Goal: Task Accomplishment & Management: Use online tool/utility

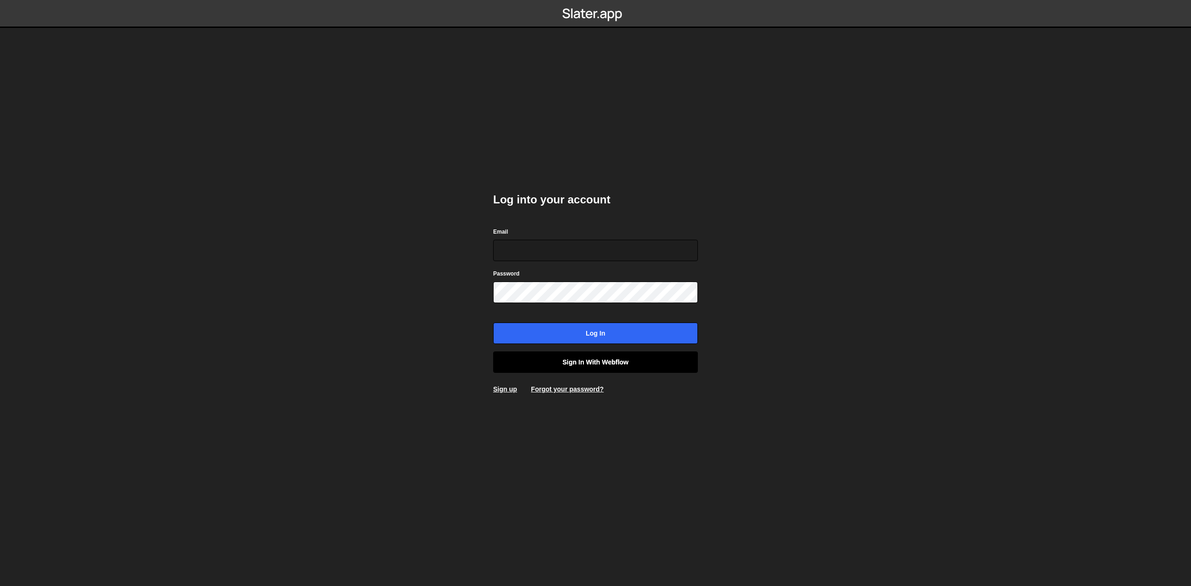
click at [574, 355] on link "Sign in with Webflow" at bounding box center [595, 361] width 205 height 21
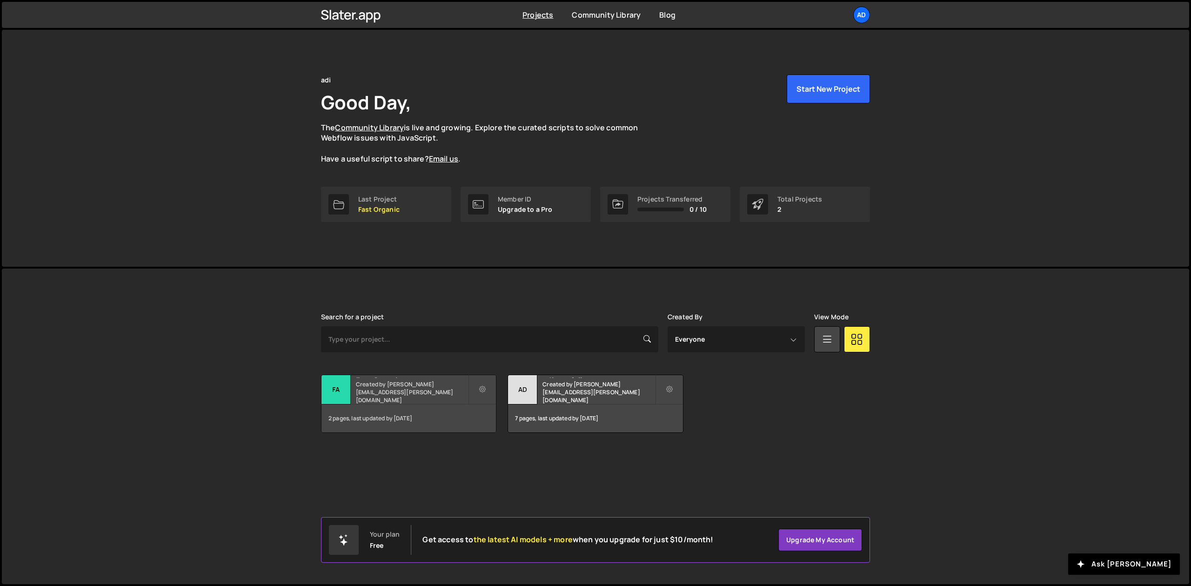
click at [413, 398] on small "Created by adrian.domarecki@gmail.com" at bounding box center [412, 392] width 112 height 24
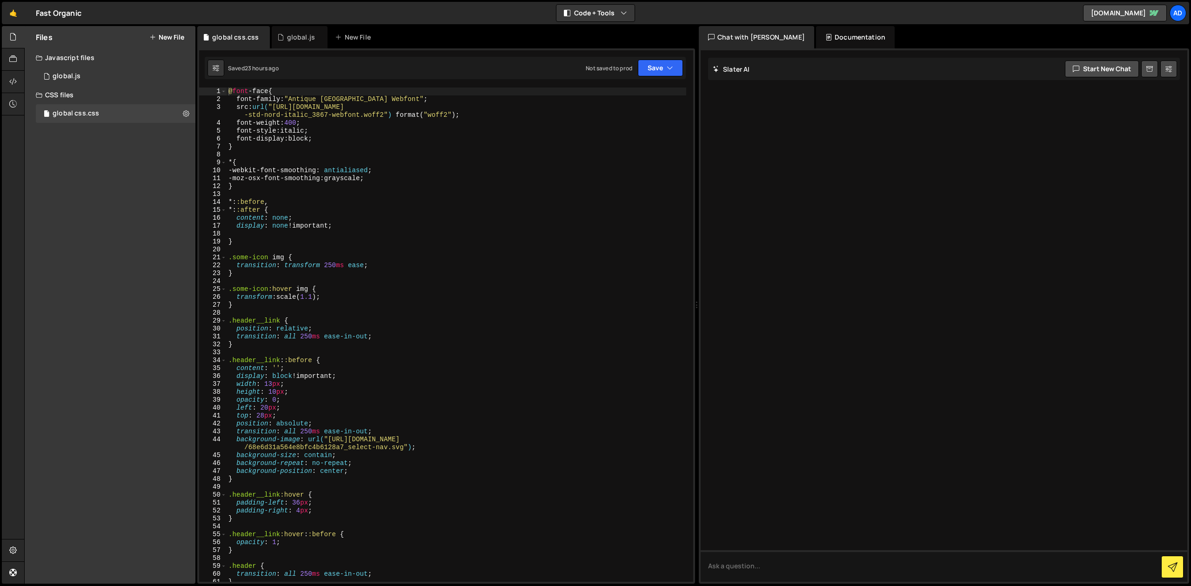
click at [105, 167] on div "Files New File Javascript files 1 global.js 0 CSS files global css.css 0 Copy s…" at bounding box center [110, 304] width 171 height 557
click at [169, 35] on button "New File" at bounding box center [166, 36] width 35 height 7
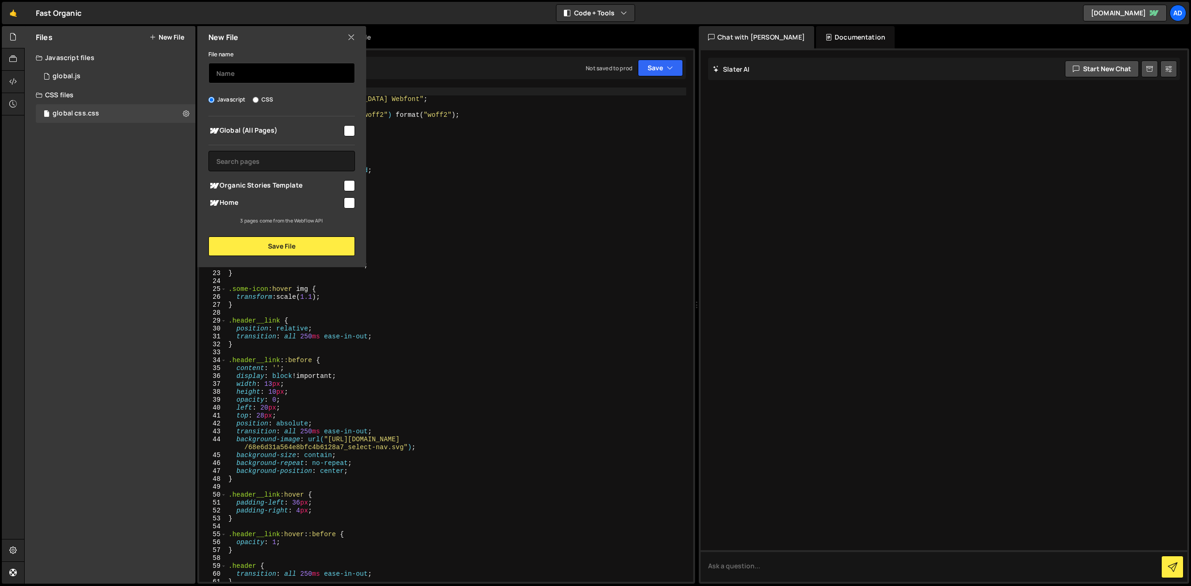
click at [253, 75] on input "text" at bounding box center [281, 73] width 147 height 20
type input "blog-grid"
click at [258, 102] on input "CSS" at bounding box center [256, 100] width 6 height 6
radio input "true"
click at [353, 203] on input "checkbox" at bounding box center [349, 202] width 11 height 11
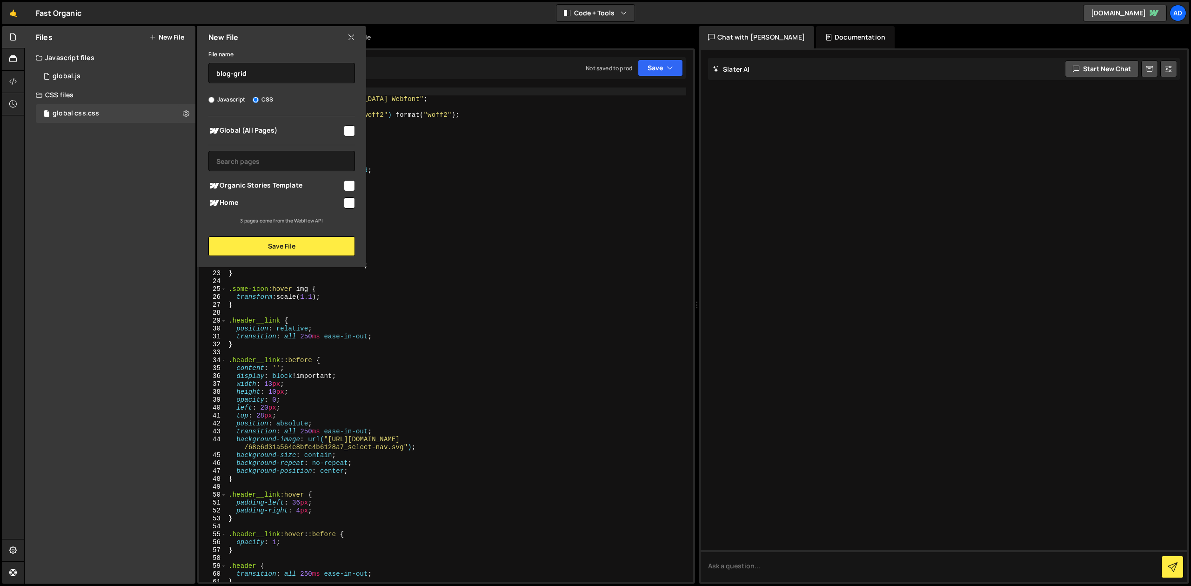
checkbox input "true"
click at [281, 248] on button "Save File" at bounding box center [281, 246] width 147 height 20
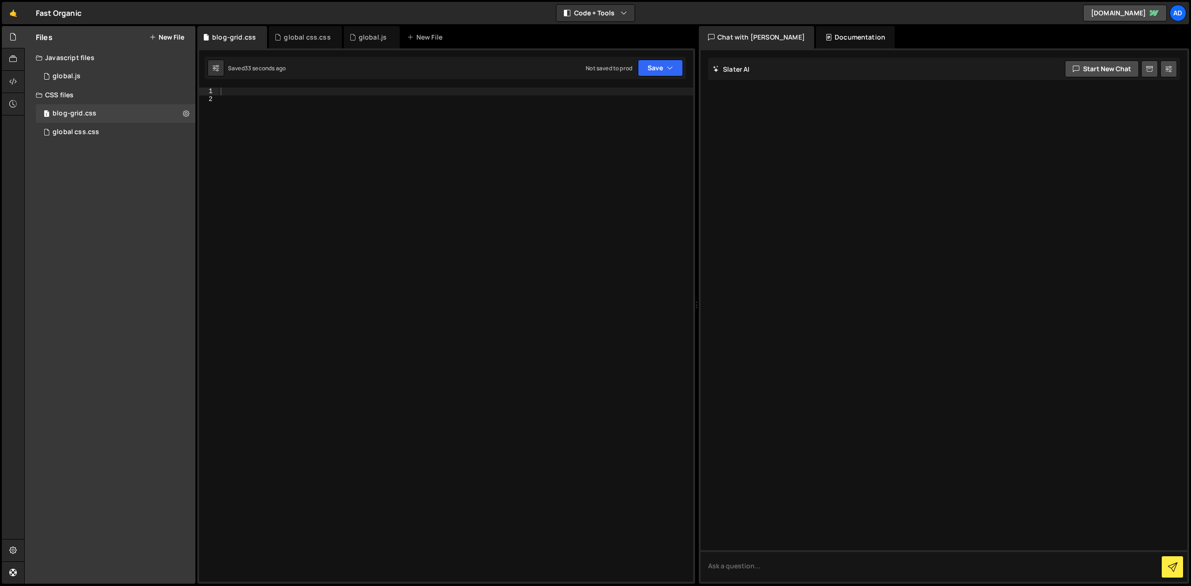
click at [453, 135] on div at bounding box center [456, 342] width 474 height 510
paste textarea "}"
type textarea "}"
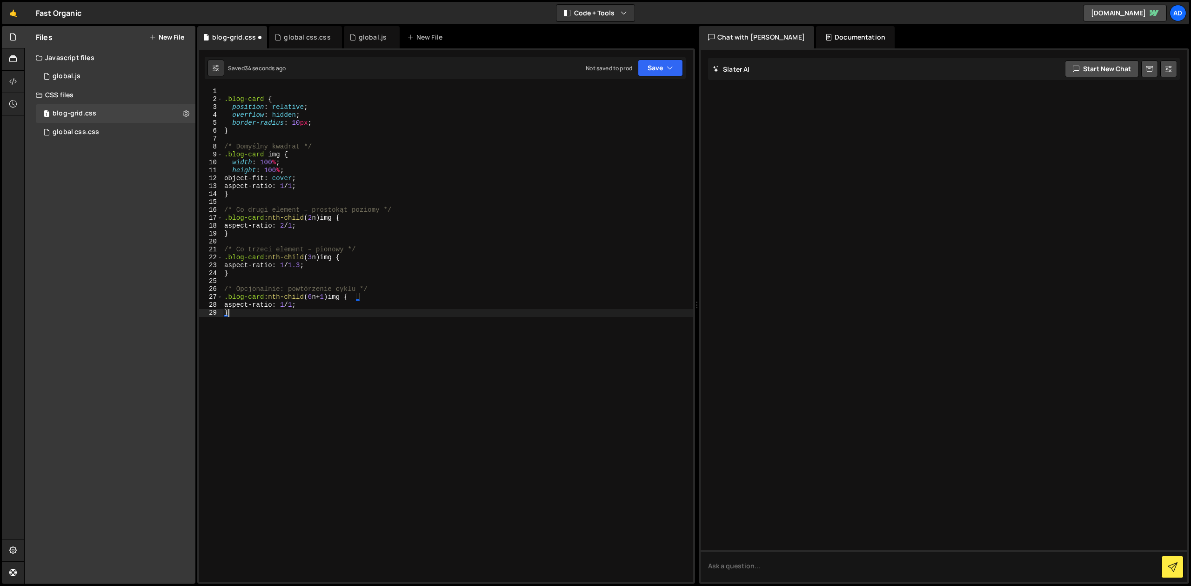
click at [237, 90] on div ".blog-card { position : relative ; overflow : hidden ; border-radius : 10 px ; …" at bounding box center [457, 342] width 471 height 510
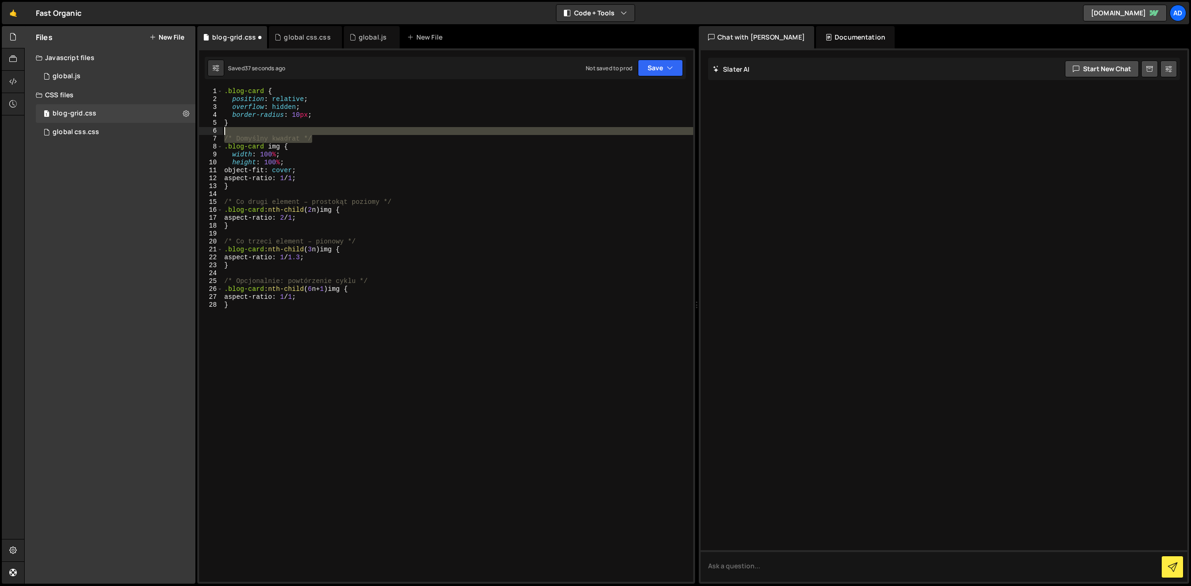
drag, startPoint x: 332, startPoint y: 140, endPoint x: 215, endPoint y: 134, distance: 116.9
click at [222, 134] on div ".blog-card { position : relative ; overflow : hidden ; border-radius : 10 px ; …" at bounding box center [457, 334] width 471 height 494
type textarea "/* Domyślny kwadrat */"
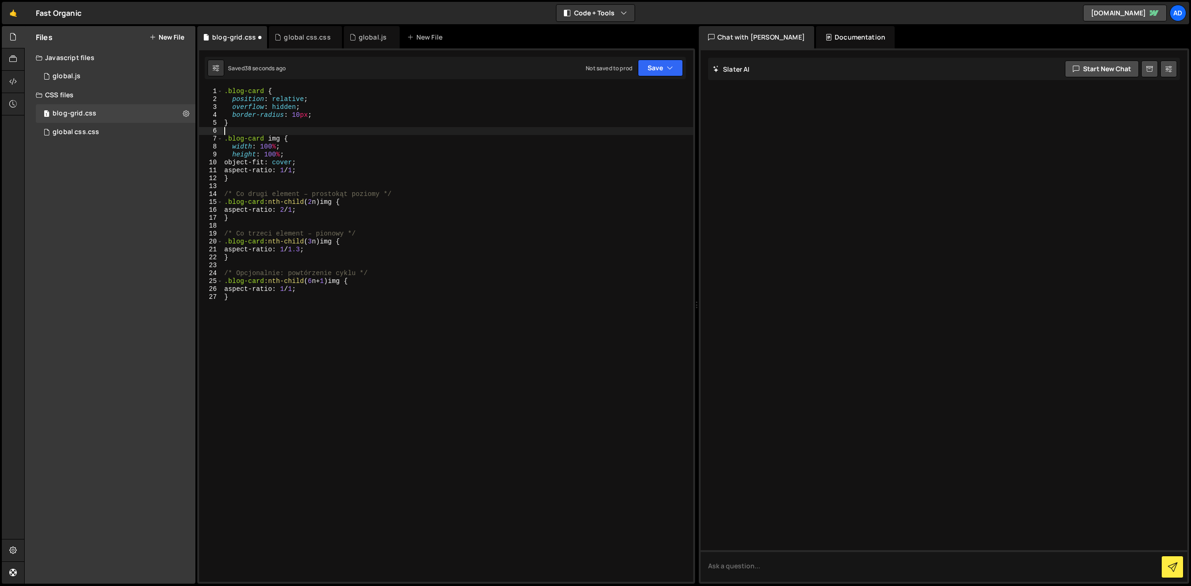
click at [261, 162] on div ".blog-card { position : relative ; overflow : hidden ; border-radius : 10 px ; …" at bounding box center [457, 342] width 471 height 510
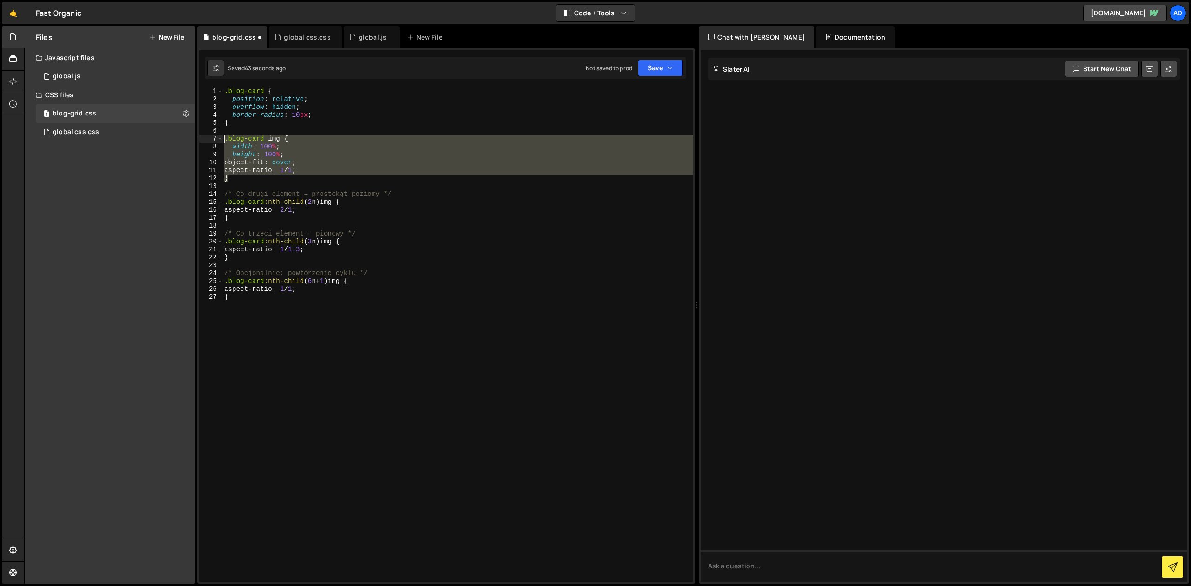
drag, startPoint x: 234, startPoint y: 180, endPoint x: 215, endPoint y: 135, distance: 48.6
click at [222, 135] on div ".blog-card { position : relative ; overflow : hidden ; border-radius : 10 px ; …" at bounding box center [457, 334] width 471 height 494
type textarea ".blog-card img { width: 100%;"
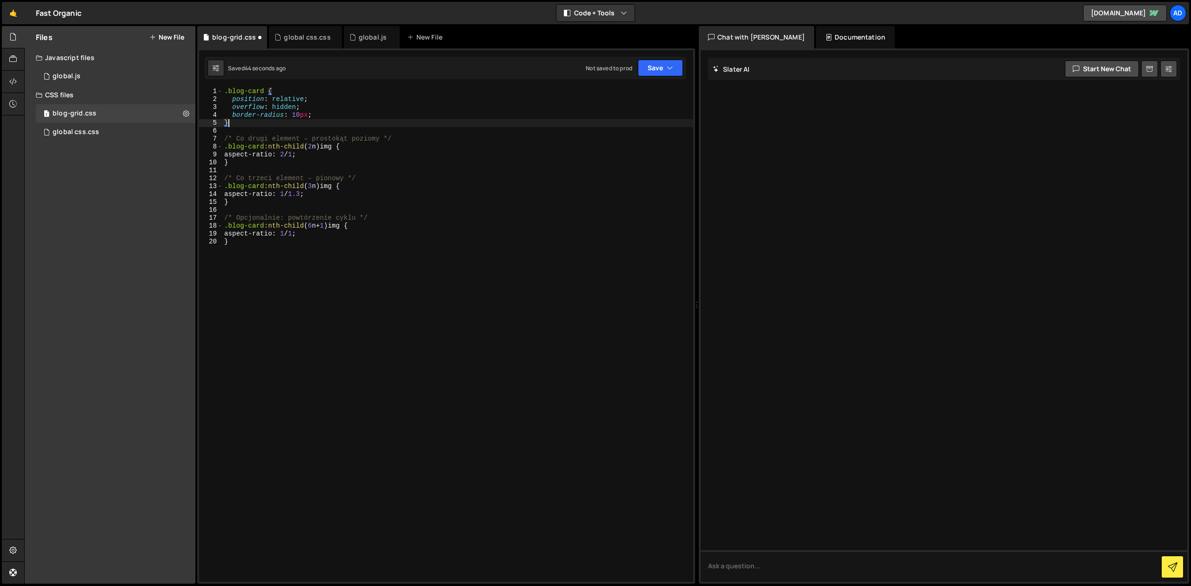
click at [296, 149] on div ".blog-card { position : relative ; overflow : hidden ; border-radius : 10 px ; …" at bounding box center [457, 342] width 471 height 510
click at [379, 143] on div ".blog-card { position : relative ; overflow : hidden ; border-radius : 10 px ; …" at bounding box center [457, 342] width 471 height 510
click at [336, 146] on div ".blog-card { position : relative ; overflow : hidden ; border-radius : 10 px ; …" at bounding box center [457, 342] width 471 height 510
drag, startPoint x: 416, startPoint y: 138, endPoint x: 215, endPoint y: 142, distance: 201.0
click at [222, 142] on div ".blog-card { position : relative ; overflow : hidden ; border-radius : 10 px ; …" at bounding box center [457, 334] width 471 height 494
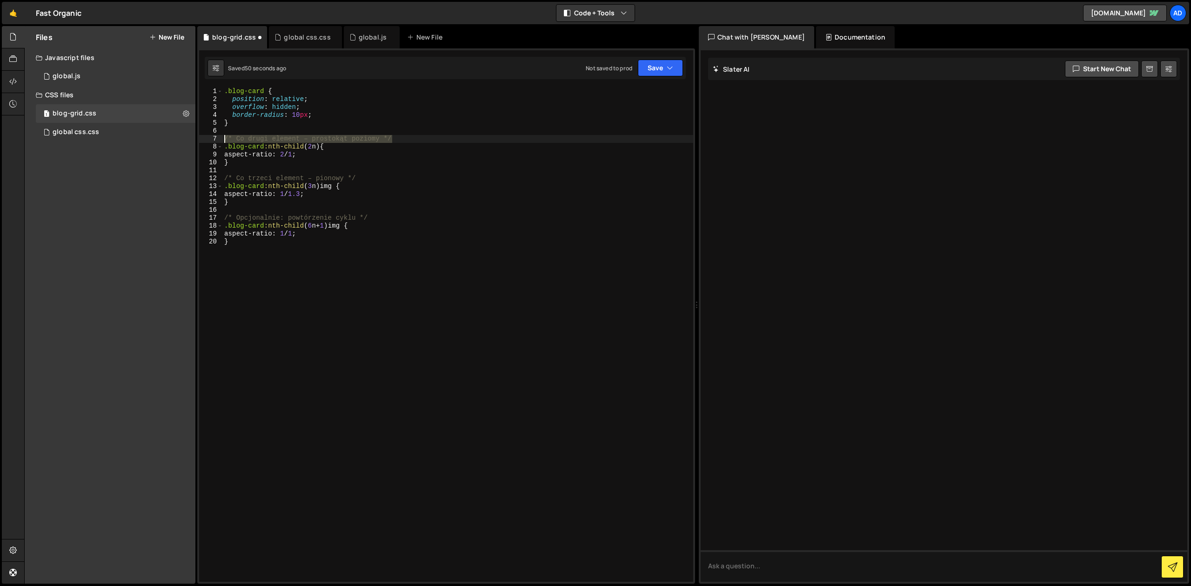
type textarea "/* Co drugi element – prostokąt poziomy */"
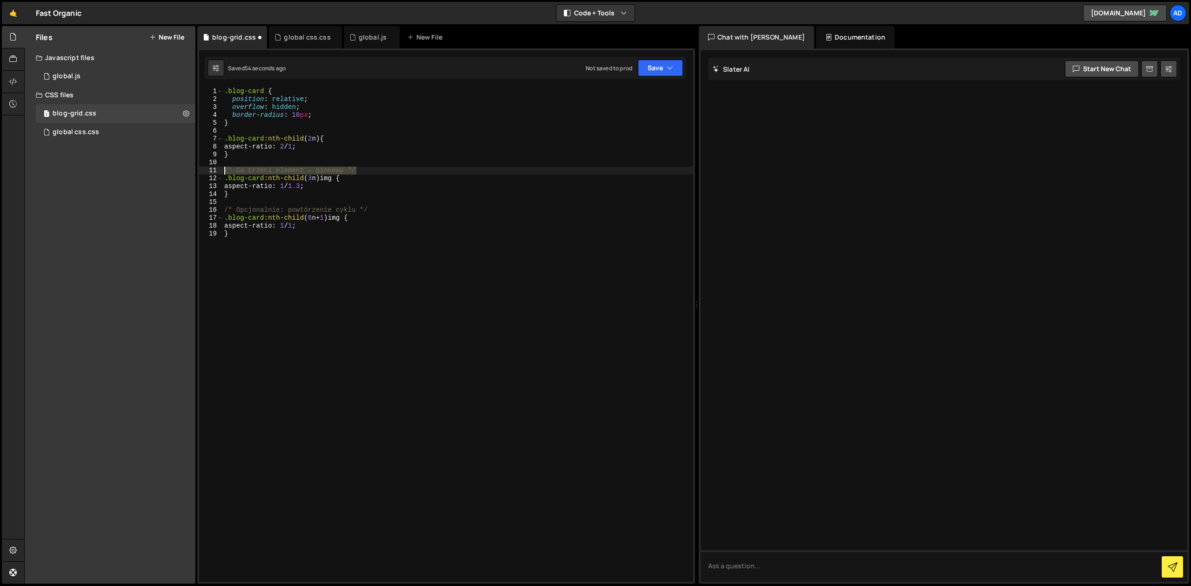
drag, startPoint x: 367, startPoint y: 171, endPoint x: 197, endPoint y: 171, distance: 169.8
click at [222, 171] on div ".blog-card { position : relative ; overflow : hidden ; border-radius : 10 px ; …" at bounding box center [457, 334] width 471 height 494
type textarea "/* Co trzeci element – pionowy */"
click at [335, 170] on div ".blog-card { position : relative ; overflow : hidden ; border-radius : 10 px ; …" at bounding box center [457, 342] width 471 height 510
drag, startPoint x: 374, startPoint y: 202, endPoint x: 212, endPoint y: 201, distance: 162.3
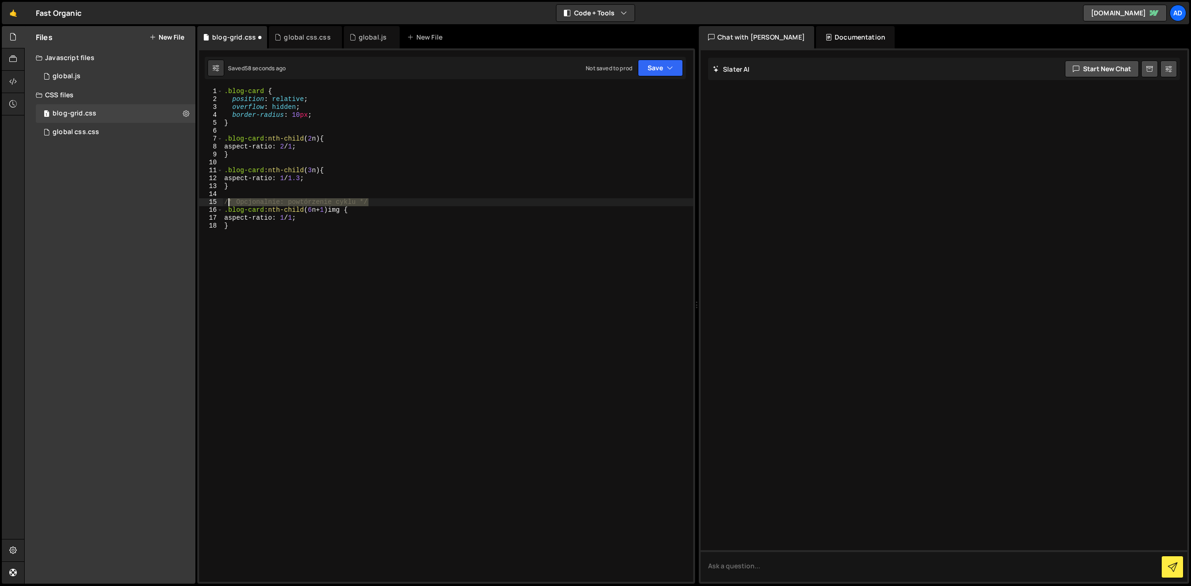
click at [222, 201] on div ".blog-card { position : relative ; overflow : hidden ; border-radius : 10 px ; …" at bounding box center [457, 334] width 471 height 494
type textarea "/* Opcjonalnie: powtórzenie cyklu */"
click at [355, 201] on div ".blog-card { position : relative ; overflow : hidden ; border-radius : 10 px ; …" at bounding box center [457, 342] width 471 height 510
click at [332, 116] on div ".blog-card { position : relative ; overflow : hidden ; border-radius : 10 px ; …" at bounding box center [457, 342] width 471 height 510
click at [655, 70] on button "Save" at bounding box center [660, 68] width 45 height 17
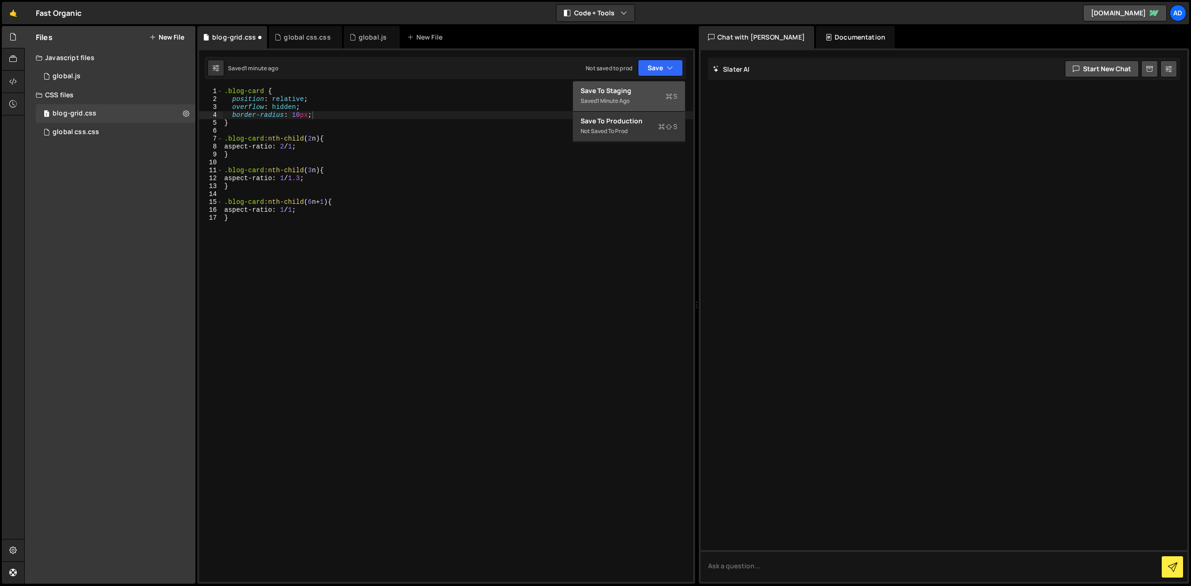
click at [637, 97] on div "Saved 1 minute ago" at bounding box center [628, 100] width 97 height 11
click at [281, 174] on div ".blog-card { position : relative ; overflow : hidden ; border-radius : 10 px ; …" at bounding box center [457, 342] width 471 height 510
click at [320, 107] on div ".blog-card { position : relative ; overflow : hidden ; border-radius : 10 px ; …" at bounding box center [457, 342] width 471 height 510
drag, startPoint x: 324, startPoint y: 113, endPoint x: 203, endPoint y: 114, distance: 121.4
click at [222, 114] on div ".blog-card { position : relative ; overflow : hidden ; border-radius : 10 px ; …" at bounding box center [457, 334] width 471 height 494
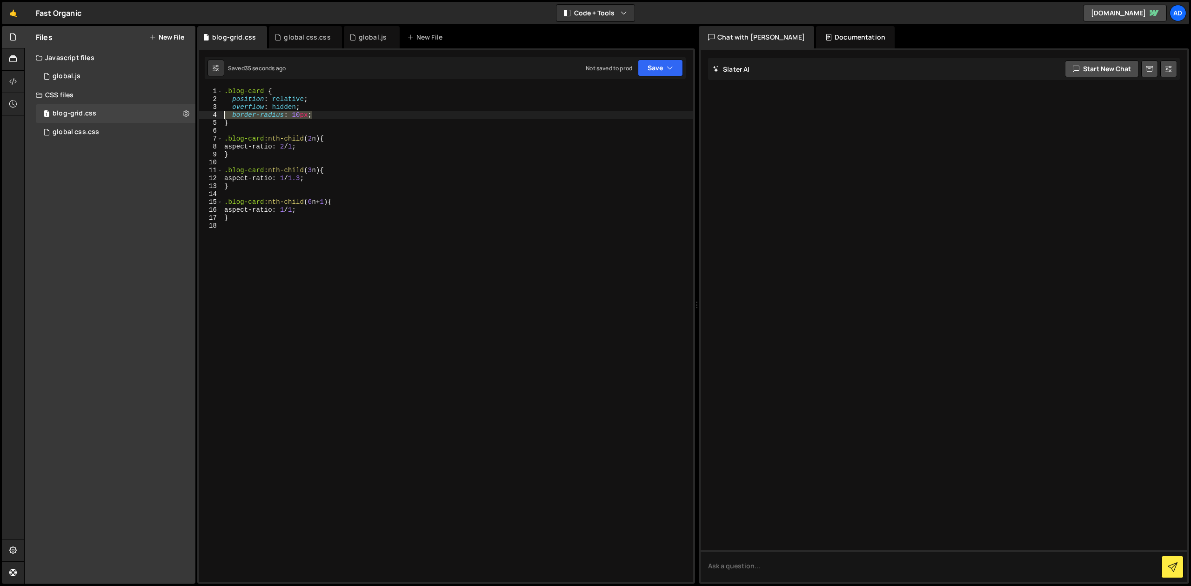
type textarea "border-radius: 10px;"
click at [662, 68] on button "Save" at bounding box center [660, 68] width 45 height 17
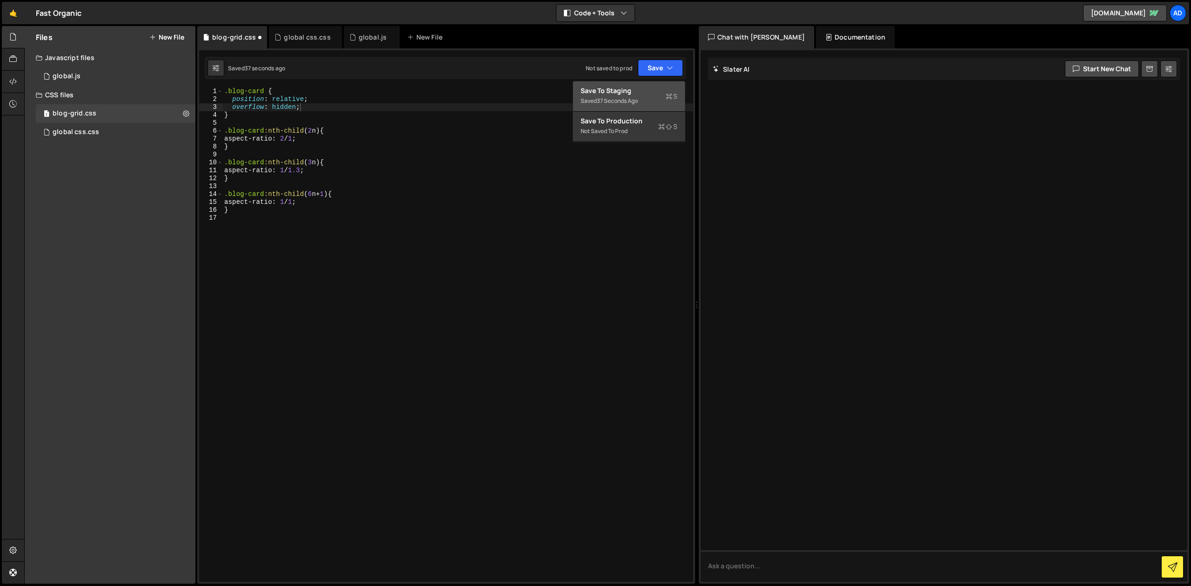
click at [642, 87] on div "Save to Staging S" at bounding box center [628, 90] width 97 height 9
click at [353, 108] on div ".blog-card { position : relative ; overflow : hidden ; } .blog-card :nth-child …" at bounding box center [457, 342] width 471 height 510
click at [321, 130] on div ".blog-card { position : relative ; overflow : hidden ; } .blog-card :nth-child …" at bounding box center [457, 342] width 471 height 510
paste textarea ".blog-card:nth-child(2n)"
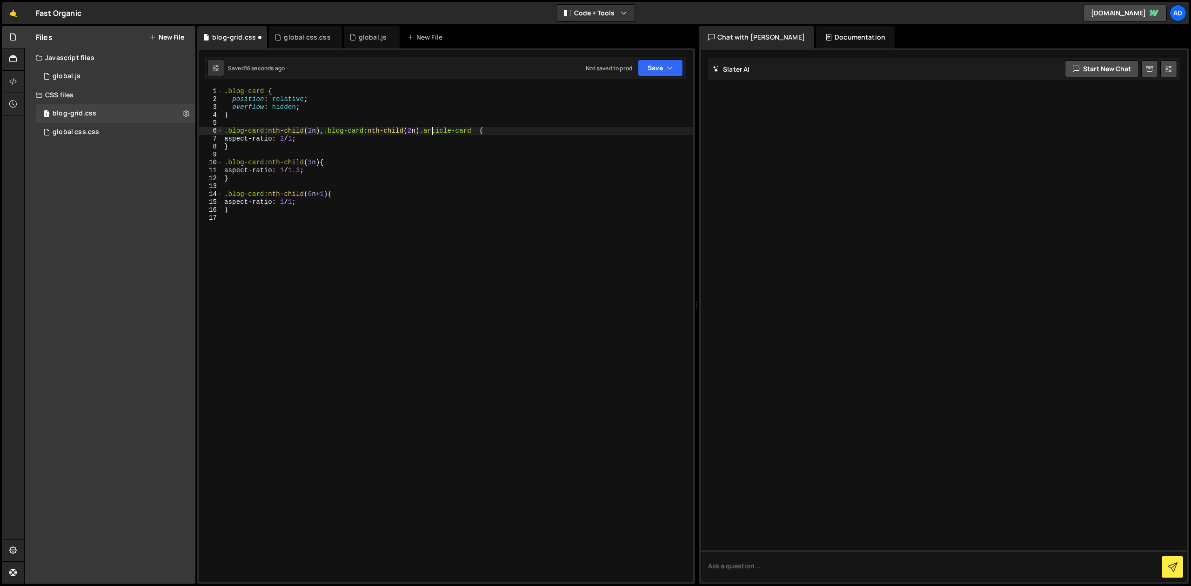
scroll to position [0, 15]
drag, startPoint x: 321, startPoint y: 132, endPoint x: 480, endPoint y: 129, distance: 158.6
click at [480, 129] on div ".blog-card { position : relative ; overflow : hidden ; } .blog-card :nth-child …" at bounding box center [457, 342] width 471 height 510
click at [390, 132] on div ".blog-card { position : relative ; overflow : hidden ; } .blog-card :nth-child …" at bounding box center [457, 334] width 471 height 494
click at [323, 162] on div ".blog-card { position : relative ; overflow : hidden ; } .blog-card :nth-child …" at bounding box center [457, 342] width 471 height 510
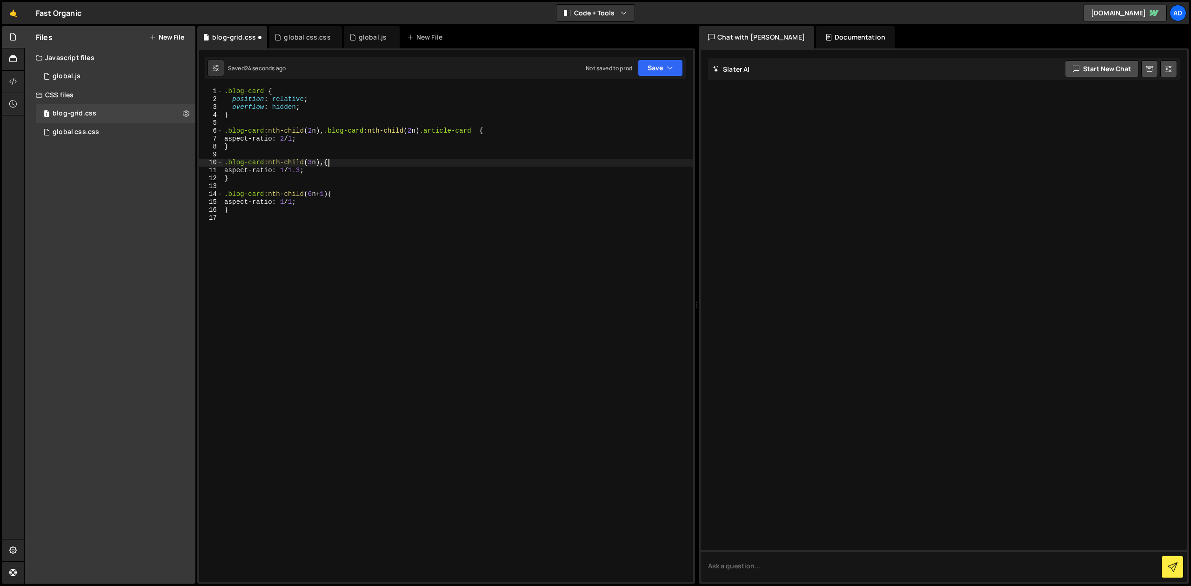
scroll to position [0, 7]
paste textarea ", .blog-card:nth-child(2n) .article-card"
click at [333, 164] on div ".blog-card { position : relative ; overflow : hidden ; } .blog-card :nth-child …" at bounding box center [457, 342] width 471 height 510
click at [336, 195] on div ".blog-card { position : relative ; overflow : hidden ; } .blog-card :nth-child …" at bounding box center [457, 342] width 471 height 510
paste textarea ", .blog-card:nth-child(2n) .article-card"
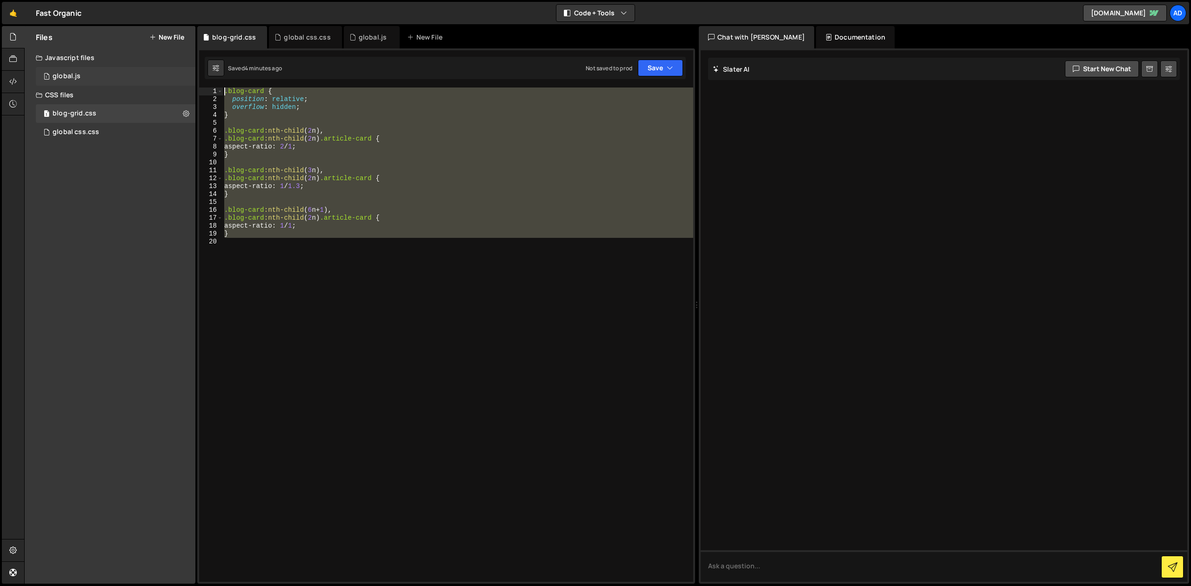
drag, startPoint x: 245, startPoint y: 237, endPoint x: 194, endPoint y: 81, distance: 164.2
click at [222, 87] on div ".blog-card { position : relative ; overflow : hidden ; } .blog-card :nth-child …" at bounding box center [457, 334] width 471 height 494
paste textarea "}"
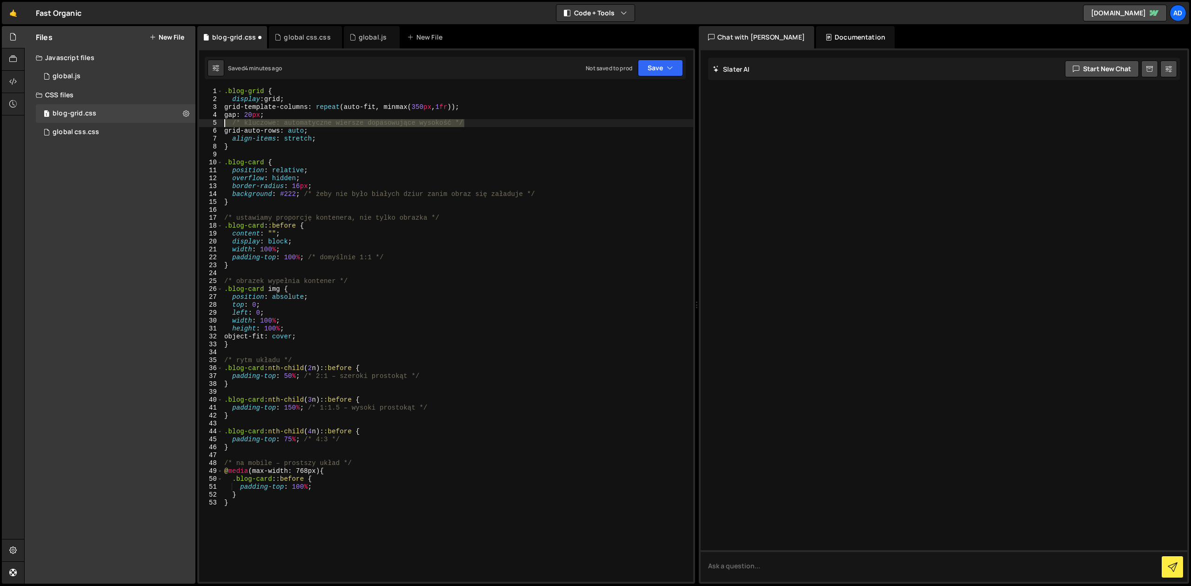
drag, startPoint x: 482, startPoint y: 122, endPoint x: 213, endPoint y: 124, distance: 268.8
click at [222, 124] on div ".blog-grid { display : grid ; grid-template-columns : repeat (auto-fit, minmax(…" at bounding box center [457, 334] width 471 height 494
type textarea "/* kluczowe: automatyczne wiersze dopasowujące wysokość */"
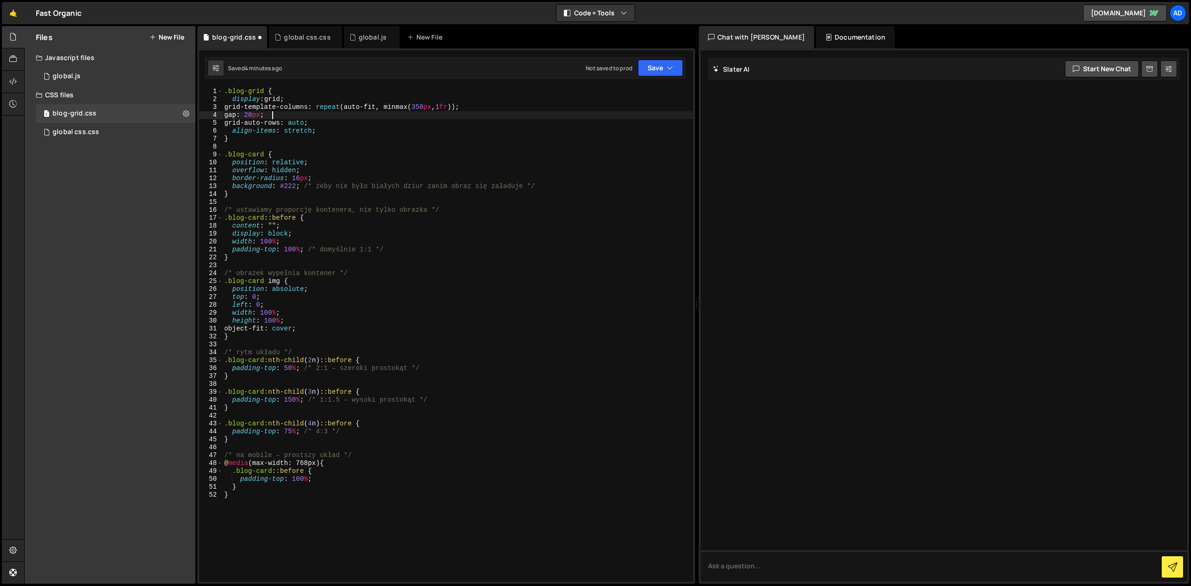
click at [259, 116] on div ".blog-grid { display : grid ; grid-template-columns : repeat (auto-fit, minmax(…" at bounding box center [457, 342] width 471 height 510
drag, startPoint x: 560, startPoint y: 187, endPoint x: 207, endPoint y: 188, distance: 354.0
click at [222, 188] on div ".blog-grid { display : grid ; grid-template-columns : repeat (auto-fit, minmax(…" at bounding box center [457, 334] width 471 height 494
type textarea "background: #222; /* żeby nie było białych dziur zanim obraz się załaduje */"
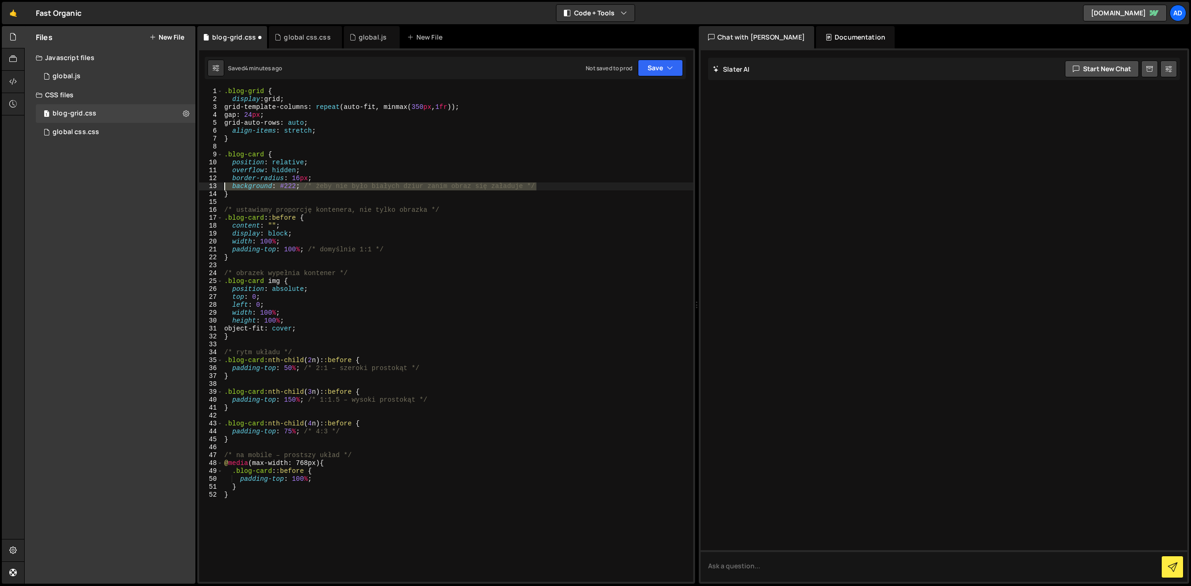
type textarea "border-radius: 16px;"
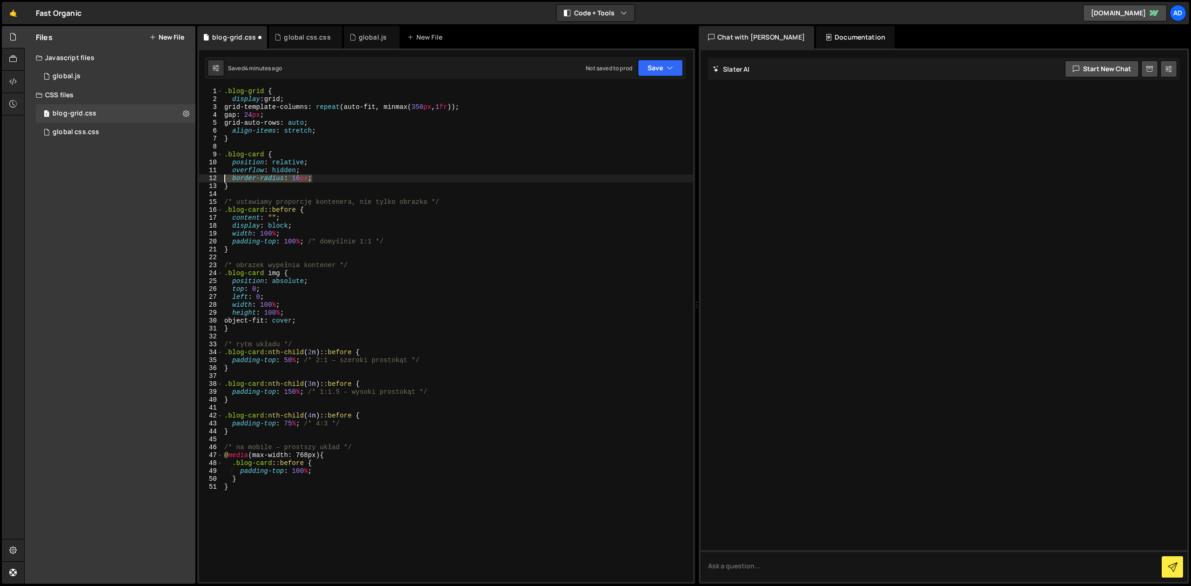
drag, startPoint x: 328, startPoint y: 179, endPoint x: 199, endPoint y: 180, distance: 129.8
click at [199, 180] on div "XXXXXXXXXXXXXXXXXXXXXXXXXXXXXXXXXXXXXXXXXXXXXXXXXXXXXXXXXXXXXXXXXXXXXXXXXXXXXXX…" at bounding box center [446, 315] width 498 height 535
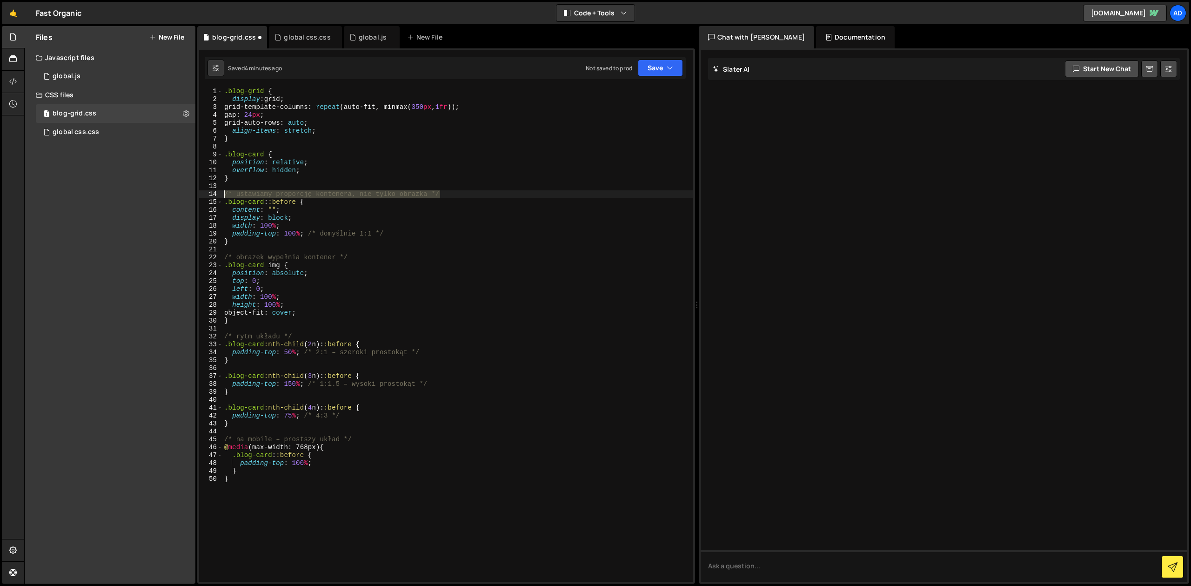
drag, startPoint x: 458, startPoint y: 195, endPoint x: 193, endPoint y: 196, distance: 264.7
click at [222, 196] on div ".blog-grid { display : grid ; grid-template-columns : repeat (auto-fit, minmax(…" at bounding box center [457, 334] width 471 height 494
type textarea "/* ustawiamy proporcję kontenera, nie tylko obrazka */"
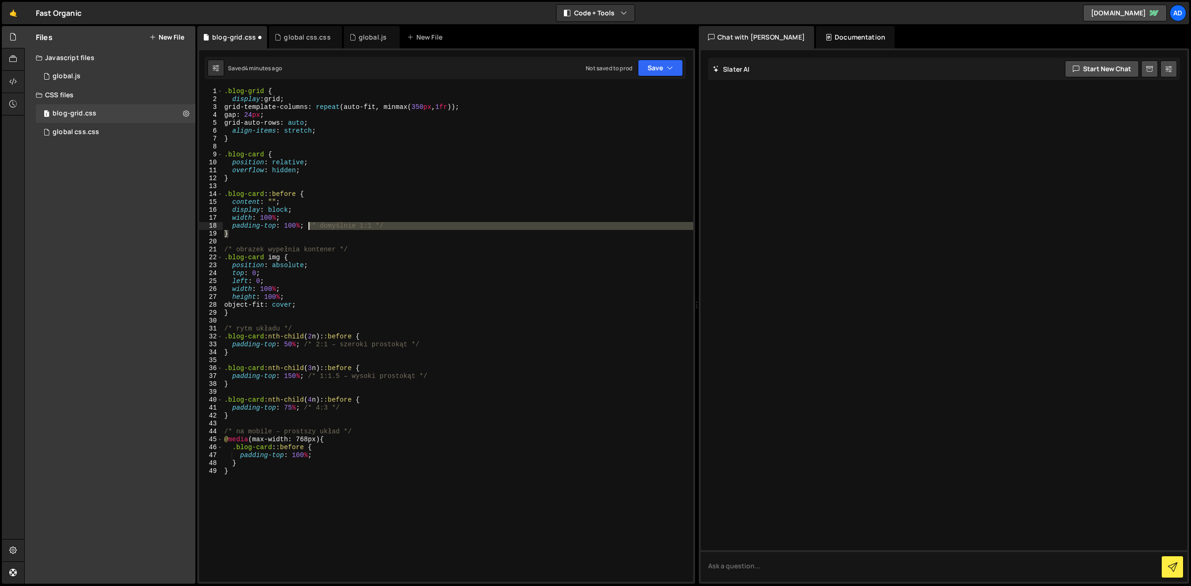
drag, startPoint x: 413, startPoint y: 231, endPoint x: 308, endPoint y: 227, distance: 104.3
click at [308, 227] on div ".blog-grid { display : grid ; grid-template-columns : repeat (auto-fit, minmax(…" at bounding box center [457, 342] width 471 height 510
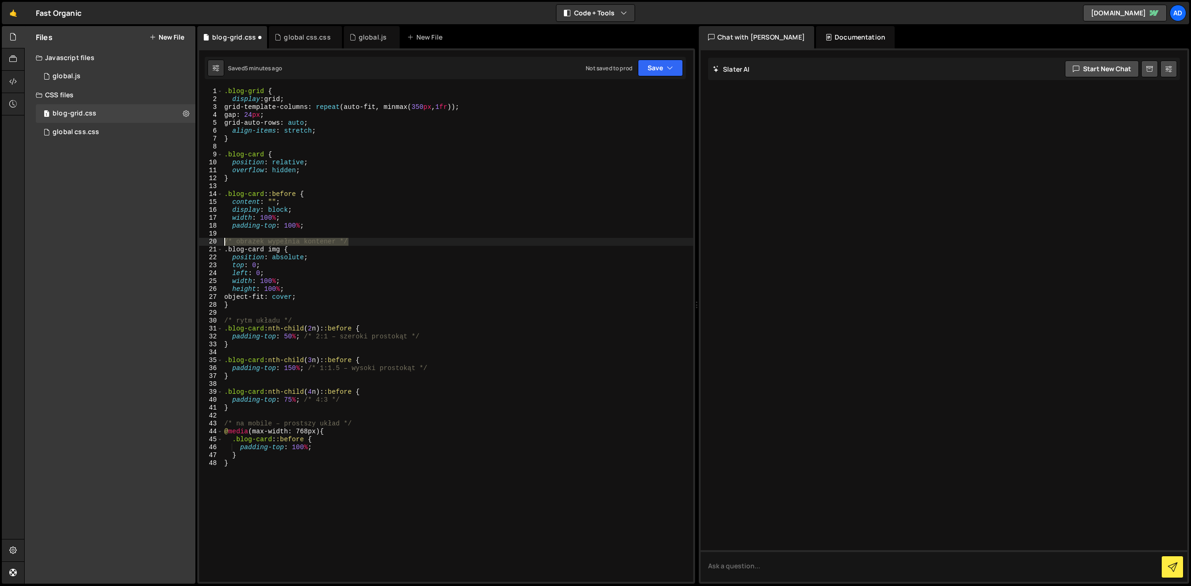
drag, startPoint x: 349, startPoint y: 240, endPoint x: 214, endPoint y: 245, distance: 135.0
click at [222, 245] on div ".blog-grid { display : grid ; grid-template-columns : repeat (auto-fit, minmax(…" at bounding box center [457, 334] width 471 height 494
click at [252, 257] on div ".blog-grid { display : grid ; grid-template-columns : repeat (auto-fit, minmax(…" at bounding box center [457, 342] width 471 height 510
click at [242, 307] on div ".blog-grid { display : grid ; grid-template-columns : repeat (auto-fit, minmax(…" at bounding box center [457, 342] width 471 height 510
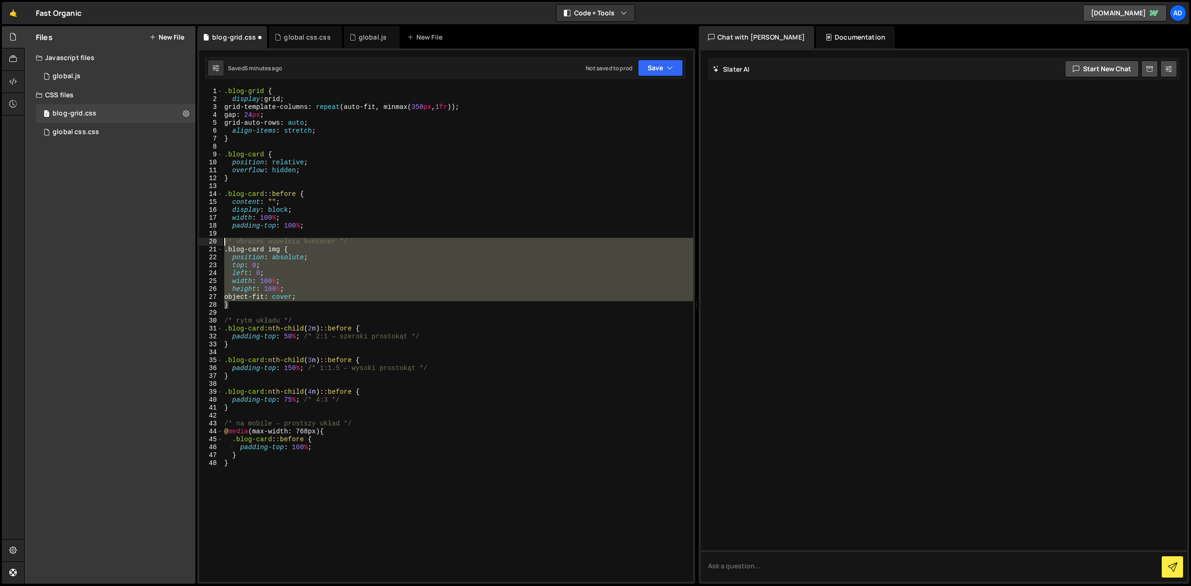
drag, startPoint x: 240, startPoint y: 300, endPoint x: 216, endPoint y: 243, distance: 62.5
click at [222, 243] on div ".blog-grid { display : grid ; grid-template-columns : repeat (auto-fit, minmax(…" at bounding box center [457, 334] width 471 height 494
type textarea "/* obrazek wypełnia kontener */ .blog-card img {"
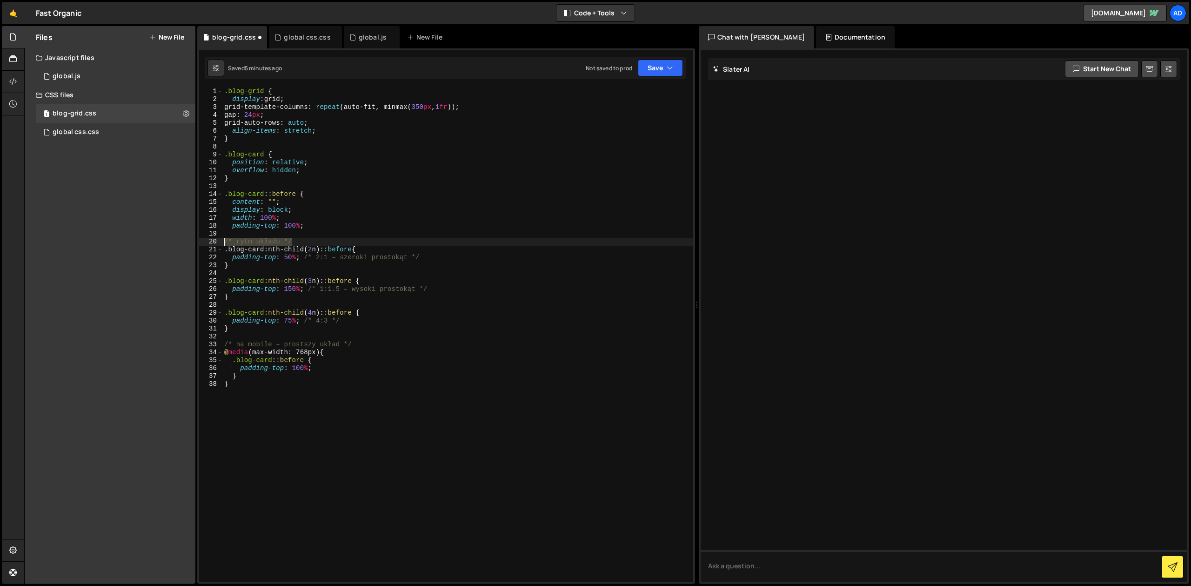
drag, startPoint x: 307, startPoint y: 239, endPoint x: 204, endPoint y: 241, distance: 102.3
click at [222, 241] on div ".blog-grid { display : grid ; grid-template-columns : repeat (auto-fit, minmax(…" at bounding box center [457, 334] width 471 height 494
type textarea "/* rytm układu */"
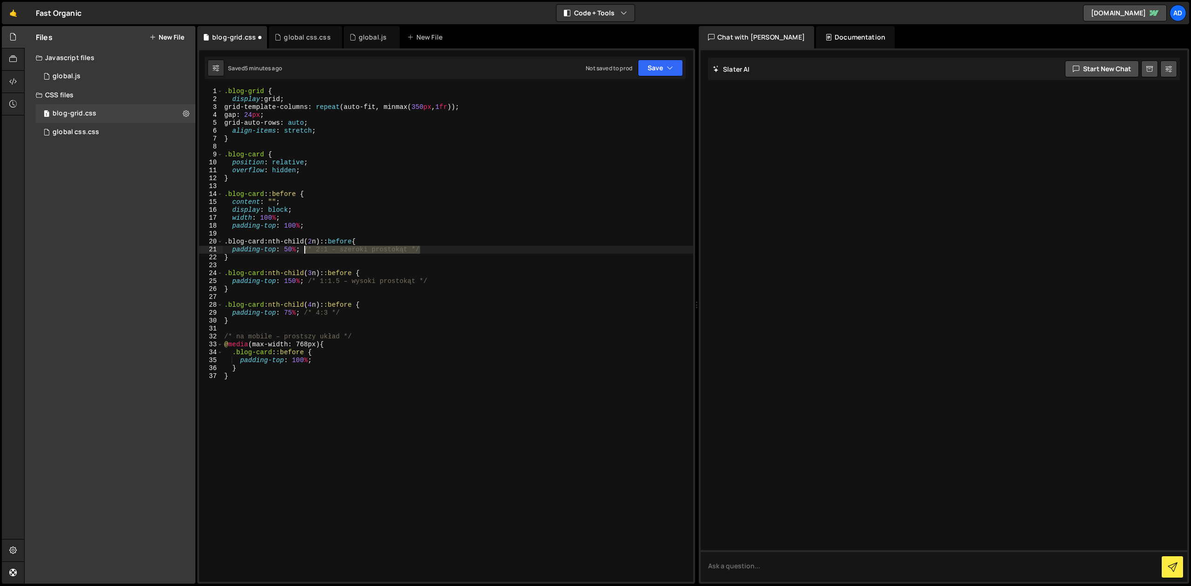
drag, startPoint x: 435, startPoint y: 249, endPoint x: 302, endPoint y: 253, distance: 133.1
click at [302, 253] on div ".blog-grid { display : grid ; grid-template-columns : repeat (auto-fit, minmax(…" at bounding box center [457, 342] width 471 height 510
drag, startPoint x: 443, startPoint y: 280, endPoint x: 309, endPoint y: 282, distance: 134.0
click at [308, 282] on div ".blog-grid { display : grid ; grid-template-columns : repeat (auto-fit, minmax(…" at bounding box center [457, 342] width 471 height 510
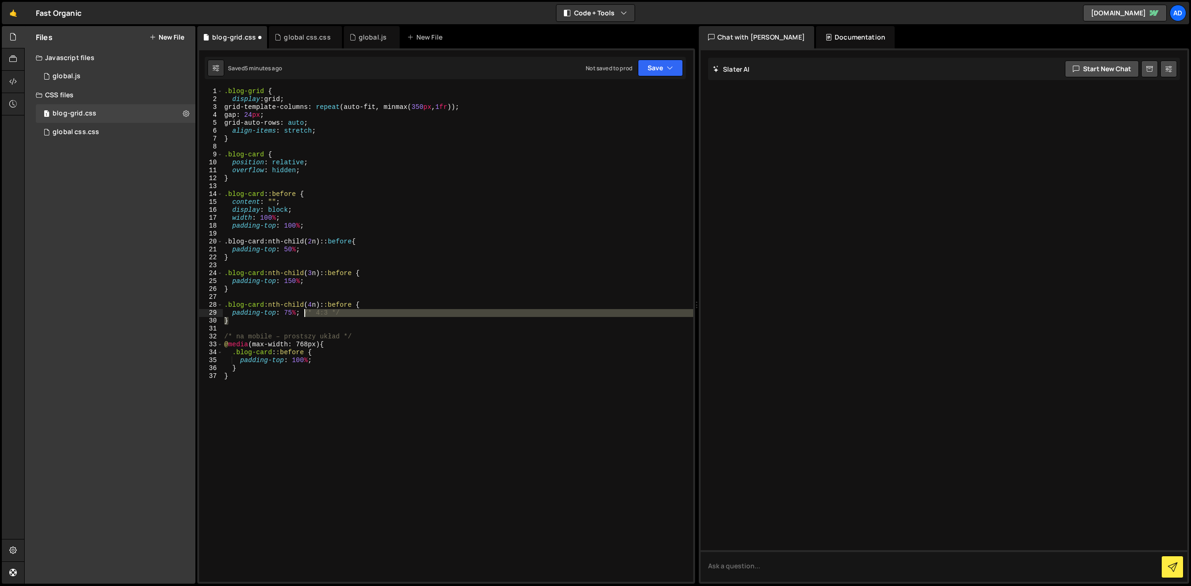
drag, startPoint x: 371, startPoint y: 319, endPoint x: 304, endPoint y: 312, distance: 67.8
click at [304, 312] on div ".blog-grid { display : grid ; grid-template-columns : repeat (auto-fit, minmax(…" at bounding box center [457, 342] width 471 height 510
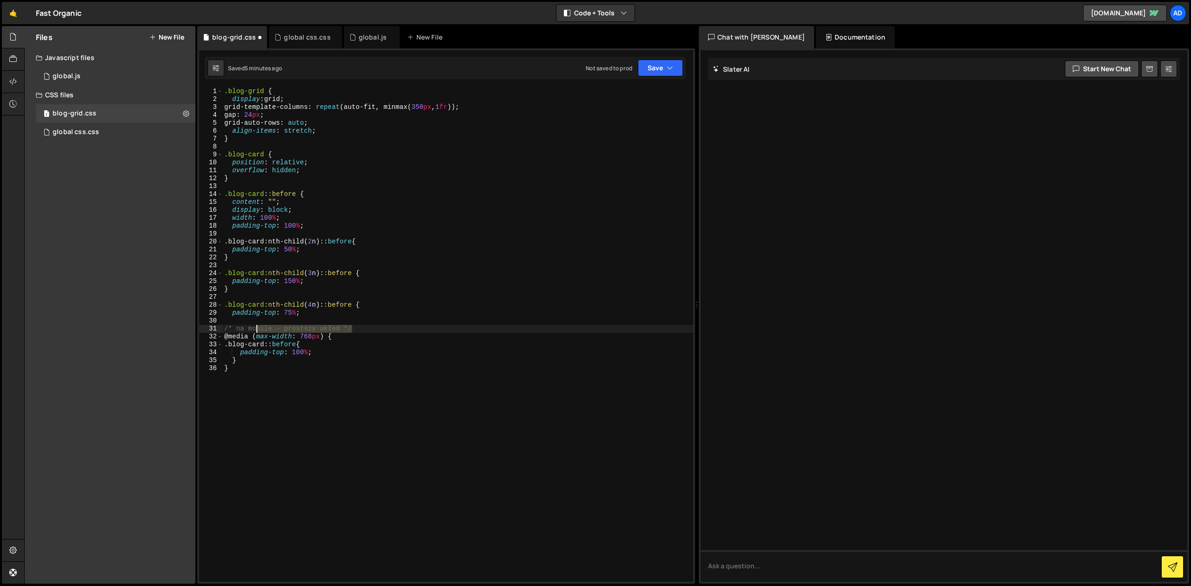
drag, startPoint x: 364, startPoint y: 328, endPoint x: 242, endPoint y: 332, distance: 121.4
click at [242, 332] on div ".blog-grid { display : grid ; grid-template-columns : repeat (auto-fit, minmax(…" at bounding box center [457, 342] width 471 height 510
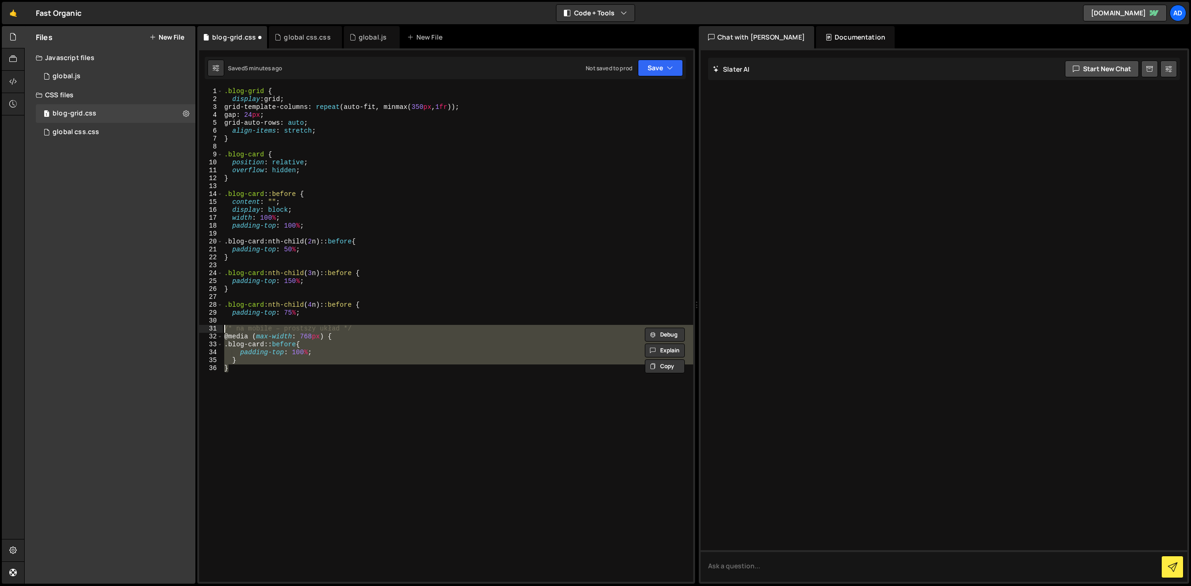
drag, startPoint x: 246, startPoint y: 366, endPoint x: 211, endPoint y: 327, distance: 52.3
click at [222, 327] on div ".blog-grid { display : grid ; grid-template-columns : repeat (auto-fit, minmax(…" at bounding box center [457, 334] width 471 height 494
type textarea "/* na mobile – prostszy układ */ @media (max-width: 768px) {"
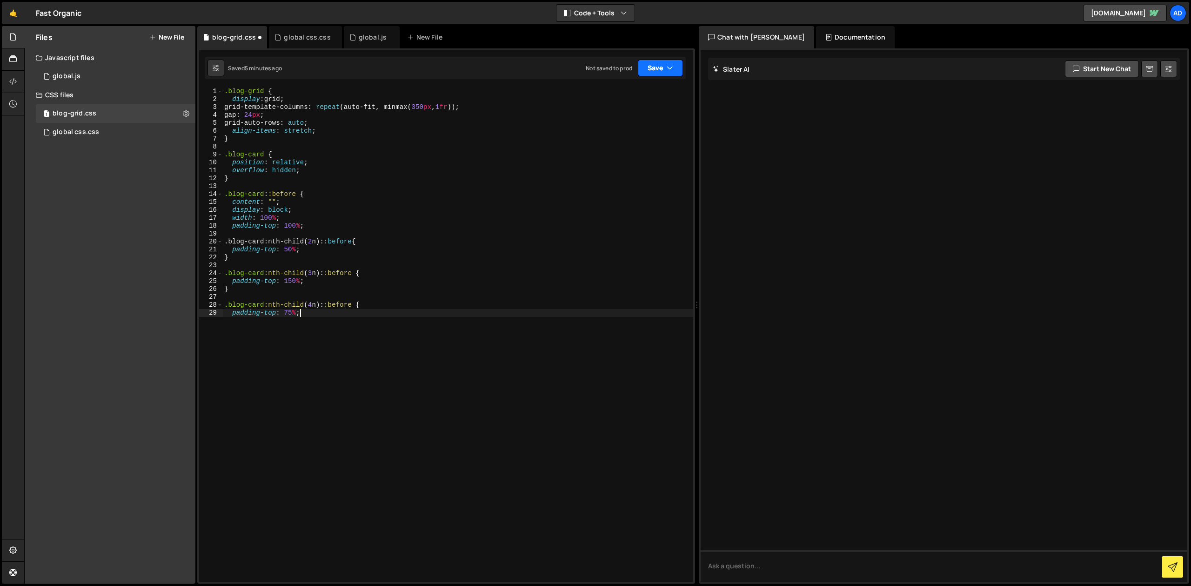
type textarea "padding-top: 75%;"
click at [666, 67] on button "Save" at bounding box center [660, 68] width 45 height 17
click at [635, 90] on div "Save to Staging S" at bounding box center [628, 90] width 97 height 9
click at [290, 188] on div ".blog-grid { display : grid ; grid-template-columns : repeat (auto-fit, minmax(…" at bounding box center [457, 342] width 471 height 510
click at [277, 239] on div ".blog-grid { display : grid ; grid-template-columns : repeat (auto-fit, minmax(…" at bounding box center [457, 342] width 471 height 510
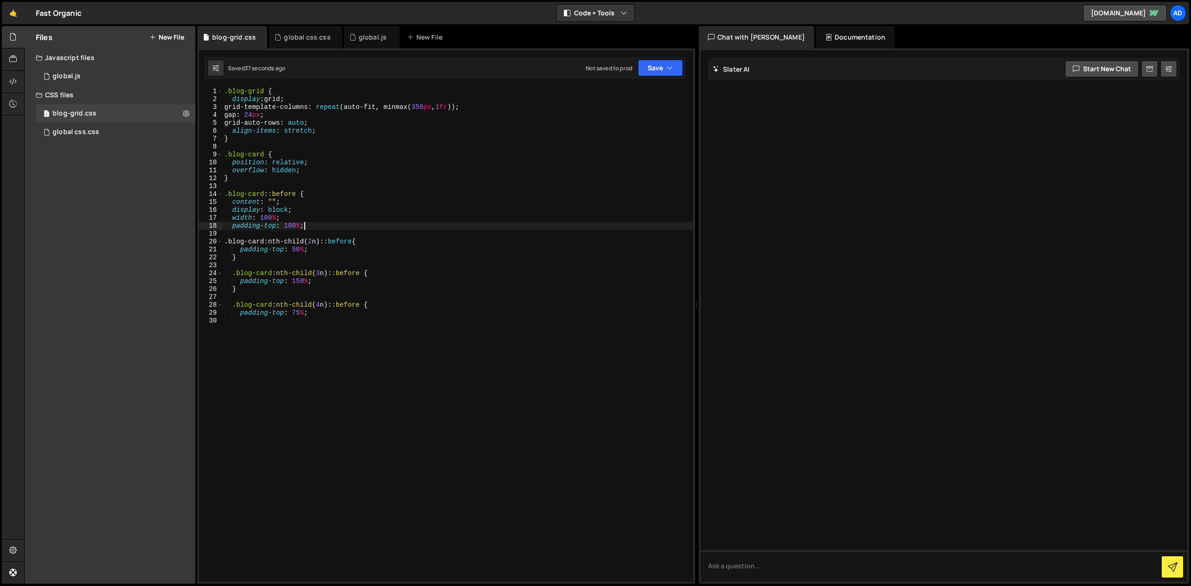
click at [317, 223] on div ".blog-grid { display : grid ; grid-template-columns : repeat (auto-fit, minmax(…" at bounding box center [457, 342] width 471 height 510
drag, startPoint x: 228, startPoint y: 248, endPoint x: 350, endPoint y: 248, distance: 122.3
click at [350, 248] on div ".blog-grid { display : grid ; grid-template-columns : repeat (auto-fit, minmax(…" at bounding box center [457, 342] width 471 height 510
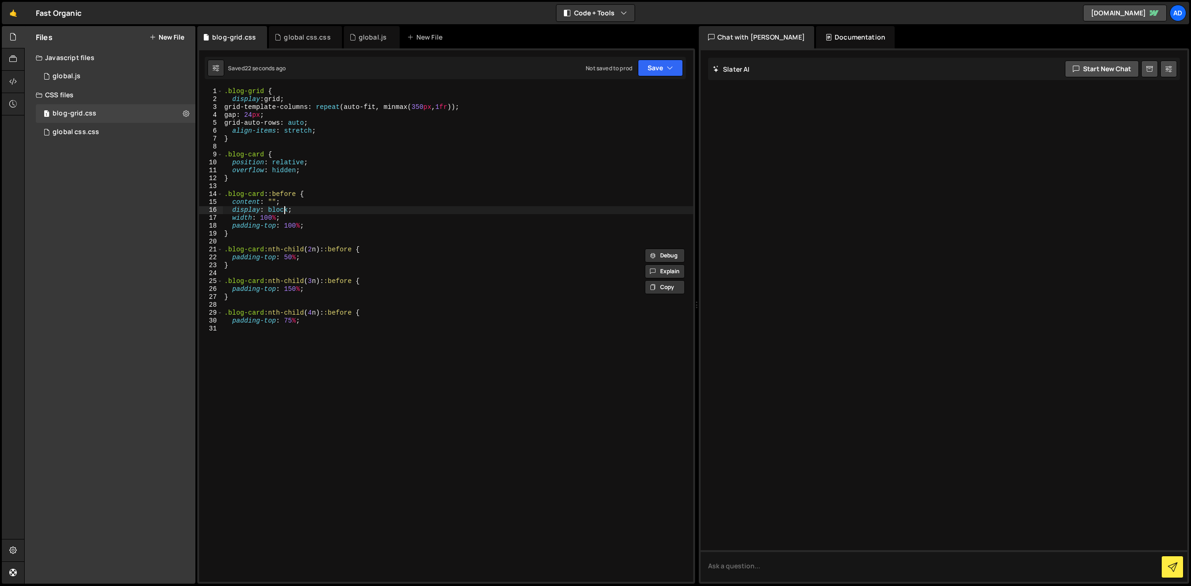
click at [285, 209] on div ".blog-grid { display : grid ; grid-template-columns : repeat (auto-fit, minmax(…" at bounding box center [457, 342] width 471 height 510
click at [287, 207] on div ".blog-grid { display : grid ; grid-template-columns : repeat (auto-fit, minmax(…" at bounding box center [457, 342] width 471 height 510
click at [363, 258] on div ".blog-grid { display : grid ; grid-template-columns : repeat (auto-fit, minmax(…" at bounding box center [457, 342] width 471 height 510
click at [659, 63] on button "Save" at bounding box center [660, 68] width 45 height 17
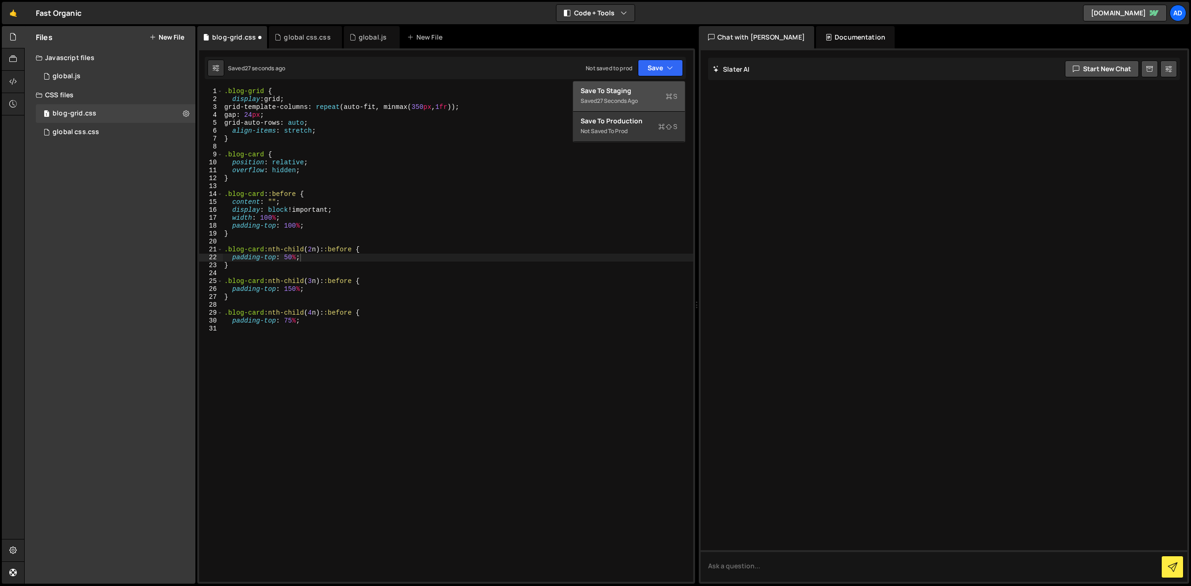
click at [632, 99] on div "27 seconds ago" at bounding box center [617, 101] width 41 height 8
click at [371, 160] on div ".blog-grid { display : grid ; grid-template-columns : repeat (auto-fit, minmax(…" at bounding box center [457, 342] width 471 height 510
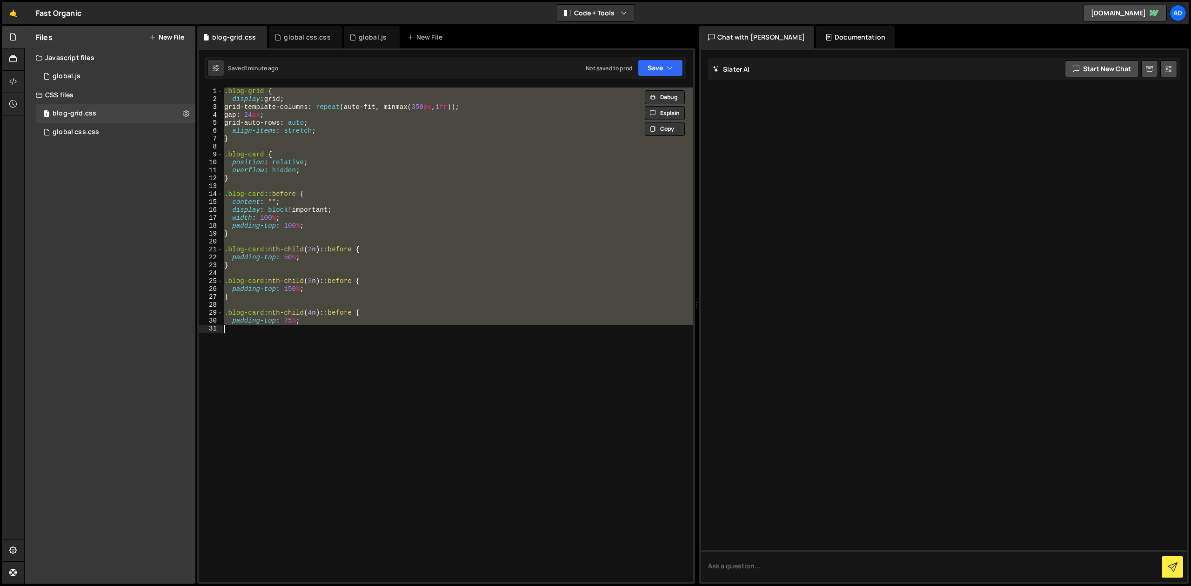
paste textarea "}"
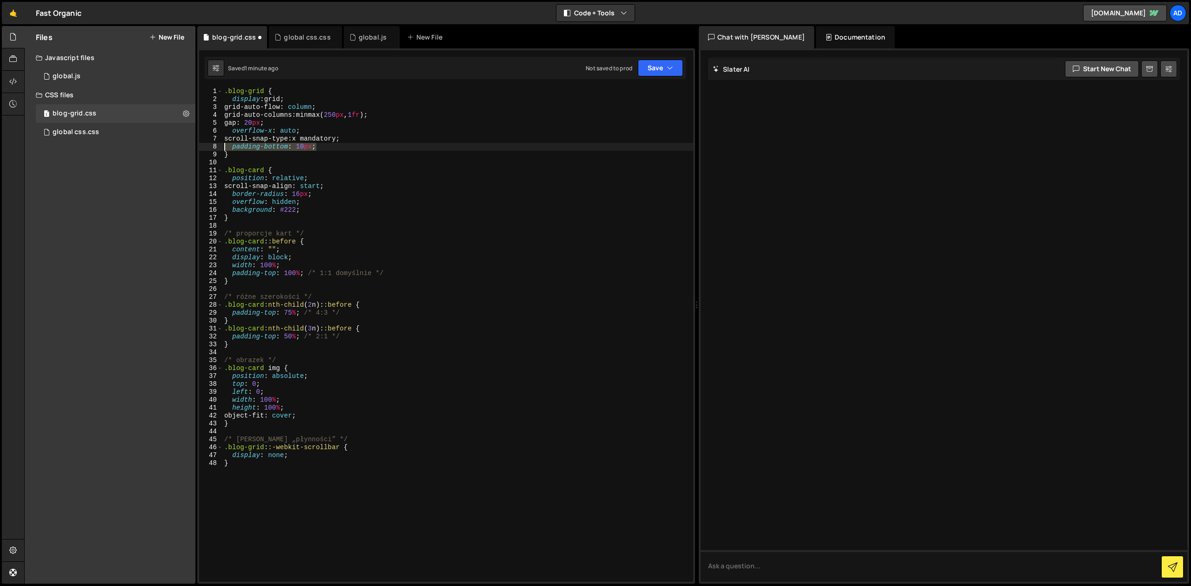
drag, startPoint x: 335, startPoint y: 148, endPoint x: 187, endPoint y: 149, distance: 148.4
click at [222, 149] on div ".blog-grid { display : grid ; grid-auto-flow : column ; grid-auto-columns : min…" at bounding box center [457, 334] width 471 height 494
type textarea "padding-bottom: 10px;"
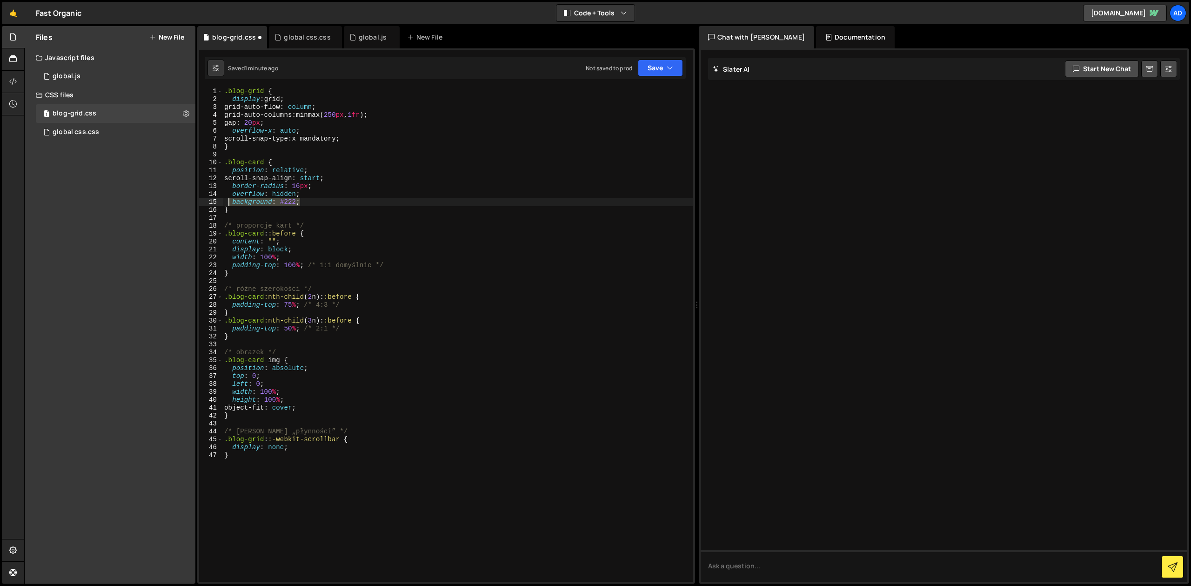
drag, startPoint x: 312, startPoint y: 202, endPoint x: 194, endPoint y: 201, distance: 117.2
click at [222, 201] on div ".blog-grid { display : grid ; grid-auto-flow : column ; grid-auto-columns : min…" at bounding box center [457, 334] width 471 height 494
type textarea "background: #222;"
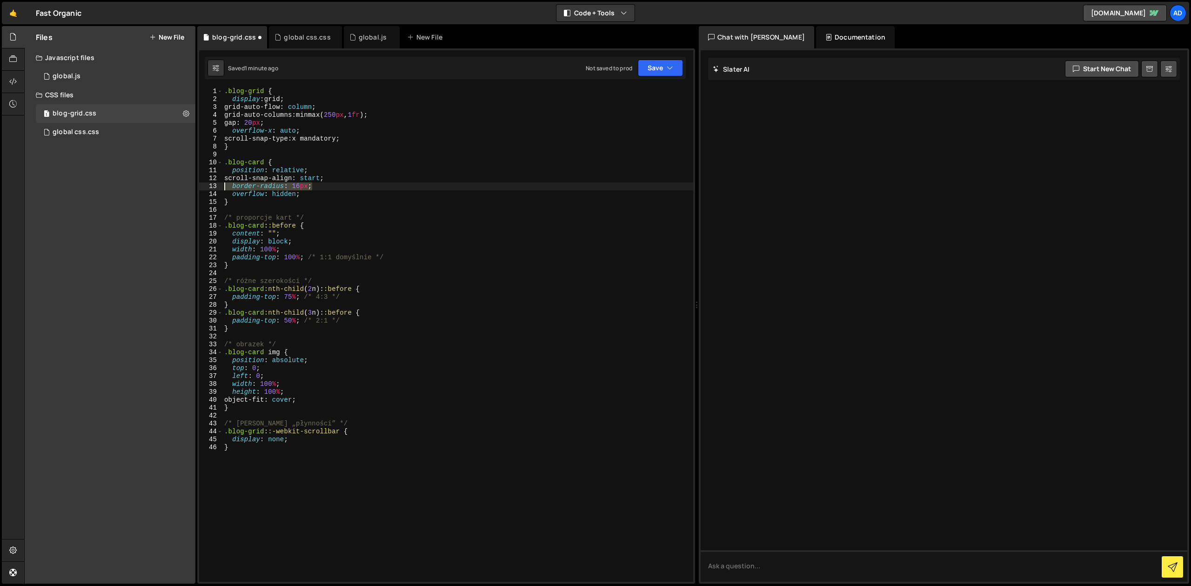
drag, startPoint x: 329, startPoint y: 187, endPoint x: 205, endPoint y: 188, distance: 124.7
click at [222, 188] on div ".blog-grid { display : grid ; grid-auto-flow : column ; grid-auto-columns : min…" at bounding box center [457, 334] width 471 height 494
type textarea "border-radius: 16px;"
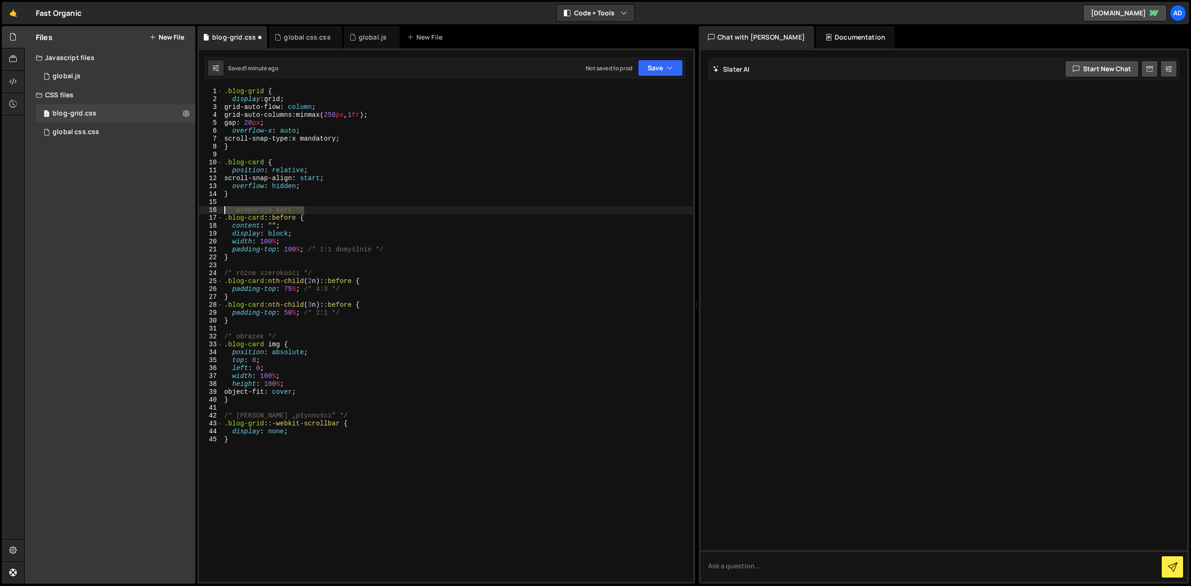
drag, startPoint x: 319, startPoint y: 207, endPoint x: 200, endPoint y: 210, distance: 119.6
click at [222, 210] on div ".blog-grid { display : grid ; grid-auto-flow : column ; grid-auto-columns : min…" at bounding box center [457, 334] width 471 height 494
type textarea "/* proporcje kart */"
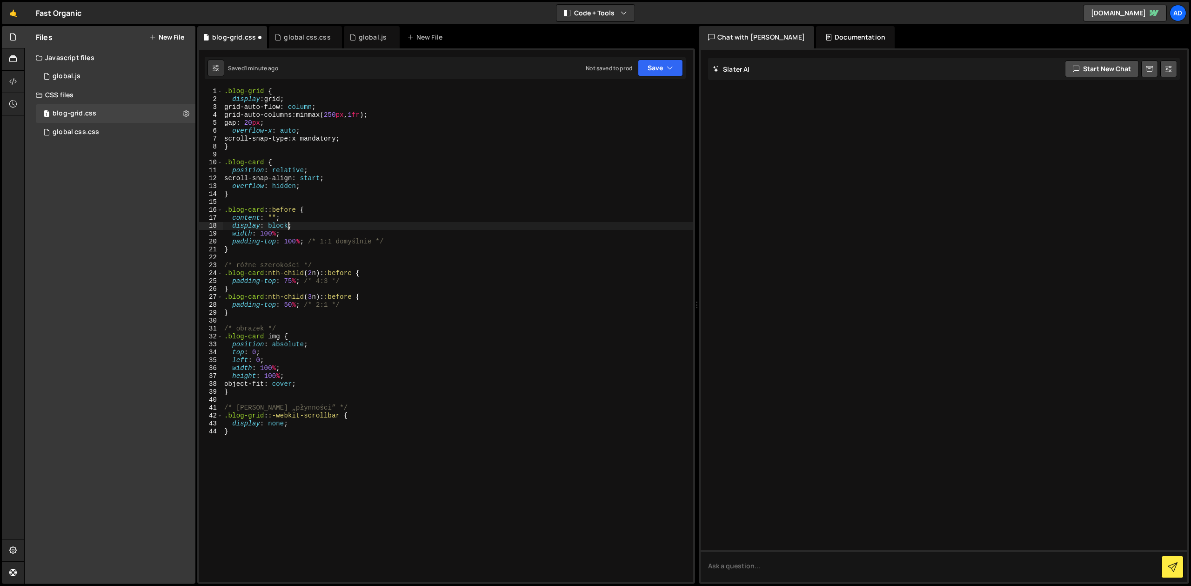
click at [289, 226] on div ".blog-grid { display : grid ; grid-auto-flow : column ; grid-auto-columns : min…" at bounding box center [457, 342] width 471 height 510
click at [402, 241] on div ".blog-grid { display : grid ; grid-auto-flow : column ; grid-auto-columns : min…" at bounding box center [457, 342] width 471 height 510
drag, startPoint x: 408, startPoint y: 240, endPoint x: 309, endPoint y: 240, distance: 99.5
click at [309, 240] on div ".blog-grid { display : grid ; grid-auto-flow : column ; grid-auto-columns : min…" at bounding box center [457, 342] width 471 height 510
drag, startPoint x: 327, startPoint y: 265, endPoint x: 204, endPoint y: 267, distance: 122.8
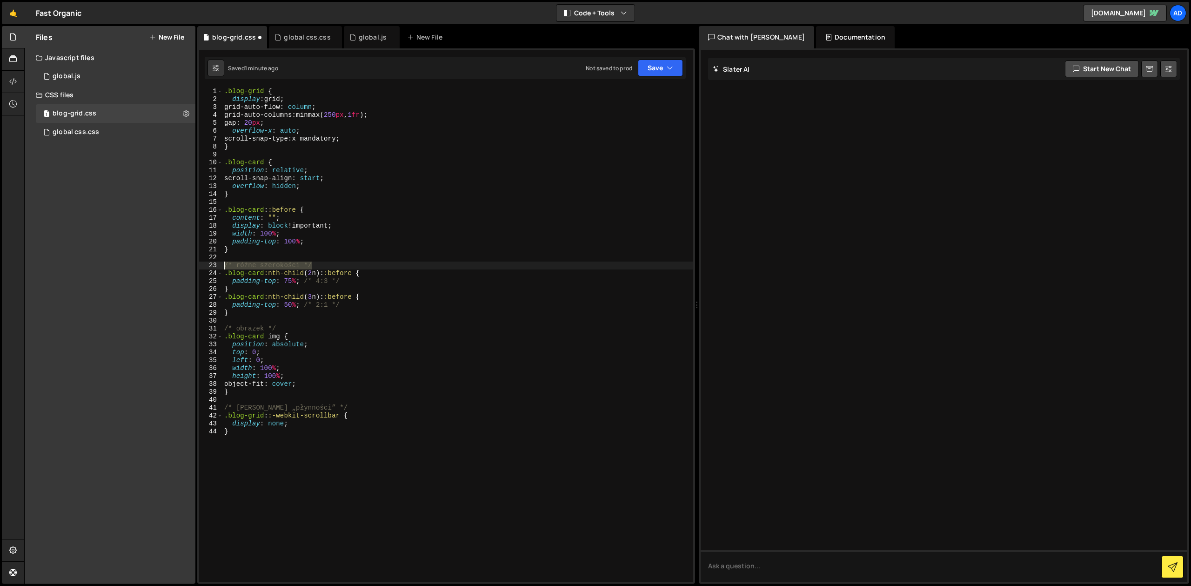
click at [222, 267] on div ".blog-grid { display : grid ; grid-auto-flow : column ; grid-auto-columns : min…" at bounding box center [457, 334] width 471 height 494
type textarea "/* różne szerokości */"
drag, startPoint x: 366, startPoint y: 273, endPoint x: 308, endPoint y: 273, distance: 57.7
click at [308, 273] on div ".blog-grid { display : grid ; grid-auto-flow : column ; grid-auto-columns : min…" at bounding box center [457, 342] width 471 height 510
drag, startPoint x: 347, startPoint y: 294, endPoint x: 299, endPoint y: 294, distance: 47.9
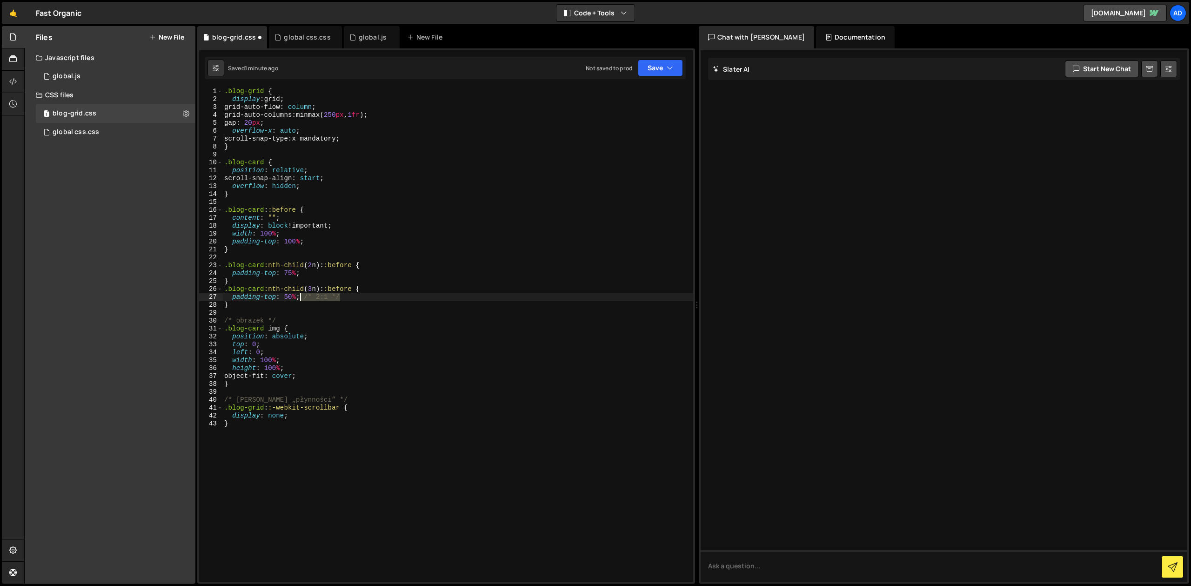
click at [299, 294] on div ".blog-grid { display : grid ; grid-auto-flow : column ; grid-auto-columns : min…" at bounding box center [457, 342] width 471 height 510
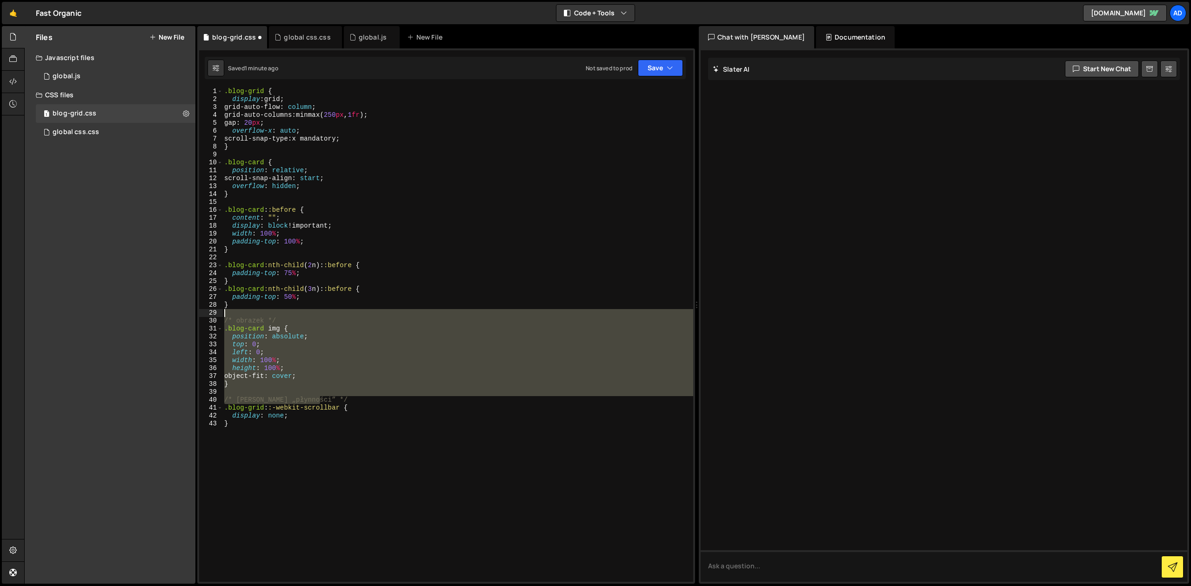
drag, startPoint x: 328, startPoint y: 399, endPoint x: 196, endPoint y: 316, distance: 155.5
click at [222, 316] on div ".blog-grid { display : grid ; grid-auto-flow : column ; grid-auto-columns : min…" at bounding box center [457, 334] width 471 height 494
type textarea "/* obrazek */"
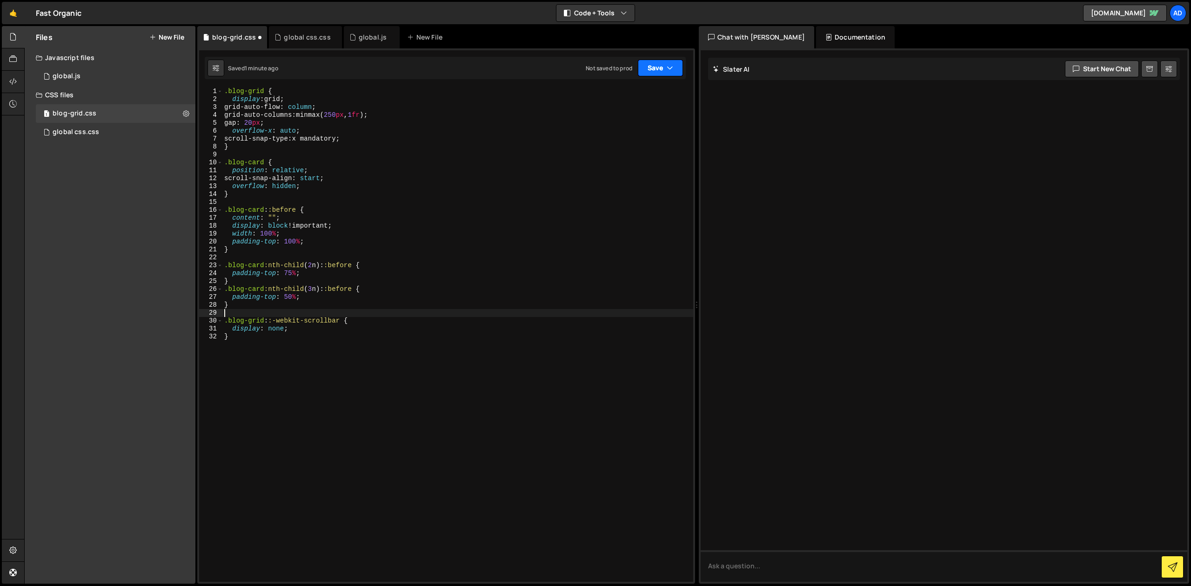
click at [667, 73] on button "Save" at bounding box center [660, 68] width 45 height 17
click at [648, 96] on div "Saved 1 minute ago" at bounding box center [628, 100] width 97 height 11
type textarea "display: block !important;"
click at [280, 223] on div ".blog-grid { display : grid ; grid-auto-flow : column ; grid-auto-columns : min…" at bounding box center [457, 342] width 471 height 510
click at [300, 259] on div ".blog-grid { display : grid ; grid-auto-flow : column ; grid-auto-columns : min…" at bounding box center [457, 342] width 471 height 510
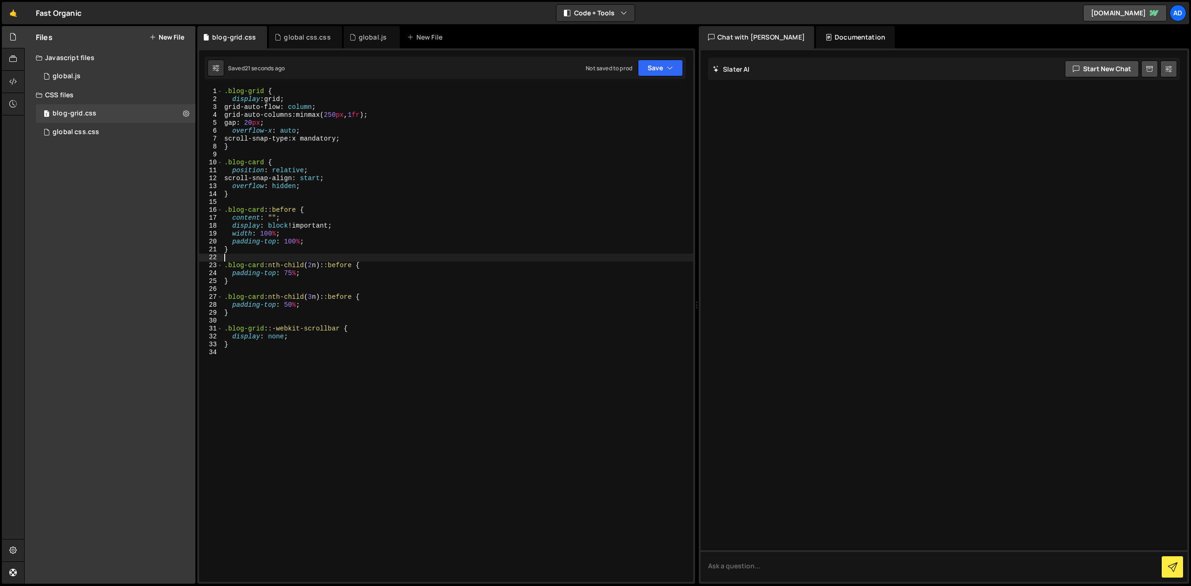
click at [290, 233] on div ".blog-grid { display : grid ; grid-auto-flow : column ; grid-auto-columns : min…" at bounding box center [457, 342] width 471 height 510
click at [254, 194] on div ".blog-grid { display : grid ; grid-auto-flow : column ; grid-auto-columns : min…" at bounding box center [457, 342] width 471 height 510
click at [238, 264] on div ".blog-grid { display : grid ; grid-auto-flow : column ; grid-auto-columns : min…" at bounding box center [457, 342] width 471 height 510
click at [260, 181] on div ".blog-grid { display : grid ; grid-auto-flow : column ; grid-auto-columns : min…" at bounding box center [457, 342] width 471 height 510
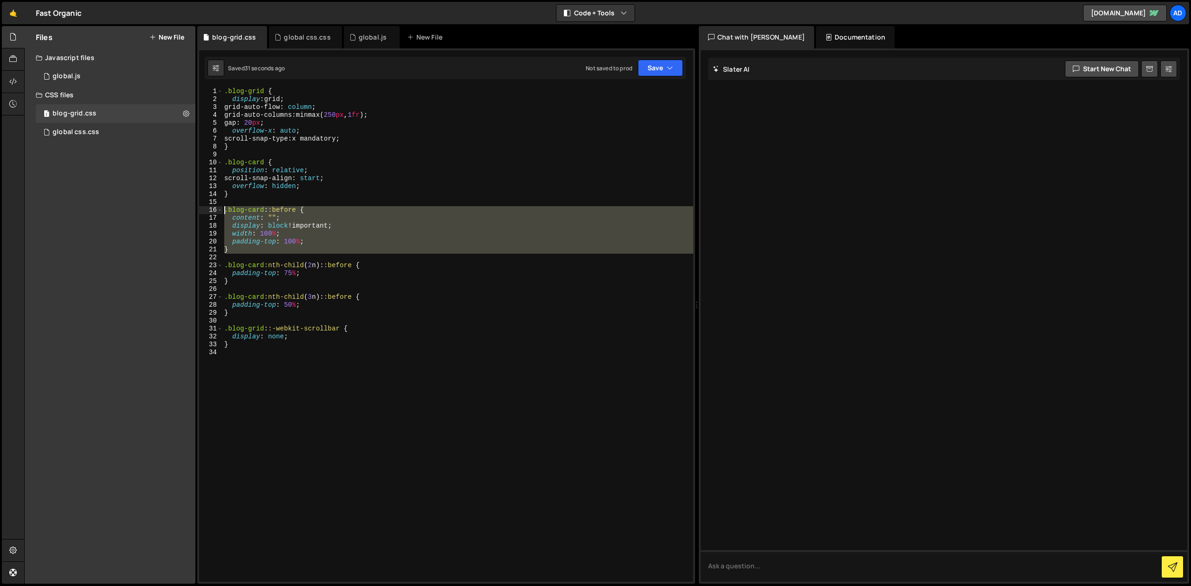
drag, startPoint x: 243, startPoint y: 256, endPoint x: 204, endPoint y: 207, distance: 63.3
click at [222, 207] on div ".blog-grid { display : grid ; grid-auto-flow : column ; grid-auto-columns : min…" at bounding box center [457, 334] width 471 height 494
type textarea ".blog-card::before { content: "";"
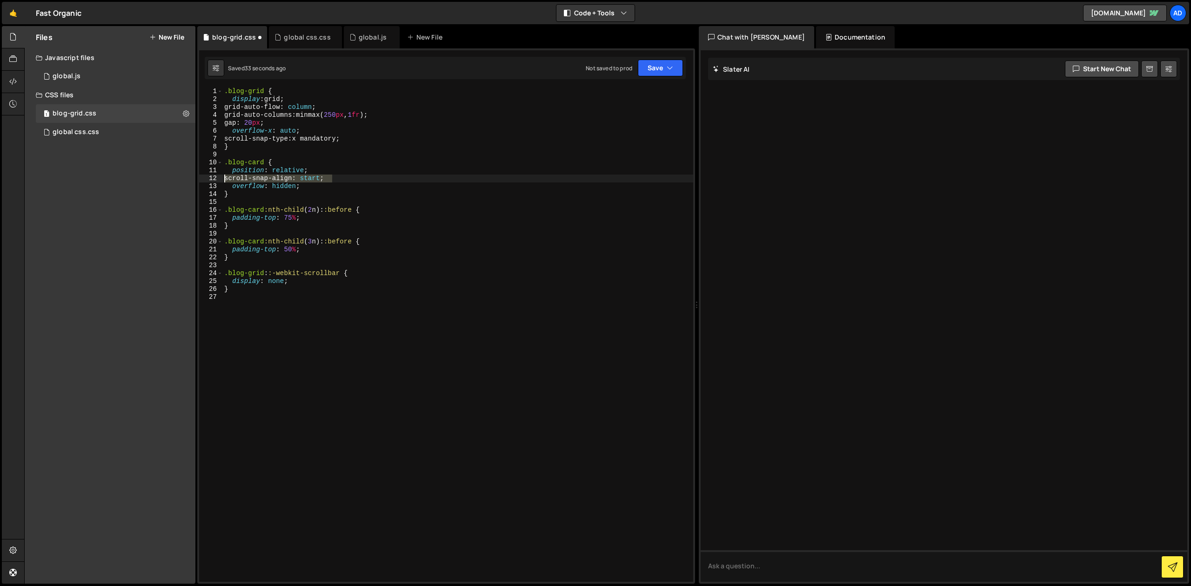
drag, startPoint x: 348, startPoint y: 178, endPoint x: 213, endPoint y: 180, distance: 135.8
click at [213, 180] on div "1 2 3 4 5 6 7 8 9 10 11 12 13 14 15 16 17 18 19 20 21 22 23 24 25 26 27 .blog-g…" at bounding box center [446, 334] width 494 height 494
click at [368, 141] on div ".blog-grid { display : grid ; grid-auto-flow : column ; grid-auto-columns : min…" at bounding box center [457, 342] width 471 height 510
click at [295, 111] on div ".blog-grid { display : grid ; grid-auto-flow : column ; grid-auto-columns : min…" at bounding box center [457, 342] width 471 height 510
click at [363, 109] on div ".blog-grid { display : grid ; grid-auto-flow : column ; grid-auto-columns : min…" at bounding box center [457, 342] width 471 height 510
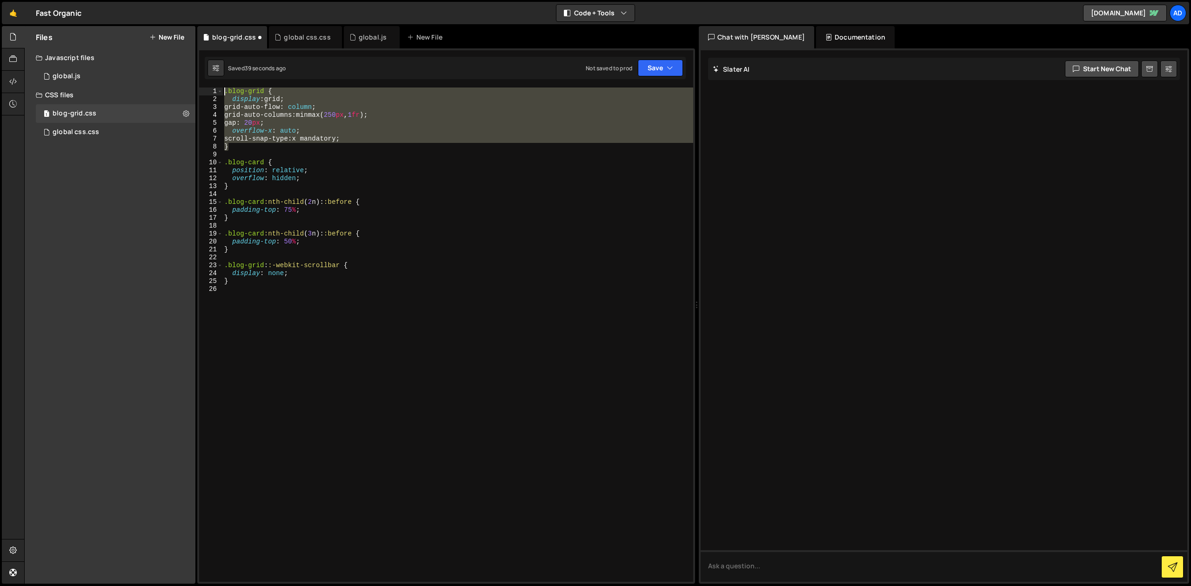
drag, startPoint x: 239, startPoint y: 147, endPoint x: 203, endPoint y: 82, distance: 73.5
click at [222, 87] on div ".blog-grid { display : grid ; grid-auto-flow : column ; grid-auto-columns : min…" at bounding box center [457, 334] width 471 height 494
type textarea ".blog-grid { display: grid;"
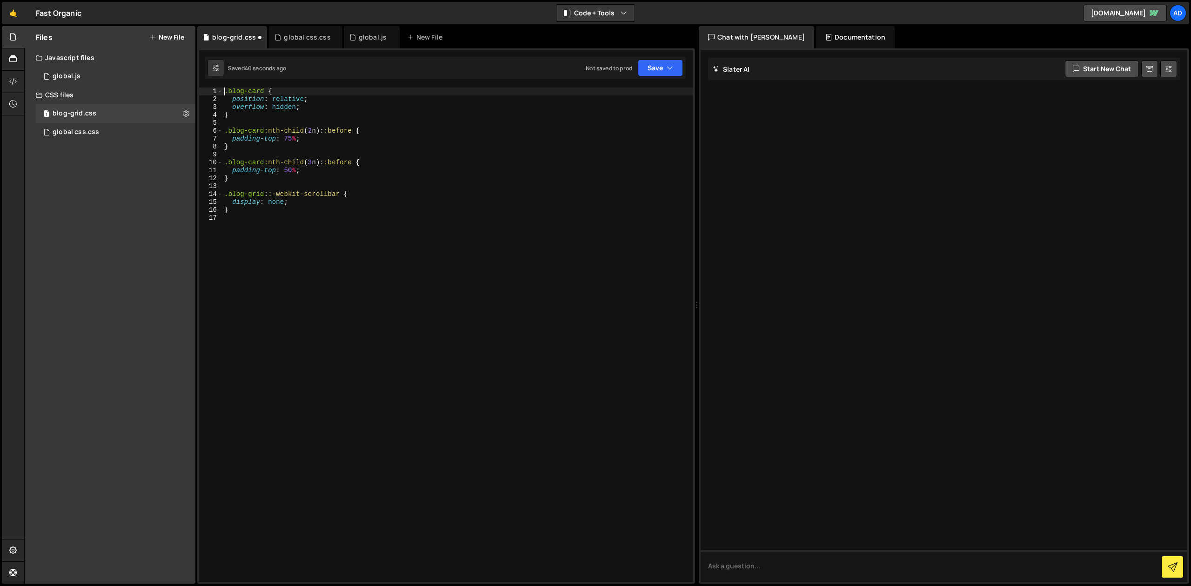
click at [296, 127] on div ".blog-card { position : relative ; overflow : hidden ; } .blog-card :nth-child …" at bounding box center [457, 342] width 471 height 510
click at [257, 135] on div ".blog-card { position : relative ; overflow : hidden ; } .blog-card :nth-child …" at bounding box center [457, 342] width 471 height 510
click at [313, 133] on div ".blog-card { position : relative ; overflow : hidden ; } .blog-card :nth-child …" at bounding box center [457, 342] width 471 height 510
click at [311, 141] on div ".blog-card { position : relative ; overflow : hidden ; } .blog-card :nth-child …" at bounding box center [457, 342] width 471 height 510
drag, startPoint x: 313, startPoint y: 139, endPoint x: 233, endPoint y: 141, distance: 79.6
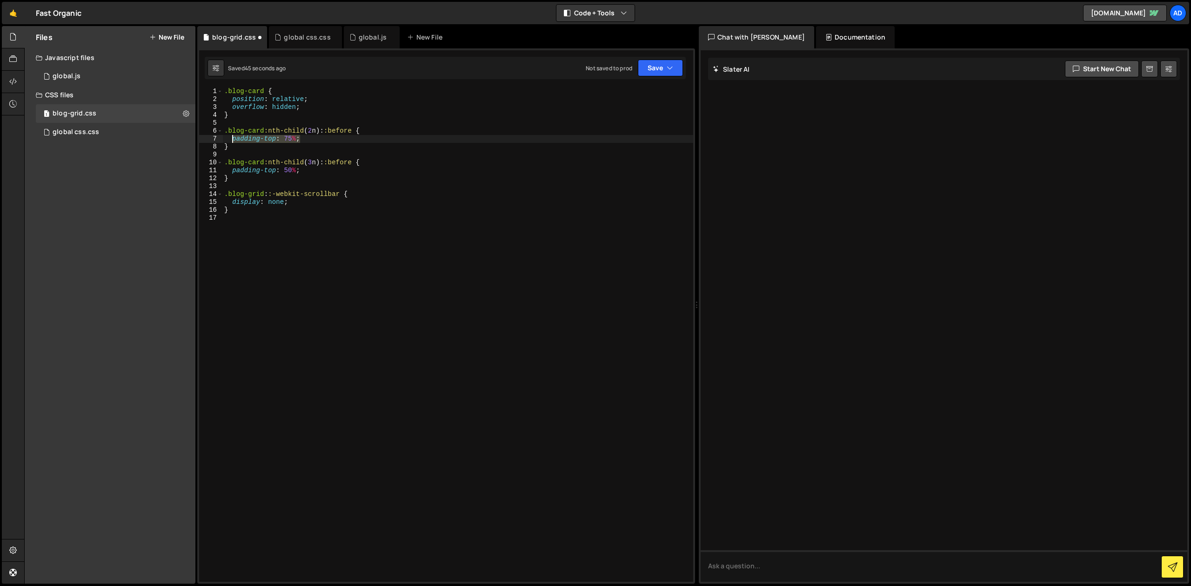
click at [233, 141] on div ".blog-card { position : relative ; overflow : hidden ; } .blog-card :nth-child …" at bounding box center [457, 342] width 471 height 510
drag, startPoint x: 307, startPoint y: 139, endPoint x: 233, endPoint y: 139, distance: 74.9
click at [233, 139] on div ".blog-card { position : relative ; overflow : hidden ; } .blog-card :nth-child …" at bounding box center [457, 342] width 471 height 510
drag, startPoint x: 306, startPoint y: 170, endPoint x: 230, endPoint y: 169, distance: 75.4
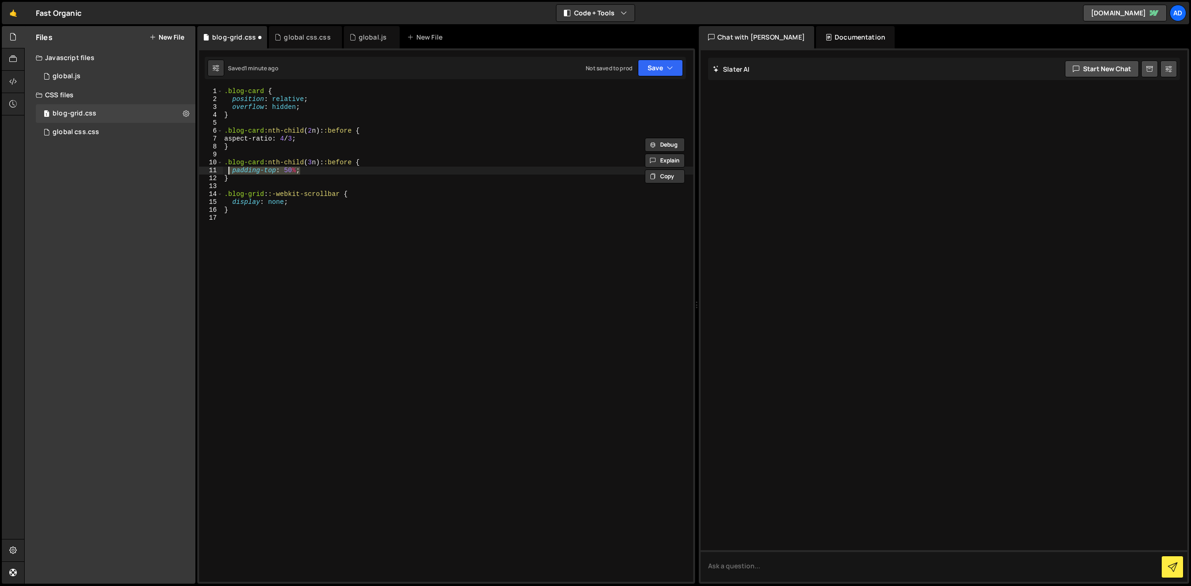
click at [230, 169] on div ".blog-card { position : relative ; overflow : hidden ; } .blog-card :nth-child …" at bounding box center [457, 342] width 471 height 510
paste textarea "aspect-ratio: 4/3"
drag, startPoint x: 294, startPoint y: 169, endPoint x: 285, endPoint y: 169, distance: 9.3
click at [285, 169] on div ".blog-card { position : relative ; overflow : hidden ; } .blog-card :nth-child …" at bounding box center [457, 342] width 471 height 510
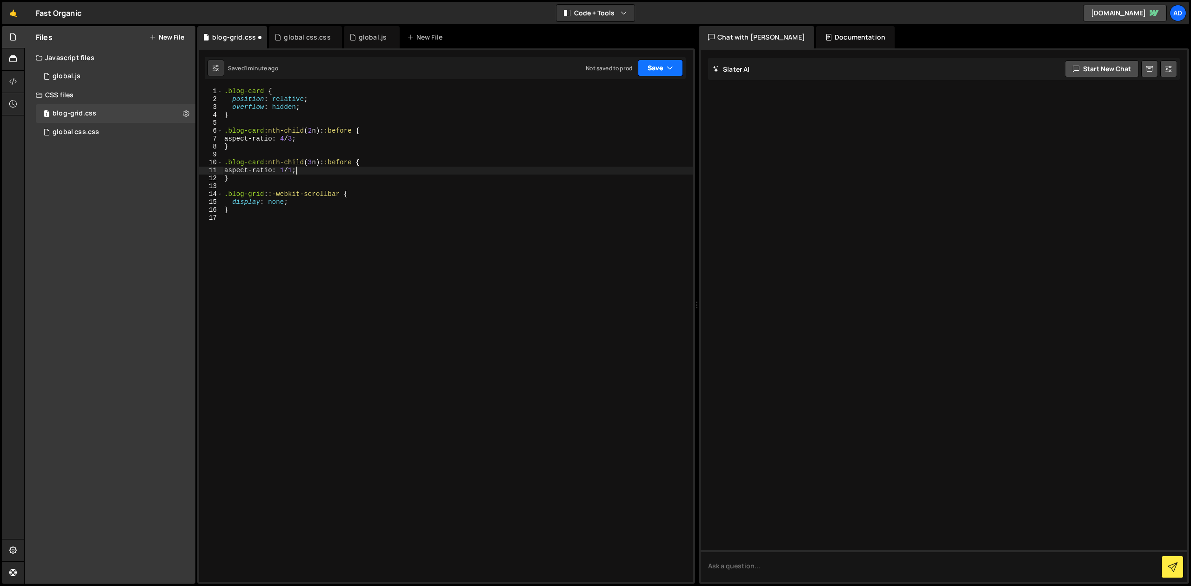
type textarea "aspect-ratio: 1/1;"
click at [654, 66] on button "Save" at bounding box center [660, 68] width 45 height 17
click at [632, 98] on div "Saved 1 minute ago" at bounding box center [628, 100] width 97 height 11
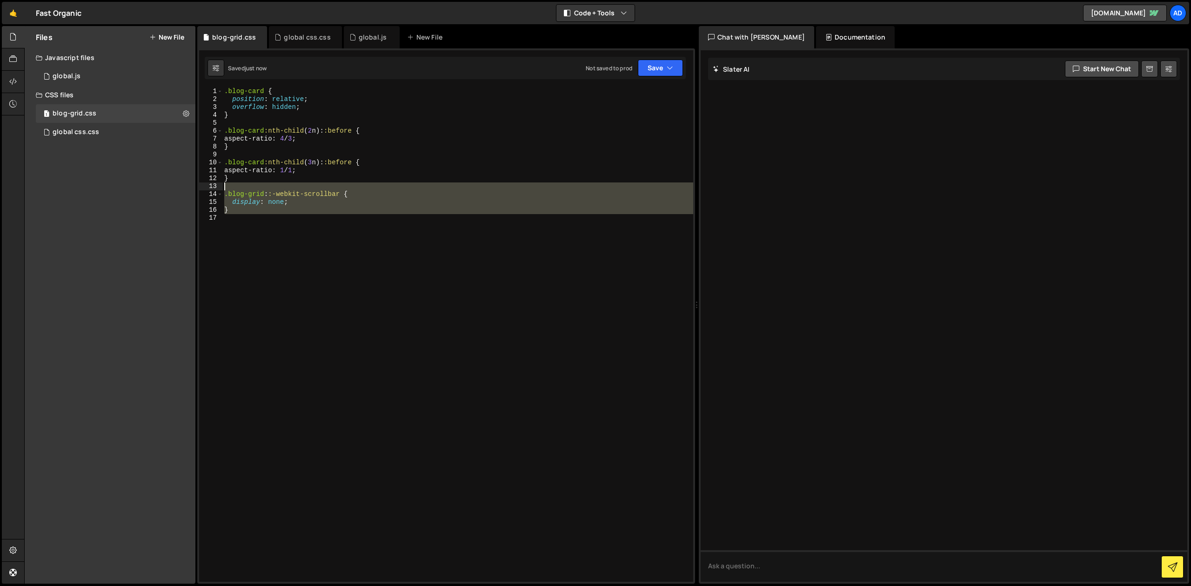
drag, startPoint x: 238, startPoint y: 215, endPoint x: 208, endPoint y: 189, distance: 39.6
click at [222, 189] on div ".blog-card { position : relative ; overflow : hidden ; } .blog-card :nth-child …" at bounding box center [457, 334] width 471 height 494
type textarea ".blog-grid::-webkit-scrollbar {"
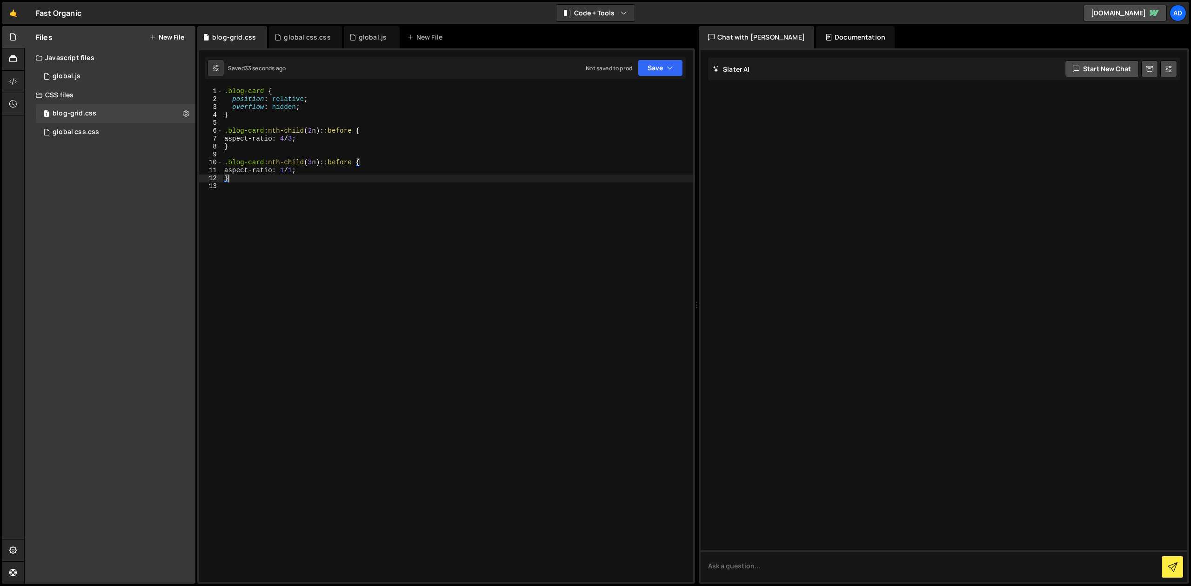
click at [264, 166] on div ".blog-card { position : relative ; overflow : hidden ; } .blog-card :nth-child …" at bounding box center [457, 342] width 471 height 510
type textarea ".blog-card:nth-child(3n)::before {"
click at [260, 121] on div ".blog-card { position : relative ; overflow : hidden ; } .blog-card :nth-child …" at bounding box center [457, 342] width 471 height 510
click at [307, 132] on div ".blog-card { position : relative ; overflow : hidden ; } .blog-card :nth-child …" at bounding box center [457, 342] width 471 height 510
click at [386, 128] on div ".blog-card { position : relative ; overflow : hidden ; } .blog-card :nth-child …" at bounding box center [457, 342] width 471 height 510
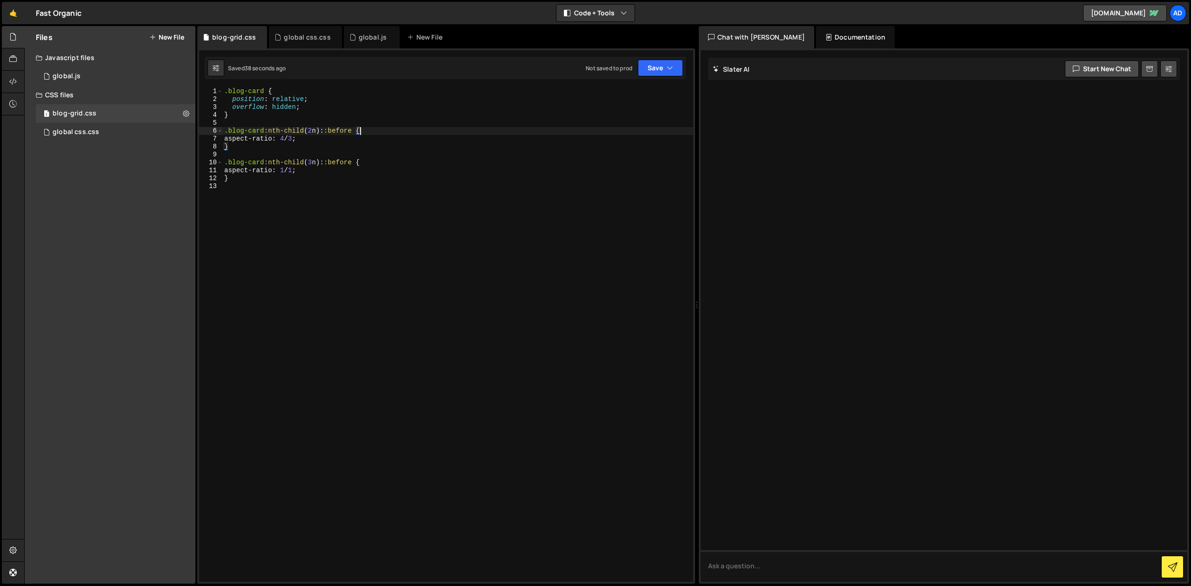
click at [358, 132] on div ".blog-card { position : relative ; overflow : hidden ; } .blog-card :nth-child …" at bounding box center [457, 342] width 471 height 510
click at [353, 131] on div ".blog-card { position : relative ; overflow : hidden ; } .blog-card :nth-child …" at bounding box center [457, 342] width 471 height 510
drag, startPoint x: 352, startPoint y: 162, endPoint x: 320, endPoint y: 162, distance: 32.1
click at [320, 162] on div ".blog-card { position : relative ; overflow : hidden ; } .blog-card :nth-child …" at bounding box center [457, 342] width 471 height 510
click at [387, 138] on div ".blog-card { position : relative ; overflow : hidden ; } .blog-card :nth-child …" at bounding box center [457, 342] width 471 height 510
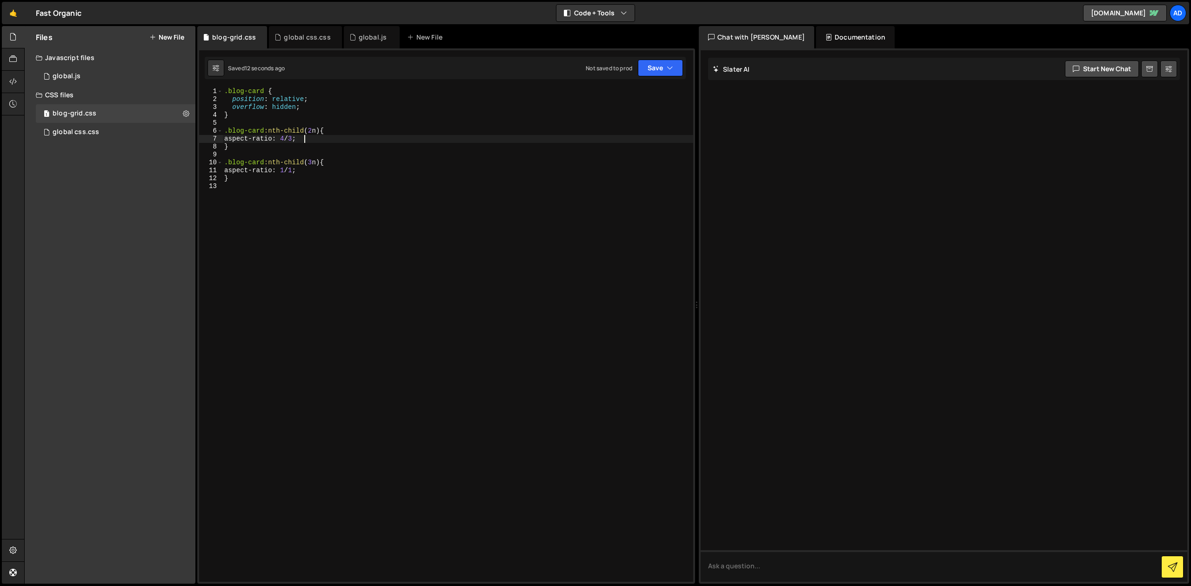
click at [303, 144] on div ".blog-card { position : relative ; overflow : hidden ; } .blog-card :nth-child …" at bounding box center [457, 342] width 471 height 510
click at [333, 138] on div ".blog-card { position : relative ; overflow : hidden ; } .blog-card :nth-child …" at bounding box center [457, 342] width 471 height 510
type textarea "aspect-ratio: 4/3;"
type textarea "}"
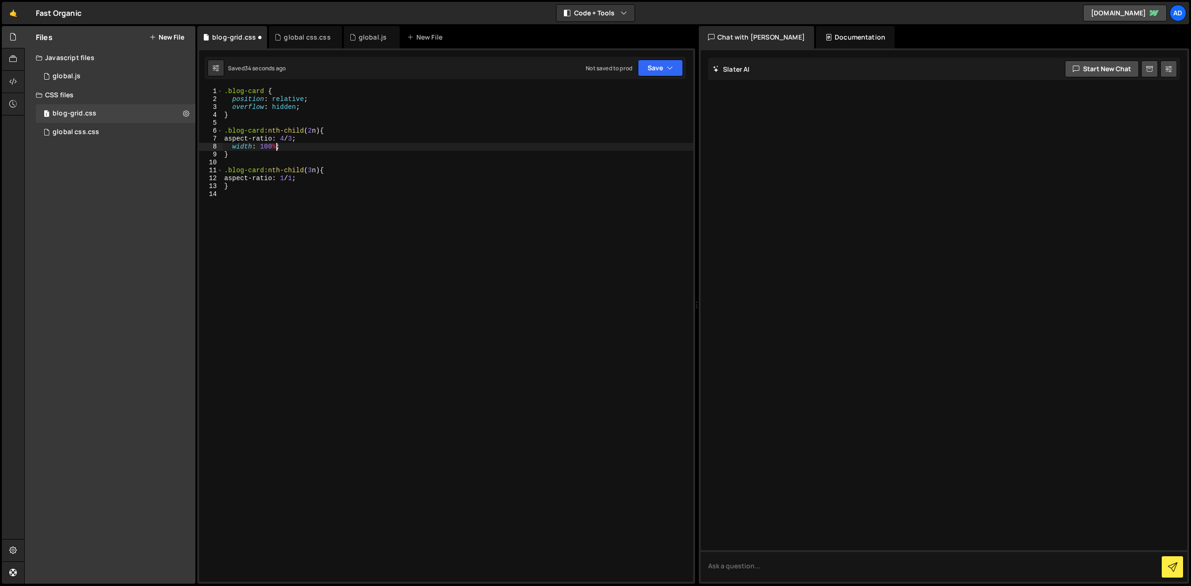
scroll to position [0, 0]
type textarea "aspect-ratio: 1/1;"
drag, startPoint x: 320, startPoint y: 130, endPoint x: 224, endPoint y: 129, distance: 95.4
click at [224, 129] on div ".blog-card { position : relative ; overflow : hidden ; } .blog-card :nth-child …" at bounding box center [457, 342] width 471 height 510
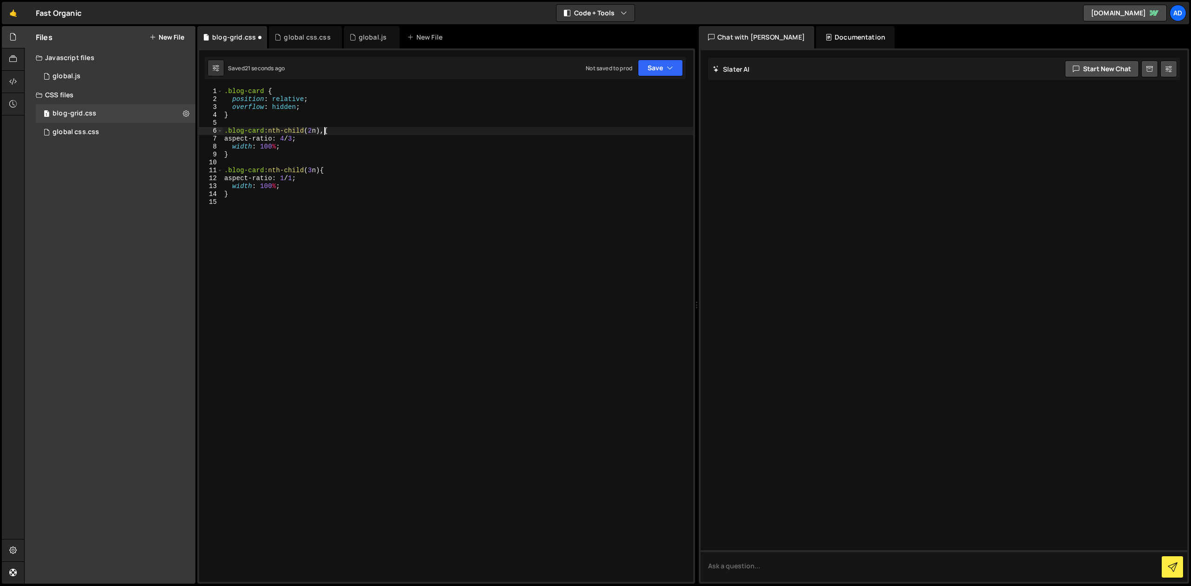
scroll to position [0, 7]
paste textarea ".blog-card:nth-child(2n)"
drag, startPoint x: 329, startPoint y: 132, endPoint x: 481, endPoint y: 129, distance: 152.1
click at [481, 129] on div ".blog-card { position : relative ; overflow : hidden ; } .blog-card :nth-child …" at bounding box center [457, 342] width 471 height 510
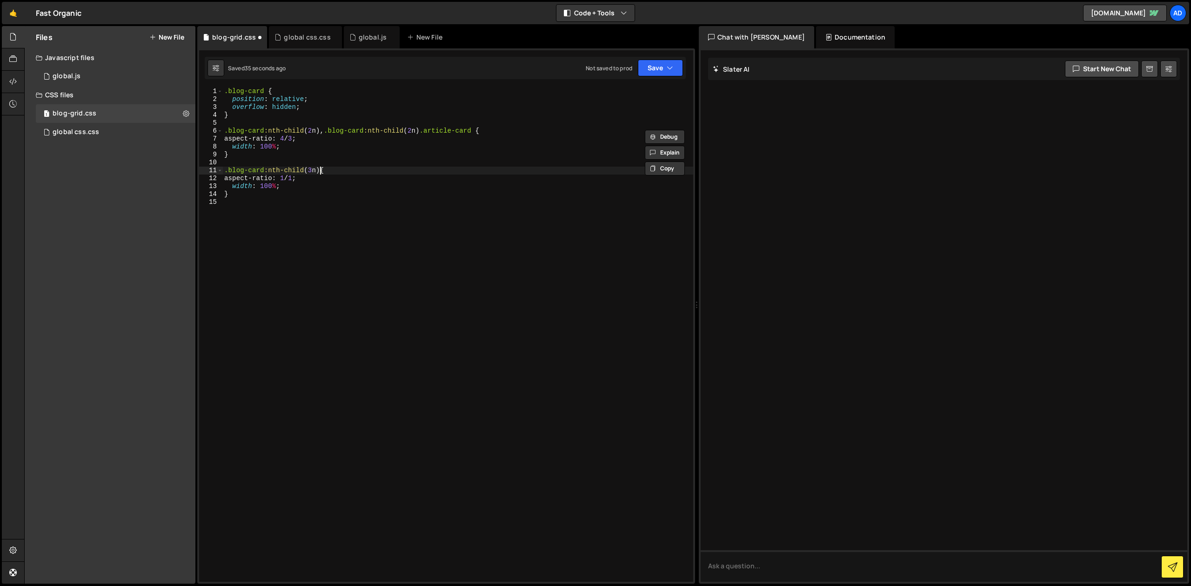
click at [319, 170] on div ".blog-card { position : relative ; overflow : hidden ; } .blog-card :nth-child …" at bounding box center [457, 342] width 471 height 510
paste textarea ".blog-card:nth-child(2n) .article-card"
click at [413, 172] on div ".blog-card { position : relative ; overflow : hidden ; } .blog-card :nth-child …" at bounding box center [457, 342] width 471 height 510
type textarea ".blog-card:nth-child(3n), .blog-card:nth-child(3n) .article-card {"
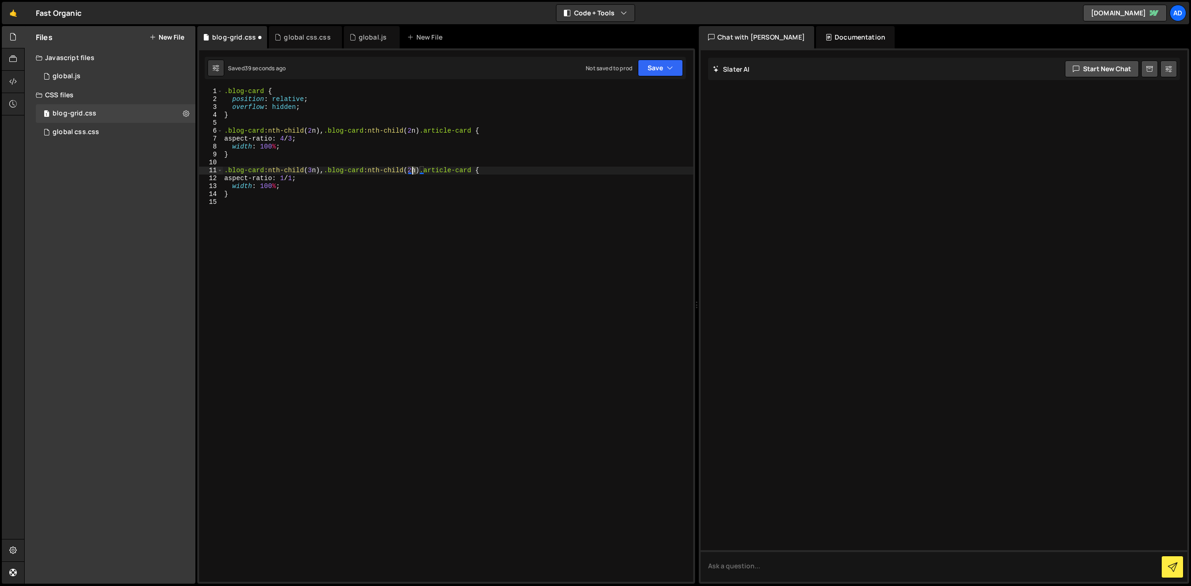
scroll to position [0, 13]
click at [534, 159] on div ".blog-card { position : relative ; overflow : hidden ; } .blog-card :nth-child …" at bounding box center [457, 342] width 471 height 510
click at [286, 155] on div ".blog-card { position : relative ; overflow : hidden ; } .blog-card :nth-child …" at bounding box center [457, 342] width 471 height 510
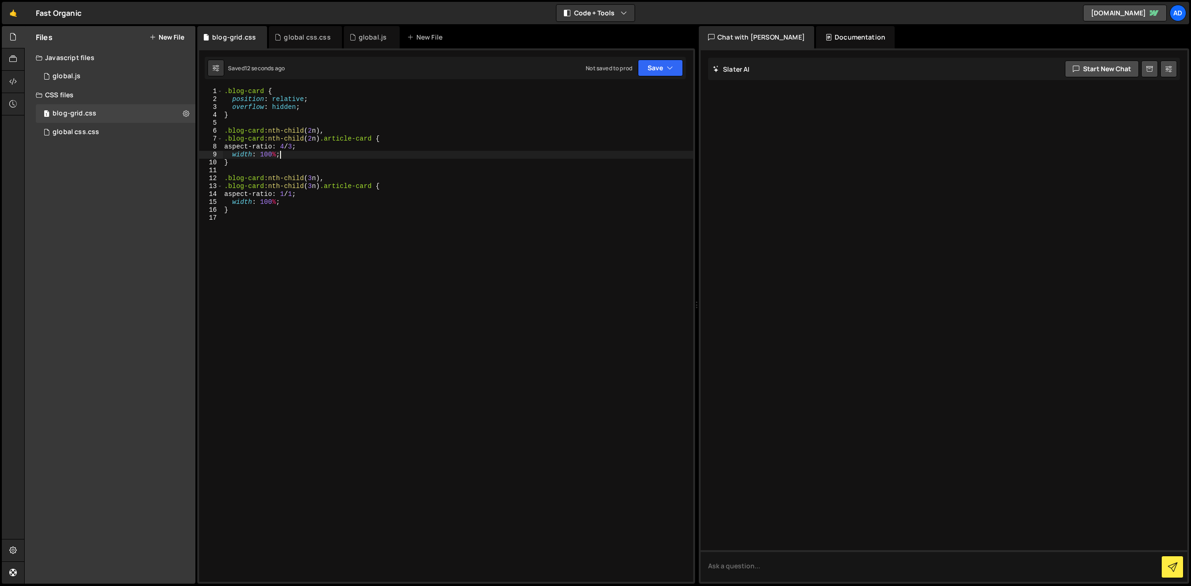
click at [241, 155] on div ".blog-card { position : relative ; overflow : hidden ; } .blog-card :nth-child …" at bounding box center [457, 342] width 471 height 510
type textarea "}"
click at [299, 198] on div ".blog-card { position : relative ; overflow : hidden ; } .blog-card :nth-child …" at bounding box center [457, 342] width 471 height 510
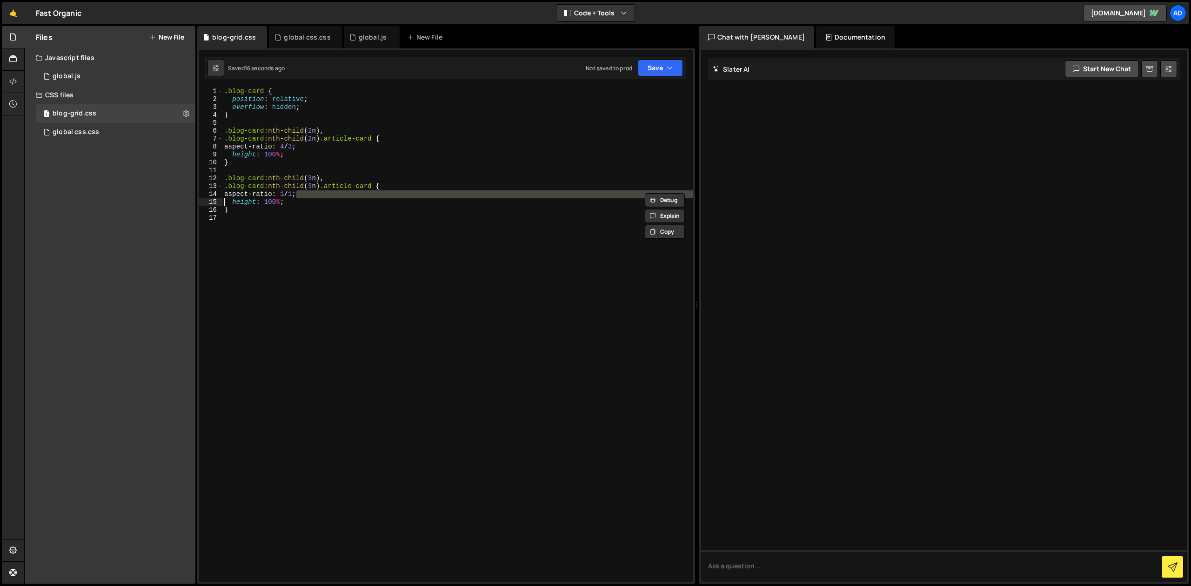
type textarea "height: 100%;"
type textarea ".blog-card:nth-child(3n),"
type textarea "height: 100%;"
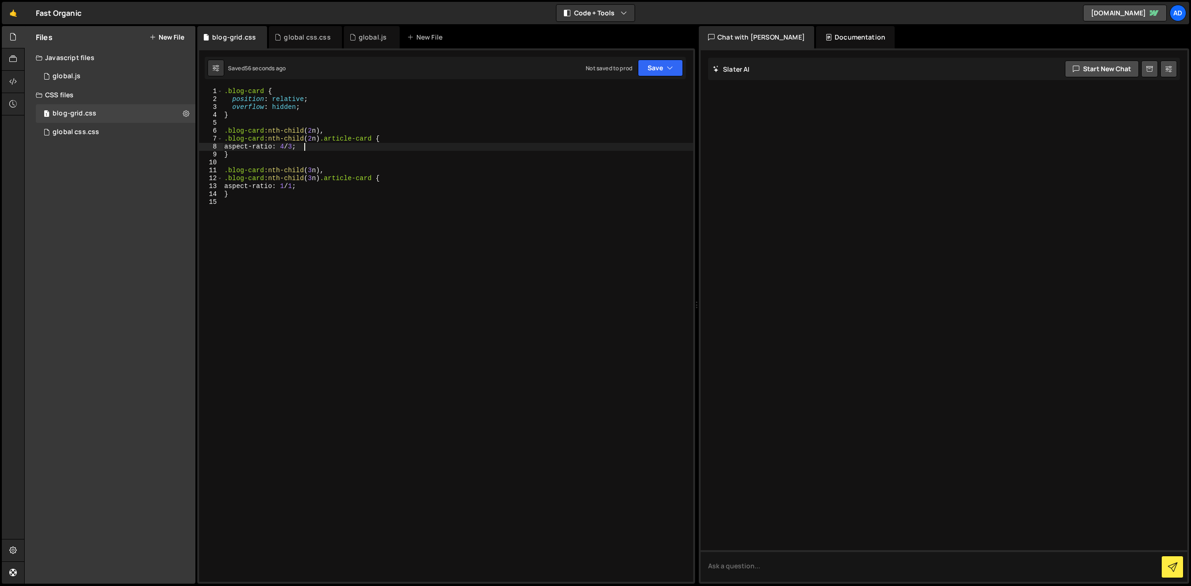
click at [313, 157] on div ".blog-card { position : relative ; overflow : hidden ; } .blog-card :nth-child …" at bounding box center [457, 342] width 471 height 510
click at [313, 143] on div ".blog-card { position : relative ; overflow : hidden ; } .blog-card :nth-child …" at bounding box center [457, 342] width 471 height 510
click at [315, 148] on div ".blog-card { position : relative ; overflow : hidden ; } .blog-card :nth-child …" at bounding box center [457, 342] width 471 height 510
click at [270, 189] on div ".blog-card { position : relative ; overflow : hidden ; } .blog-card :nth-child …" at bounding box center [457, 342] width 471 height 510
click at [259, 198] on div ".blog-card { position : relative ; overflow : hidden ; } .blog-card :nth-child …" at bounding box center [457, 342] width 471 height 510
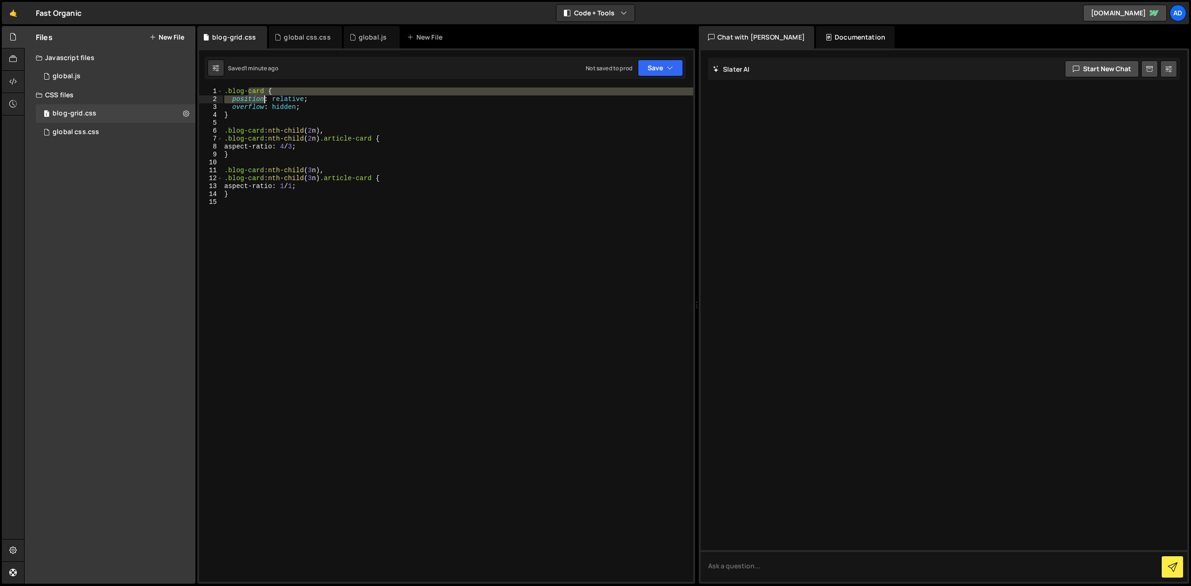
drag, startPoint x: 249, startPoint y: 90, endPoint x: 299, endPoint y: 110, distance: 53.2
click at [299, 110] on div ".blog-card { position : relative ; overflow : hidden ; } .blog-card :nth-child …" at bounding box center [457, 342] width 471 height 510
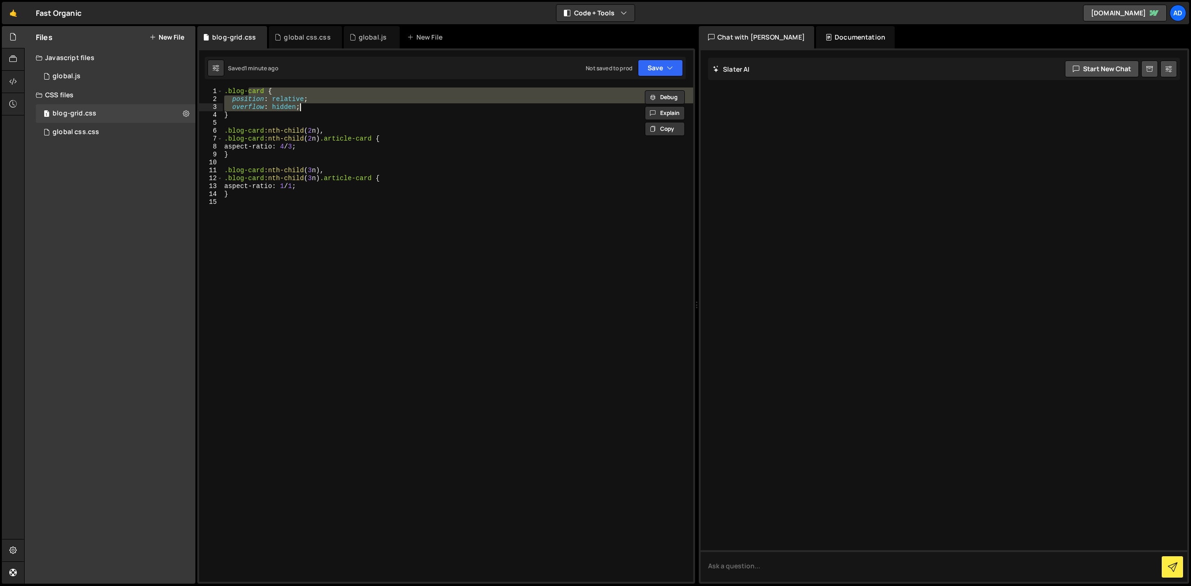
click at [299, 110] on div ".blog-card { position : relative ; overflow : hidden ; } .blog-card :nth-child …" at bounding box center [457, 334] width 471 height 494
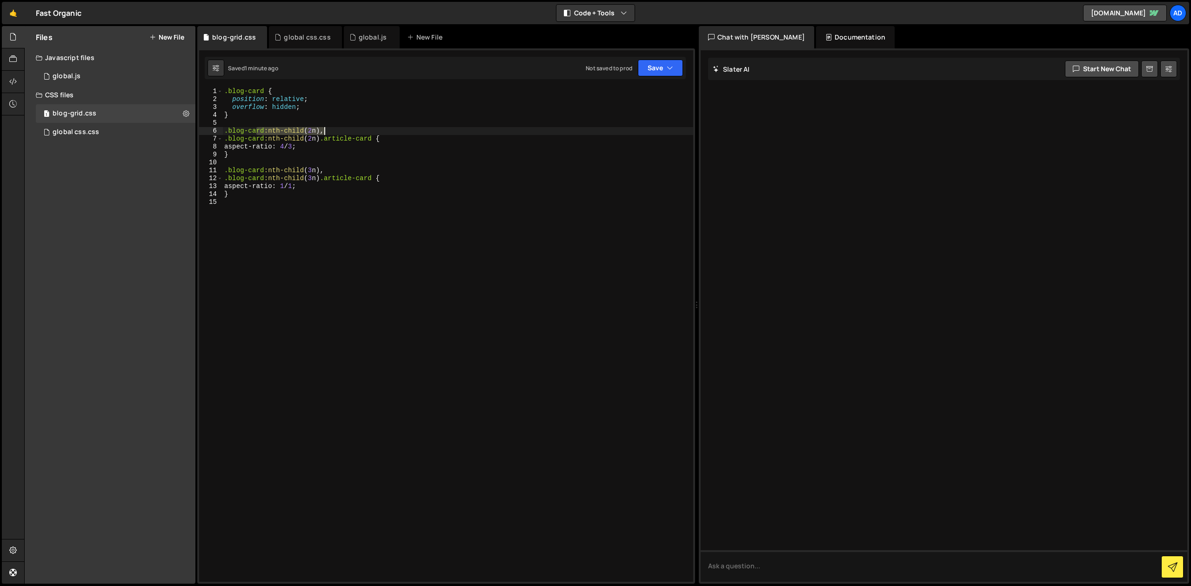
drag, startPoint x: 297, startPoint y: 126, endPoint x: 358, endPoint y: 128, distance: 61.0
click at [358, 128] on div ".blog-card { position : relative ; overflow : hidden ; } .blog-card :nth-child …" at bounding box center [457, 342] width 471 height 510
click at [358, 128] on div ".blog-card { position : relative ; overflow : hidden ; } .blog-card :nth-child …" at bounding box center [457, 334] width 471 height 494
click at [312, 172] on div ".blog-card { position : relative ; overflow : hidden ; } .blog-card :nth-child …" at bounding box center [457, 342] width 471 height 510
click at [243, 137] on div ".blog-card { position : relative ; overflow : hidden ; } .blog-card :nth-child …" at bounding box center [457, 342] width 471 height 510
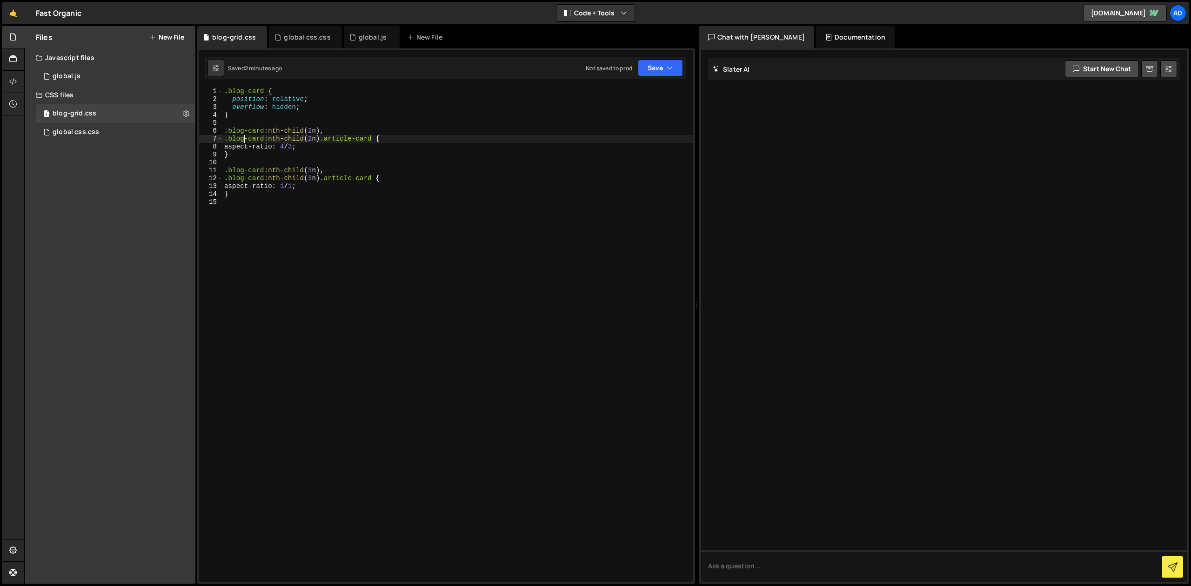
click at [332, 137] on div ".blog-card { position : relative ; overflow : hidden ; } .blog-card :nth-child …" at bounding box center [457, 342] width 471 height 510
click at [265, 185] on div ".blog-card { position : relative ; overflow : hidden ; } .blog-card :nth-child …" at bounding box center [457, 342] width 471 height 510
click at [338, 189] on div ".blog-card { position : relative ; overflow : hidden ; } .blog-card :nth-child …" at bounding box center [457, 342] width 471 height 510
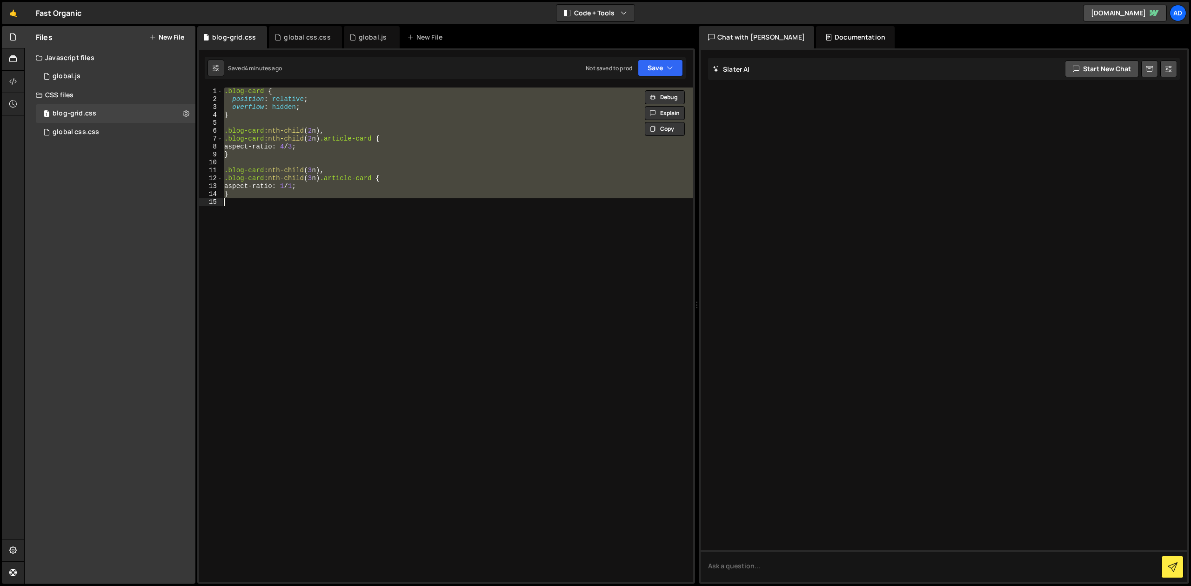
paste textarea
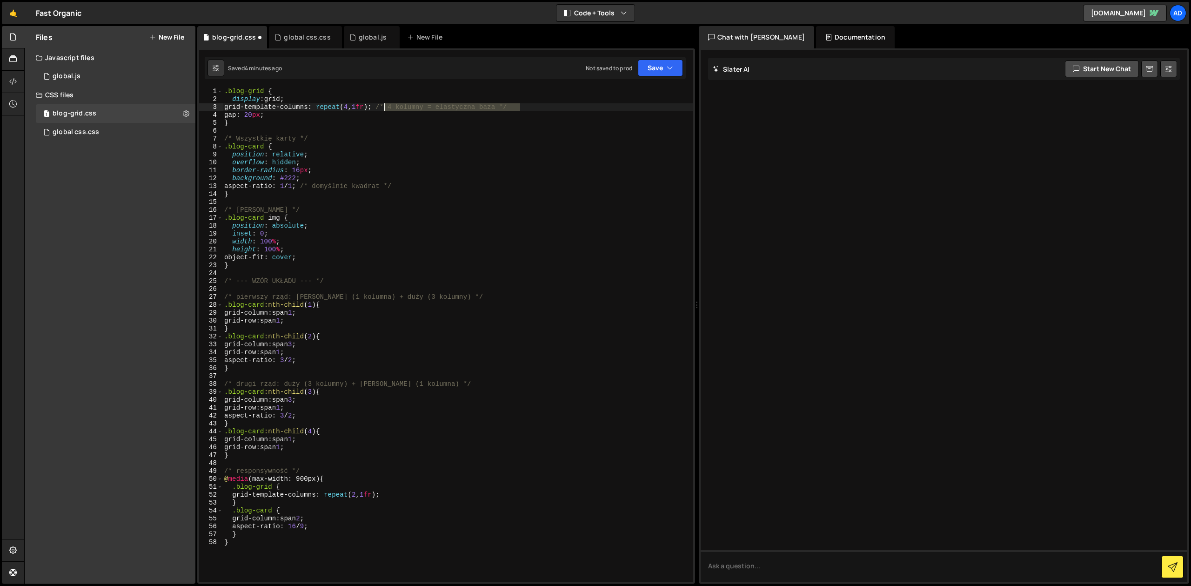
drag, startPoint x: 538, startPoint y: 108, endPoint x: 386, endPoint y: 108, distance: 152.6
click at [386, 108] on div ".blog-grid { display : grid ; grid-template-columns : repeat ( 4 , 1 fr ) ; /* …" at bounding box center [457, 342] width 471 height 510
click at [259, 117] on div ".blog-grid { display : grid ; grid-template-columns : repeat ( 4 , 1 fr ) ; gap…" at bounding box center [457, 342] width 471 height 510
drag, startPoint x: 450, startPoint y: 174, endPoint x: 406, endPoint y: 166, distance: 44.4
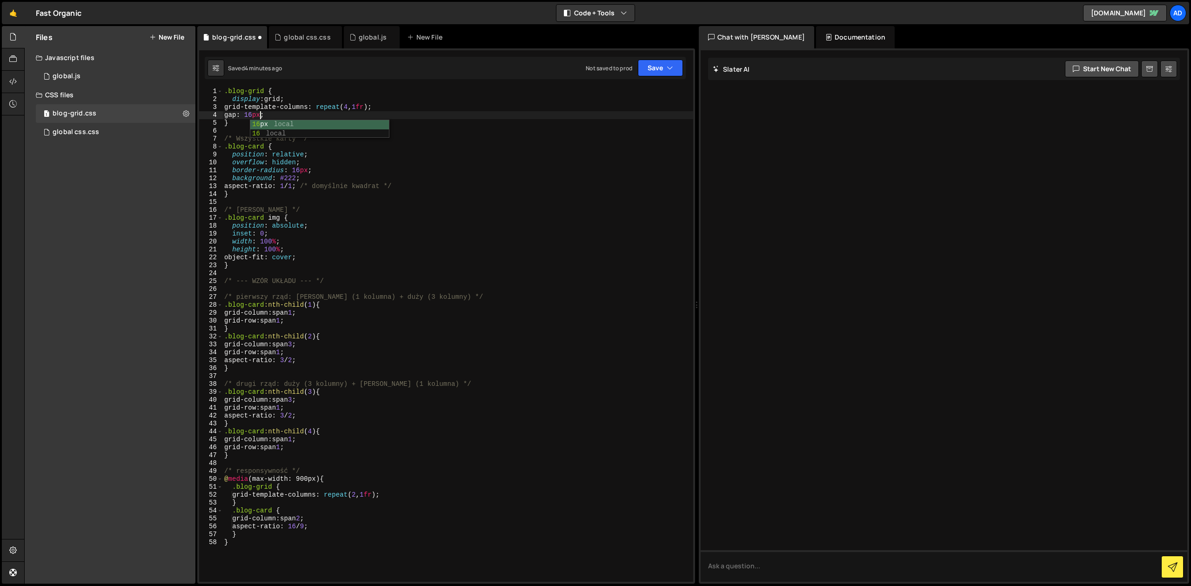
click at [449, 174] on div ".blog-grid { display : grid ; grid-template-columns : repeat ( 4 , 1 fr ) ; gap…" at bounding box center [457, 342] width 471 height 510
drag, startPoint x: 313, startPoint y: 136, endPoint x: 187, endPoint y: 137, distance: 125.1
click at [222, 137] on div ".blog-grid { display : grid ; grid-template-columns : repeat ( 4 , 1 fr ) ; gap…" at bounding box center [457, 334] width 471 height 494
type textarea "/* Wszystkie karty */"
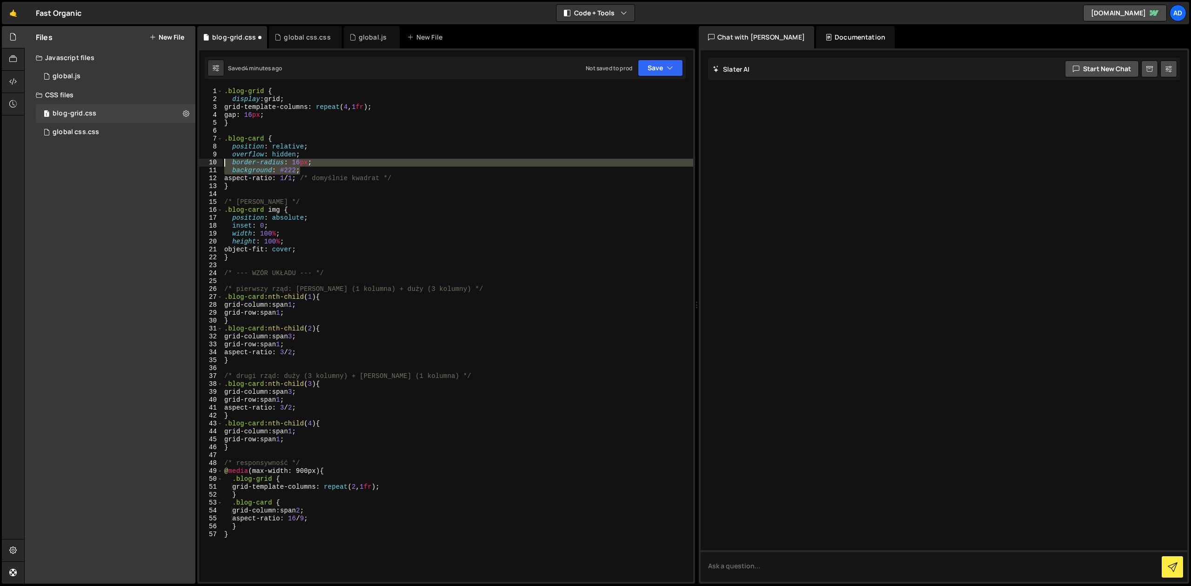
drag, startPoint x: 310, startPoint y: 170, endPoint x: 200, endPoint y: 164, distance: 109.9
click at [222, 164] on div ".blog-grid { display : grid ; grid-template-columns : repeat ( 4 , 1 fr ) ; gap…" at bounding box center [457, 334] width 471 height 494
type textarea "border-radius: 16px; background: #222;"
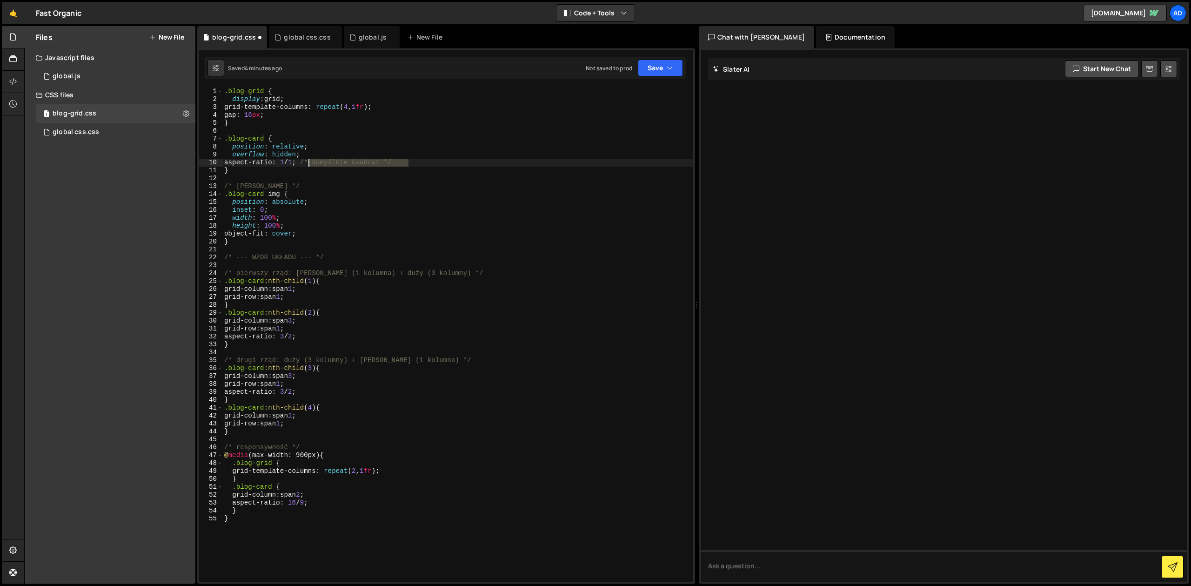
drag, startPoint x: 430, startPoint y: 164, endPoint x: 310, endPoint y: 164, distance: 119.5
click at [310, 164] on div ".blog-grid { display : grid ; grid-template-columns : repeat ( 4 , 1 fr ) ; gap…" at bounding box center [457, 342] width 471 height 510
click at [325, 163] on div ".blog-grid { display : grid ; grid-template-columns : repeat ( 4 , 1 fr ) ; gap…" at bounding box center [457, 334] width 471 height 494
drag, startPoint x: 316, startPoint y: 162, endPoint x: 410, endPoint y: 163, distance: 94.0
click at [410, 163] on div ".blog-grid { display : grid ; grid-template-columns : repeat ( 4 , 1 fr ) ; gap…" at bounding box center [457, 342] width 471 height 510
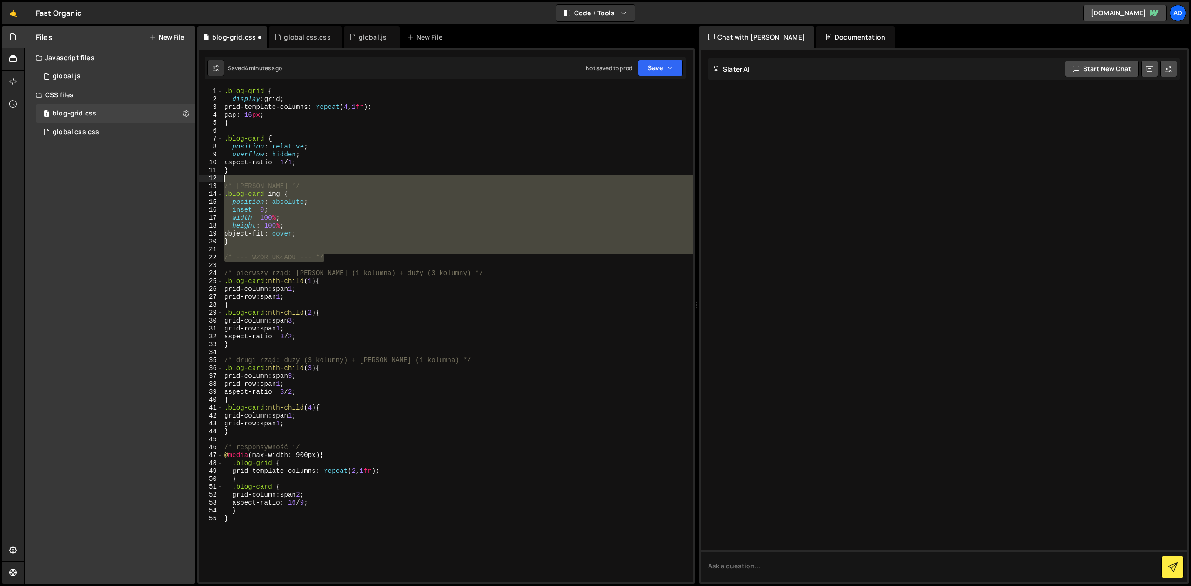
drag, startPoint x: 336, startPoint y: 256, endPoint x: 215, endPoint y: 180, distance: 143.0
click at [222, 180] on div ".blog-grid { display : grid ; grid-template-columns : repeat ( 4 , 1 fr ) ; gap…" at bounding box center [457, 334] width 471 height 494
type textarea "/* [PERSON_NAME] */"
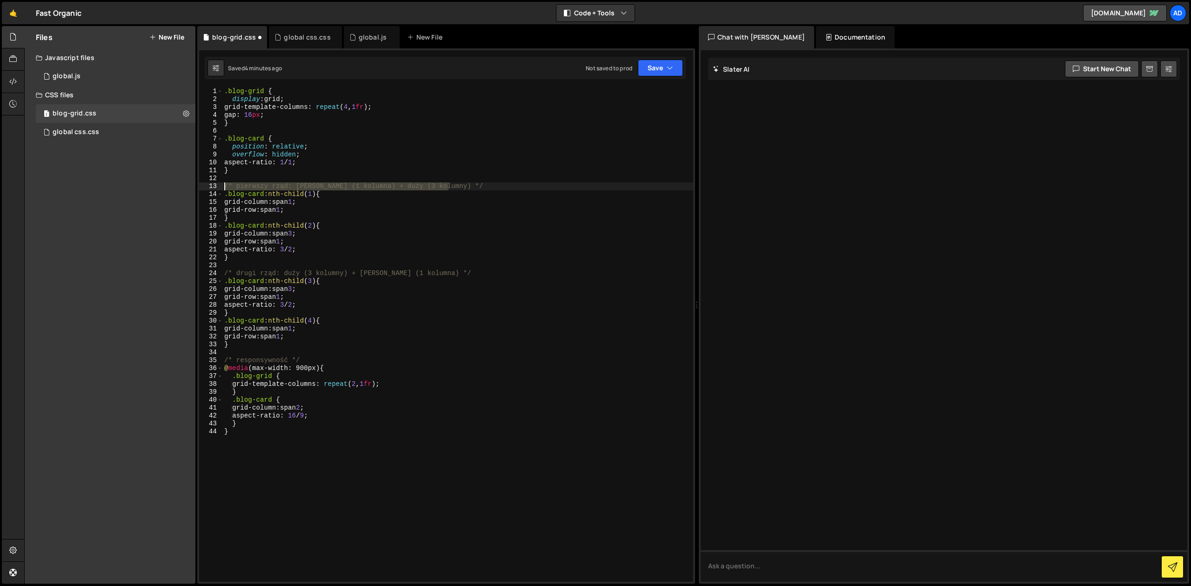
drag, startPoint x: 494, startPoint y: 184, endPoint x: 202, endPoint y: 187, distance: 291.7
click at [222, 187] on div ".blog-grid { display : grid ; grid-template-columns : repeat ( 4 , 1 fr ) ; gap…" at bounding box center [457, 334] width 471 height 494
type textarea "/* pierwszy rząd: [PERSON_NAME] (1 kolumna) + duży (3 kolumny) */"
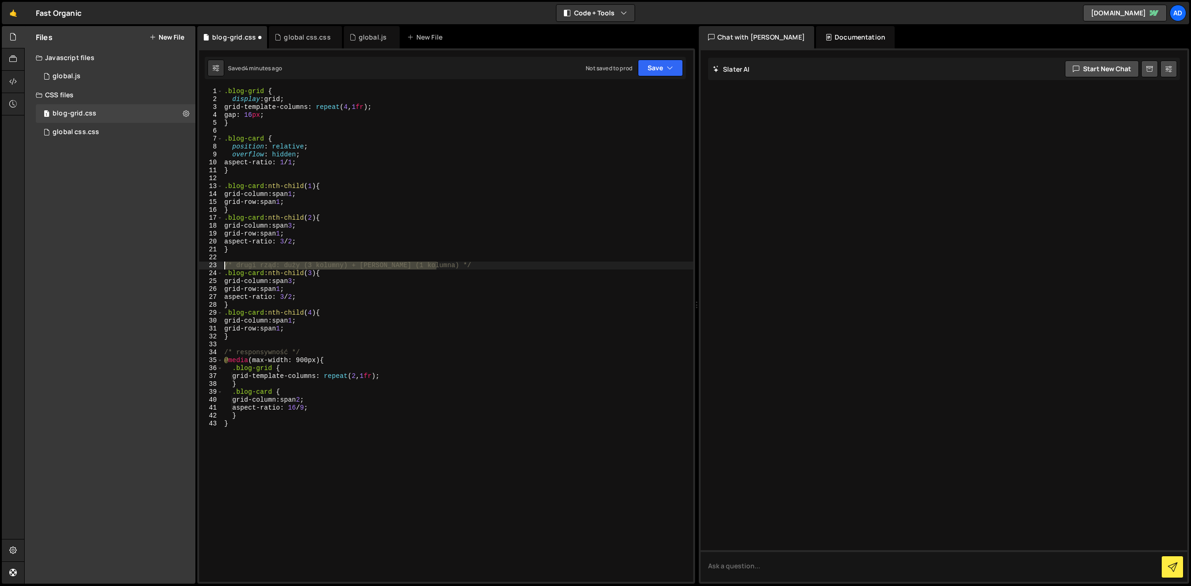
drag, startPoint x: 460, startPoint y: 265, endPoint x: 222, endPoint y: 267, distance: 237.2
click at [222, 267] on div ".blog-grid { display : grid ; grid-template-columns : repeat ( 4 , 1 fr ) ; gap…" at bounding box center [457, 334] width 471 height 494
type textarea "/* drugi rząd: duży (3 kolumny) + [PERSON_NAME] (1 kolumna) */"
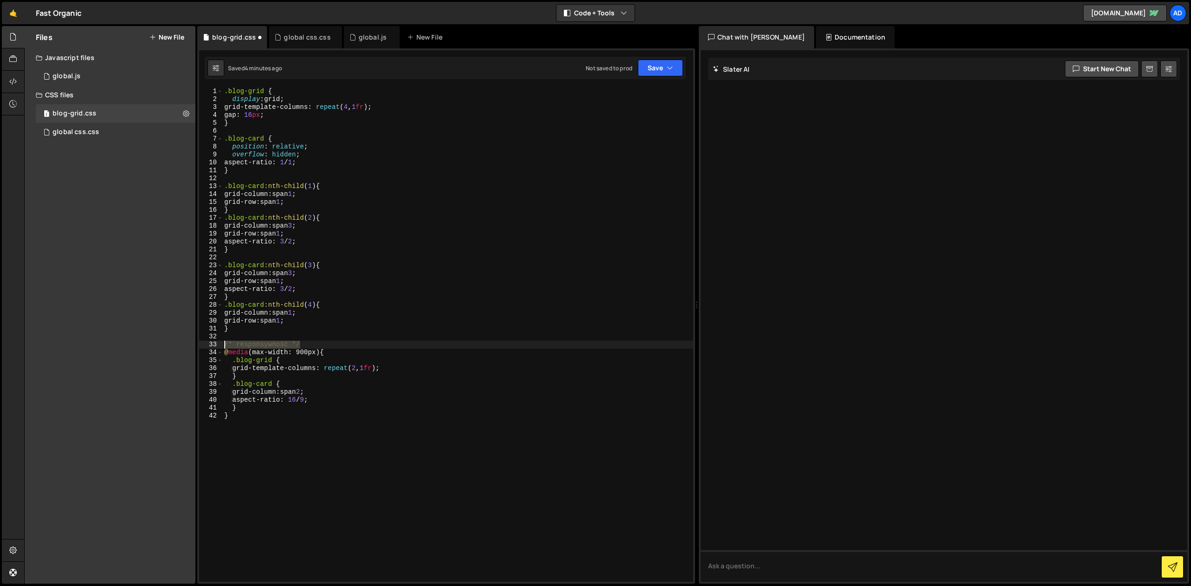
drag, startPoint x: 313, startPoint y: 344, endPoint x: 194, endPoint y: 344, distance: 119.1
click at [222, 345] on div ".blog-grid { display : grid ; grid-template-columns : repeat ( 4 , 1 fr ) ; gap…" at bounding box center [457, 334] width 471 height 494
type textarea "/* responsywność */"
click at [661, 67] on button "Save" at bounding box center [660, 68] width 45 height 17
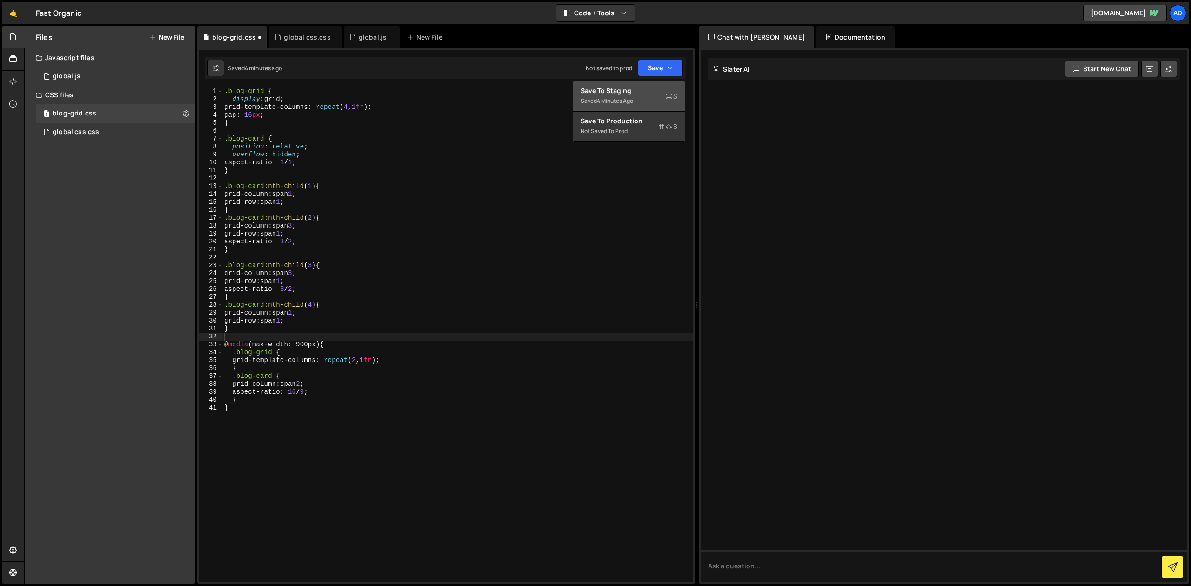
click at [632, 94] on div "Save to Staging S" at bounding box center [628, 90] width 97 height 9
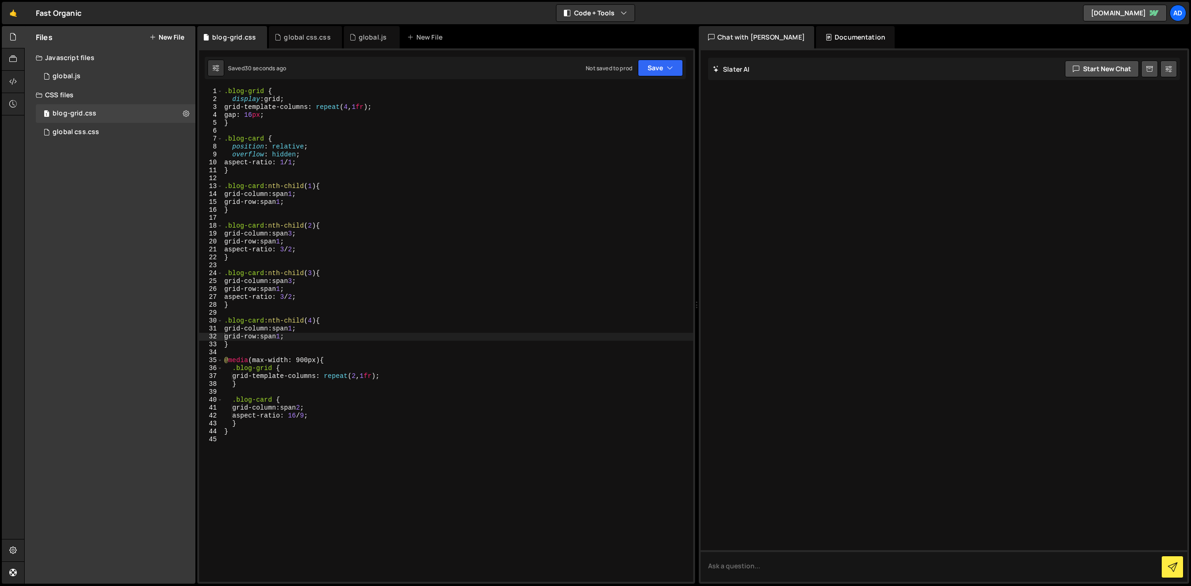
click at [279, 213] on div ".blog-grid { display : grid ; grid-template-columns : repeat ( 4 , 1 fr ) ; gap…" at bounding box center [457, 342] width 471 height 510
drag, startPoint x: 314, startPoint y: 184, endPoint x: 226, endPoint y: 187, distance: 88.9
click at [226, 187] on div ".blog-grid { display : grid ; grid-template-columns : repeat ( 4 , 1 fr ) ; gap…" at bounding box center [457, 342] width 471 height 510
paste textarea ".blog-card:nth-child(1)"
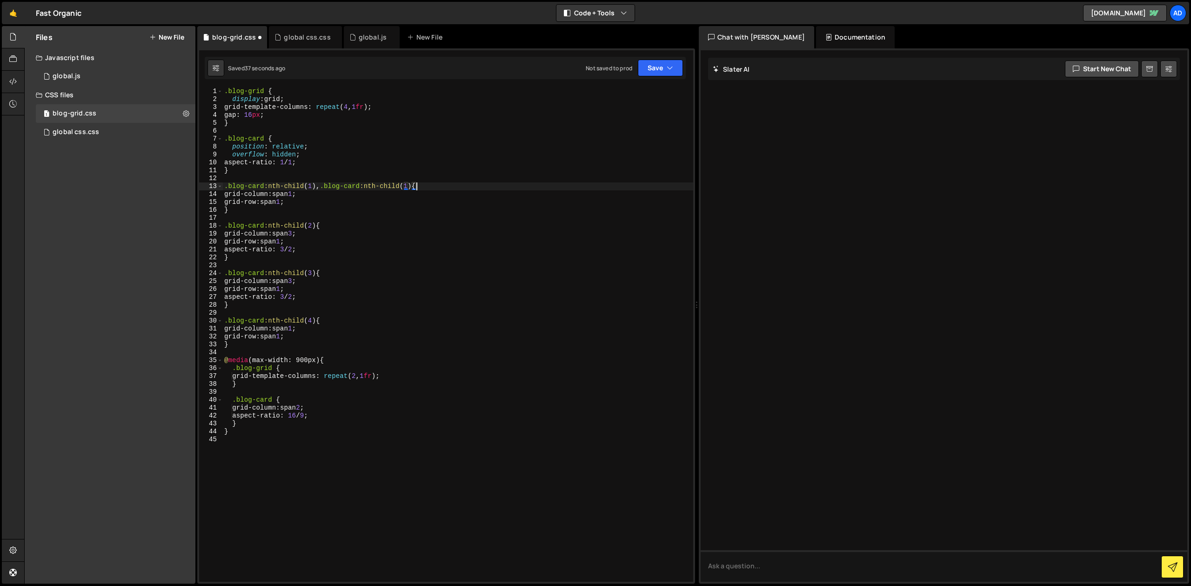
drag, startPoint x: 316, startPoint y: 227, endPoint x: 321, endPoint y: 226, distance: 5.0
click at [316, 227] on div ".blog-grid { display : grid ; grid-template-columns : repeat ( 4 , 1 fr ) ; gap…" at bounding box center [457, 342] width 471 height 510
paste textarea ".blog-card:nth-child(1)"
click at [315, 273] on div ".blog-grid { display : grid ; grid-template-columns : repeat ( 4 , 1 fr ) ; gap…" at bounding box center [457, 342] width 471 height 510
paste textarea ".blog-card:nth-child(1)"
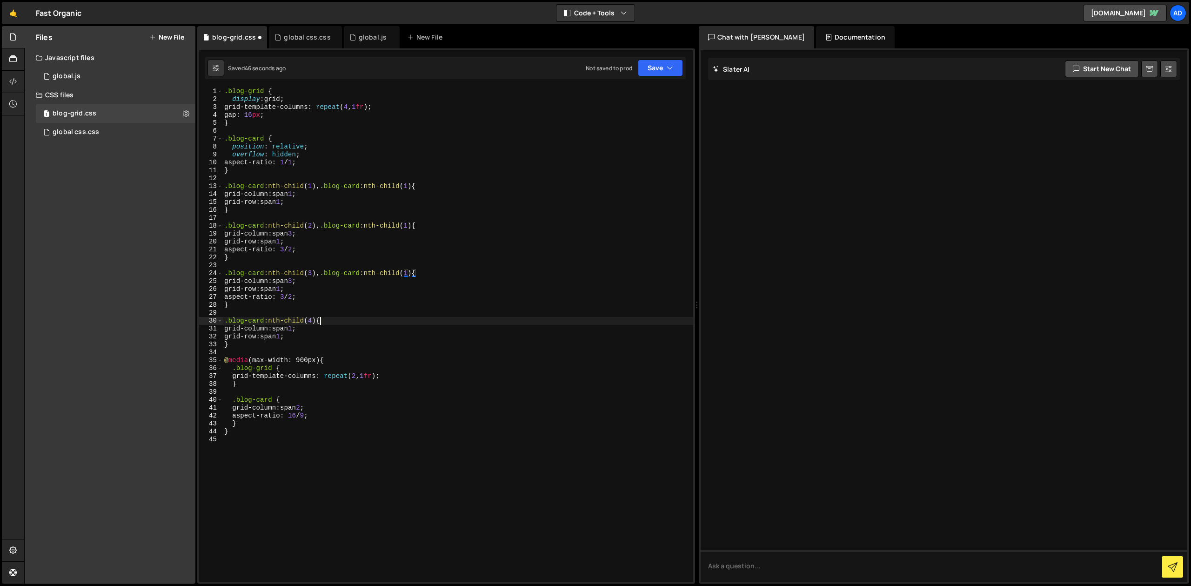
click at [319, 320] on div ".blog-grid { display : grid ; grid-template-columns : repeat ( 4 , 1 fr ) ; gap…" at bounding box center [457, 342] width 471 height 510
paste textarea ".blog-card:nth-child(1)"
click at [412, 320] on div ".blog-grid { display : grid ; grid-template-columns : repeat ( 4 , 1 fr ) ; gap…" at bounding box center [457, 342] width 471 height 510
click at [410, 272] on div ".blog-grid { display : grid ; grid-template-columns : repeat ( 4 , 1 fr ) ; gap…" at bounding box center [457, 342] width 471 height 510
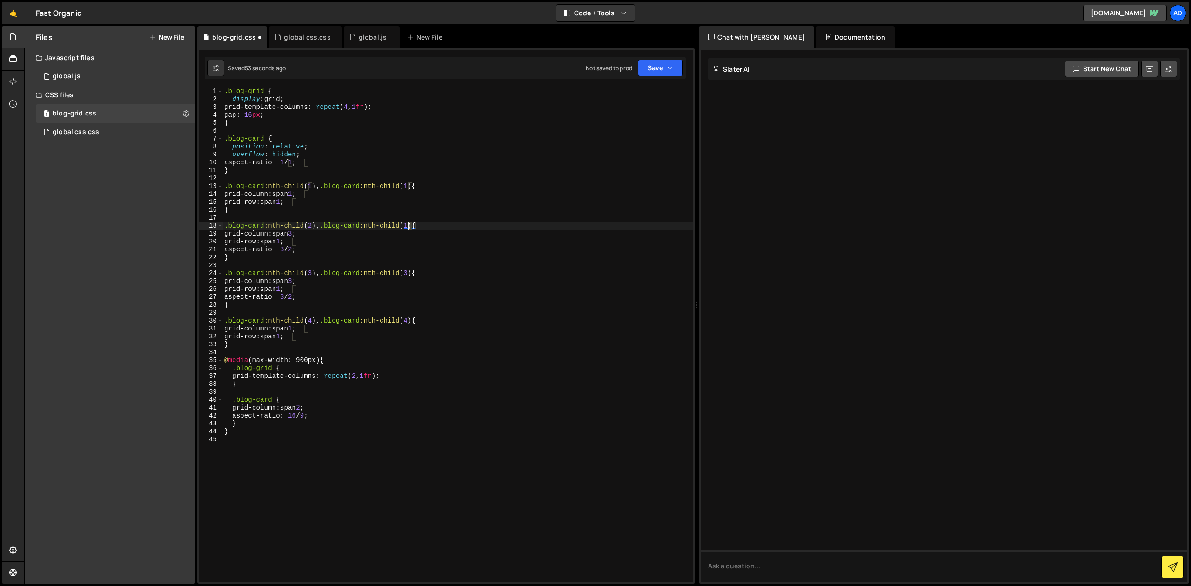
drag, startPoint x: 414, startPoint y: 227, endPoint x: 409, endPoint y: 227, distance: 5.1
click at [409, 227] on div ".blog-grid { display : grid ; grid-template-columns : repeat ( 4 , 1 fr ) ; gap…" at bounding box center [457, 342] width 471 height 510
click at [419, 185] on div ".blog-grid { display : grid ; grid-template-columns : repeat ( 4 , 1 fr ) ; gap…" at bounding box center [457, 342] width 471 height 510
click at [472, 187] on div ".blog-grid { display : grid ; grid-template-columns : repeat ( 4 , 1 fr ) ; gap…" at bounding box center [457, 342] width 471 height 510
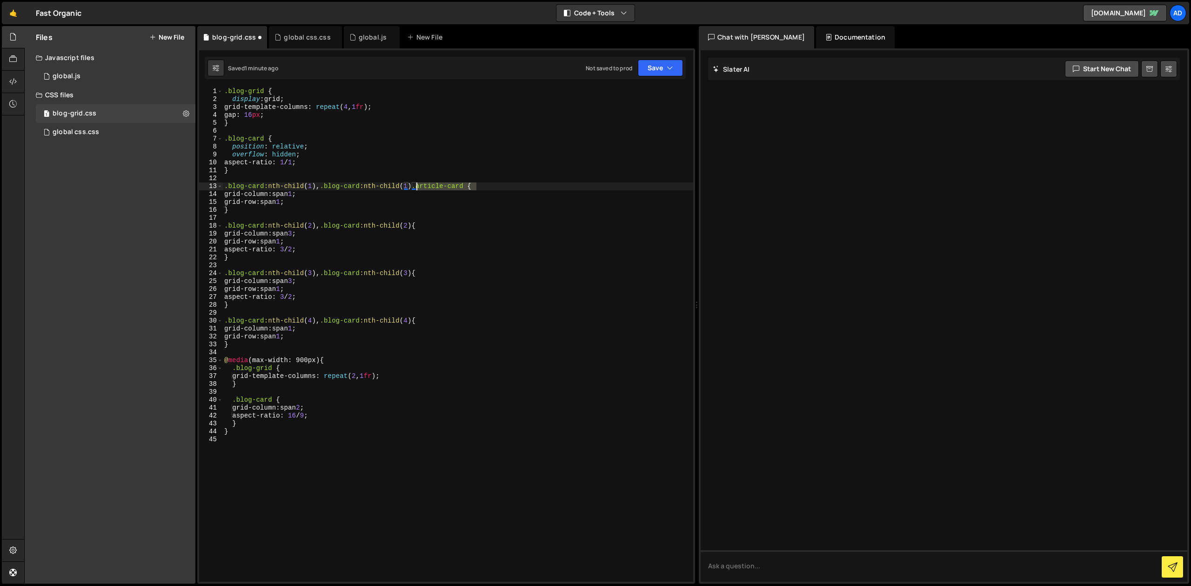
drag, startPoint x: 476, startPoint y: 185, endPoint x: 418, endPoint y: 187, distance: 58.6
click at [418, 187] on div ".blog-grid { display : grid ; grid-template-columns : repeat ( 4 , 1 fr ) ; gap…" at bounding box center [457, 342] width 471 height 510
click at [418, 226] on div ".blog-grid { display : grid ; grid-template-columns : repeat ( 4 , 1 fr ) ; gap…" at bounding box center [457, 342] width 471 height 510
paste textarea ".article-card"
click at [417, 273] on div ".blog-grid { display : grid ; grid-template-columns : repeat ( 4 , 1 fr ) ; gap…" at bounding box center [457, 342] width 471 height 510
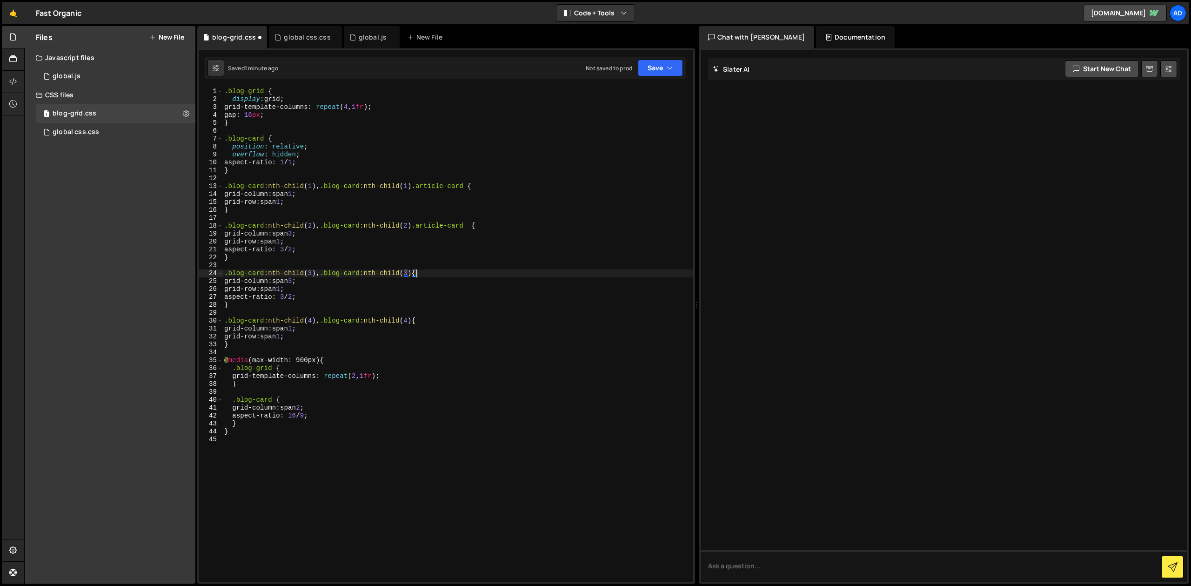
paste textarea ".article-card"
click at [417, 320] on div ".blog-grid { display : grid ; grid-template-columns : repeat ( 4 , 1 fr ) ; gap…" at bounding box center [457, 342] width 471 height 510
paste textarea ".article-card"
click at [497, 294] on div ".blog-grid { display : grid ; grid-template-columns : repeat ( 4 , 1 fr ) ; gap…" at bounding box center [457, 342] width 471 height 510
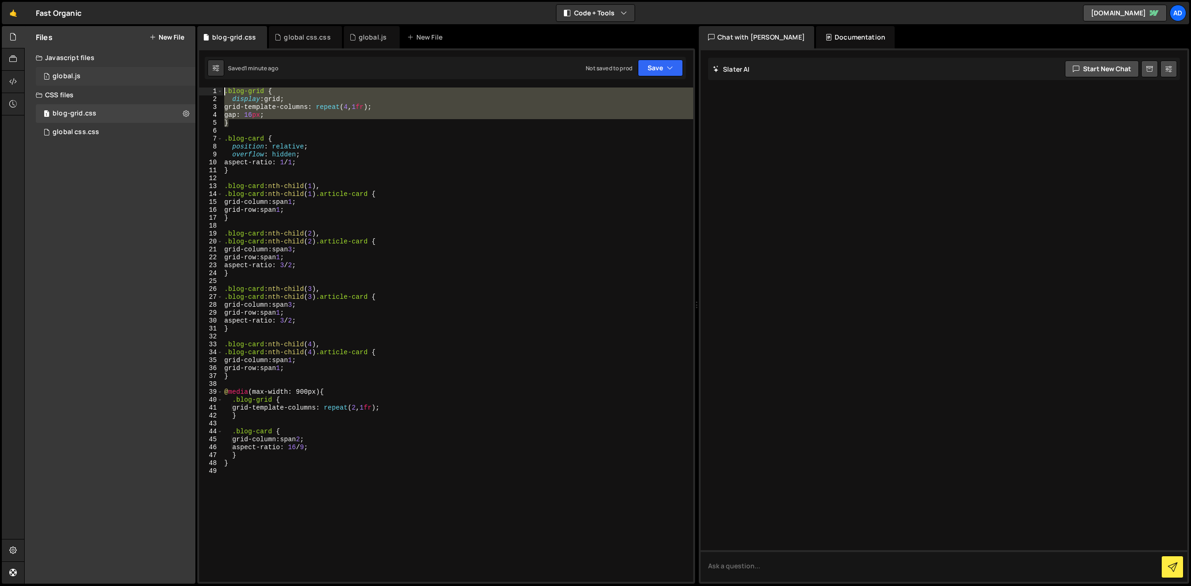
drag, startPoint x: 264, startPoint y: 125, endPoint x: 192, endPoint y: 76, distance: 86.7
click at [222, 87] on div ".blog-grid { display : grid ; grid-template-columns : repeat ( 4 , 1 fr ) ; gap…" at bounding box center [457, 334] width 471 height 494
paste textarea "grid-auto-rows: 300px"
click at [307, 118] on div ".blog-grid { display : grid ; grid-template-columns : repeat ( 4 , 1 fr ) ; gap…" at bounding box center [454, 334] width 464 height 494
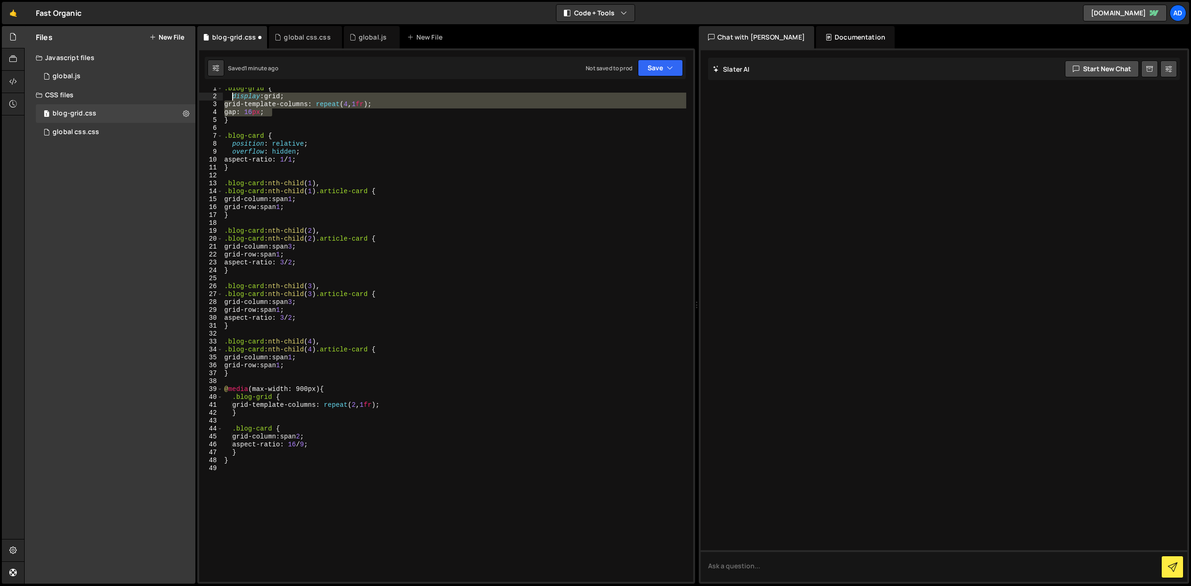
drag, startPoint x: 277, startPoint y: 111, endPoint x: 232, endPoint y: 97, distance: 47.4
click at [232, 97] on div ".blog-grid { display : grid ; grid-template-columns : repeat ( 4 , 1 fr ) ; gap…" at bounding box center [454, 340] width 464 height 510
paste textarea "grid-auto-rows: 300px"
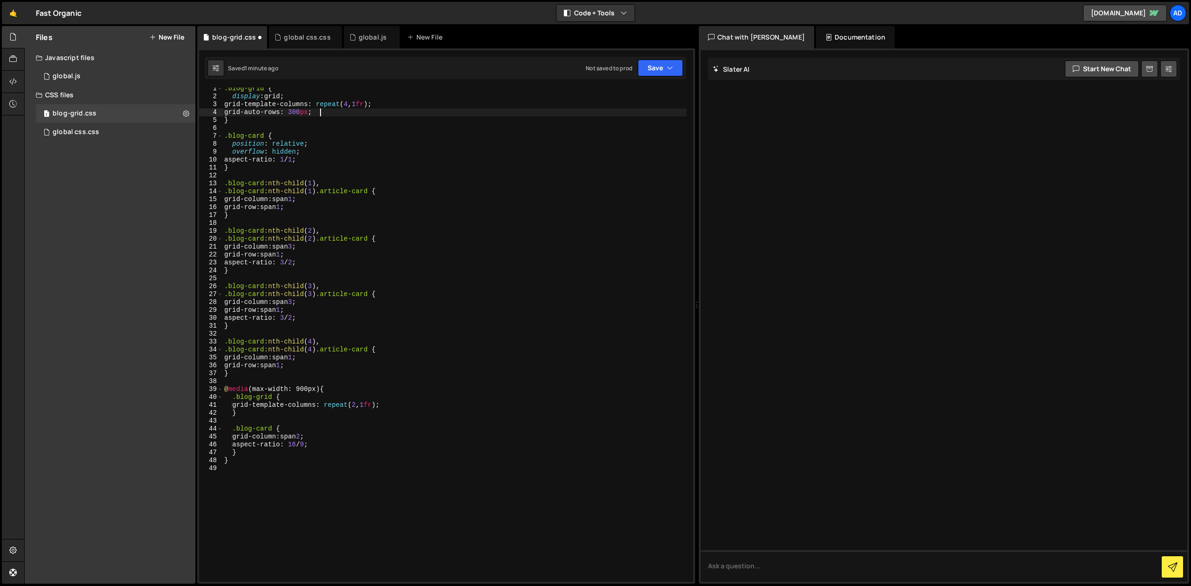
click at [389, 117] on div ".blog-grid { display : grid ; grid-template-columns : repeat ( 4 , 1 fr ) ; gri…" at bounding box center [454, 340] width 464 height 510
click at [647, 68] on button "Save" at bounding box center [660, 68] width 45 height 17
click at [642, 98] on div "Saved 1 minute ago" at bounding box center [628, 100] width 97 height 11
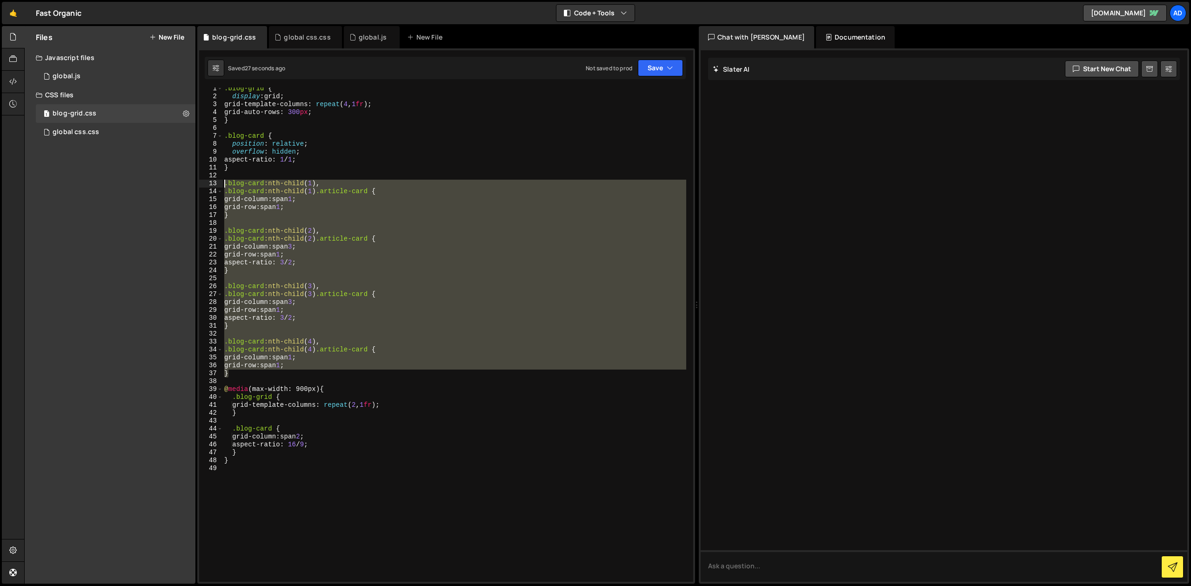
drag, startPoint x: 239, startPoint y: 369, endPoint x: 218, endPoint y: 186, distance: 184.9
click at [222, 186] on div ".blog-grid { display : grid ; grid-template-columns : repeat ( 4 , 1 fr ) ; gri…" at bounding box center [454, 334] width 464 height 494
paste textarea "}"
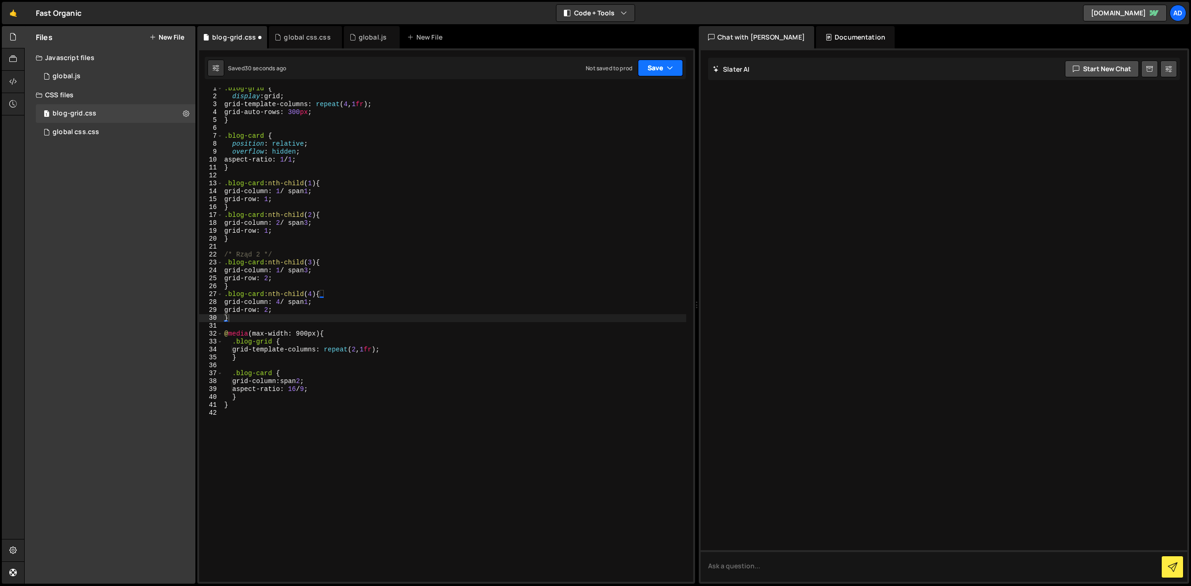
click at [659, 66] on button "Save" at bounding box center [660, 68] width 45 height 17
click at [594, 91] on div "Save to Staging S" at bounding box center [628, 90] width 97 height 9
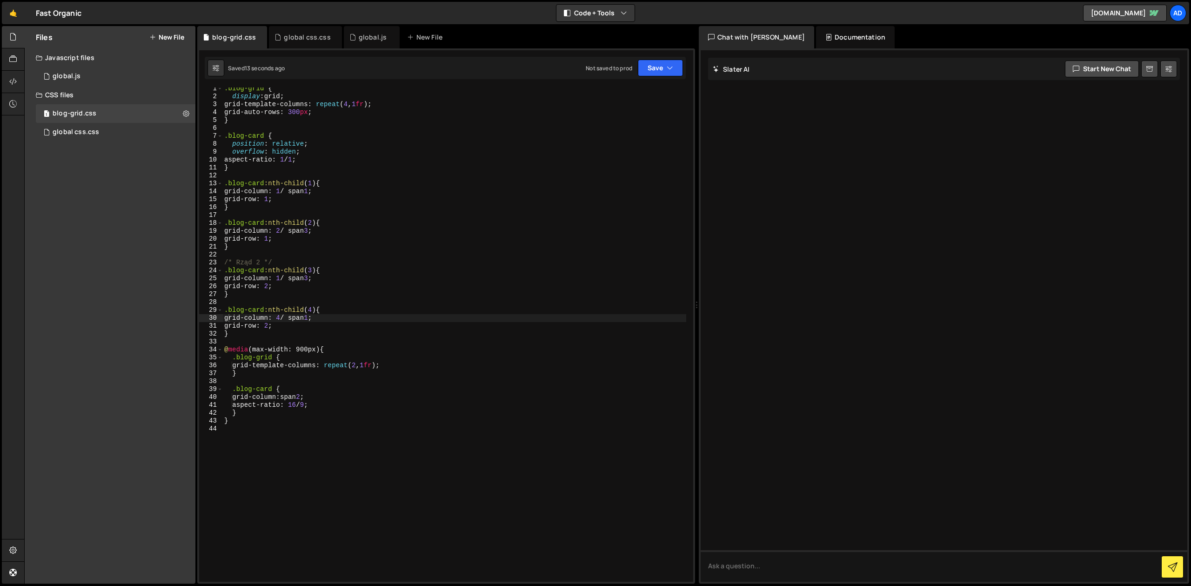
type textarea "grid-column: 1 / span 1;"
click at [296, 192] on div ".blog-grid { display : grid ; grid-template-columns : repeat ( 4 , 1 fr ) ; gri…" at bounding box center [454, 340] width 464 height 510
click at [303, 191] on div ".blog-grid { display : grid ; grid-template-columns : repeat ( 4 , 1 fr ) ; gri…" at bounding box center [454, 340] width 464 height 510
click at [332, 341] on div ".blog-grid { display : grid ; grid-template-columns : repeat ( 4 , 1 fr ) ; gri…" at bounding box center [454, 340] width 464 height 510
type textarea "}"
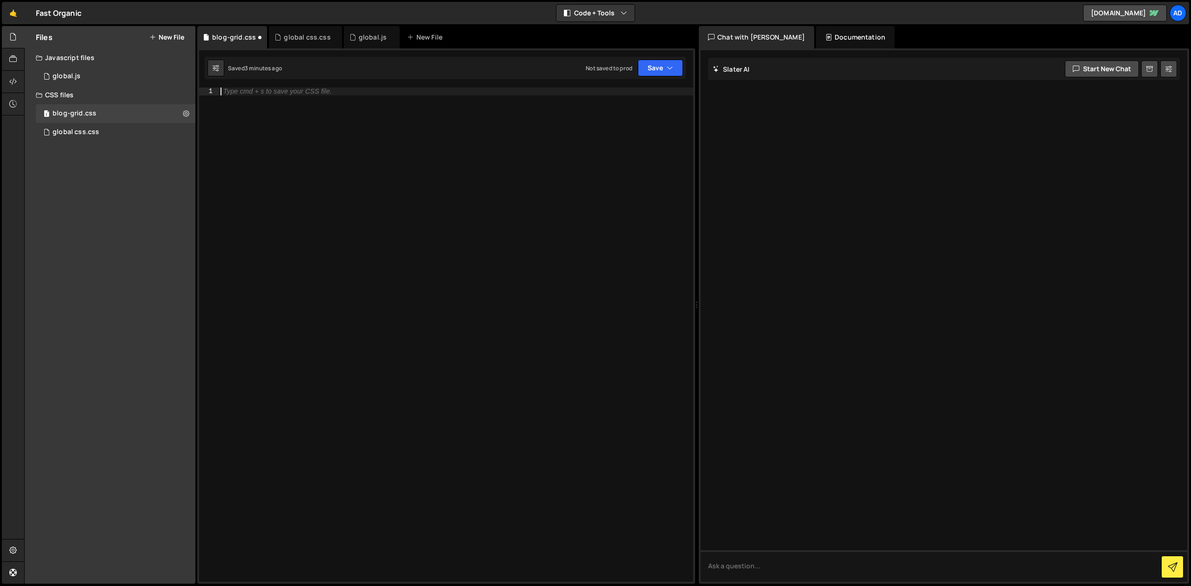
paste textarea "box-sizing: border-box;"
type textarea "box-sizing: border-box;"
paste textarea "}"
click at [255, 115] on div ".blog-grid { display : grid ; grid-template-columns : repeat ( 4 , 1 fr ) ; /* …" at bounding box center [456, 342] width 474 height 510
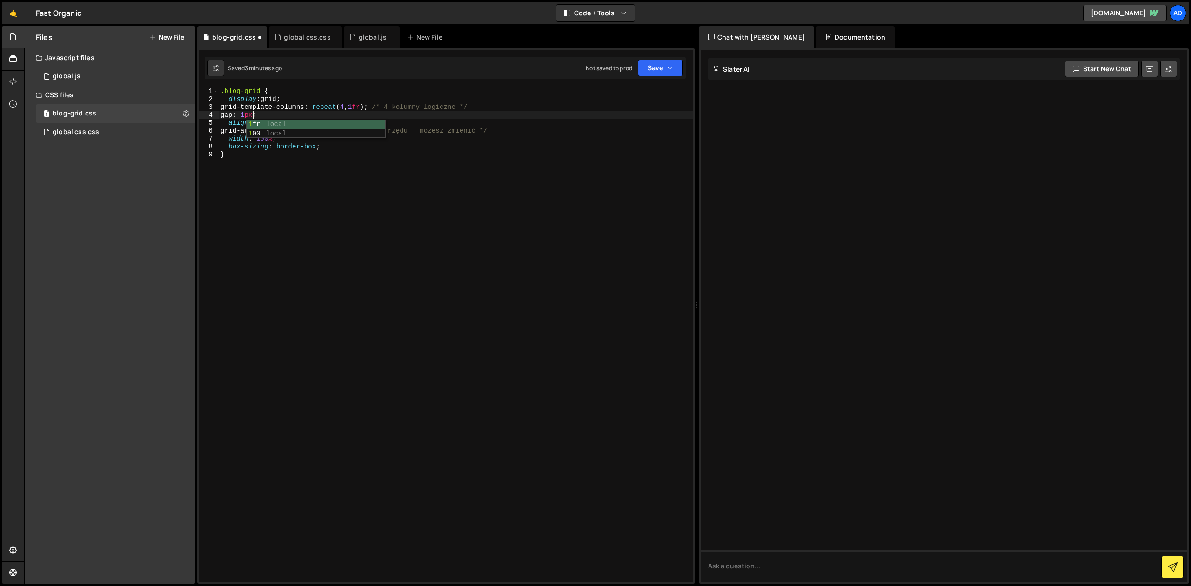
scroll to position [0, 2]
click at [388, 130] on div ".blog-grid { display : grid ; grid-template-columns : repeat ( 4 , 1 fr ) ; /* …" at bounding box center [456, 342] width 474 height 510
click at [667, 68] on icon "button" at bounding box center [670, 67] width 7 height 9
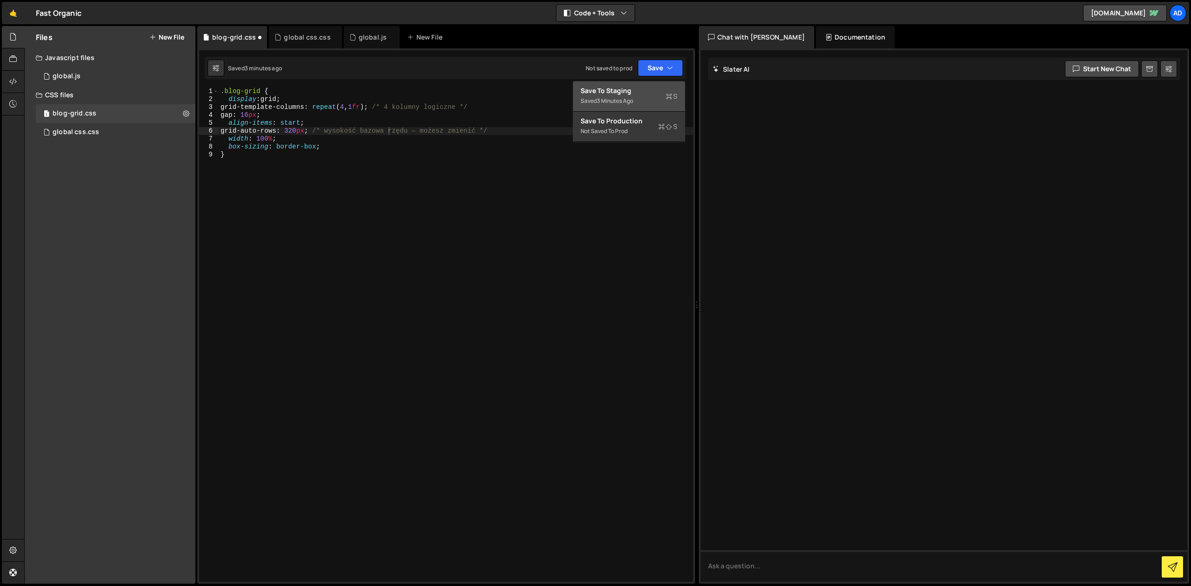
click at [609, 96] on div "Saved 3 minutes ago" at bounding box center [628, 100] width 97 height 11
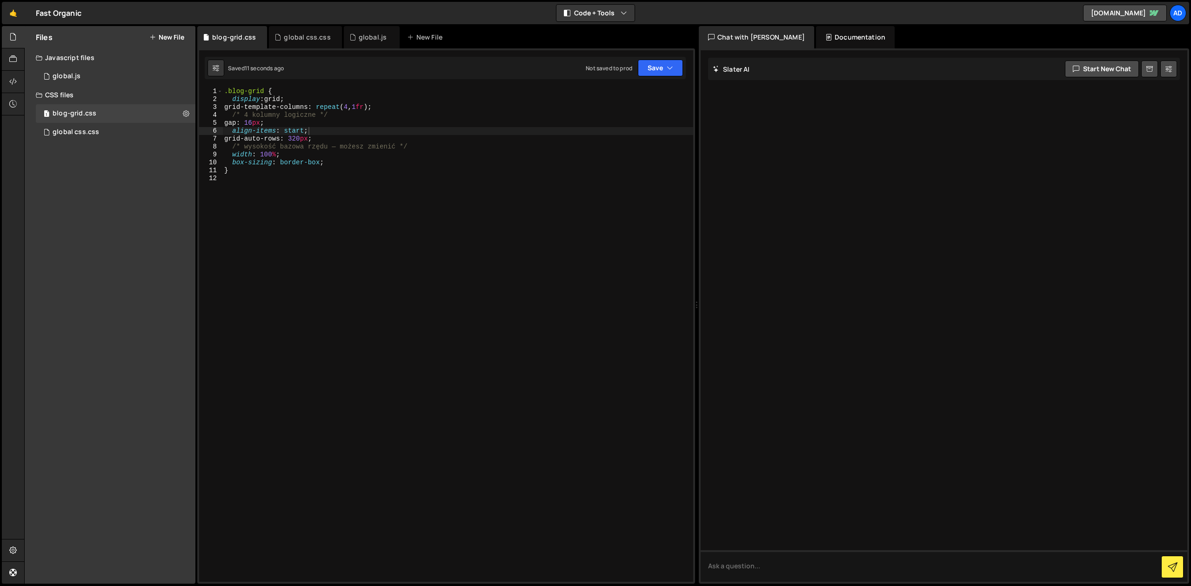
type textarea "}"
click at [298, 170] on div ".blog-grid { display : grid ; grid-template-columns : repeat ( 4 , 1 fr ) ; /* …" at bounding box center [457, 342] width 471 height 510
paste textarea "}"
click at [303, 195] on div ".blog-grid { display : grid ; grid-template-columns : repeat ( 4 , 1 fr ) ; /* …" at bounding box center [457, 342] width 471 height 510
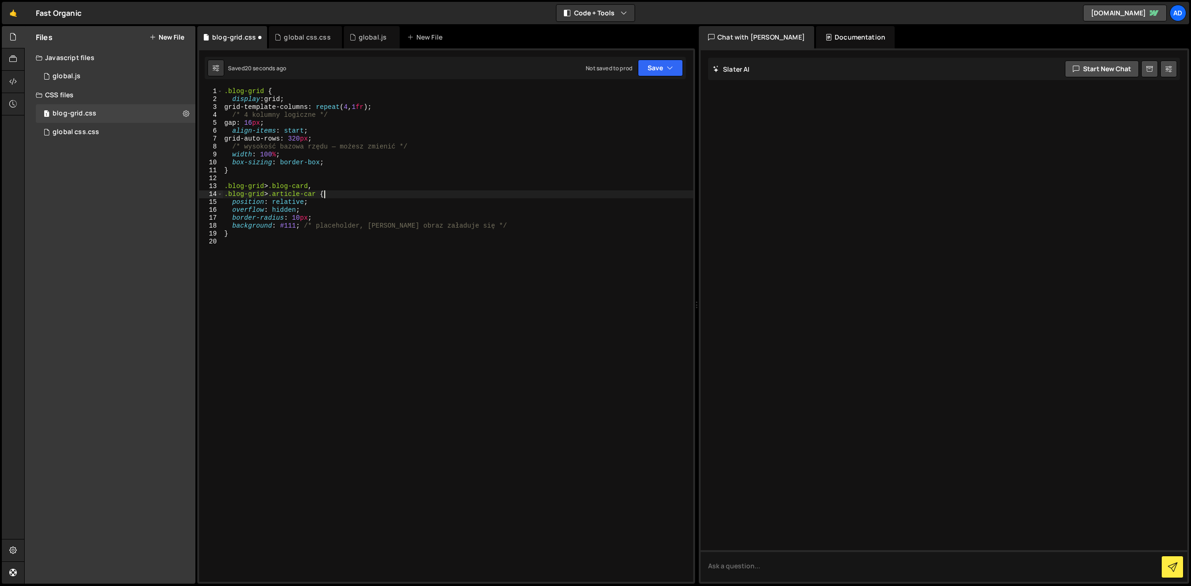
scroll to position [0, 7]
click at [253, 195] on div ".blog-grid { display : grid ; grid-template-columns : repeat ( 4 , 1 fr ) ; /* …" at bounding box center [457, 342] width 471 height 510
click at [266, 207] on div ".blog-grid { display : grid ; grid-template-columns : repeat ( 4 , 1 fr ) ; /* …" at bounding box center [457, 342] width 471 height 510
click at [308, 204] on div ".blog-grid { display : grid ; grid-template-columns : repeat ( 4 , 1 fr ) ; /* …" at bounding box center [457, 342] width 471 height 510
click at [302, 216] on div ".blog-grid { display : grid ; grid-template-columns : repeat ( 4 , 1 fr ) ; /* …" at bounding box center [457, 342] width 471 height 510
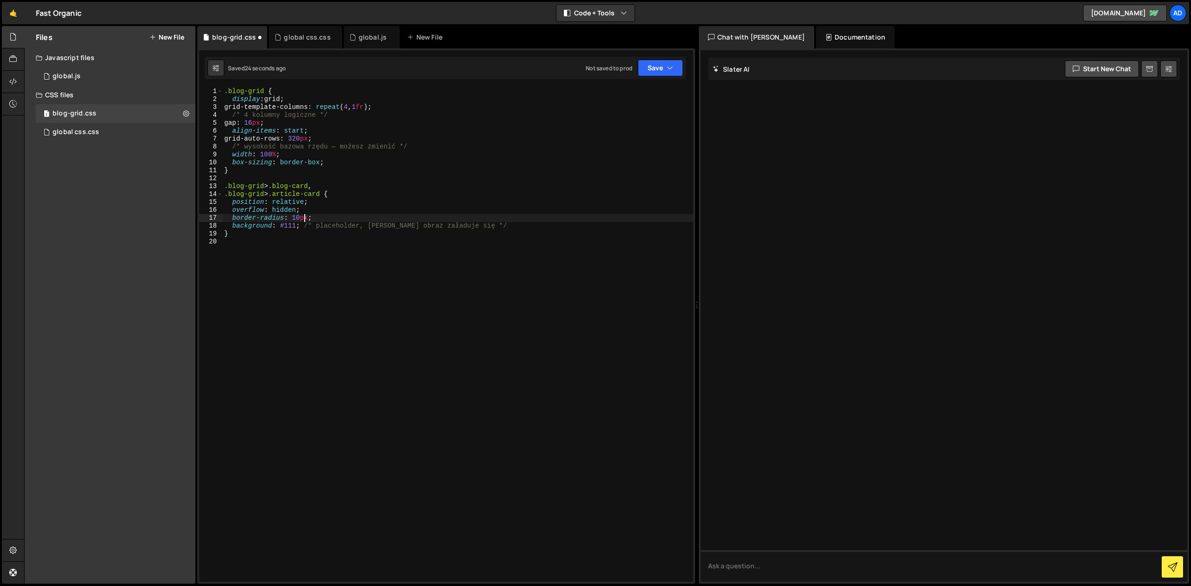
click at [306, 209] on div ".blog-grid { display : grid ; grid-template-columns : repeat ( 4 , 1 fr ) ; /* …" at bounding box center [457, 342] width 471 height 510
click at [315, 218] on div ".blog-grid { display : grid ; grid-template-columns : repeat ( 4 , 1 fr ) ; /* …" at bounding box center [457, 342] width 471 height 510
type textarea "border-radius: 10px; background: #111; /* placeholder, zanim obraz załaduje się…"
type textarea "overflow: hidden;"
click at [319, 230] on div ".blog-grid { display : grid ; grid-template-columns : repeat ( 4 , 1 fr ) ; /* …" at bounding box center [457, 342] width 471 height 510
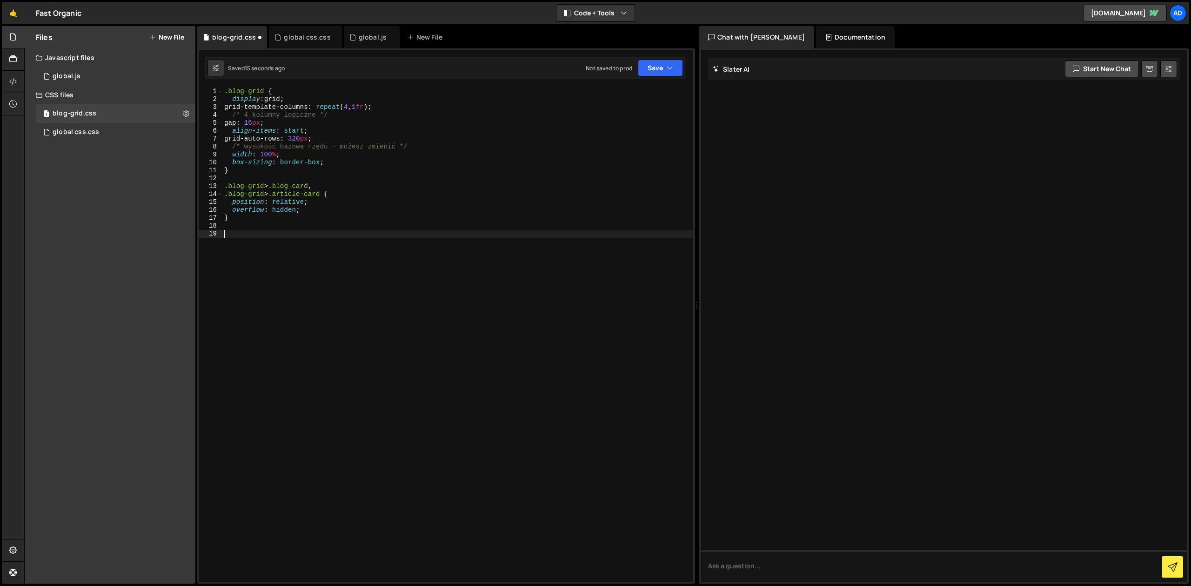
paste textarea "}"
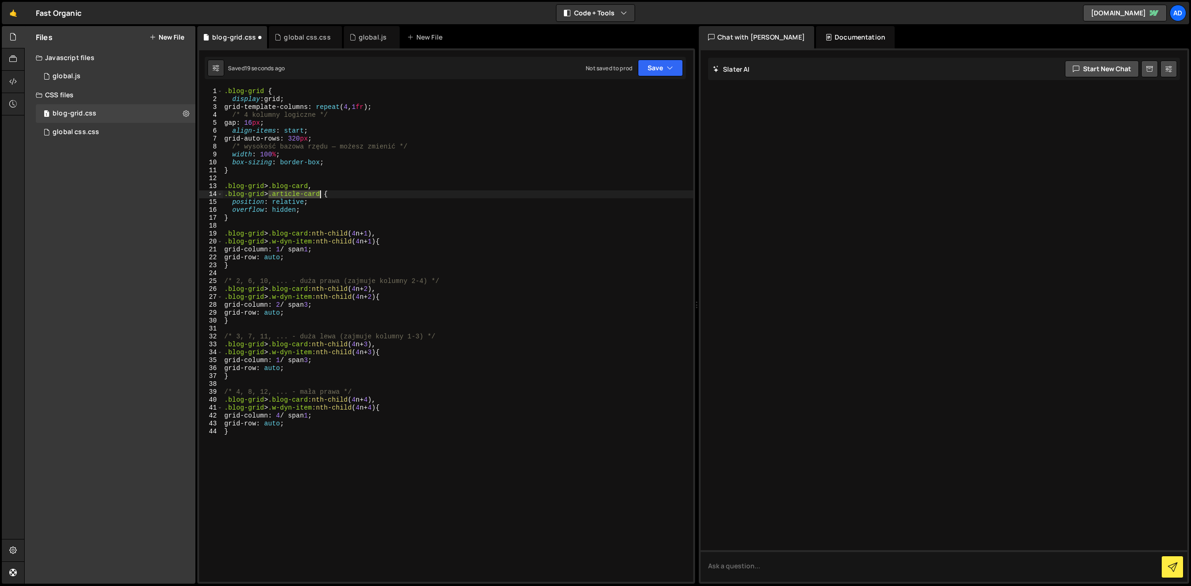
drag, startPoint x: 269, startPoint y: 194, endPoint x: 322, endPoint y: 193, distance: 52.6
click at [322, 193] on div ".blog-grid { display : grid ; grid-template-columns : repeat ( 4 , 1 fr ) ; /* …" at bounding box center [457, 342] width 471 height 510
drag, startPoint x: 276, startPoint y: 242, endPoint x: 320, endPoint y: 240, distance: 43.8
click at [320, 240] on div ".blog-grid { display : grid ; grid-template-columns : repeat ( 4 , 1 fr ) ; /* …" at bounding box center [457, 342] width 471 height 510
paste textarea "article-card"
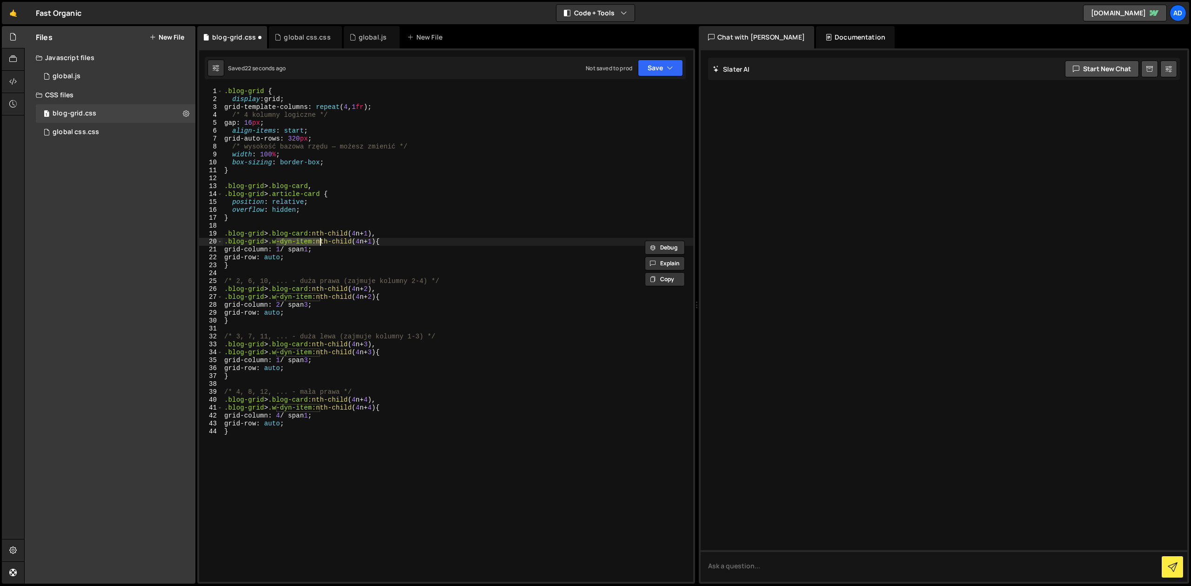
type textarea ".blog-grid > .article-card:nth-child(4n+1) {"
click at [277, 243] on div ".blog-grid { display : grid ; grid-template-columns : repeat ( 4 , 1 fr ) ; /* …" at bounding box center [457, 342] width 471 height 510
click at [276, 241] on div ".blog-grid { display : grid ; grid-template-columns : repeat ( 4 , 1 fr ) ; /* …" at bounding box center [457, 342] width 471 height 510
click at [327, 227] on div ".blog-grid { display : grid ; grid-template-columns : repeat ( 4 , 1 fr ) ; /* …" at bounding box center [457, 342] width 471 height 510
click at [359, 253] on div ".blog-grid { display : grid ; grid-template-columns : repeat ( 4 , 1 fr ) ; /* …" at bounding box center [457, 342] width 471 height 510
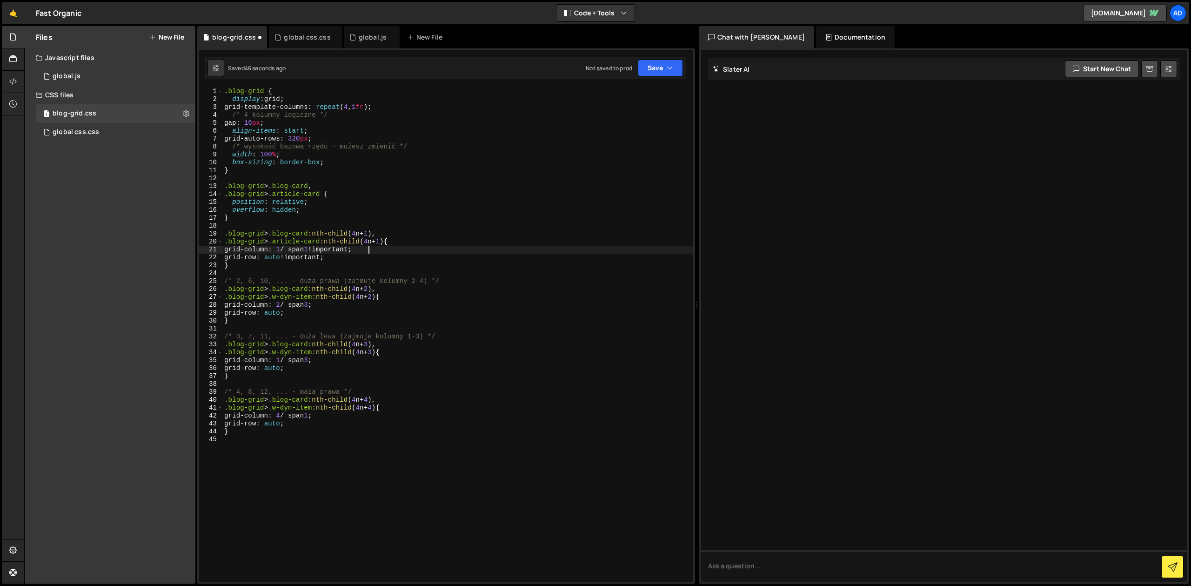
scroll to position [0, 7]
type textarea "}"
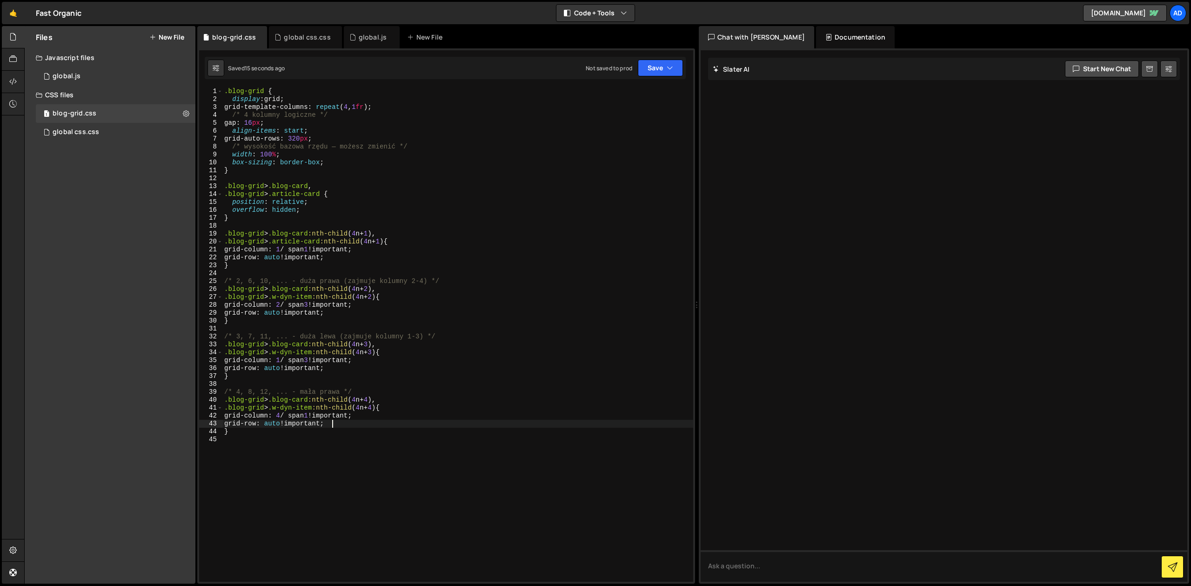
click at [316, 197] on div ".blog-grid { display : grid ; grid-template-columns : repeat ( 4 , 1 fr ) ; /* …" at bounding box center [457, 342] width 471 height 510
drag, startPoint x: 273, startPoint y: 195, endPoint x: 262, endPoint y: 194, distance: 11.2
click at [253, 194] on div ".blog-grid { display : grid ; grid-template-columns : repeat ( 4 , 1 fr ) ; /* …" at bounding box center [457, 342] width 471 height 510
click at [298, 195] on div ".blog-grid { display : grid ; grid-template-columns : repeat ( 4 , 1 fr ) ; /* …" at bounding box center [457, 342] width 471 height 510
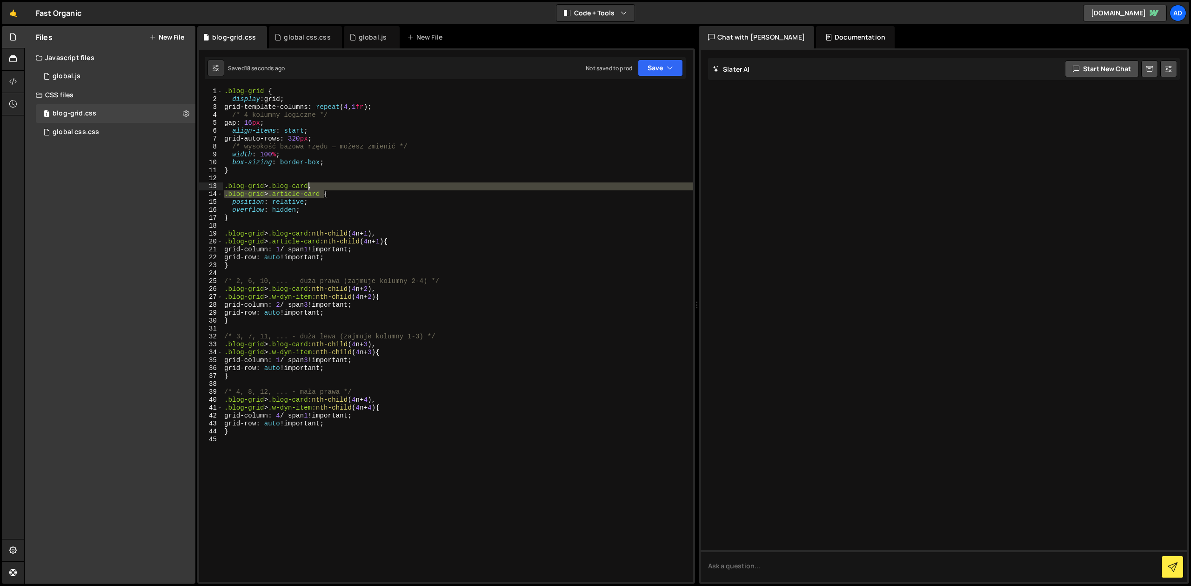
drag, startPoint x: 322, startPoint y: 193, endPoint x: 310, endPoint y: 187, distance: 13.9
click at [310, 187] on div ".blog-grid { display : grid ; grid-template-columns : repeat ( 4 , 1 fr ) ; /* …" at bounding box center [457, 342] width 471 height 510
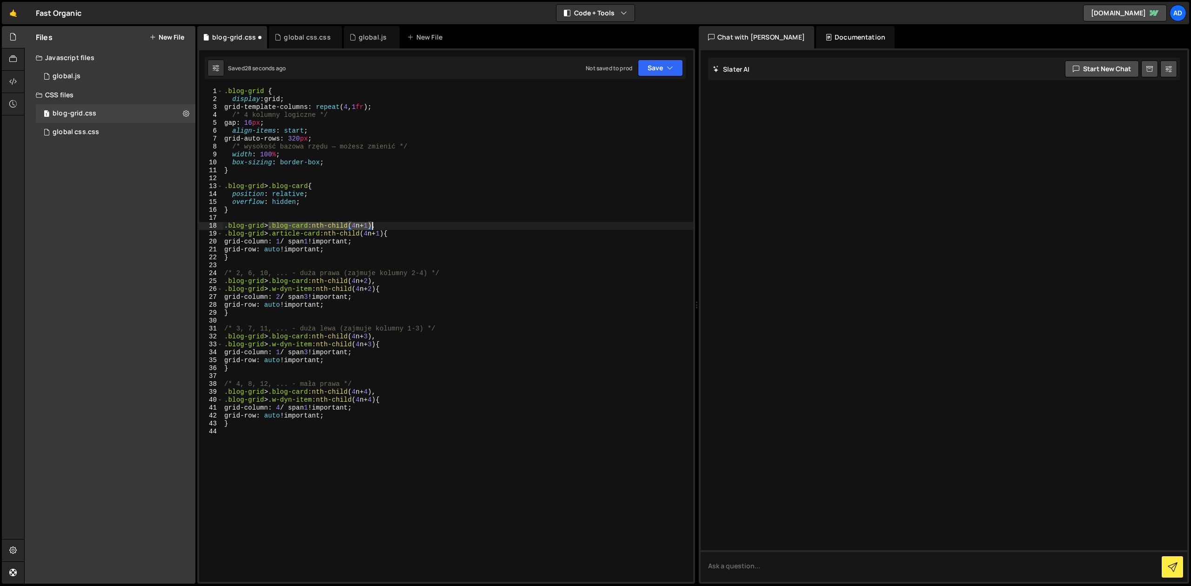
drag, startPoint x: 270, startPoint y: 227, endPoint x: 371, endPoint y: 225, distance: 100.9
click at [371, 225] on div ".blog-grid { display : grid ; grid-template-columns : repeat ( 4 , 1 fr ) ; /* …" at bounding box center [457, 342] width 471 height 510
drag, startPoint x: 385, startPoint y: 235, endPoint x: 270, endPoint y: 235, distance: 114.4
click at [270, 235] on div ".blog-grid { display : grid ; grid-template-columns : repeat ( 4 , 1 fr ) ; /* …" at bounding box center [457, 342] width 471 height 510
paste textarea "blog"
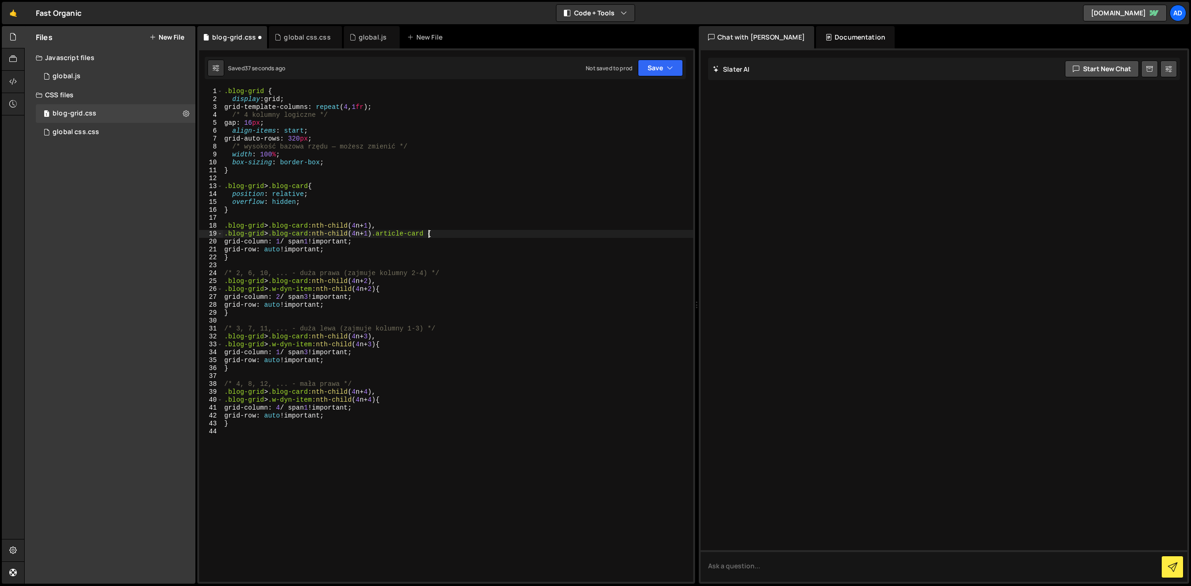
scroll to position [0, 14]
drag, startPoint x: 268, startPoint y: 234, endPoint x: 430, endPoint y: 234, distance: 162.3
click at [430, 234] on div ".blog-grid { display : grid ; grid-template-columns : repeat ( 4 , 1 fr ) ; /* …" at bounding box center [457, 342] width 471 height 510
drag, startPoint x: 270, startPoint y: 291, endPoint x: 375, endPoint y: 289, distance: 105.6
click at [375, 289] on div ".blog-grid { display : grid ; grid-template-columns : repeat ( 4 , 1 fr ) ; /* …" at bounding box center [457, 342] width 471 height 510
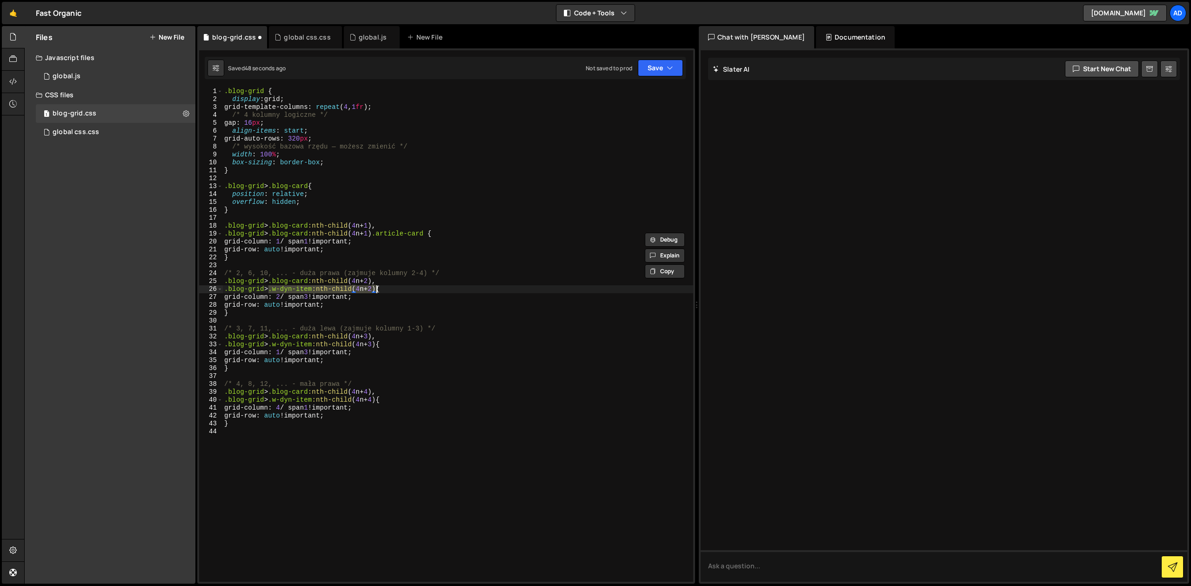
paste textarea "blog-card:nth-child(4n+1) .article-card"
click at [367, 289] on div ".blog-grid { display : grid ; grid-template-columns : repeat ( 4 , 1 fr ) ; /* …" at bounding box center [457, 342] width 471 height 510
click at [375, 344] on div ".blog-grid { display : grid ; grid-template-columns : repeat ( 4 , 1 fr ) ; /* …" at bounding box center [457, 342] width 471 height 510
drag, startPoint x: 376, startPoint y: 344, endPoint x: 269, endPoint y: 345, distance: 107.0
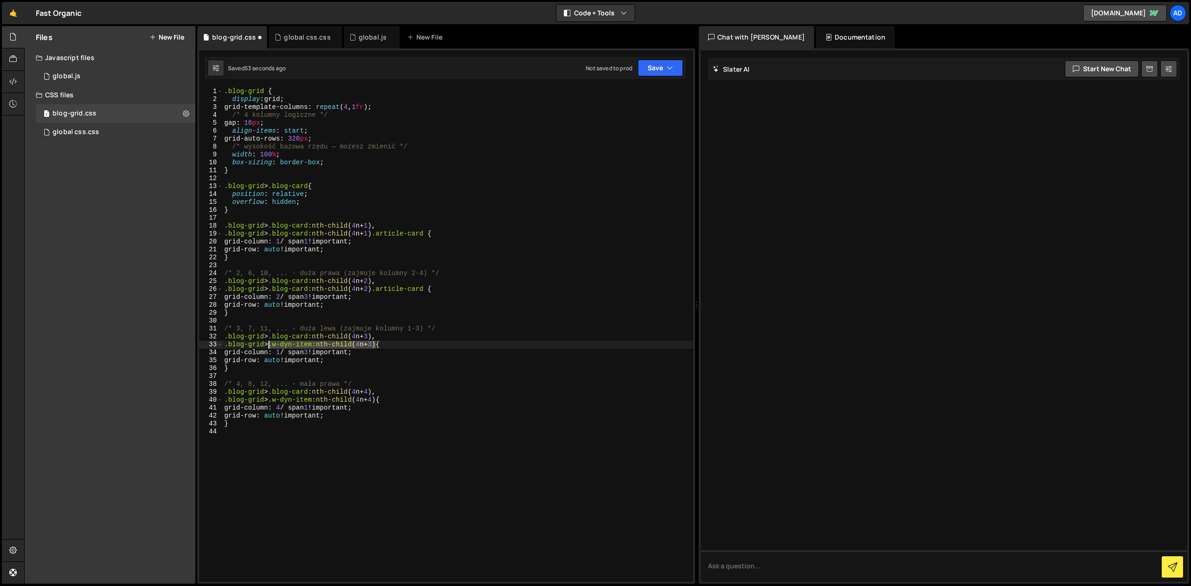
click at [269, 345] on div ".blog-grid { display : grid ; grid-template-columns : repeat ( 4 , 1 fr ) ; /* …" at bounding box center [457, 342] width 471 height 510
paste textarea "blog-card:nth-child(4n+1) .article-card"
click at [365, 344] on div ".blog-grid { display : grid ; grid-template-columns : repeat ( 4 , 1 fr ) ; /* …" at bounding box center [457, 342] width 471 height 510
click at [357, 389] on div ".blog-grid { display : grid ; grid-template-columns : repeat ( 4 , 1 fr ) ; /* …" at bounding box center [457, 342] width 471 height 510
drag, startPoint x: 380, startPoint y: 400, endPoint x: 269, endPoint y: 399, distance: 110.2
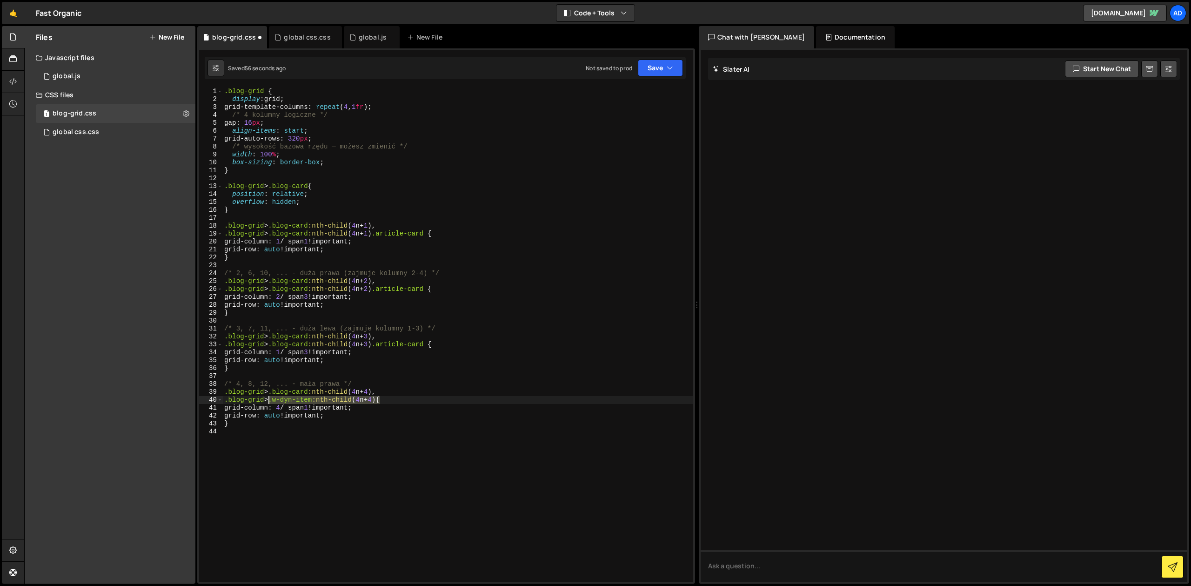
click at [269, 399] on div ".blog-grid { display : grid ; grid-template-columns : repeat ( 4 , 1 fr ) ; /* …" at bounding box center [457, 342] width 471 height 510
paste textarea "blog-card:nth-child(4n+1) .article-card"
click at [365, 398] on div ".blog-grid { display : grid ; grid-template-columns : repeat ( 4 , 1 fr ) ; /* …" at bounding box center [457, 342] width 471 height 510
click at [428, 370] on div ".blog-grid { display : grid ; grid-template-columns : repeat ( 4 , 1 fr ) ; /* …" at bounding box center [457, 342] width 471 height 510
click at [363, 279] on div ".blog-grid { display : grid ; grid-template-columns : repeat ( 4 , 1 fr ) ; /* …" at bounding box center [457, 342] width 471 height 510
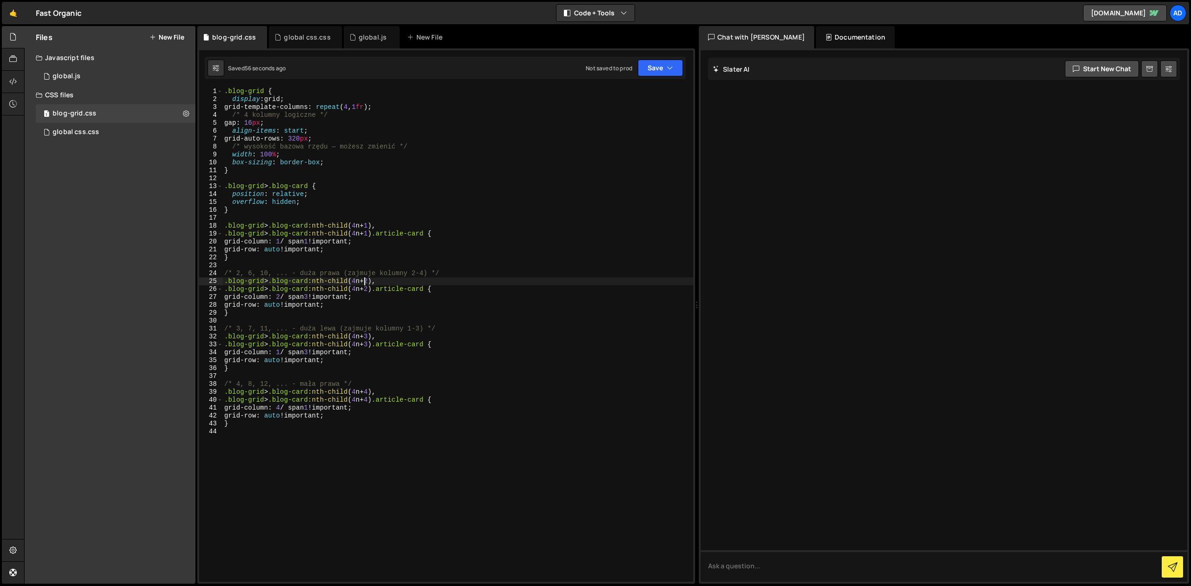
click at [287, 145] on div ".blog-grid { display : grid ; grid-template-columns : repeat ( 4 , 1 fr ) ; /* …" at bounding box center [457, 342] width 471 height 510
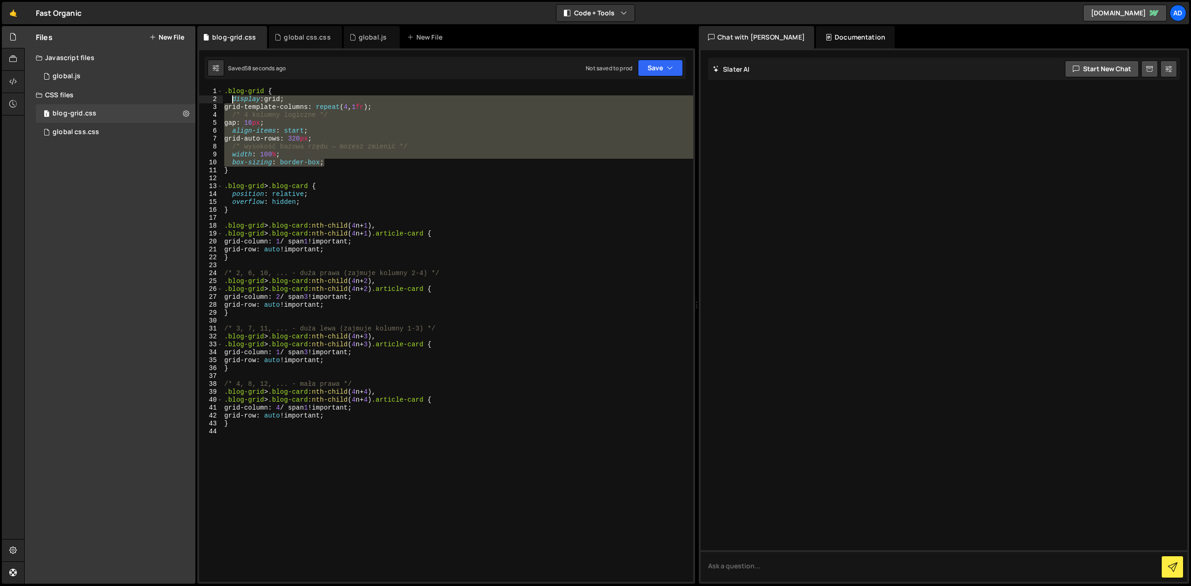
drag, startPoint x: 335, startPoint y: 162, endPoint x: 232, endPoint y: 96, distance: 122.7
click at [232, 96] on div ".blog-grid { display : grid ; grid-template-columns : repeat ( 4 , 1 fr ) ; /* …" at bounding box center [457, 342] width 471 height 510
paste textarea "width: 100%"
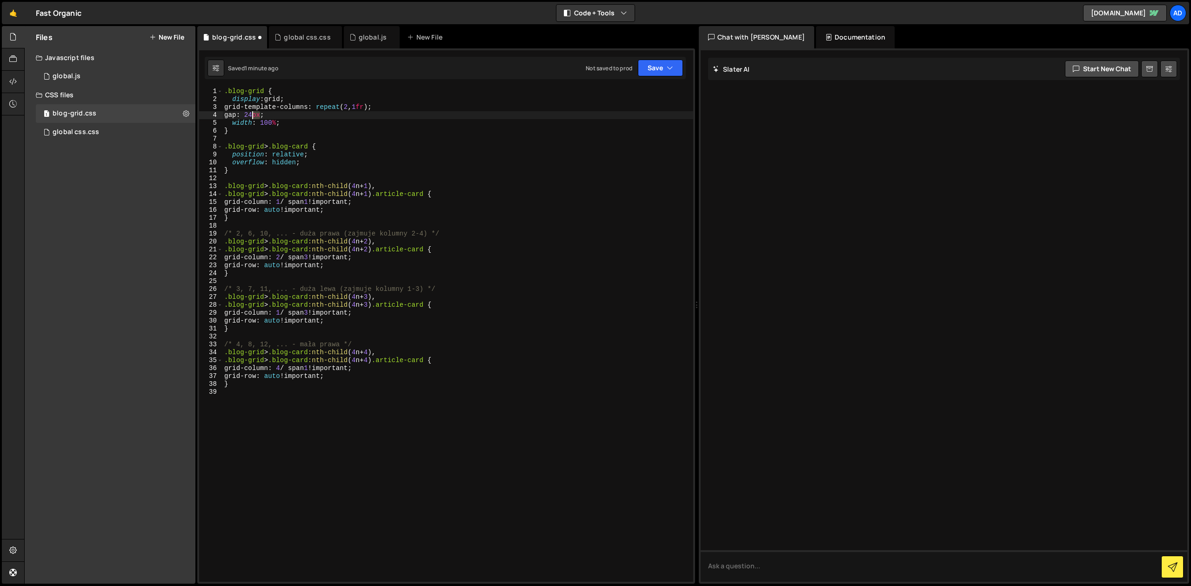
drag, startPoint x: 260, startPoint y: 115, endPoint x: 253, endPoint y: 116, distance: 7.0
click at [253, 116] on div ".blog-grid { display : grid ; grid-template-columns : repeat ( 2 , 1 fr ) ; gap…" at bounding box center [457, 342] width 471 height 510
click at [344, 113] on div ".blog-grid { display : grid ; grid-template-columns : repeat ( 2 , 1 fr ) ; gap…" at bounding box center [457, 342] width 471 height 510
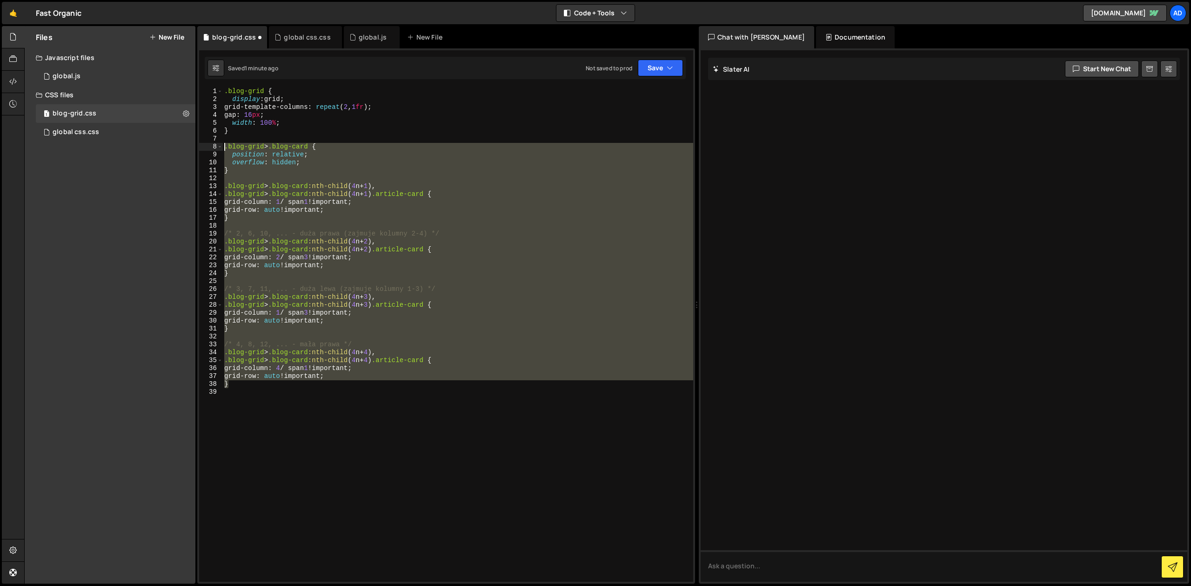
drag, startPoint x: 242, startPoint y: 383, endPoint x: 202, endPoint y: 146, distance: 240.5
click at [222, 146] on div ".blog-grid { display : grid ; grid-template-columns : repeat ( 2 , 1 fr ) ; gap…" at bounding box center [457, 334] width 471 height 494
paste textarea "}"
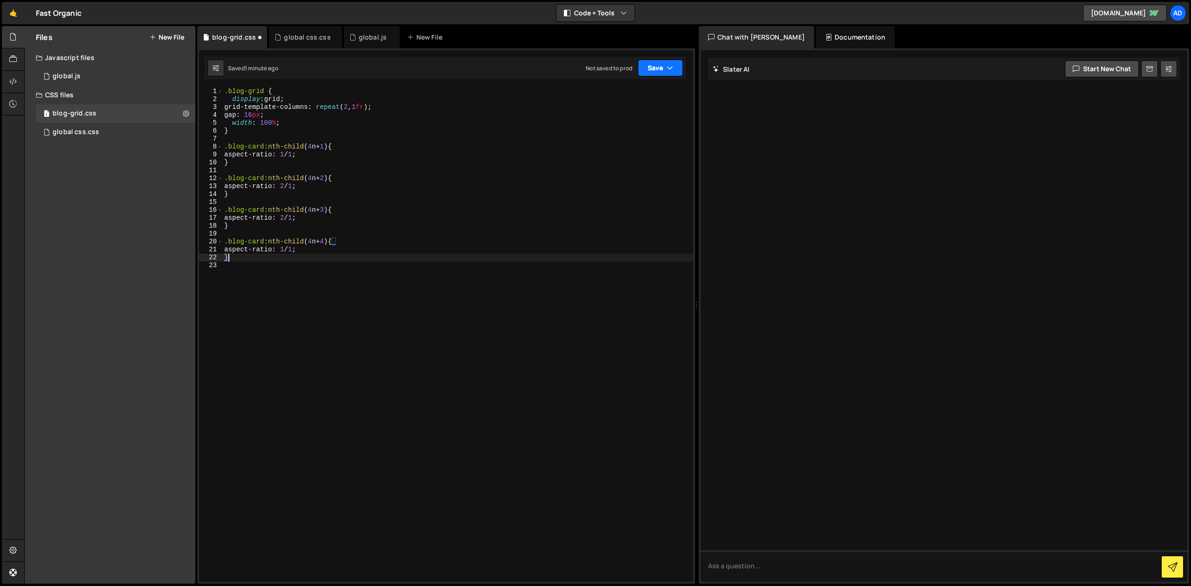
click at [653, 66] on button "Save" at bounding box center [660, 68] width 45 height 17
click at [630, 93] on div "Save to Staging S" at bounding box center [628, 90] width 97 height 9
drag, startPoint x: 328, startPoint y: 147, endPoint x: 231, endPoint y: 149, distance: 97.2
click at [231, 149] on div ".blog-grid { display : grid ; grid-template-columns : repeat ( 2 , 1 fr ) ; gap…" at bounding box center [457, 342] width 471 height 510
click at [231, 149] on div ".blog-grid { display : grid ; grid-template-columns : repeat ( 2 , 1 fr ) ; gap…" at bounding box center [457, 334] width 471 height 494
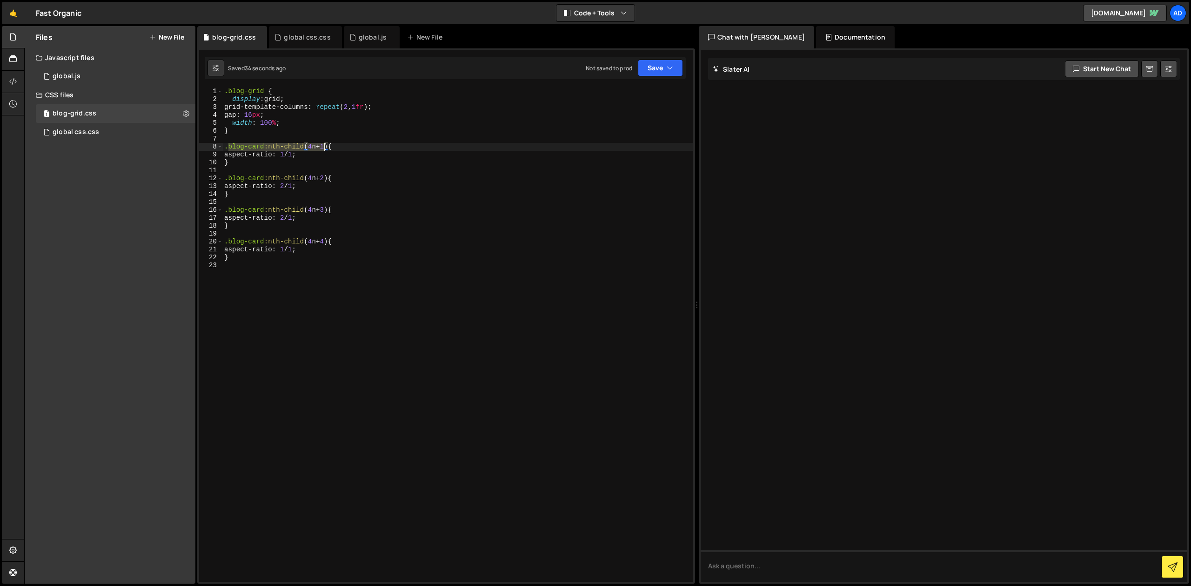
drag, startPoint x: 229, startPoint y: 146, endPoint x: 326, endPoint y: 145, distance: 96.8
click at [326, 145] on div ".blog-grid { display : grid ; grid-template-columns : repeat ( 2 , 1 fr ) ; gap…" at bounding box center [457, 342] width 471 height 510
paste textarea "blog-card:nth-child(4n+1"
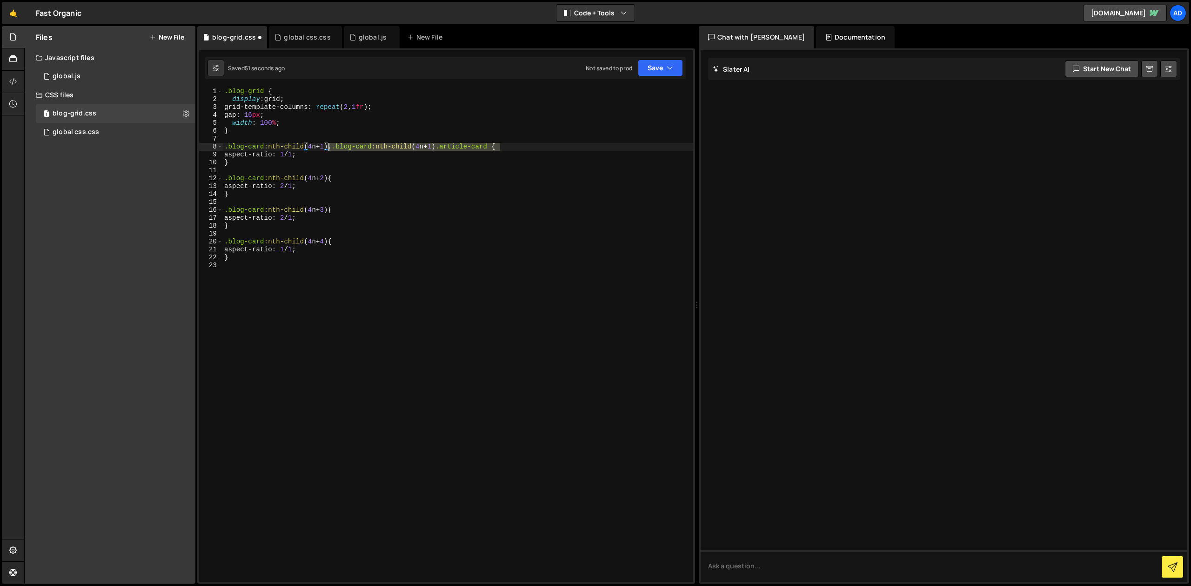
drag, startPoint x: 500, startPoint y: 147, endPoint x: 330, endPoint y: 148, distance: 170.2
click at [330, 148] on div ".blog-grid { display : grid ; grid-template-columns : repeat ( 2 , 1 fr ) ; gap…" at bounding box center [457, 342] width 471 height 510
click at [327, 178] on div ".blog-grid { display : grid ; grid-template-columns : repeat ( 2 , 1 fr ) ; gap…" at bounding box center [457, 342] width 471 height 510
paste textarea ", .blog-card:nth-child(4n+1) .article-card"
click at [328, 211] on div ".blog-grid { display : grid ; grid-template-columns : repeat ( 2 , 1 fr ) ; gap…" at bounding box center [457, 342] width 471 height 510
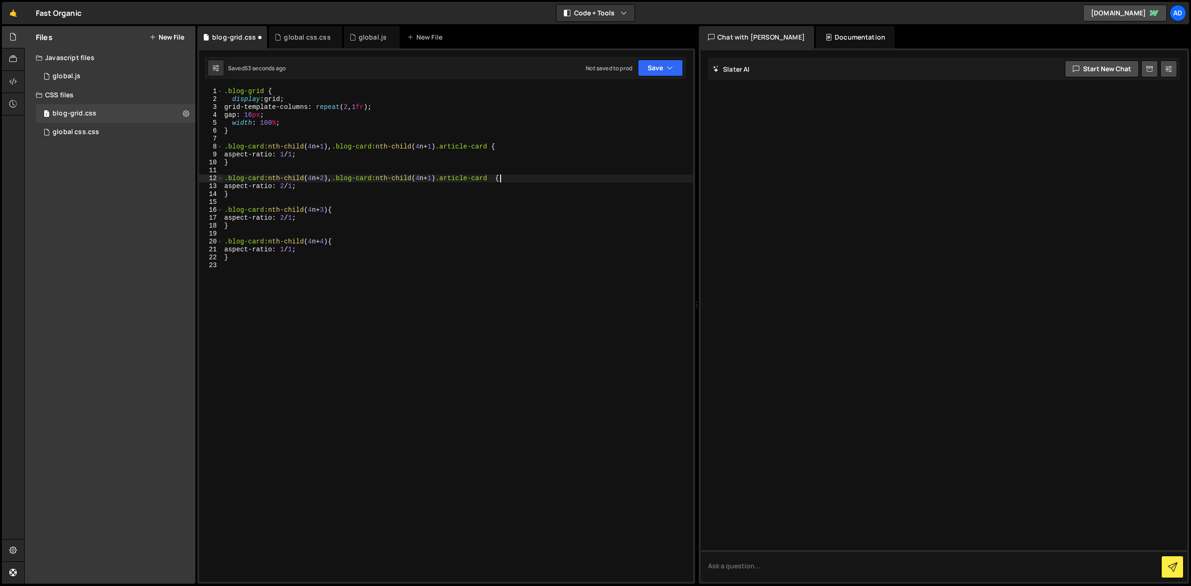
paste textarea ", .blog-card:nth-child(4n+1) .article-card"
click at [328, 243] on div ".blog-grid { display : grid ; grid-template-columns : repeat ( 2 , 1 fr ) ; gap…" at bounding box center [457, 342] width 471 height 510
paste textarea ", .blog-card:nth-child(4n+1) .article-card"
click at [433, 243] on div ".blog-grid { display : grid ; grid-template-columns : repeat ( 2 , 1 fr ) ; gap…" at bounding box center [457, 342] width 471 height 510
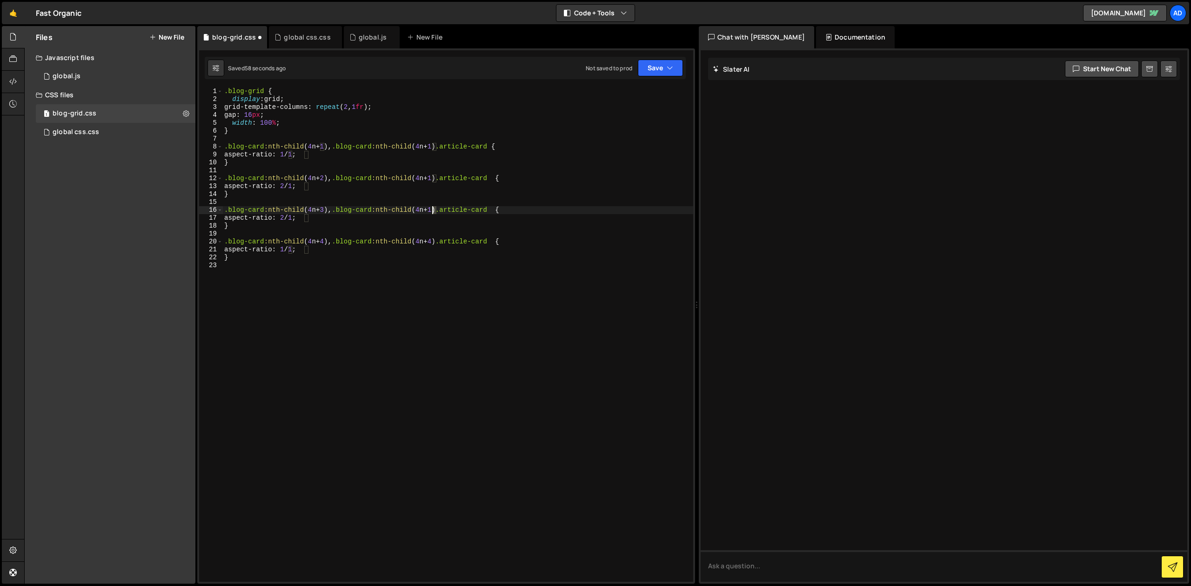
click at [433, 212] on div ".blog-grid { display : grid ; grid-template-columns : repeat ( 2 , 1 fr ) ; gap…" at bounding box center [457, 342] width 471 height 510
drag, startPoint x: 438, startPoint y: 176, endPoint x: 433, endPoint y: 178, distance: 4.9
click at [433, 178] on div ".blog-grid { display : grid ; grid-template-columns : repeat ( 2 , 1 fr ) ; gap…" at bounding box center [457, 342] width 471 height 510
click at [512, 148] on div ".blog-grid { display : grid ; grid-template-columns : repeat ( 2 , 1 fr ) ; gap…" at bounding box center [457, 342] width 471 height 510
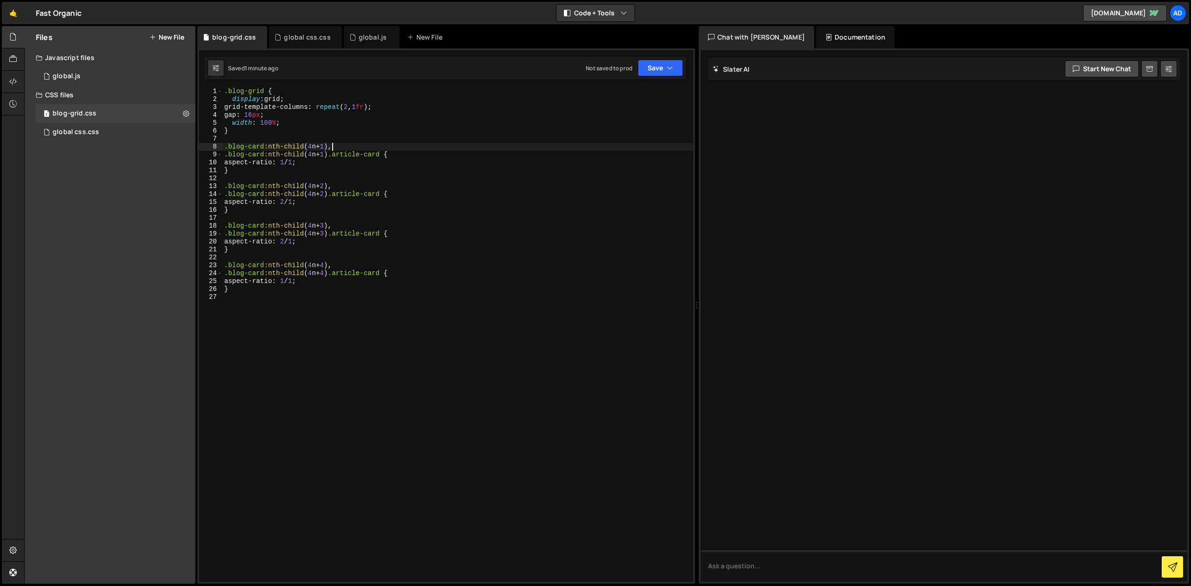
click at [240, 291] on div ".blog-grid { display : grid ; grid-template-columns : repeat ( 2 , 1 fr ) ; gap…" at bounding box center [457, 342] width 471 height 510
type textarea "}"
paste textarea "}"
type textarea "}"
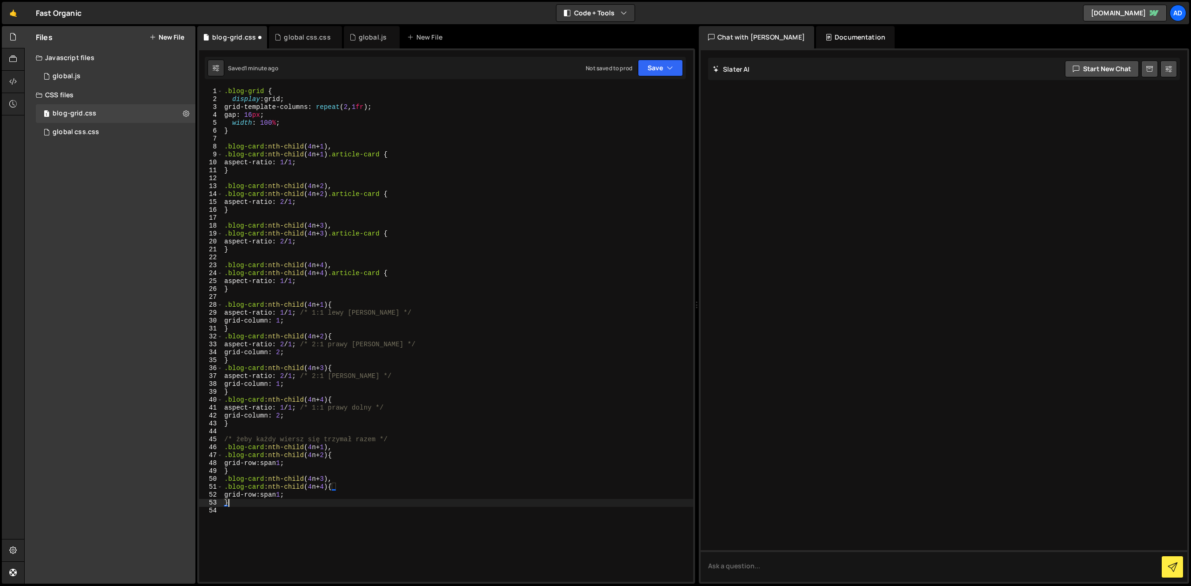
click at [341, 298] on div ".blog-grid { display : grid ; grid-template-columns : repeat ( 2 , 1 fr ) ; gap…" at bounding box center [457, 342] width 471 height 510
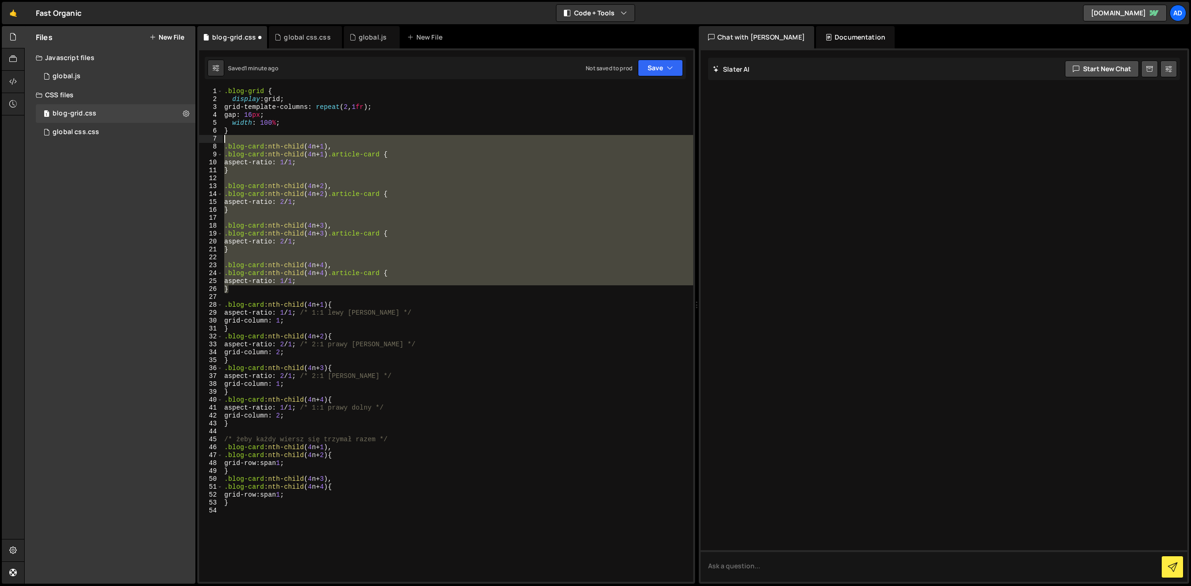
drag, startPoint x: 255, startPoint y: 289, endPoint x: 196, endPoint y: 138, distance: 161.9
click at [222, 138] on div ".blog-grid { display : grid ; grid-template-columns : repeat ( 2 , 1 fr ) ; gap…" at bounding box center [457, 334] width 471 height 494
type textarea ".blog-card:nth-child(4n+1),"
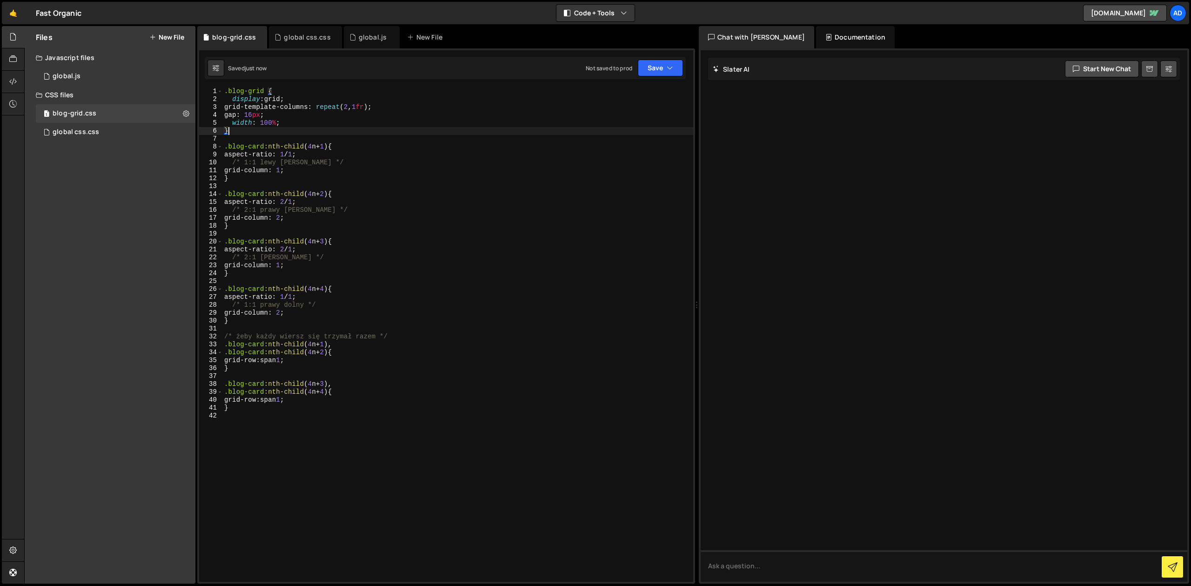
click at [328, 145] on div ".blog-grid { display : grid ; grid-template-columns : repeat ( 2 , 1 fr ) ; gap…" at bounding box center [457, 342] width 471 height 510
paste textarea ".blog-card:nth-child(4n+1)"
click at [328, 192] on div ".blog-grid { display : grid ; grid-template-columns : repeat ( 2 , 1 fr ) ; gap…" at bounding box center [457, 342] width 471 height 510
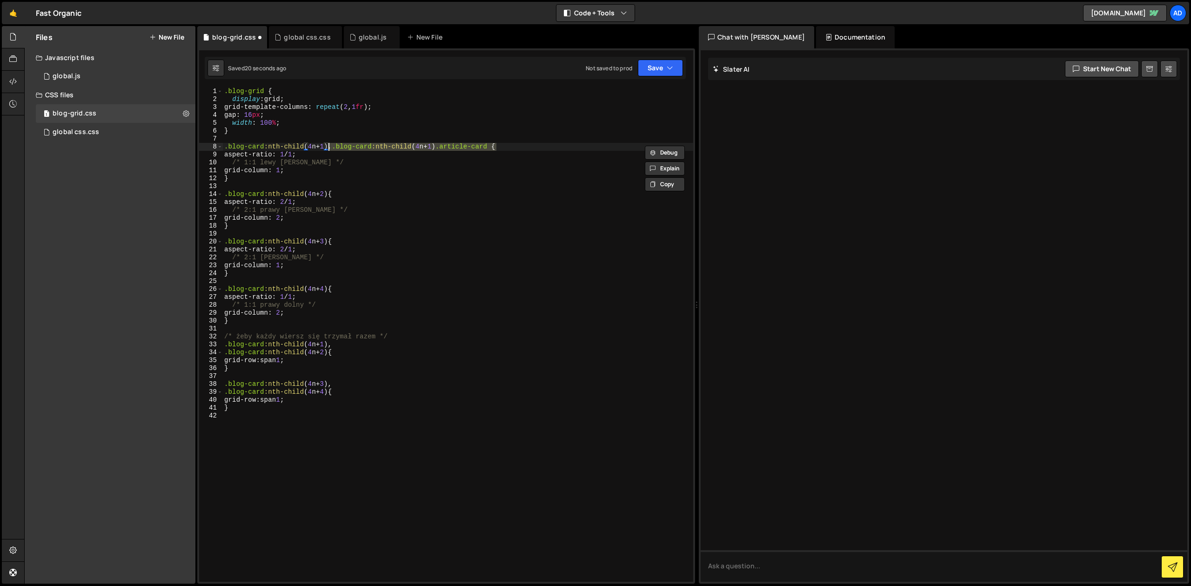
paste textarea ", .blog-card:nth-child(4n+1) .article-card"
click at [328, 243] on div ".blog-grid { display : grid ; grid-template-columns : repeat ( 2 , 1 fr ) ; gap…" at bounding box center [457, 342] width 471 height 510
paste textarea ", .blog-card:nth-child(4n+1) .article-card"
click at [327, 288] on div ".blog-grid { display : grid ; grid-template-columns : repeat ( 2 , 1 fr ) ; gap…" at bounding box center [457, 342] width 471 height 510
paste textarea ", .blog-card:nth-child(4n+1) .article-card"
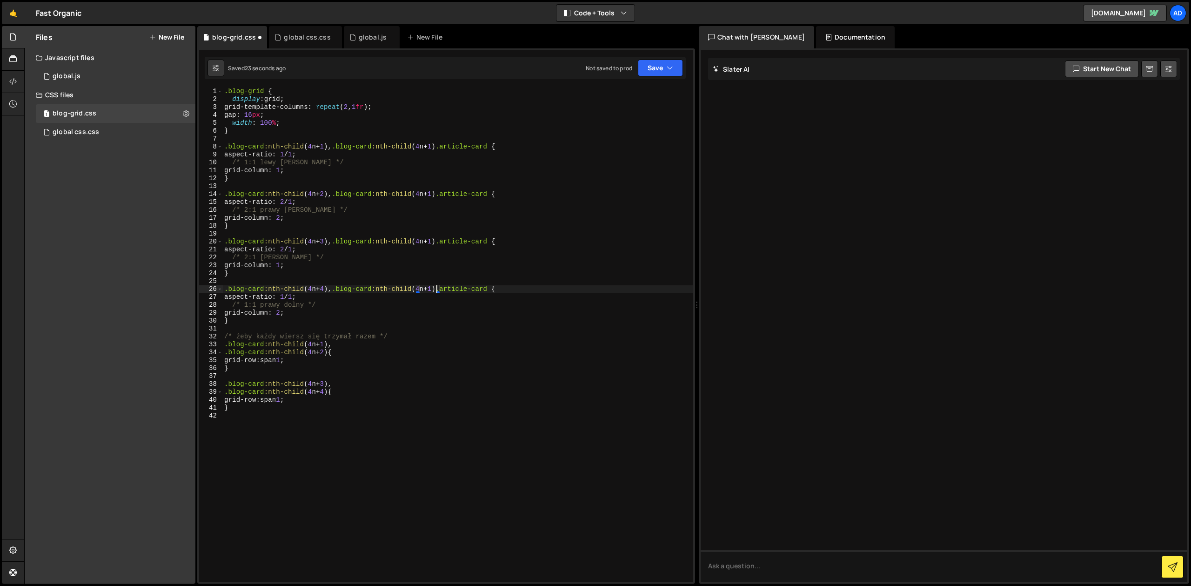
click at [433, 292] on div ".blog-grid { display : grid ; grid-template-columns : repeat ( 2 , 1 fr ) ; gap…" at bounding box center [457, 342] width 471 height 510
click at [437, 241] on div ".blog-grid { display : grid ; grid-template-columns : repeat ( 2 , 1 fr ) ; gap…" at bounding box center [457, 342] width 471 height 510
click at [433, 194] on div ".blog-grid { display : grid ; grid-template-columns : repeat ( 2 , 1 fr ) ; gap…" at bounding box center [457, 342] width 471 height 510
click at [348, 341] on div ".blog-grid { display : grid ; grid-template-columns : repeat ( 2 , 1 fr ) ; gap…" at bounding box center [457, 342] width 471 height 510
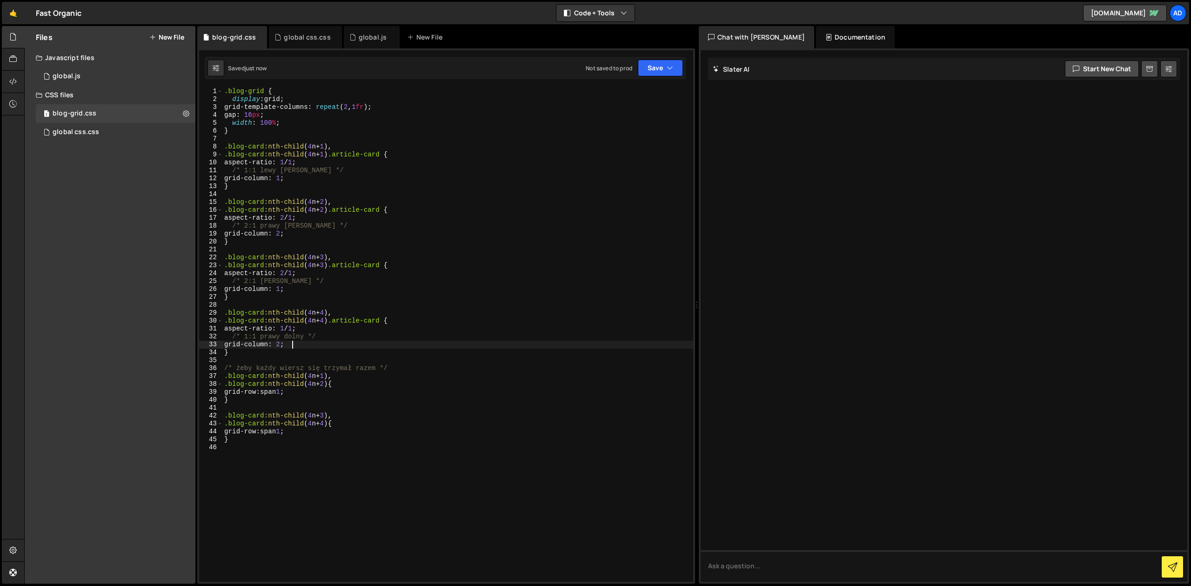
click at [334, 156] on div ".blog-grid { display : grid ; grid-template-columns : repeat ( 2 , 1 fr ) ; gap…" at bounding box center [457, 342] width 471 height 510
click at [322, 171] on div ".blog-grid { display : grid ; grid-template-columns : repeat ( 2 , 1 fr ) ; gap…" at bounding box center [457, 342] width 471 height 510
click at [273, 443] on div ".blog-grid { display : grid ; grid-template-columns : repeat ( 2 , 1 fr ) ; gap…" at bounding box center [457, 342] width 471 height 510
type textarea "}"
paste textarea "}"
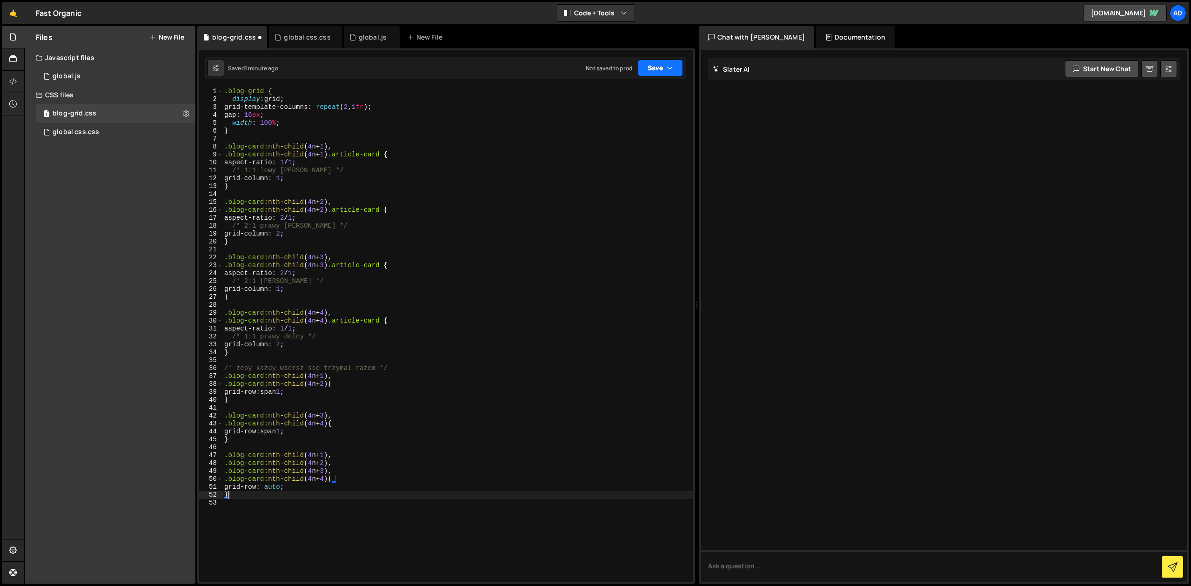
click at [662, 67] on button "Save" at bounding box center [660, 68] width 45 height 17
click at [614, 102] on div "1 minute ago" at bounding box center [613, 101] width 33 height 8
click at [284, 97] on div ".blog-grid { display : grid ; grid-template-columns : repeat ( 2 , 1 fr ) ; gap…" at bounding box center [457, 342] width 471 height 510
click at [655, 70] on button "Save" at bounding box center [660, 68] width 45 height 17
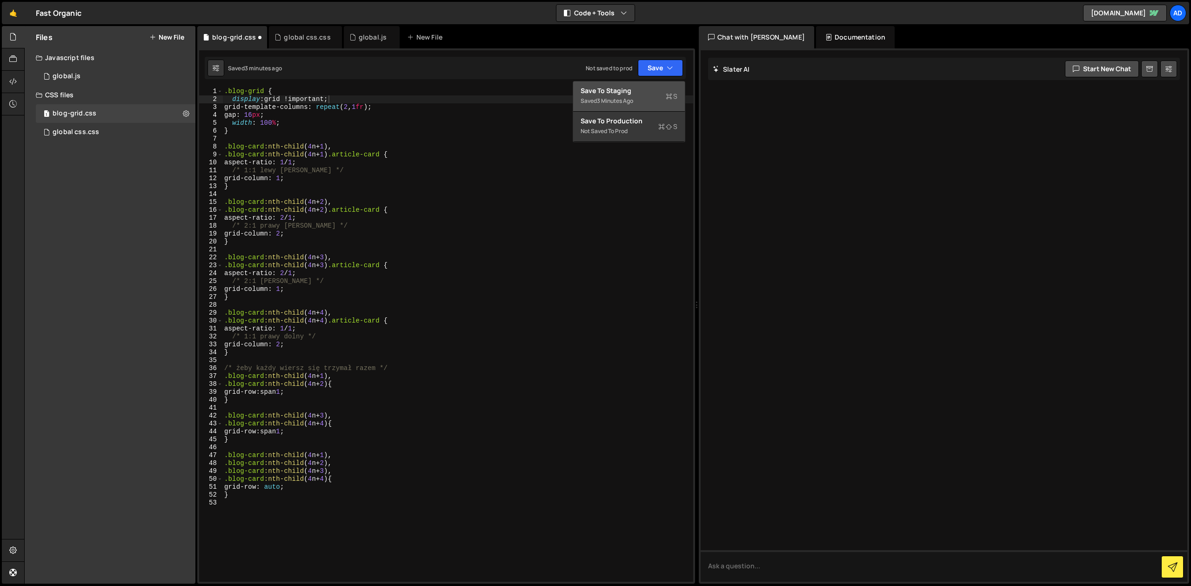
click at [646, 97] on div "Saved 3 minutes ago" at bounding box center [628, 100] width 97 height 11
click at [291, 121] on div ".blog-grid { display : grid !important ; grid-template-columns : repeat ( 2 , 1…" at bounding box center [457, 342] width 471 height 510
type textarea "}"
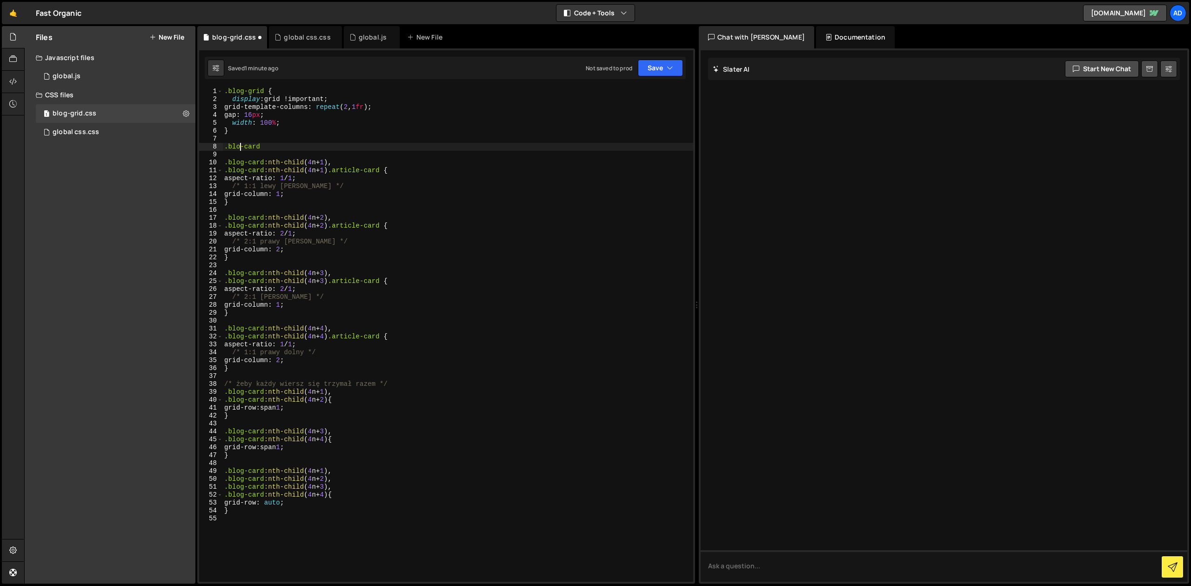
scroll to position [0, 2]
type textarea ".blog-card {}"
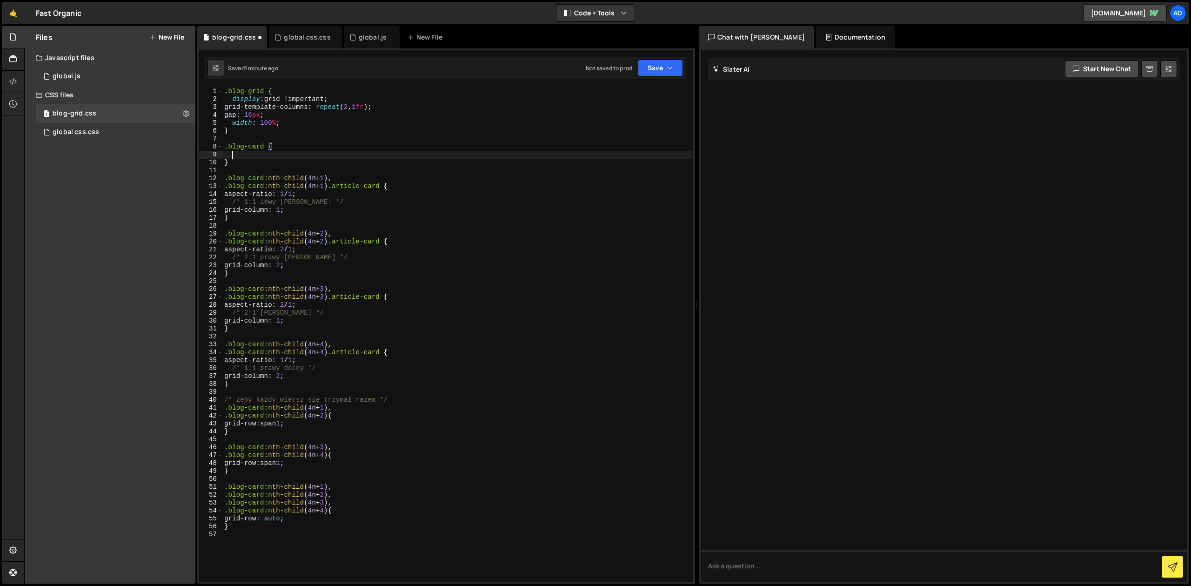
scroll to position [0, 0]
paste textarea "grid-area: auto !important;"
click at [657, 68] on button "Save" at bounding box center [660, 68] width 45 height 17
click at [632, 99] on div "Saved 1 minute ago" at bounding box center [628, 100] width 97 height 11
click at [321, 198] on div ".blog-grid { display : grid !important ; grid-template-columns : repeat ( 2 , 1…" at bounding box center [457, 342] width 471 height 510
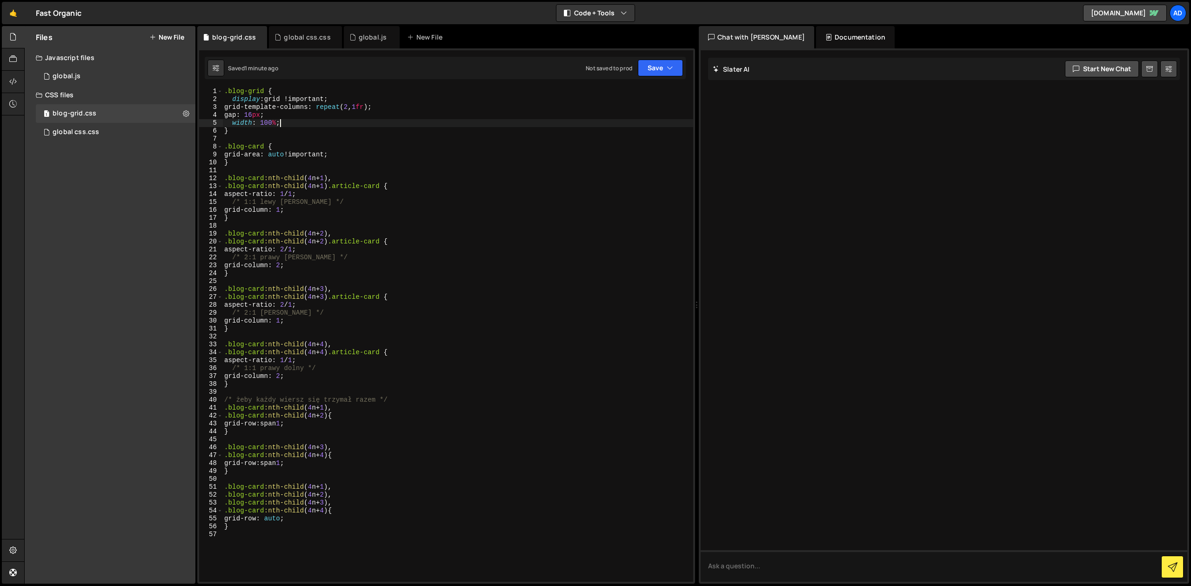
drag, startPoint x: 295, startPoint y: 122, endPoint x: 290, endPoint y: 120, distance: 5.6
click at [290, 120] on div ".blog-grid { display : grid !important ; grid-template-columns : repeat ( 2 , 1…" at bounding box center [457, 342] width 471 height 510
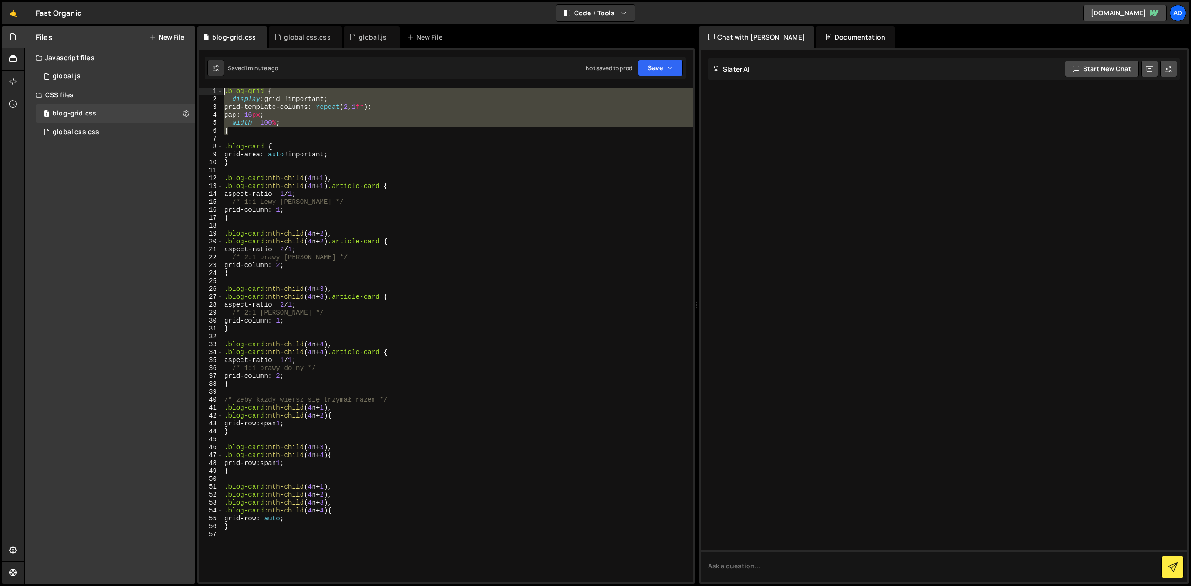
drag, startPoint x: 247, startPoint y: 131, endPoint x: 214, endPoint y: 90, distance: 52.3
click at [222, 90] on div ".blog-grid { display : grid !important ; grid-template-columns : repeat ( 2 , 1…" at bounding box center [457, 334] width 471 height 494
click at [293, 256] on div ".blog-grid { display : grid !important ; grid-template-columns : repeat ( 2 , 1…" at bounding box center [457, 342] width 471 height 510
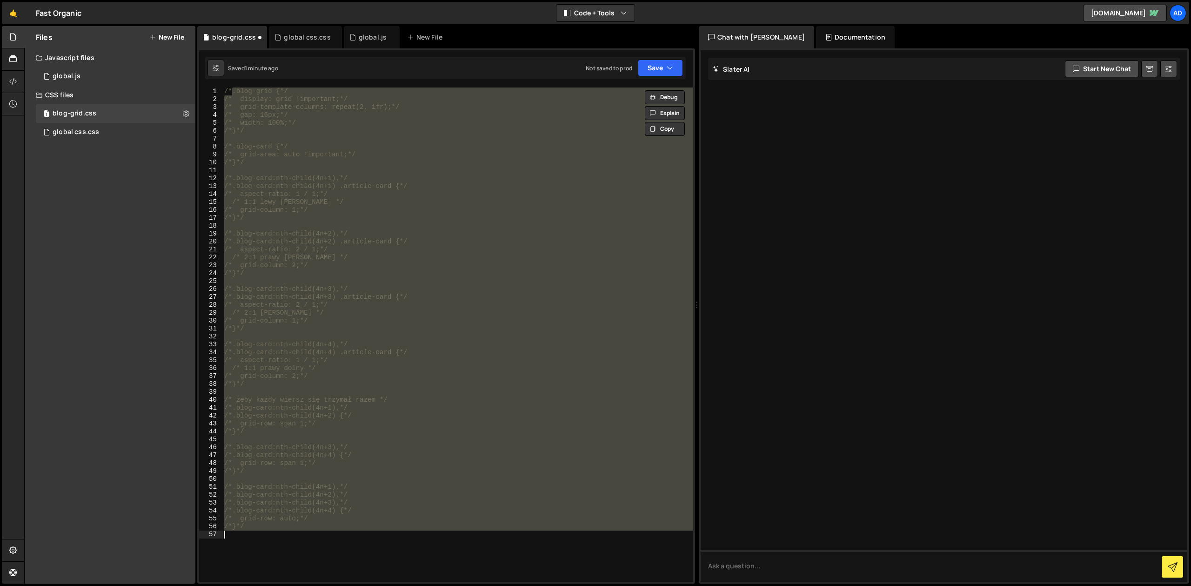
click at [356, 211] on div "/*.blog-grid {*/ /* display: grid !important;*/ /* grid-template-columns: repea…" at bounding box center [457, 334] width 471 height 494
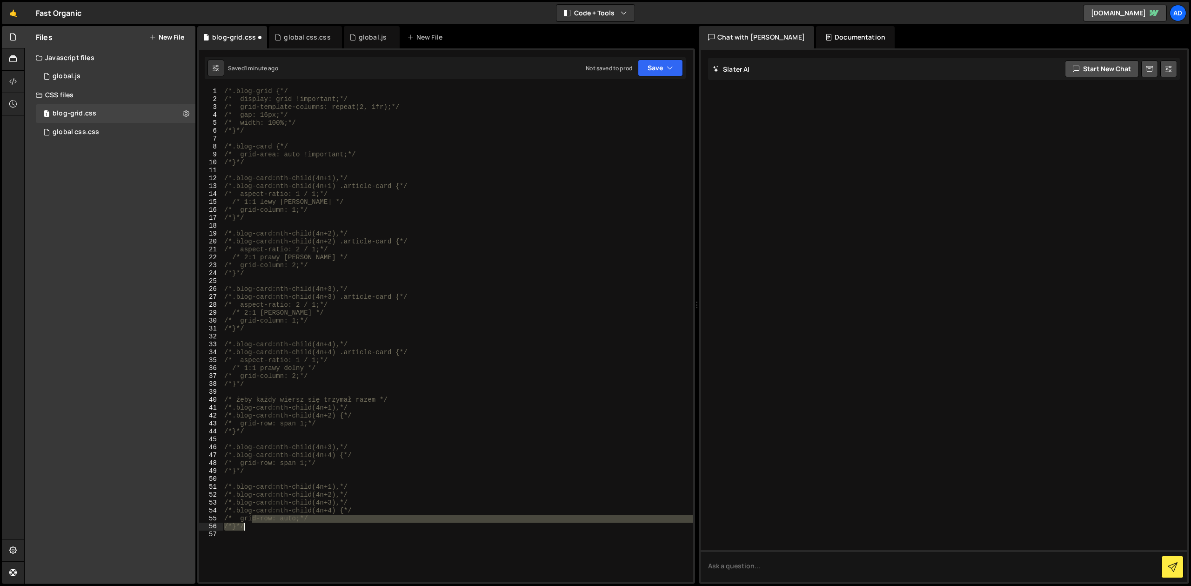
click at [253, 522] on div "/*.blog-grid {*/ /* display: grid !important;*/ /* grid-template-columns: repea…" at bounding box center [457, 342] width 471 height 510
type textarea "/*}*/"
paste textarea "}"
type textarea "}"
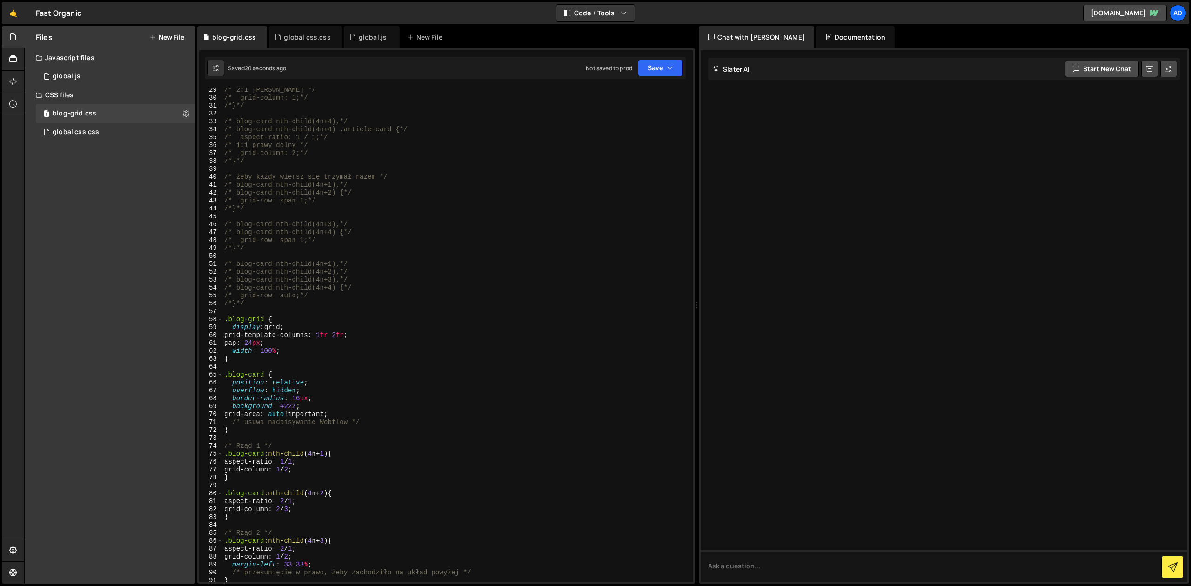
scroll to position [223, 0]
drag, startPoint x: 393, startPoint y: 132, endPoint x: 233, endPoint y: 131, distance: 160.5
click at [233, 131] on div "/* 2:1 lewy dolny */ /* grid-column: 1;*/ /*}*/ /*.blog-card:nth-child(4n+4),*/…" at bounding box center [454, 341] width 464 height 510
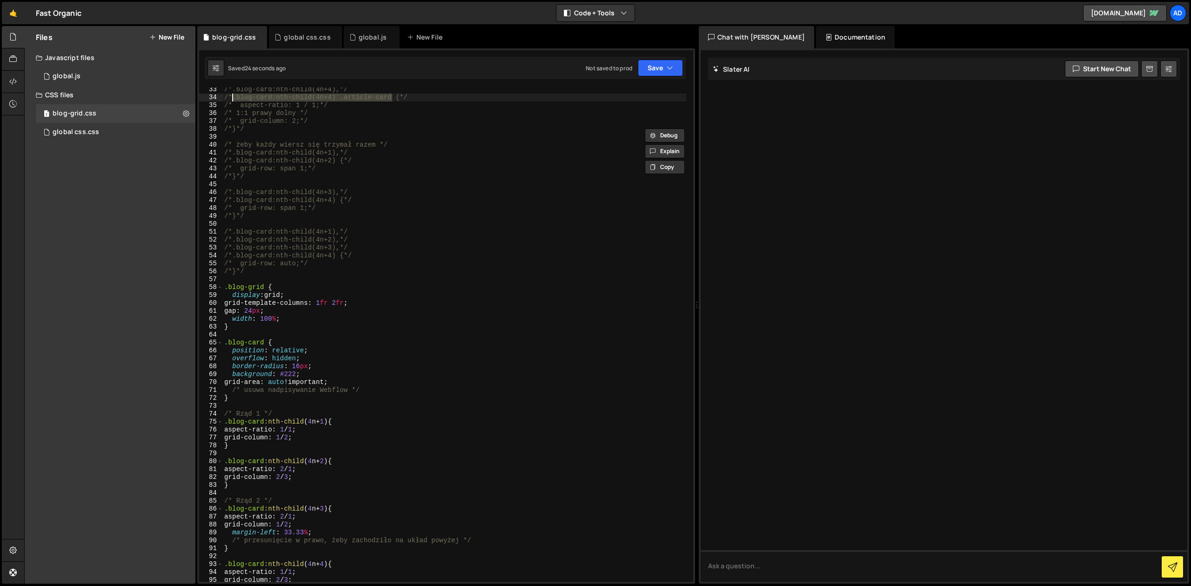
scroll to position [296, 0]
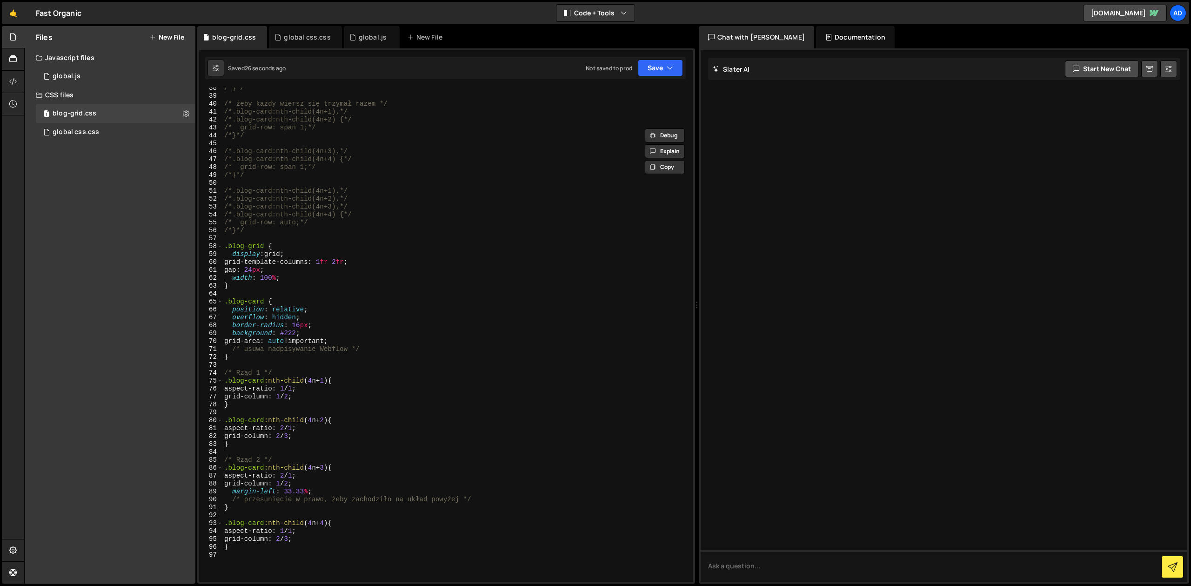
click at [327, 521] on div "/*}*/ /* żeby każdy wiersz się trzymał razem */ /*.blog-card:nth-child(4n+1),*/…" at bounding box center [454, 339] width 464 height 510
paste textarea ".blog-card:nth-child(4n+4) .article-card"
click at [331, 525] on div "/*}*/ /* żeby każdy wiersz się trzymał razem */ /*.blog-card:nth-child(4n+1),*/…" at bounding box center [454, 339] width 464 height 510
drag, startPoint x: 327, startPoint y: 469, endPoint x: 347, endPoint y: 461, distance: 21.3
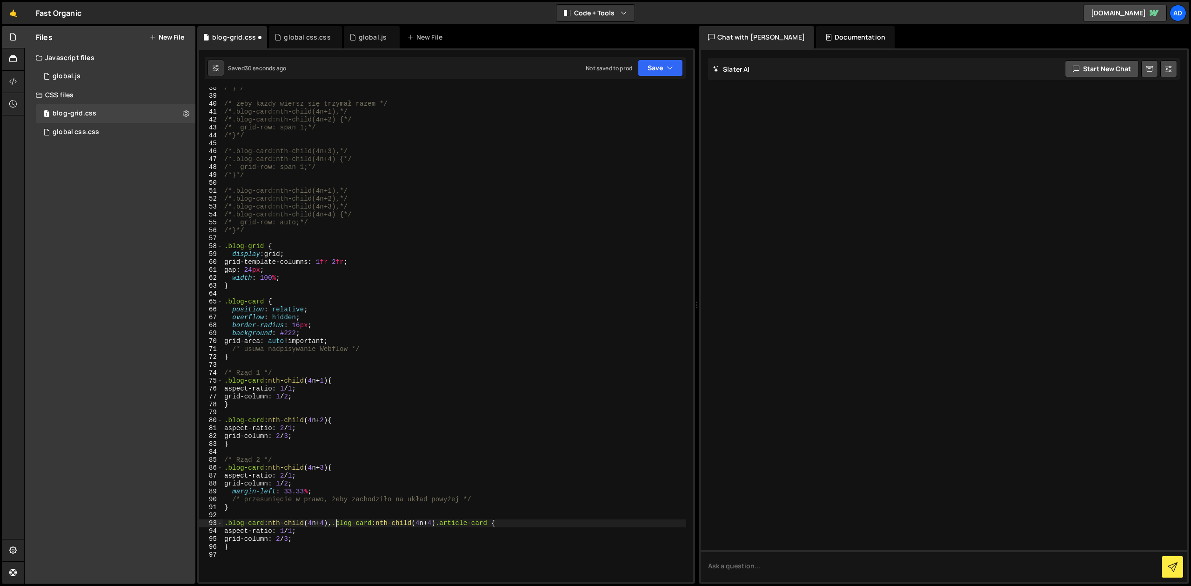
click at [327, 469] on div "/*}*/ /* żeby każdy wiersz się trzymał razem */ /*.blog-card:nth-child(4n+1),*/…" at bounding box center [454, 339] width 464 height 510
paste textarea ".blog-card:nth-child(4n+4) .article-card"
click at [327, 419] on div "/*}*/ /* żeby każdy wiersz się trzymał razem */ /*.blog-card:nth-child(4n+1),*/…" at bounding box center [454, 339] width 464 height 510
paste textarea ".blog-card:nth-child(4n+4) .article-card"
click at [328, 381] on div "/*}*/ /* żeby każdy wiersz się trzymał razem */ /*.blog-card:nth-child(4n+1),*/…" at bounding box center [454, 339] width 464 height 510
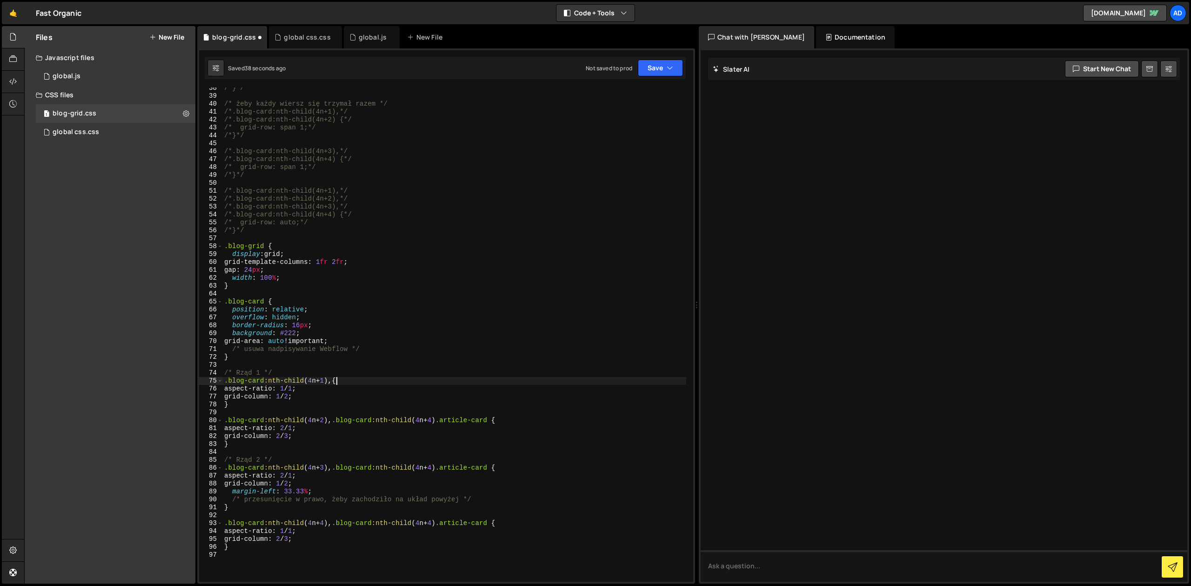
paste textarea ".blog-card:nth-child(4n+4) .article-card"
click at [436, 380] on div "/*}*/ /* żeby każdy wiersz się trzymał razem */ /*.blog-card:nth-child(4n+1),*/…" at bounding box center [454, 339] width 464 height 510
click at [433, 421] on div "/*}*/ /* żeby każdy wiersz się trzymał razem */ /*.blog-card:nth-child(4n+1),*/…" at bounding box center [454, 339] width 464 height 510
click at [431, 481] on div "/*}*/ /* żeby każdy wiersz się trzymał razem */ /*.blog-card:nth-child(4n+1),*/…" at bounding box center [454, 339] width 464 height 510
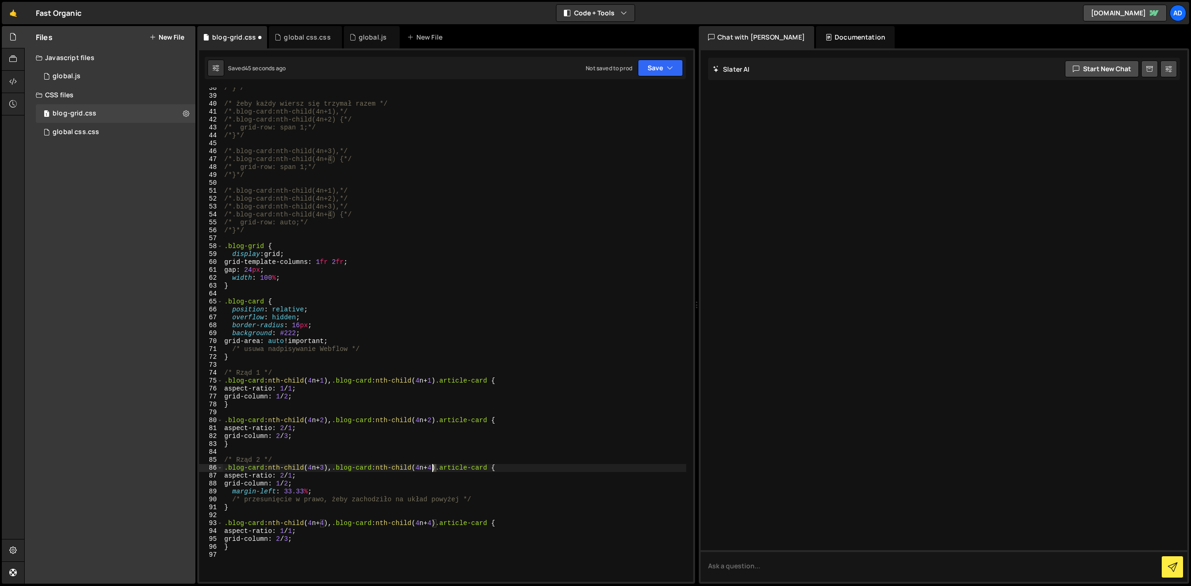
drag, startPoint x: 437, startPoint y: 469, endPoint x: 432, endPoint y: 470, distance: 4.7
click at [432, 470] on div "/*}*/ /* żeby każdy wiersz się trzymał razem */ /*.blog-card:nth-child(4n+1),*/…" at bounding box center [454, 339] width 464 height 510
click at [290, 315] on div "/*}*/ /* żeby każdy wiersz się trzymał razem */ /*.blog-card:nth-child(4n+1),*/…" at bounding box center [454, 339] width 464 height 510
drag, startPoint x: 361, startPoint y: 341, endPoint x: 274, endPoint y: 340, distance: 86.5
click at [274, 340] on div "/*}*/ /* żeby każdy wiersz się trzymał razem */ /*.blog-card:nth-child(4n+1),*/…" at bounding box center [454, 339] width 464 height 510
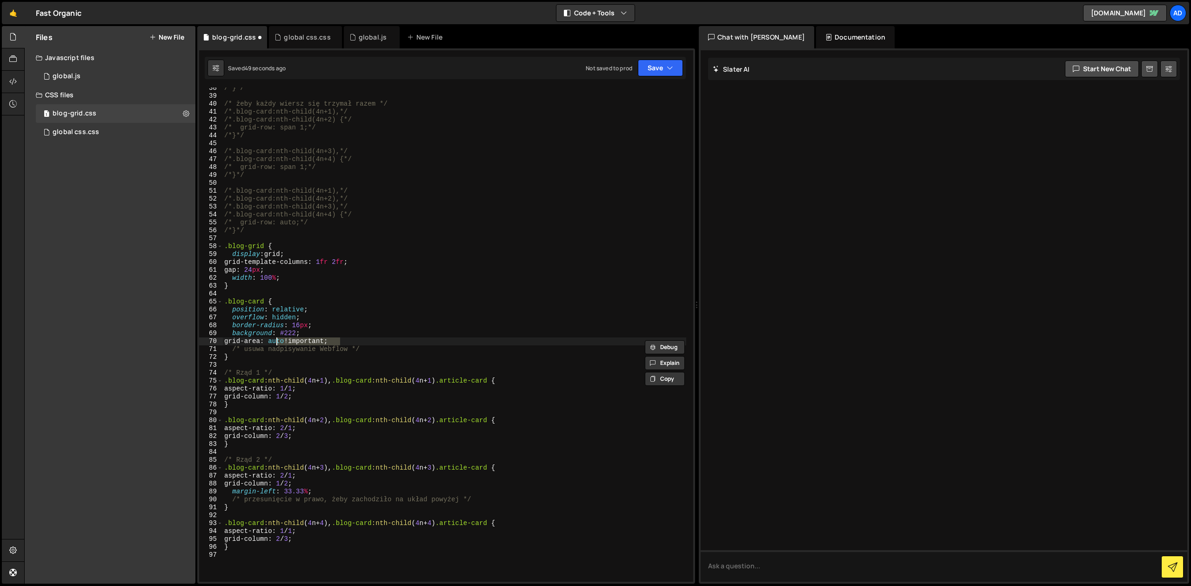
click at [311, 334] on div "/*}*/ /* żeby każdy wiersz się trzymał razem */ /*.blog-card:nth-child(4n+1),*/…" at bounding box center [454, 339] width 464 height 510
type textarea "background: #222;"
type textarea "border-radius: 16px;"
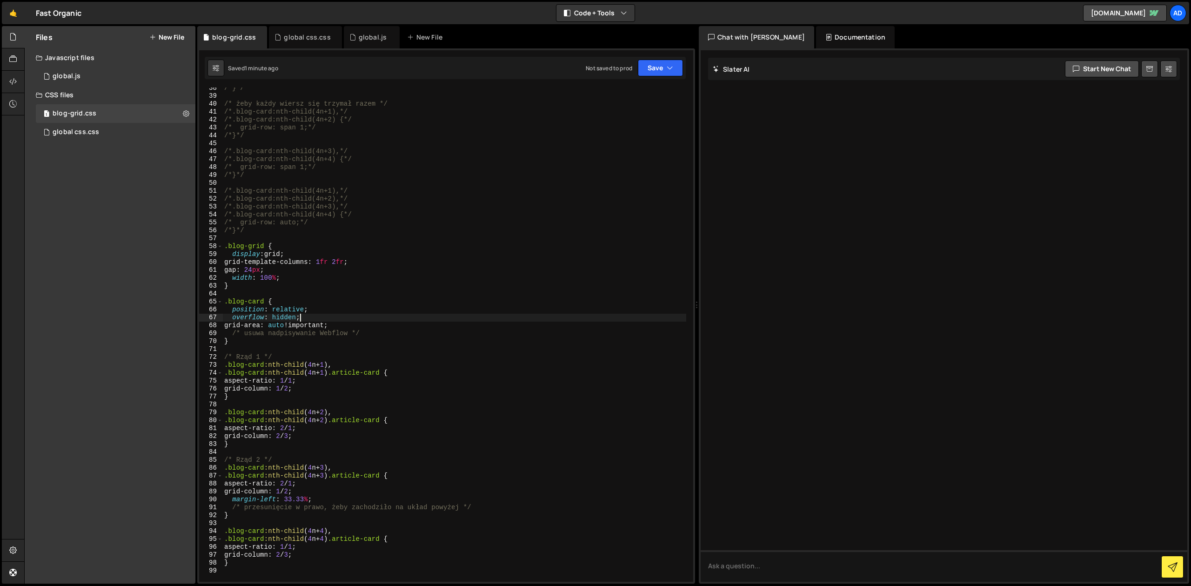
scroll to position [325, 0]
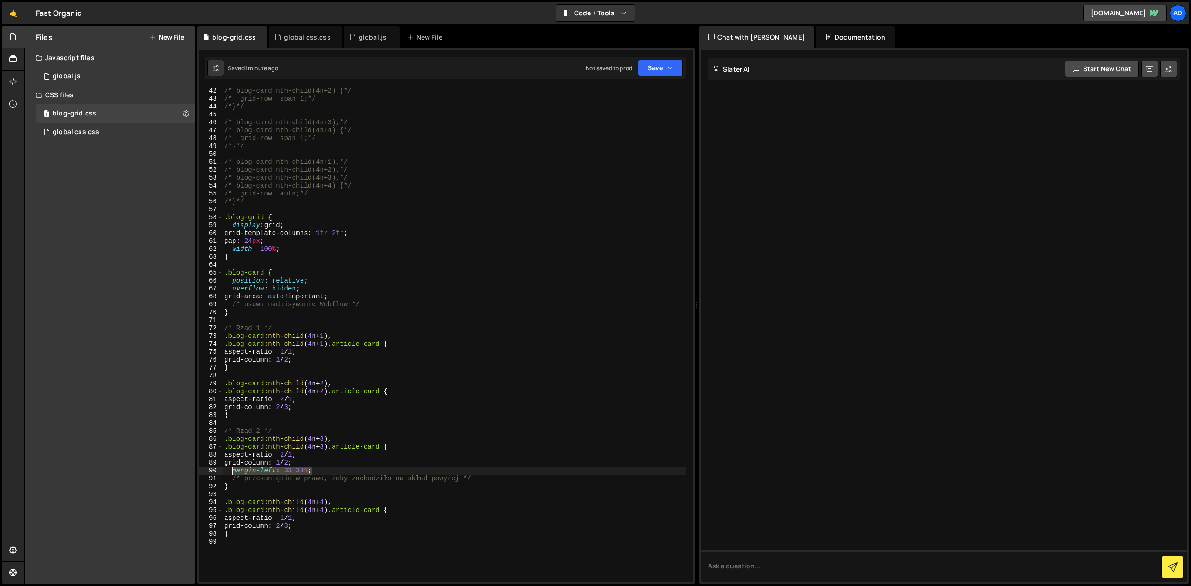
drag, startPoint x: 325, startPoint y: 472, endPoint x: 231, endPoint y: 471, distance: 94.0
click at [231, 471] on div "/*.blog-card:nth-child(4n+2) {*/ /* grid-row: span 1;*/ /*}*/ /*.blog-card:nth-…" at bounding box center [454, 342] width 464 height 510
paste textarea "margin-left: 50%; /* zwiększamy przesunięcie */"
click at [351, 365] on div "/*.blog-card:nth-child(4n+2) {*/ /* grid-row: span 1;*/ /*}*/ /*.blog-card:nth-…" at bounding box center [457, 342] width 460 height 510
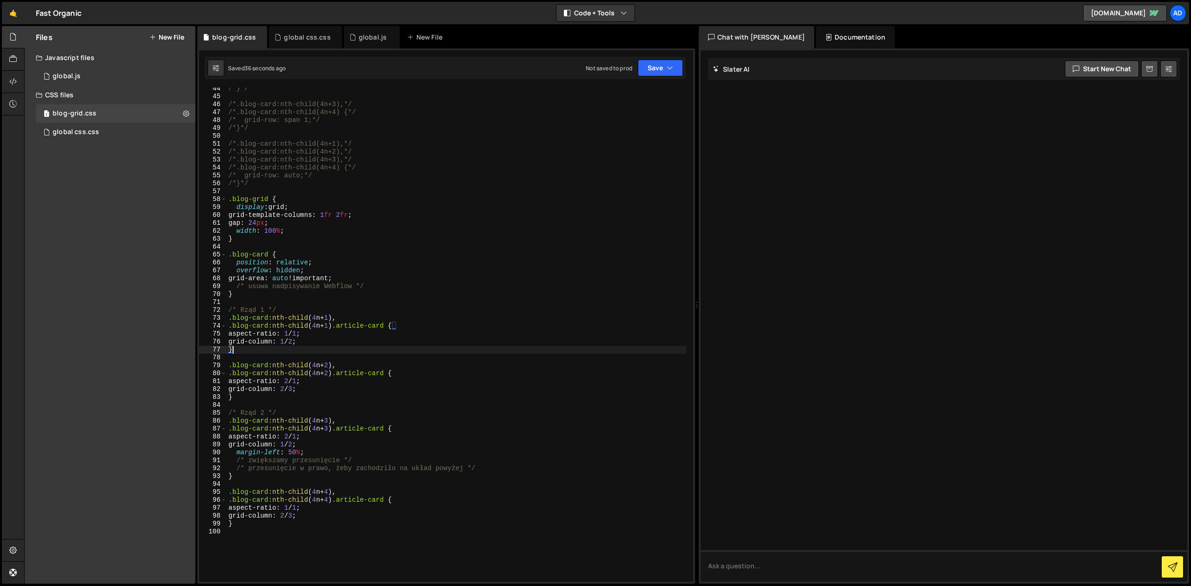
scroll to position [343, 0]
click at [312, 439] on div "/*}*/ /*.blog-card:nth-child(4n+3),*/ /*.blog-card:nth-child(4n+4) {*/ /* grid-…" at bounding box center [457, 340] width 460 height 510
click at [330, 319] on div "/*}*/ /*.blog-card:nth-child(4n+3),*/ /*.blog-card:nth-child(4n+4) {*/ /* grid-…" at bounding box center [457, 340] width 460 height 510
click at [312, 334] on div "/*}*/ /*.blog-card:nth-child(4n+3),*/ /*.blog-card:nth-child(4n+4) {*/ /* grid-…" at bounding box center [457, 340] width 460 height 510
click at [331, 365] on div "/*}*/ /*.blog-card:nth-child(4n+3),*/ /*.blog-card:nth-child(4n+4) {*/ /* grid-…" at bounding box center [457, 340] width 460 height 510
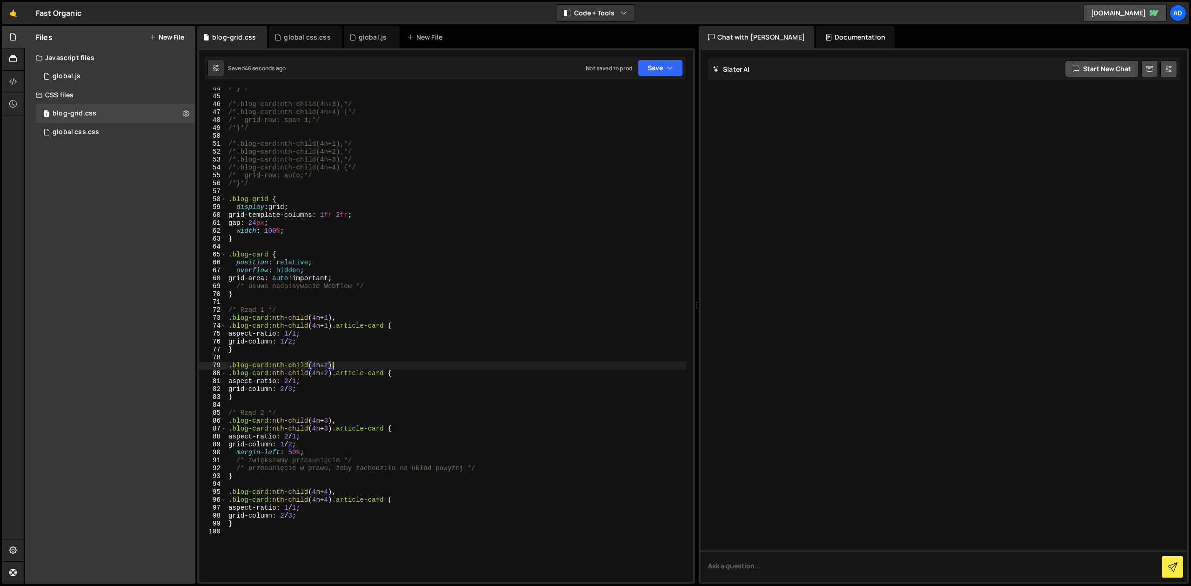
click at [312, 387] on div "/*}*/ /*.blog-card:nth-child(4n+3),*/ /*.blog-card:nth-child(4n+4) {*/ /* grid-…" at bounding box center [457, 340] width 460 height 510
click at [317, 449] on div "/*}*/ /*.blog-card:nth-child(4n+3),*/ /*.blog-card:nth-child(4n+4) {*/ /* grid-…" at bounding box center [457, 340] width 460 height 510
click at [303, 436] on div "/*}*/ /*.blog-card:nth-child(4n+3),*/ /*.blog-card:nth-child(4n+4) {*/ /* grid-…" at bounding box center [457, 340] width 460 height 510
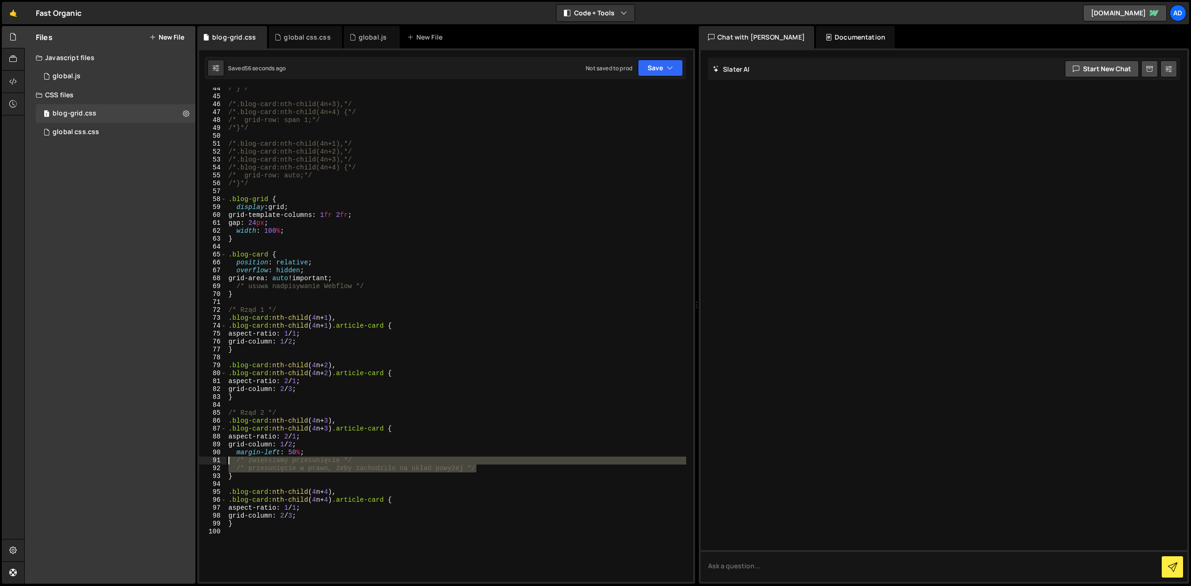
drag, startPoint x: 489, startPoint y: 466, endPoint x: 214, endPoint y: 460, distance: 275.0
click at [227, 460] on div "/*}*/ /*.blog-card:nth-child(4n+3),*/ /*.blog-card:nth-child(4n+4) {*/ /* grid-…" at bounding box center [457, 334] width 460 height 494
type textarea "/* zwiększamy przesunięcie */ /* przesunięcie w prawo, żeby zachodziło na układ…"
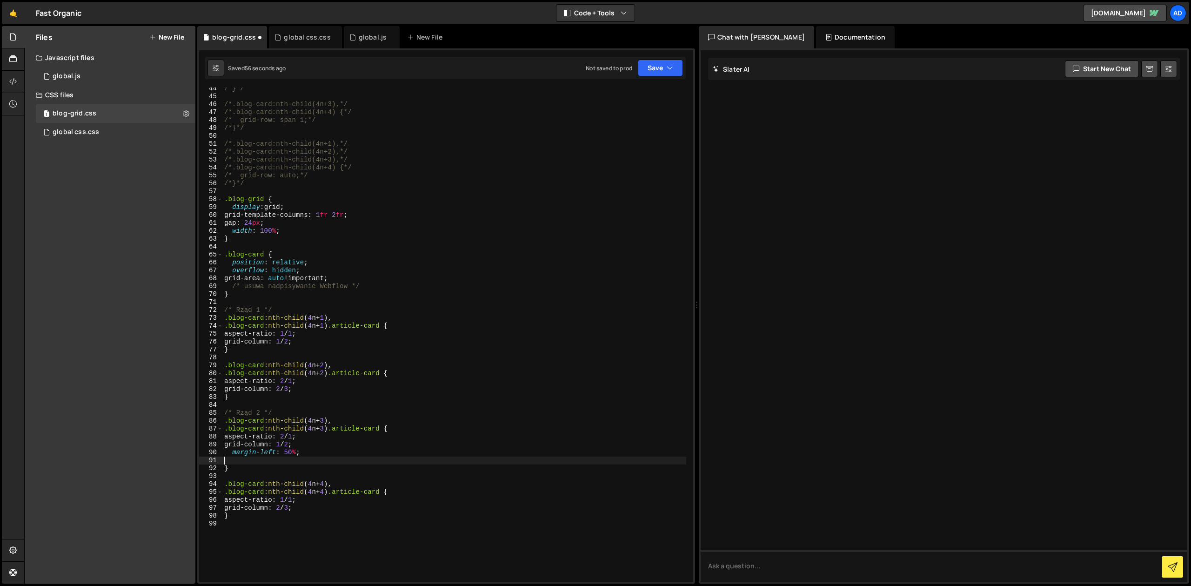
type textarea "margin-left: 50%;"
drag, startPoint x: 311, startPoint y: 452, endPoint x: 202, endPoint y: 453, distance: 108.4
click at [222, 453] on div "/*}*/ /*.blog-card:nth-child(4n+3),*/ /*.blog-card:nth-child(4n+4) {*/ /* grid-…" at bounding box center [454, 334] width 464 height 494
click at [653, 69] on button "Save" at bounding box center [660, 68] width 45 height 17
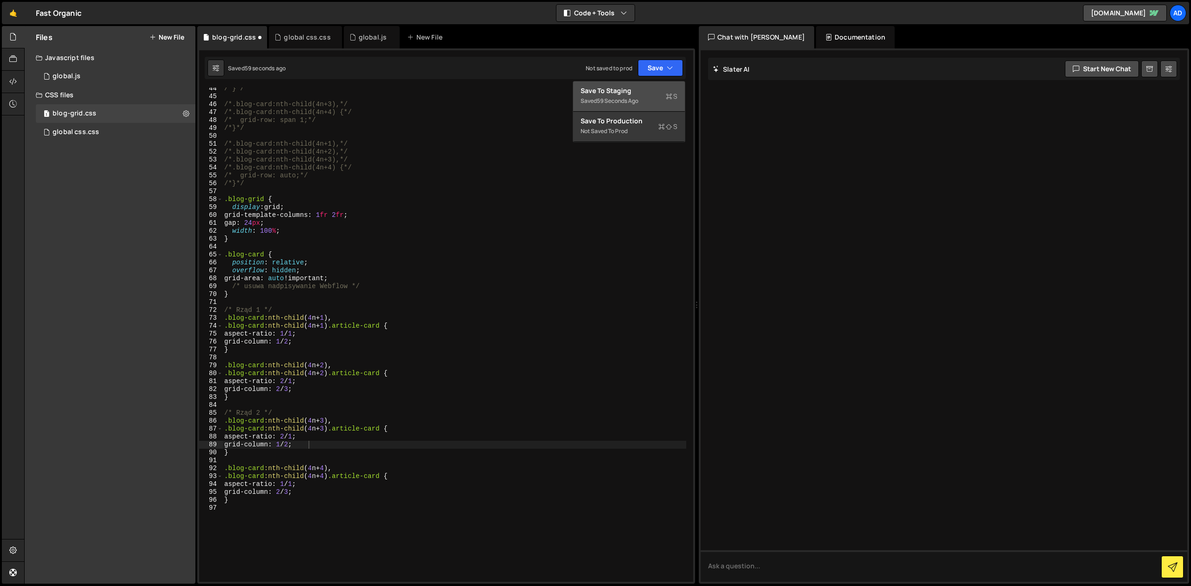
click at [638, 100] on div "59 seconds ago" at bounding box center [617, 101] width 41 height 8
click at [296, 496] on div "/*}*/ /*.blog-card:nth-child(4n+3),*/ /*.blog-card:nth-child(4n+4) {*/ /* grid-…" at bounding box center [454, 340] width 464 height 510
click at [300, 484] on div "/*}*/ /*.blog-card:nth-child(4n+3),*/ /*.blog-card:nth-child(4n+4) {*/ /* grid-…" at bounding box center [454, 340] width 464 height 510
click at [307, 482] on div "/*}*/ /*.blog-card:nth-child(4n+3),*/ /*.blog-card:nth-child(4n+4) {*/ /* grid-…" at bounding box center [454, 340] width 464 height 510
click at [309, 437] on div "/*}*/ /*.blog-card:nth-child(4n+3),*/ /*.blog-card:nth-child(4n+4) {*/ /* grid-…" at bounding box center [454, 340] width 464 height 510
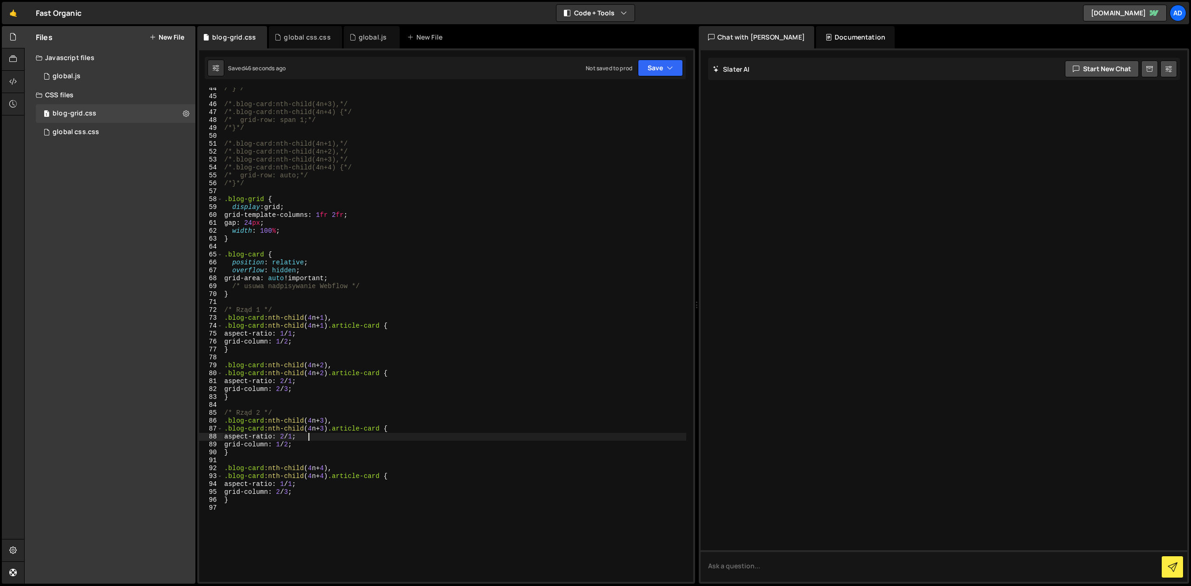
click at [322, 433] on div "/*}*/ /*.blog-card:nth-child(4n+3),*/ /*.blog-card:nth-child(4n+4) {*/ /* grid-…" at bounding box center [454, 340] width 464 height 510
click at [318, 392] on div "/*}*/ /*.blog-card:nth-child(4n+3),*/ /*.blog-card:nth-child(4n+4) {*/ /* grid-…" at bounding box center [454, 340] width 464 height 510
click at [292, 494] on div "/*}*/ /*.blog-card:nth-child(4n+3),*/ /*.blog-card:nth-child(4n+4) {*/ /* grid-…" at bounding box center [454, 340] width 464 height 510
click at [305, 491] on div "/*}*/ /*.blog-card:nth-child(4n+3),*/ /*.blog-card:nth-child(4n+4) {*/ /* grid-…" at bounding box center [454, 340] width 464 height 510
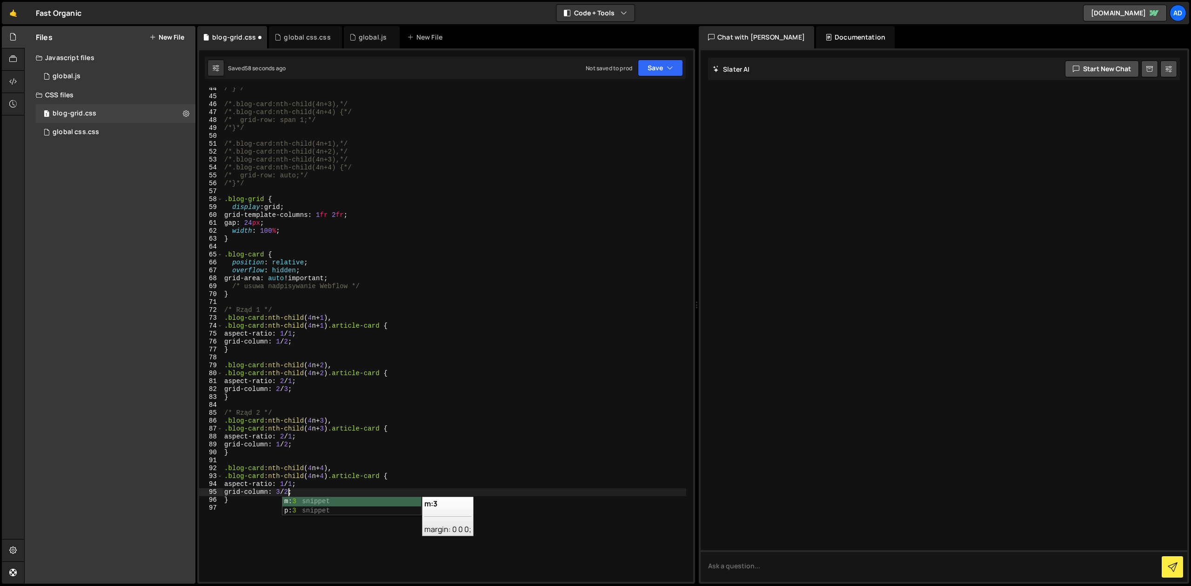
click at [508, 260] on div "/*}*/ /*.blog-card:nth-child(4n+3),*/ /*.blog-card:nth-child(4n+4) {*/ /* grid-…" at bounding box center [454, 340] width 464 height 510
click at [659, 67] on button "Save" at bounding box center [660, 68] width 45 height 17
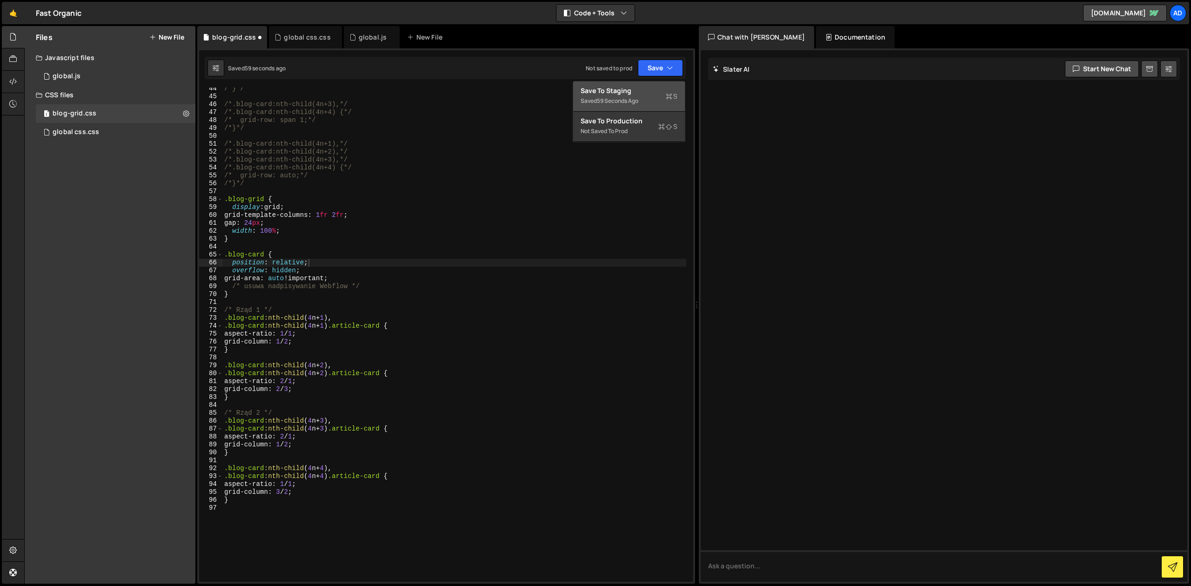
click at [656, 97] on div "Saved 59 seconds ago" at bounding box center [628, 100] width 97 height 11
click at [313, 435] on div "/*}*/ /*.blog-card:nth-child(4n+3),*/ /*.blog-card:nth-child(4n+4) {*/ /* grid-…" at bounding box center [454, 340] width 464 height 510
click at [302, 450] on div "/*}*/ /*.blog-card:nth-child(4n+3),*/ /*.blog-card:nth-child(4n+4) {*/ /* grid-…" at bounding box center [454, 340] width 464 height 510
click at [290, 494] on div "/*}*/ /*.blog-card:nth-child(4n+3),*/ /*.blog-card:nth-child(4n+4) {*/ /* grid-…" at bounding box center [454, 340] width 464 height 510
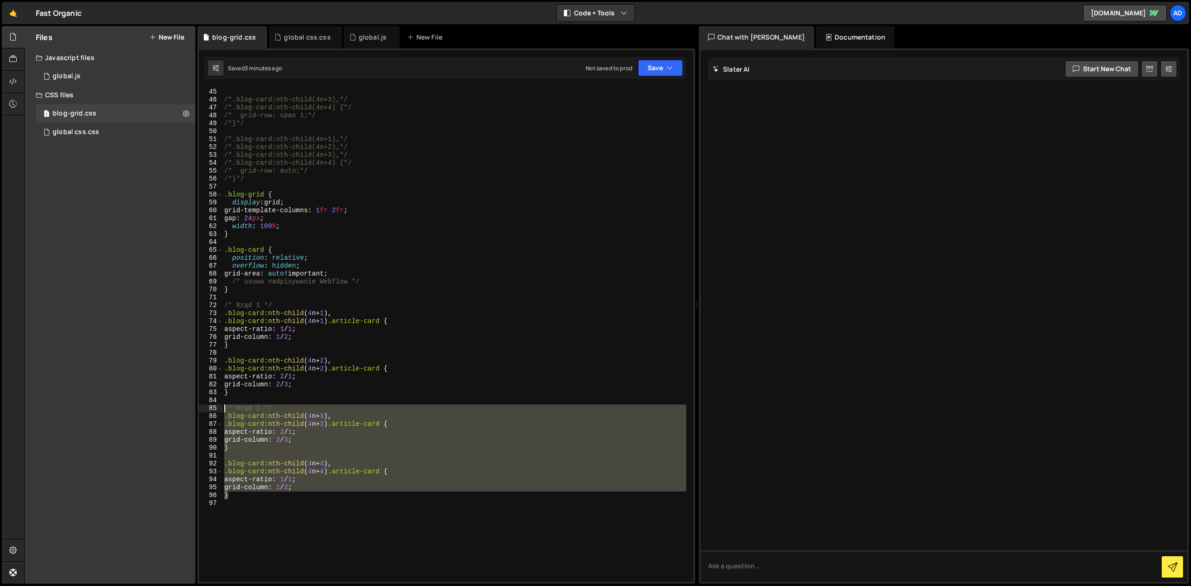
drag, startPoint x: 238, startPoint y: 497, endPoint x: 208, endPoint y: 407, distance: 95.0
click at [222, 407] on div "/*}*/ /*.blog-card:nth-child(4n+3),*/ /*.blog-card:nth-child(4n+4) {*/ /* grid-…" at bounding box center [454, 334] width 464 height 494
type textarea "/*}*/"
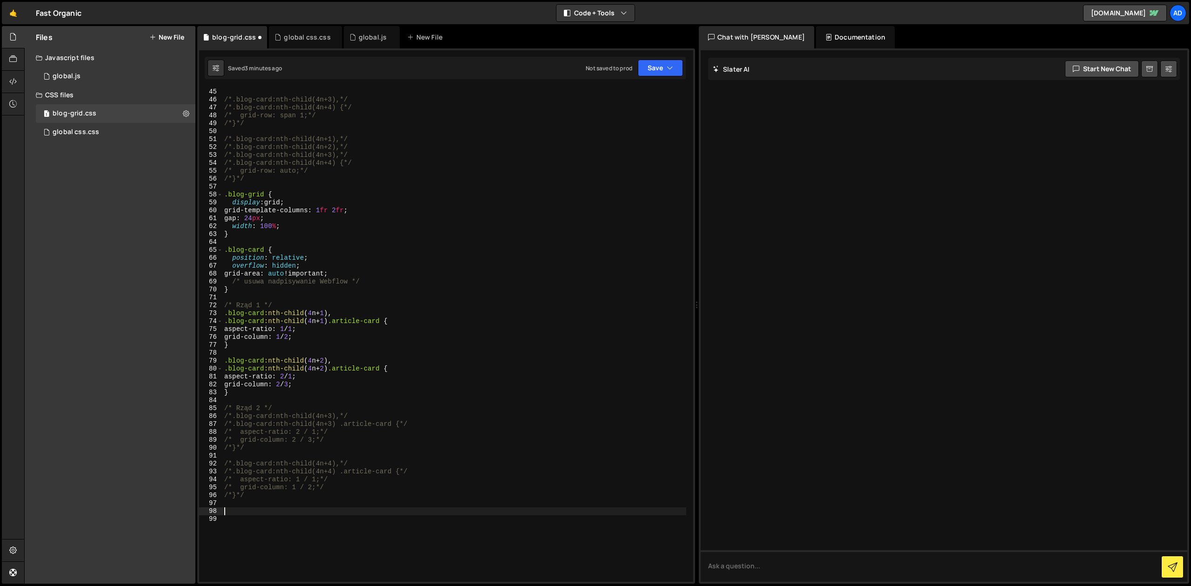
paste textarea "}"
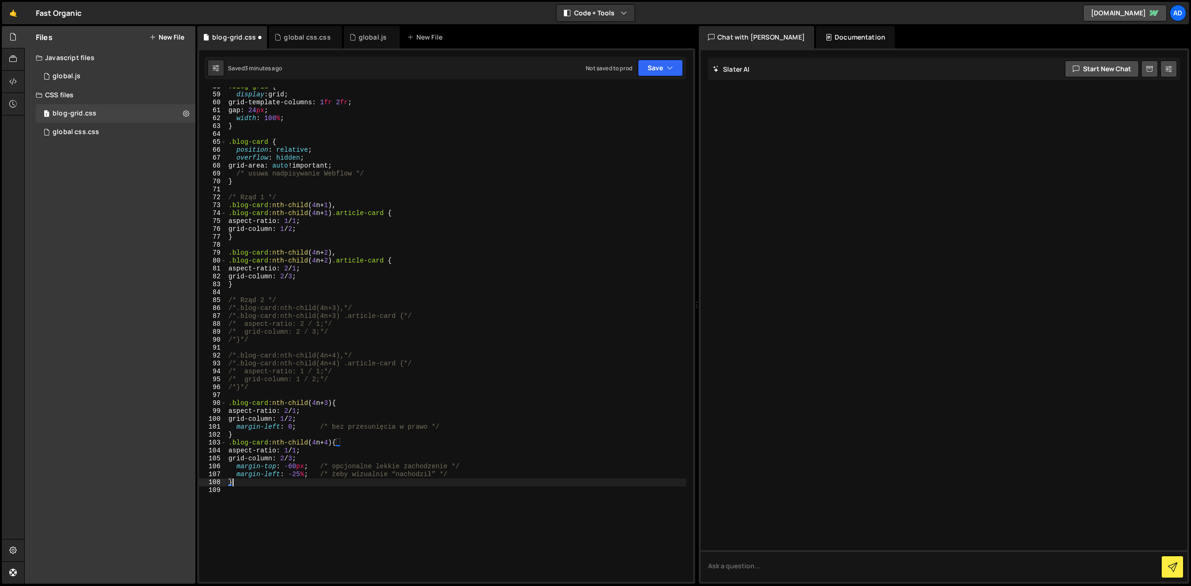
scroll to position [453, 0]
drag, startPoint x: 397, startPoint y: 320, endPoint x: 237, endPoint y: 318, distance: 160.5
click at [237, 318] on div ".blog-grid { display : grid ; grid-template-columns : 1 fr 2 fr ; gap : 24 px ;…" at bounding box center [457, 341] width 460 height 510
type textarea "/*.blog-card:nth-child(4n+3) .article-card {*/"
click at [327, 401] on div ".blog-grid { display : grid ; grid-template-columns : 1 fr 2 fr ; gap : 24 px ;…" at bounding box center [457, 341] width 460 height 510
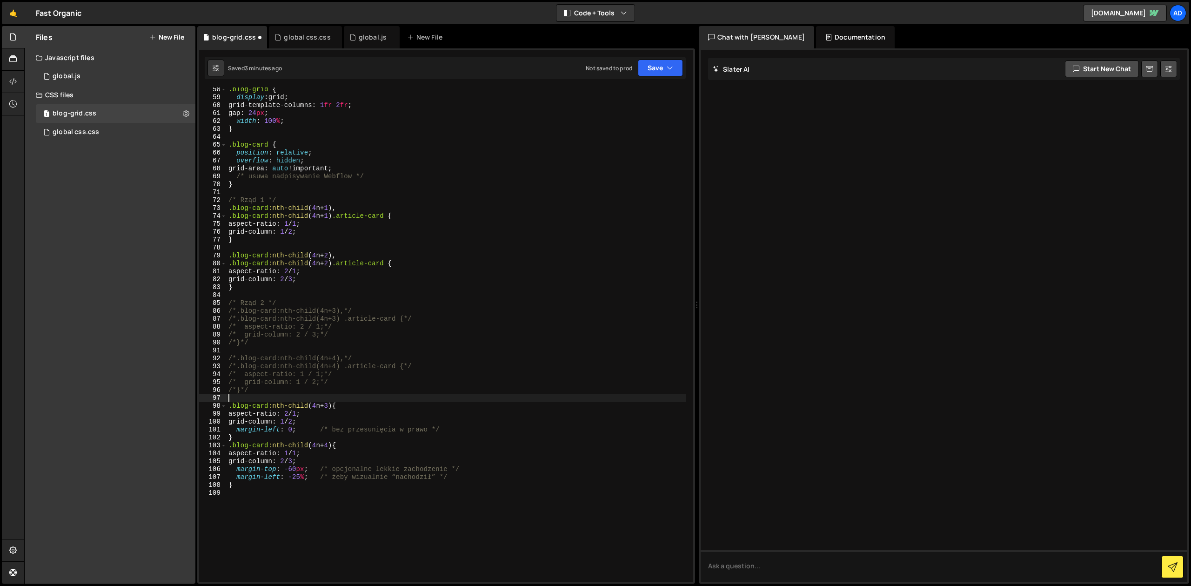
click at [332, 406] on div ".blog-grid { display : grid ; grid-template-columns : 1 fr 2 fr ; gap : 24 px ;…" at bounding box center [457, 341] width 460 height 510
paste textarea ".blog-card:nth-child(4n+3) .article-card"
click at [332, 445] on div ".blog-grid { display : grid ; grid-template-columns : 1 fr 2 fr ; gap : 24 px ;…" at bounding box center [457, 341] width 460 height 510
paste textarea ".blog-card:nth-child(4n+3) .article-card"
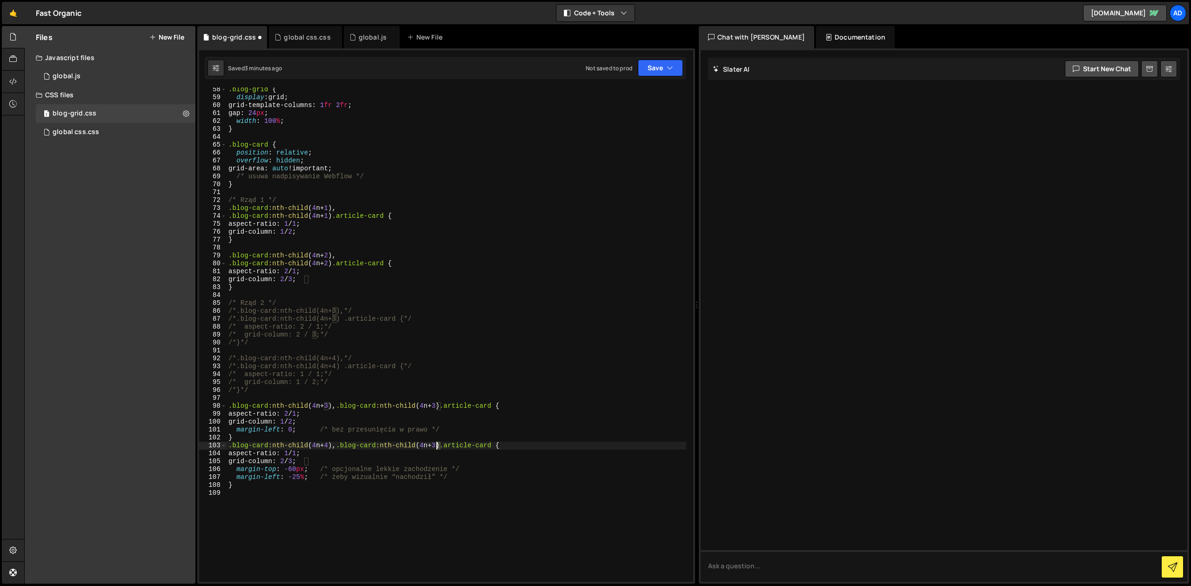
click at [437, 445] on div ".blog-grid { display : grid ; grid-template-columns : 1 fr 2 fr ; gap : 24 px ;…" at bounding box center [457, 341] width 460 height 510
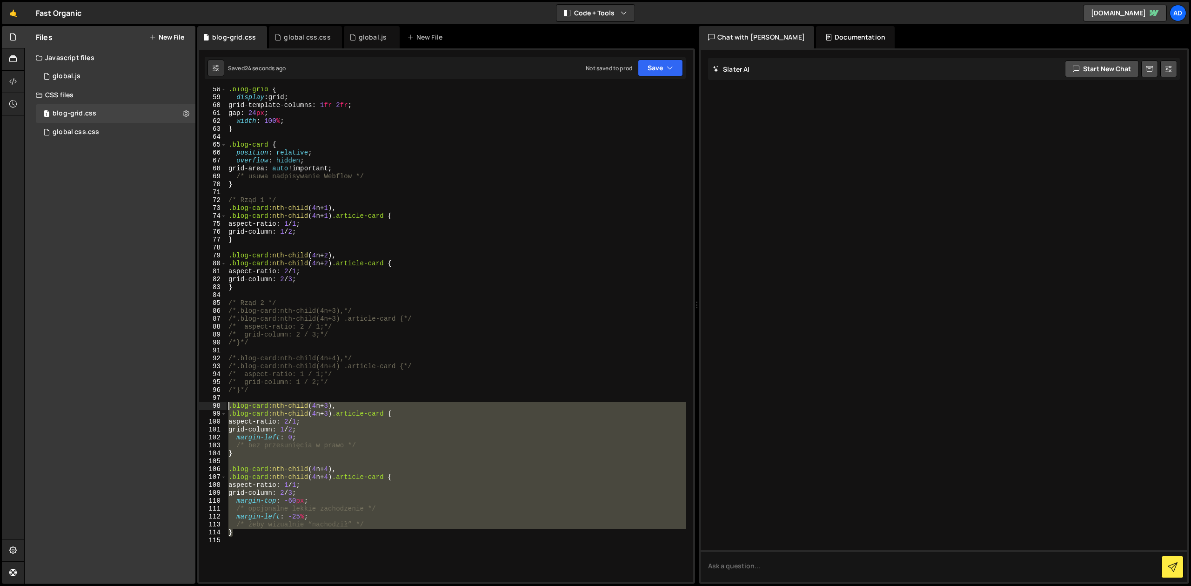
drag, startPoint x: 291, startPoint y: 536, endPoint x: 221, endPoint y: 402, distance: 151.0
click at [227, 403] on div ".blog-grid { display : grid ; grid-template-columns : 1 fr 2 fr ; gap : 24 px ;…" at bounding box center [457, 334] width 460 height 494
type textarea ".blog-card:nth-child(4n+3), .blog-card:nth-child(4n+3) .article-card {"
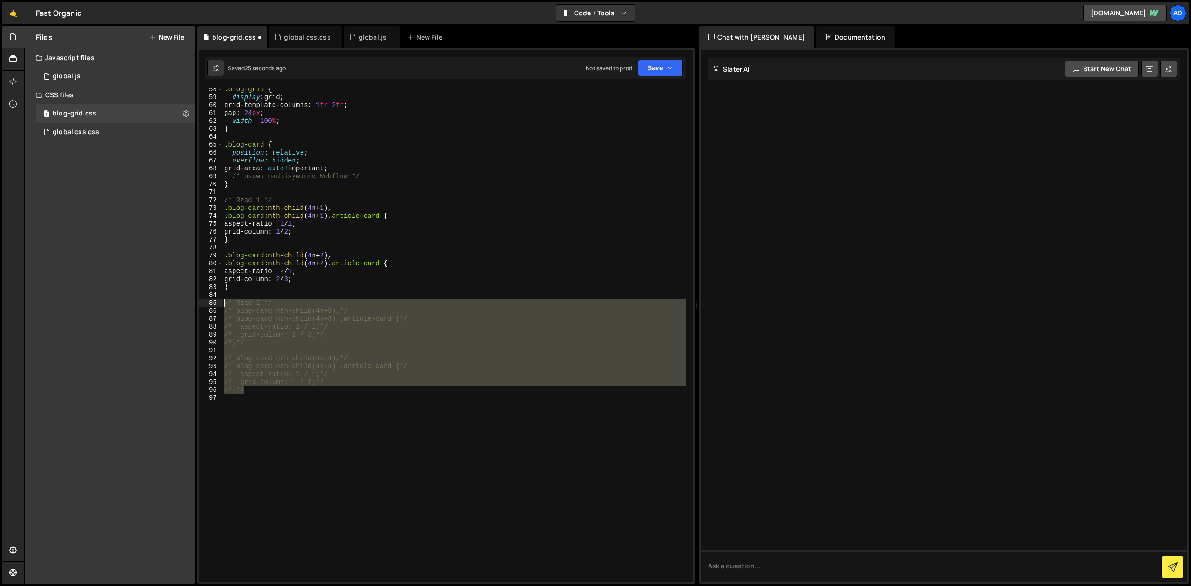
drag, startPoint x: 255, startPoint y: 391, endPoint x: 212, endPoint y: 303, distance: 98.0
click at [222, 303] on div ".blog-grid { display : grid ; grid-template-columns : 1 fr 2 fr ; gap : 24 px ;…" at bounding box center [454, 334] width 464 height 494
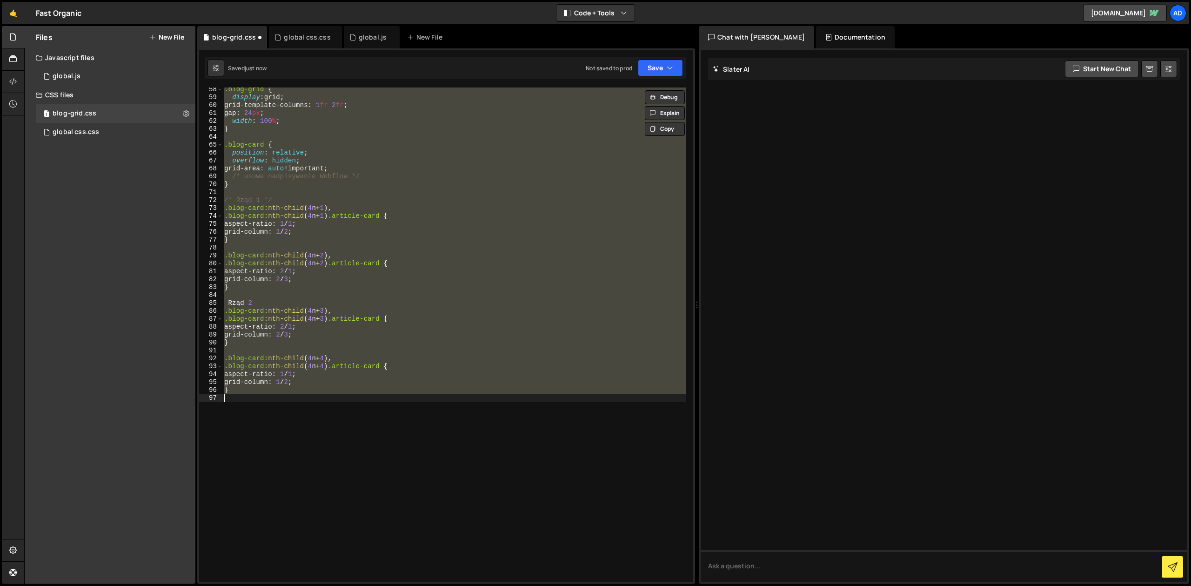
click at [300, 310] on div ".blog-grid { display : grid ; grid-template-columns : 1 fr 2 fr ; gap : 24 px ;…" at bounding box center [454, 334] width 464 height 494
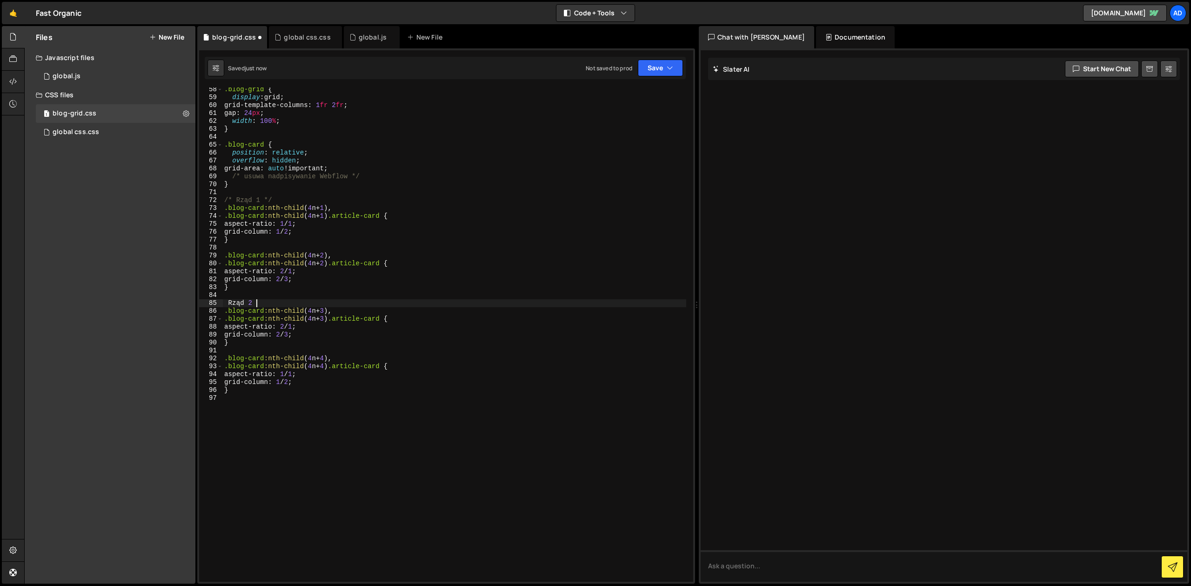
click at [296, 304] on div ".blog-grid { display : grid ; grid-template-columns : 1 fr 2 fr ; gap : 24 px ;…" at bounding box center [454, 341] width 464 height 510
type textarea "Rząd 2"
click at [347, 305] on div ".blog-grid { display : grid ; grid-template-columns : 1 fr 2 fr ; gap : 24 px ;…" at bounding box center [454, 341] width 464 height 510
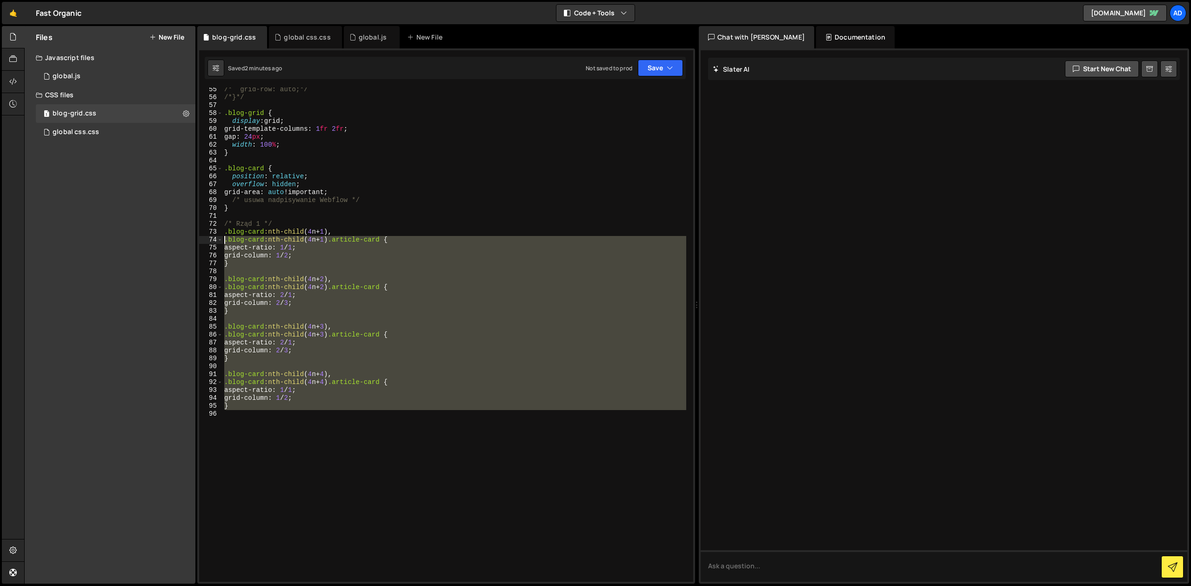
scroll to position [410, 0]
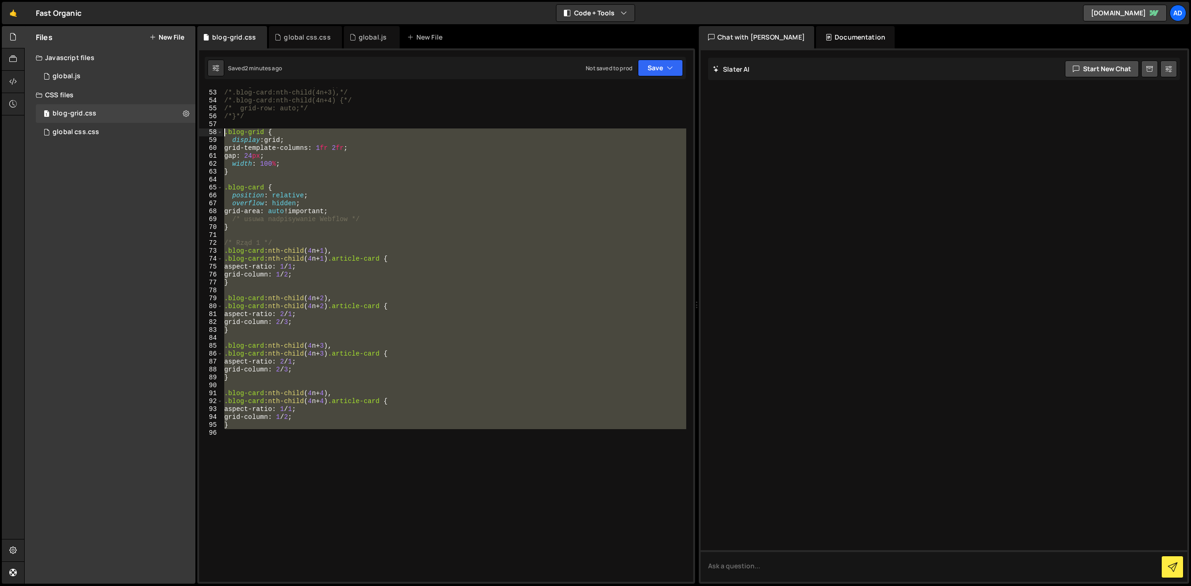
drag, startPoint x: 247, startPoint y: 385, endPoint x: 225, endPoint y: 135, distance: 250.7
click at [225, 135] on div "/*.blog-card:nth-child(4n+2),*/ /*.blog-card:nth-child(4n+3),*/ /*.blog-card:nt…" at bounding box center [454, 336] width 464 height 510
type textarea "/*.blog-grid {*/ /* display: grid;*/"
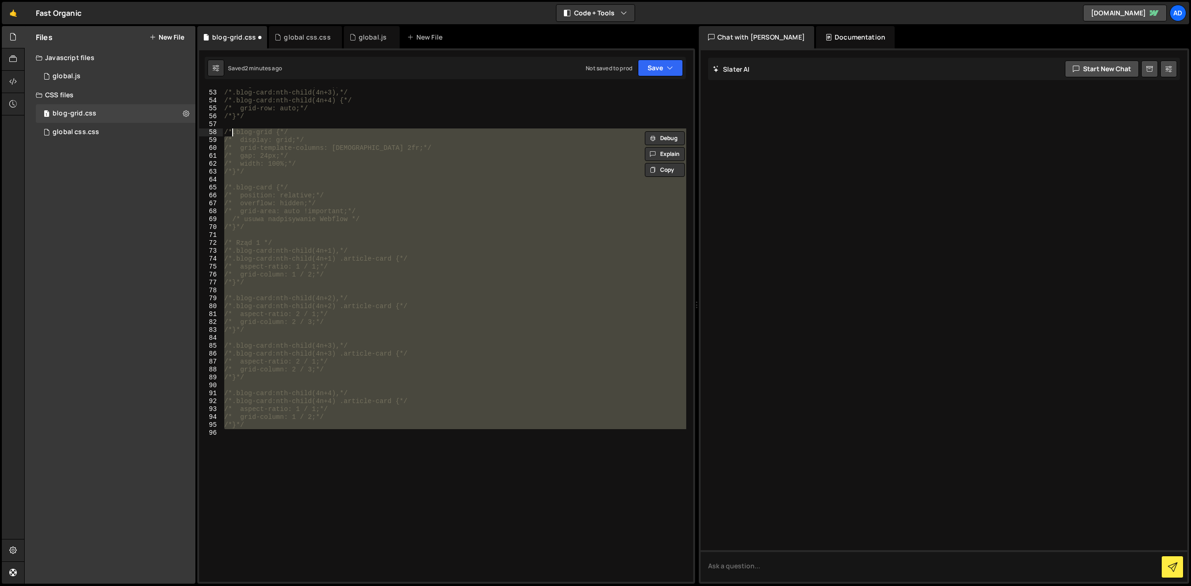
click at [233, 442] on div "/*.blog-card:nth-child(4n+2),*/ /*.blog-card:nth-child(4n+3),*/ /*.blog-card:nt…" at bounding box center [454, 334] width 464 height 494
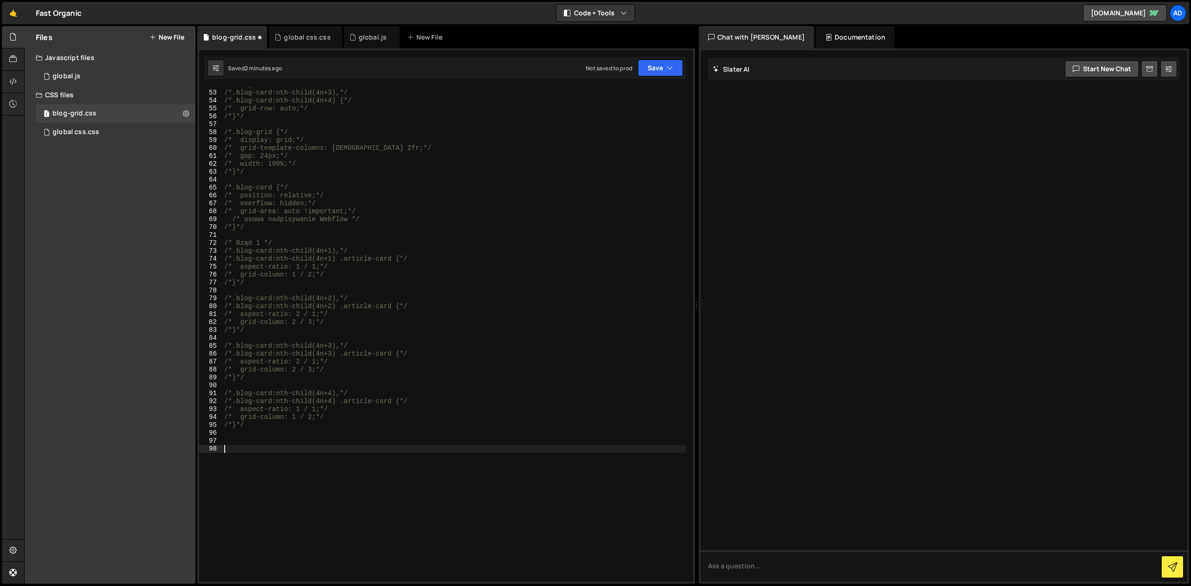
paste textarea "margin-top: -40px;"
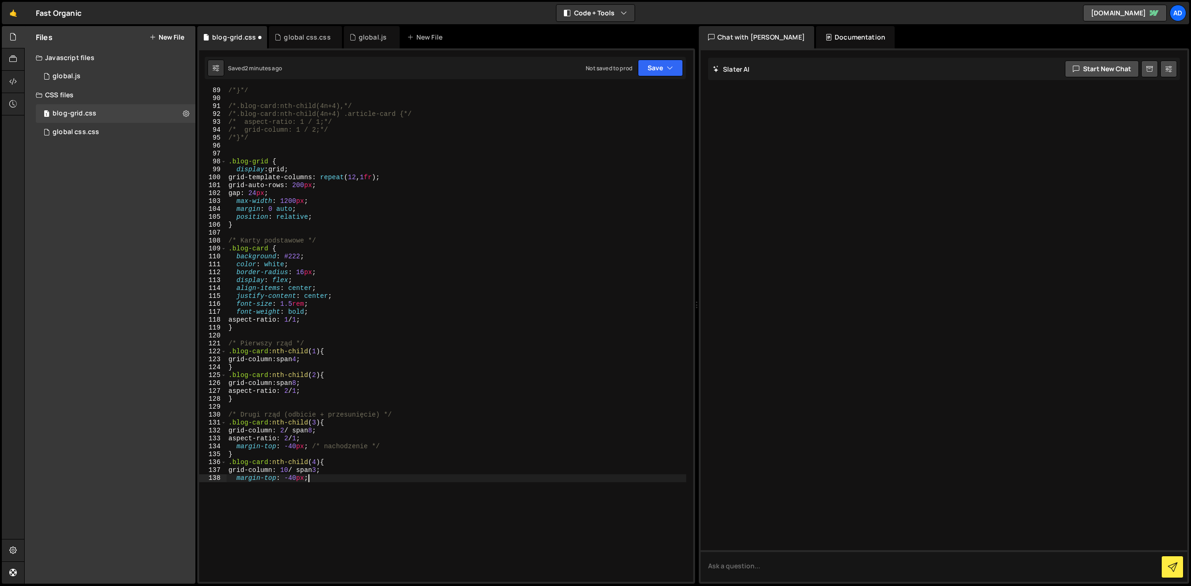
scroll to position [700, 0]
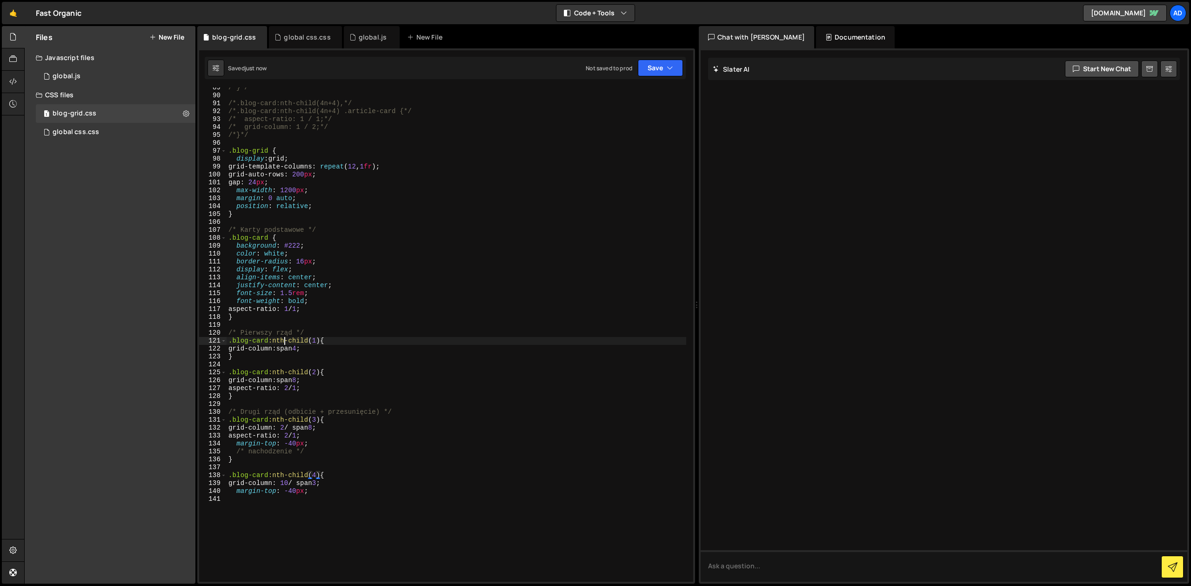
click at [283, 344] on div "/*}*/ /*.blog-card:nth-child(4n+4),*/ /*.blog-card:nth-child(4n+4) .article-car…" at bounding box center [457, 339] width 460 height 510
click at [312, 180] on div "/*}*/ /*.blog-card:nth-child(4n+4),*/ /*.blog-card:nth-child(4n+4) .article-car…" at bounding box center [457, 339] width 460 height 510
click at [317, 147] on div "/*}*/ /*.blog-card:nth-child(4n+4),*/ /*.blog-card:nth-child(4n+4) .article-car…" at bounding box center [457, 339] width 460 height 510
click at [304, 157] on div "/*}*/ /*.blog-card:nth-child(4n+4),*/ /*.blog-card:nth-child(4n+4) .article-car…" at bounding box center [457, 339] width 460 height 510
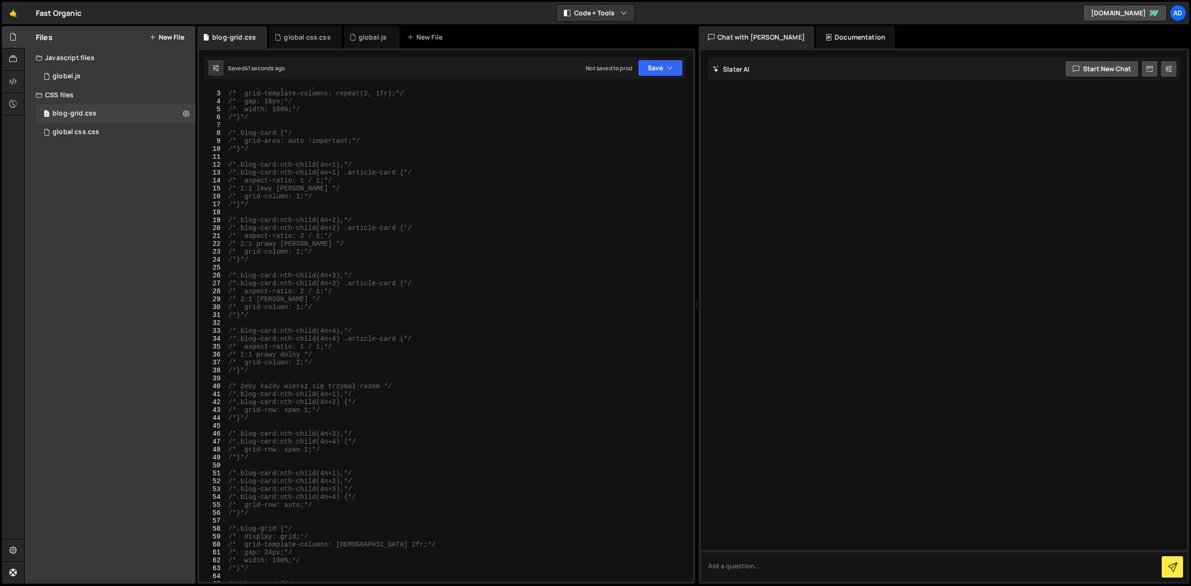
scroll to position [13, 0]
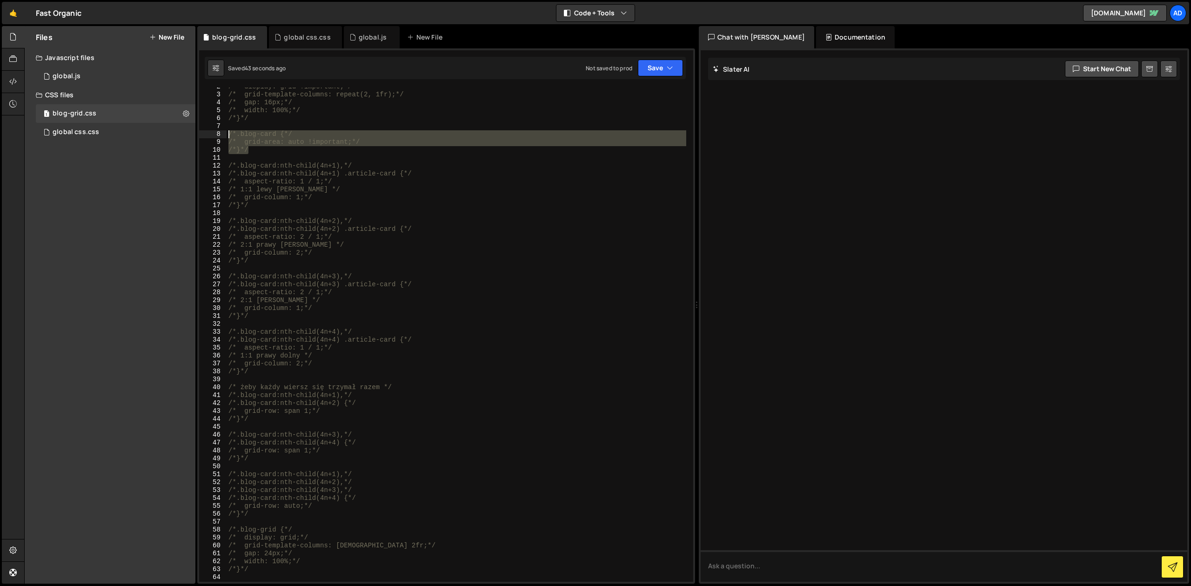
drag, startPoint x: 256, startPoint y: 151, endPoint x: 220, endPoint y: 136, distance: 39.6
click at [227, 136] on div "/* display: grid !important;*/ /* grid-template-columns: repeat(2, 1fr);*/ /* g…" at bounding box center [457, 334] width 460 height 494
type textarea "/*.blog-card {*/ /* grid-area: auto !important;*/"
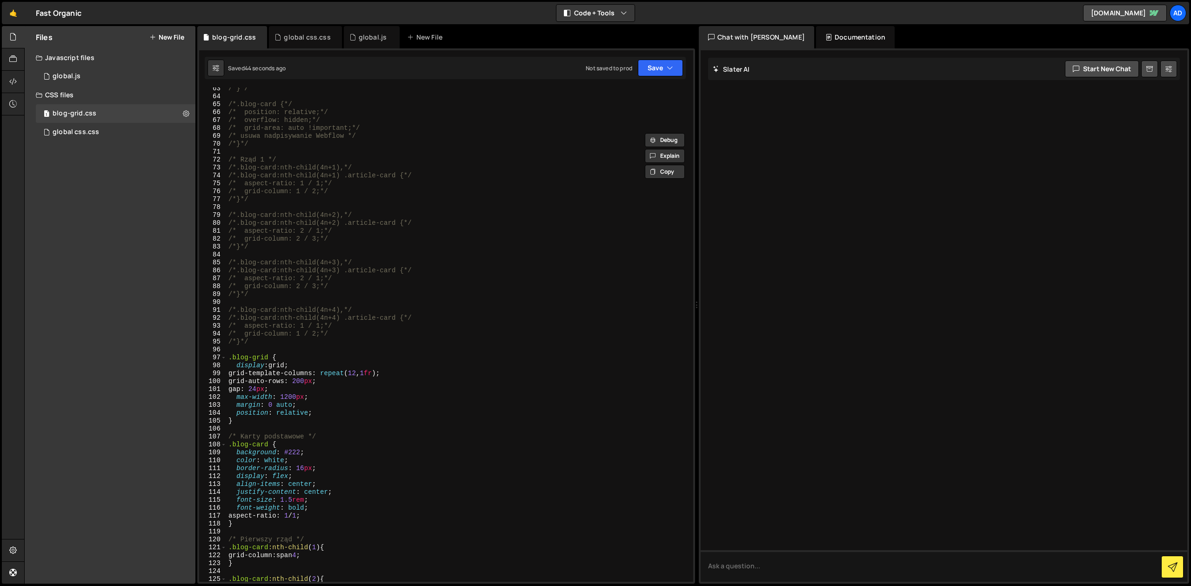
scroll to position [499, 0]
click at [258, 419] on div "/*.blog-card {*/ /* position: relative;*/ /* overflow: hidden;*/ /* grid-area: …" at bounding box center [457, 342] width 460 height 510
paste textarea "/*}*/"
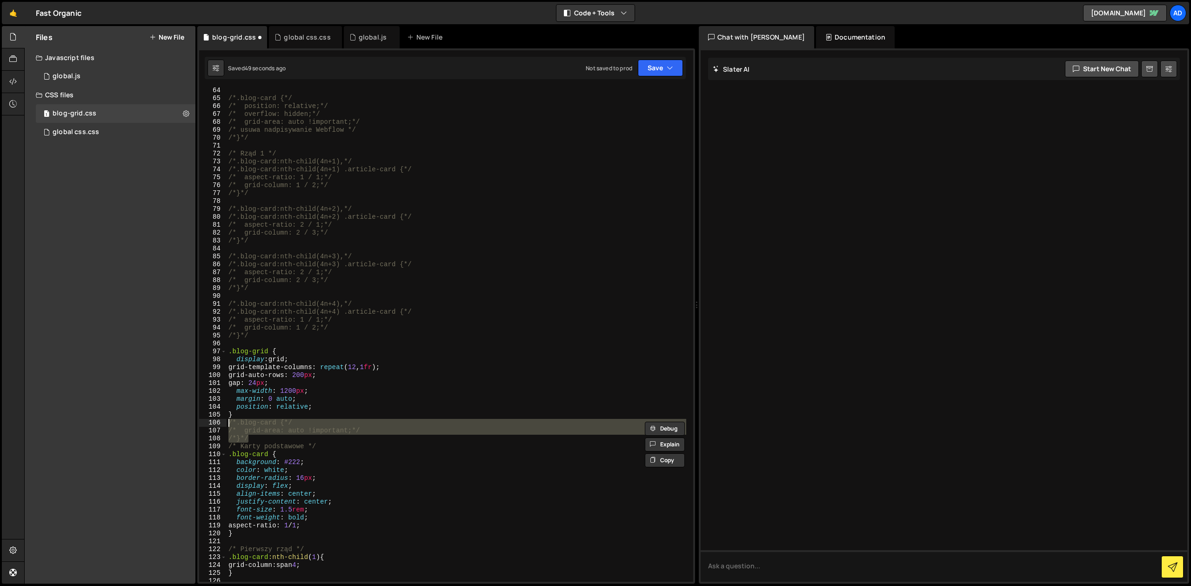
type textarea ".blog-card { grid-area: auto !important;"
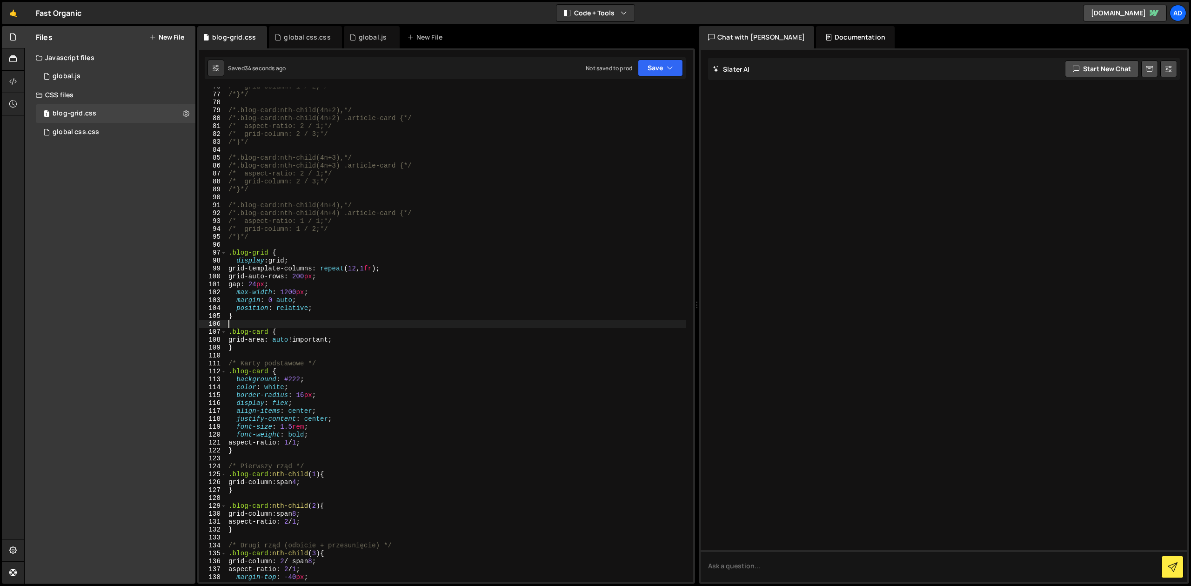
scroll to position [695, 0]
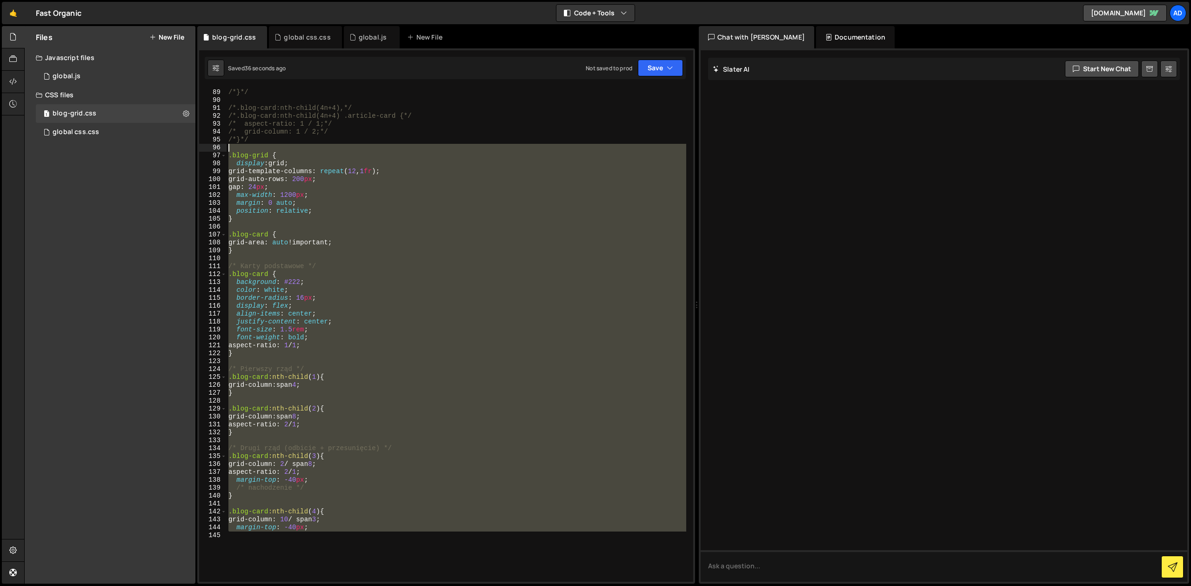
drag, startPoint x: 320, startPoint y: 532, endPoint x: 212, endPoint y: 152, distance: 395.3
click at [227, 152] on div "/* grid-column: 2 / 3;*/ /*}*/ /*.blog-card:nth-child(4n+4),*/ /*.blog-card:nth…" at bounding box center [457, 334] width 460 height 494
type textarea ".blog-grid {"
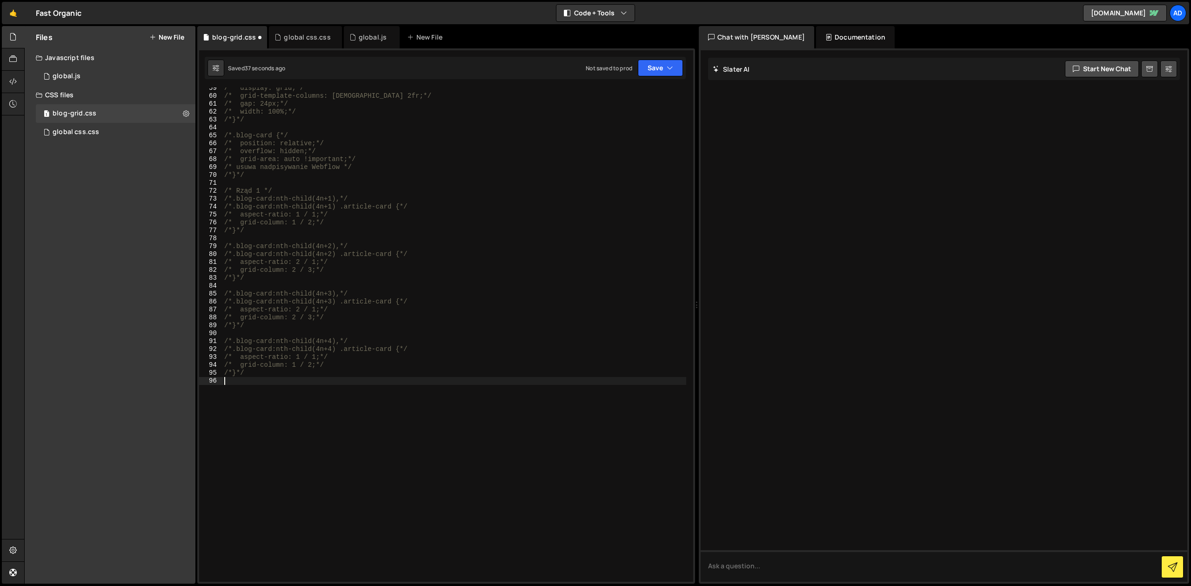
scroll to position [467, 0]
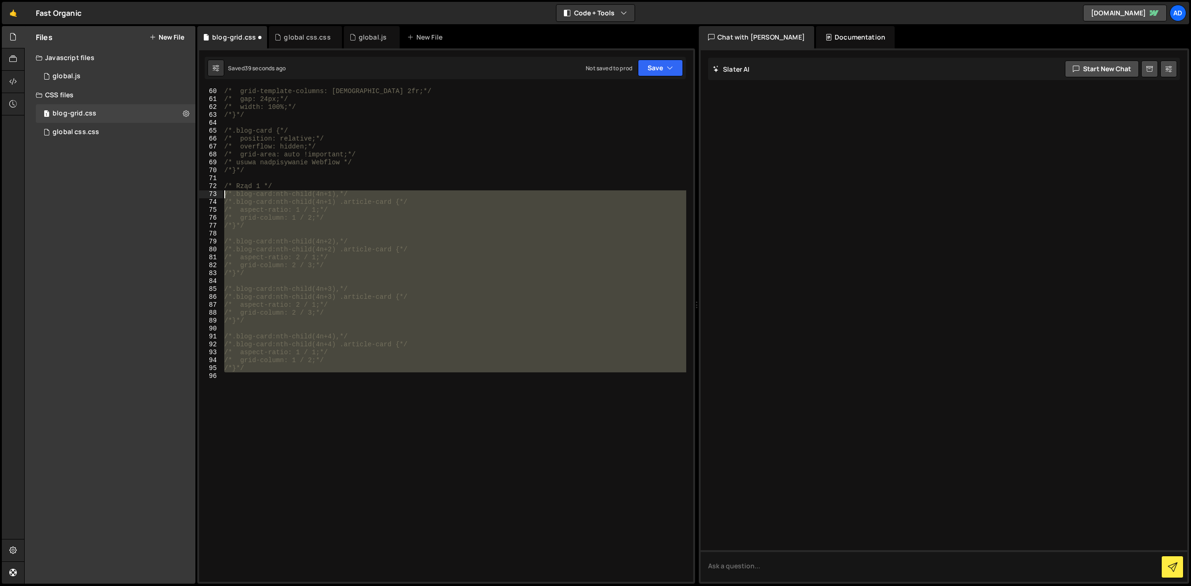
drag, startPoint x: 247, startPoint y: 367, endPoint x: 219, endPoint y: 195, distance: 173.6
click at [222, 195] on div "/* grid-template-columns: 1fr 2fr;*/ /* gap: 24px;*/ /* width: 100%;*/ /*}*/ /*…" at bounding box center [454, 334] width 464 height 494
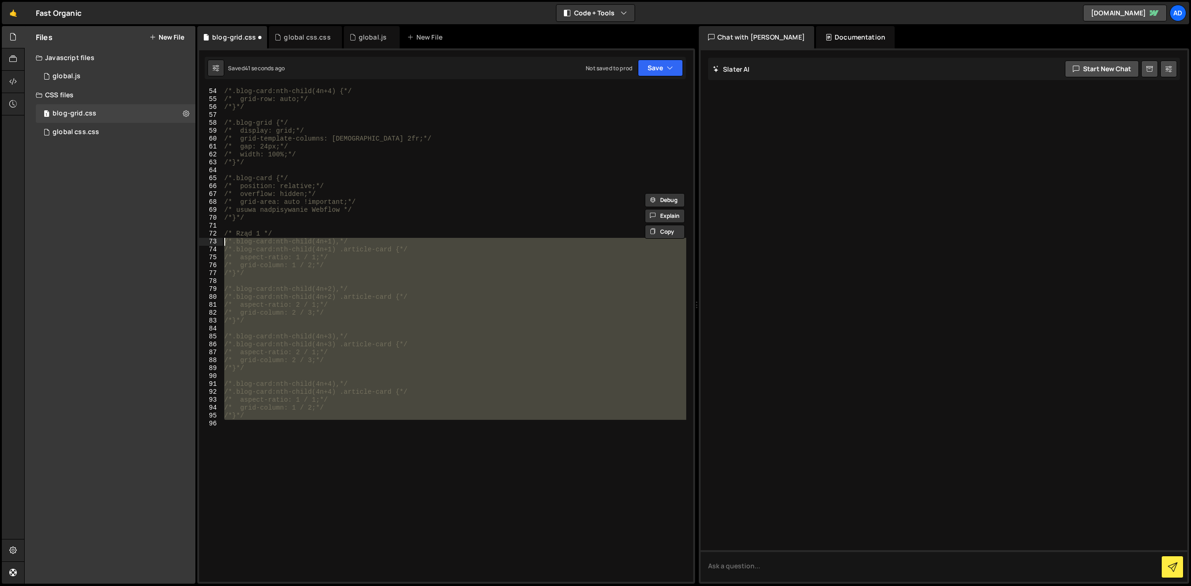
scroll to position [394, 0]
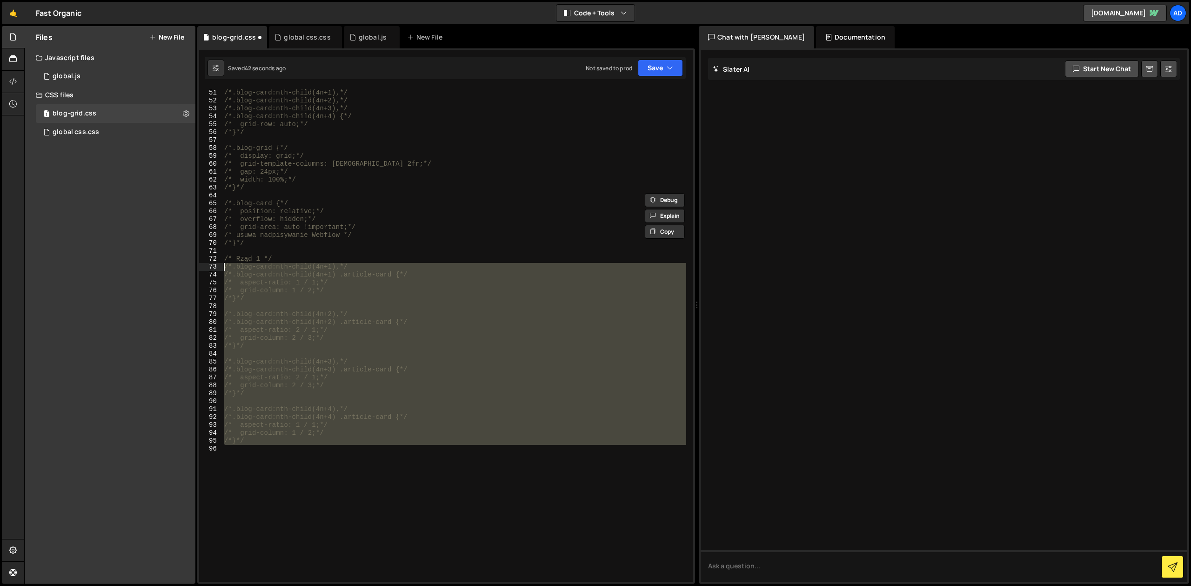
click at [282, 428] on div "/*.blog-card:nth-child(4n+1),*/ /*.blog-card:nth-child(4n+2),*/ /*.blog-card:nt…" at bounding box center [454, 334] width 464 height 494
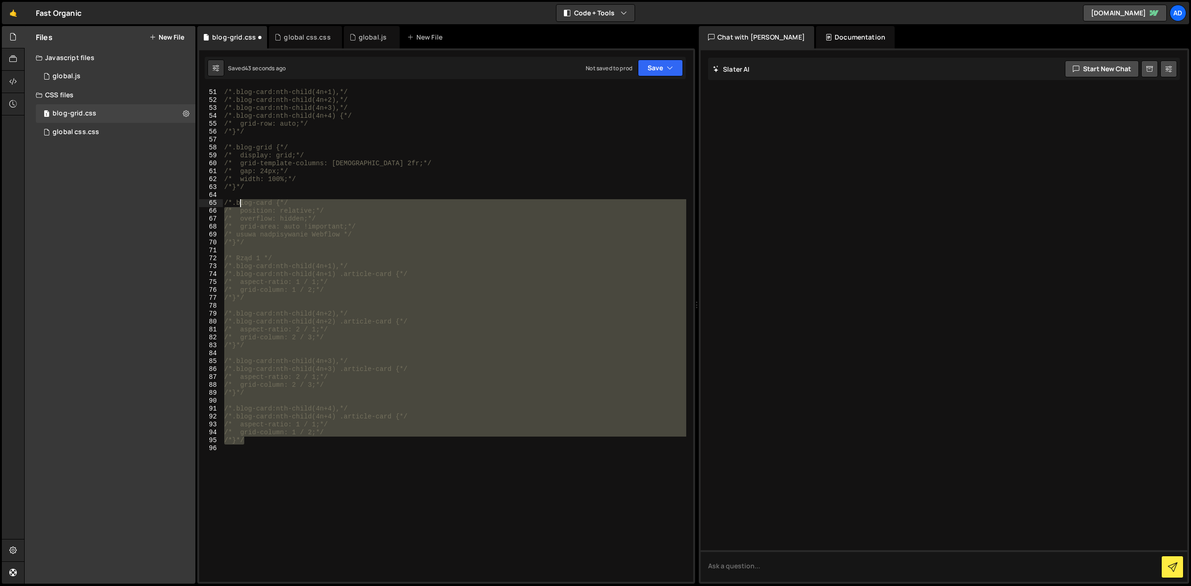
scroll to position [394, 0]
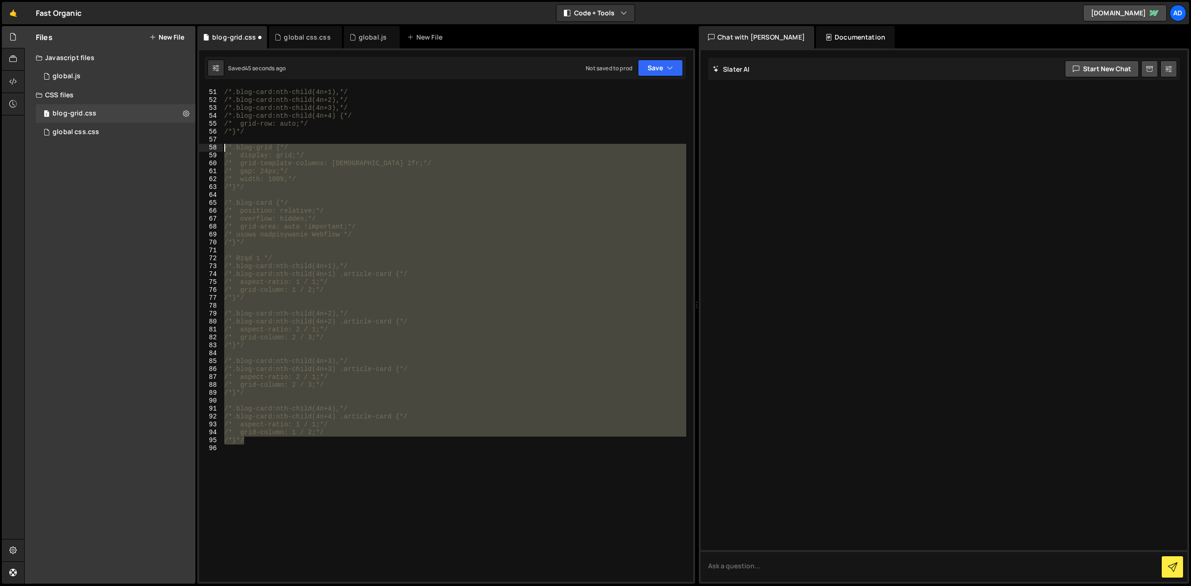
drag, startPoint x: 254, startPoint y: 441, endPoint x: 223, endPoint y: 149, distance: 293.3
click at [223, 149] on div "/*.blog-card:nth-child(4n+1),*/ /*.blog-card:nth-child(4n+2),*/ /*.blog-card:nt…" at bounding box center [454, 335] width 464 height 510
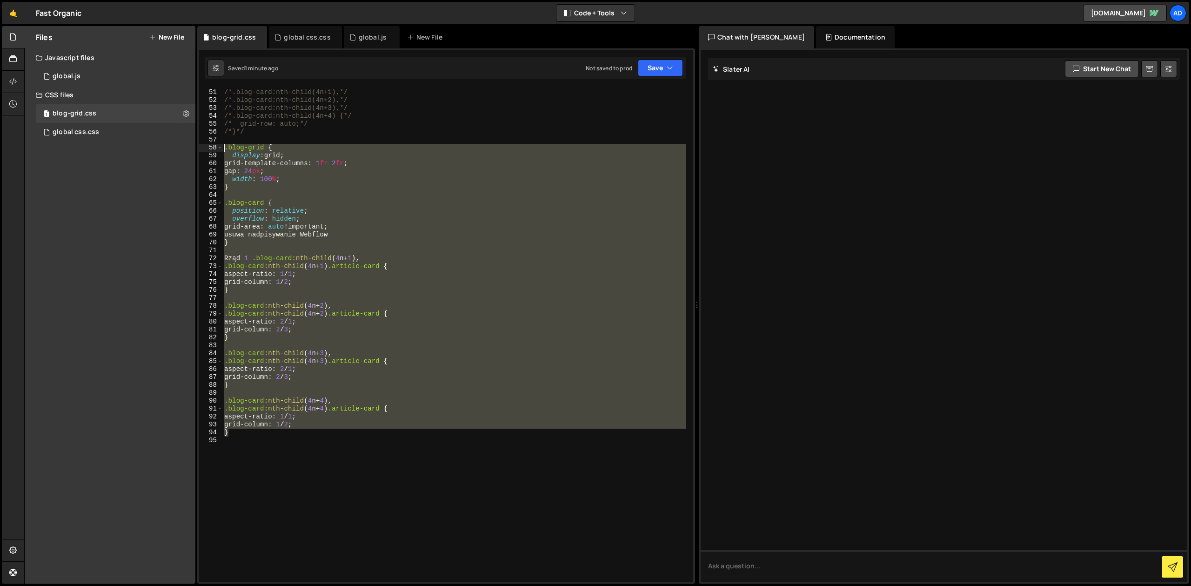
drag, startPoint x: 234, startPoint y: 434, endPoint x: 214, endPoint y: 145, distance: 290.5
click at [222, 145] on div "/*.blog-card:nth-child(4n+1),*/ /*.blog-card:nth-child(4n+2),*/ /*.blog-card:nt…" at bounding box center [454, 334] width 464 height 494
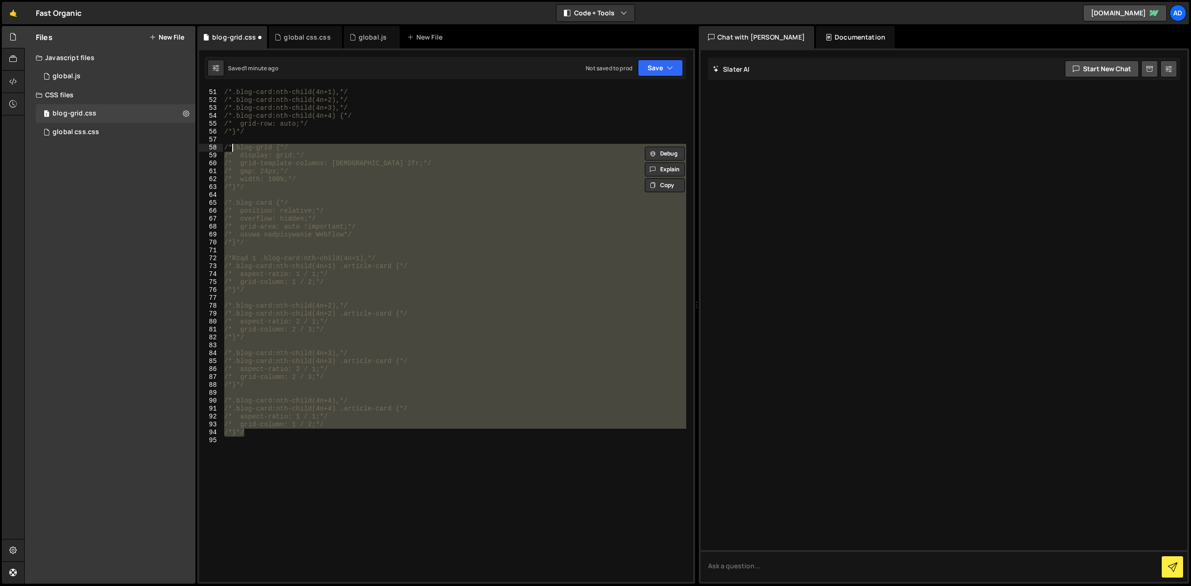
type textarea "/*}*/"
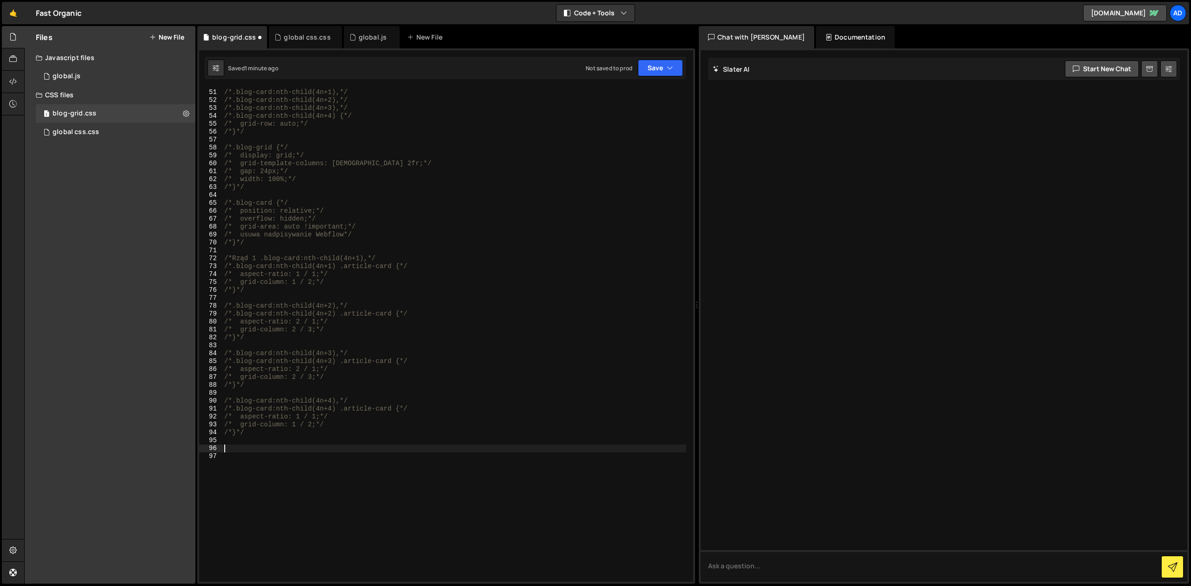
paste textarea "}"
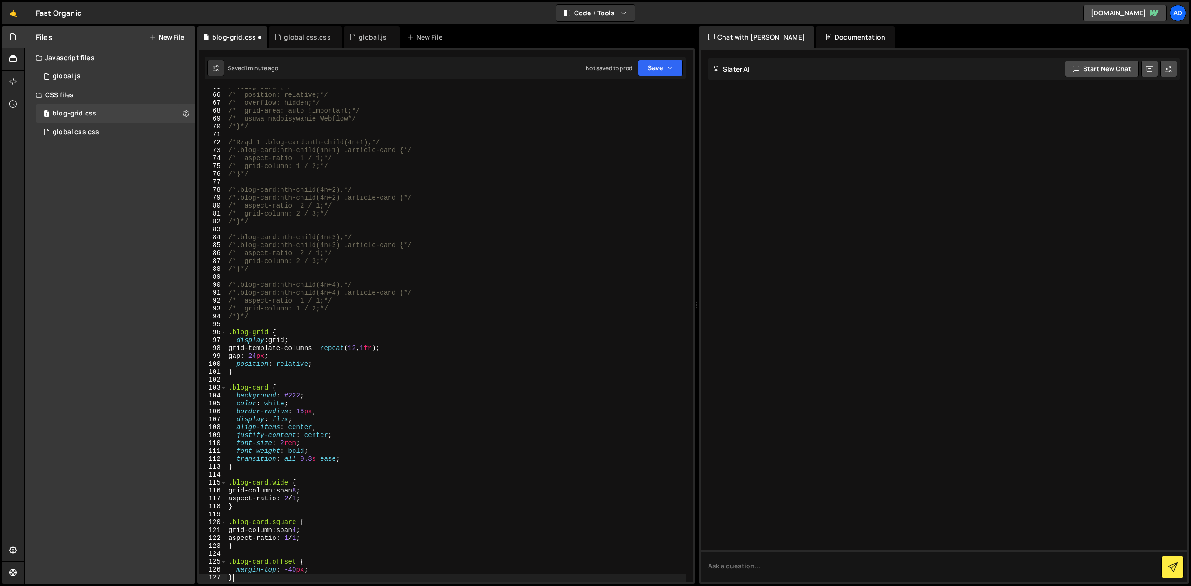
scroll to position [510, 0]
drag, startPoint x: 262, startPoint y: 355, endPoint x: 256, endPoint y: 355, distance: 6.5
click at [256, 355] on div "/*.blog-card {*/ /* position: relative;*/ /* overflow: hidden;*/ /* grid-area: …" at bounding box center [457, 338] width 460 height 510
type textarea "gap: 16px;"
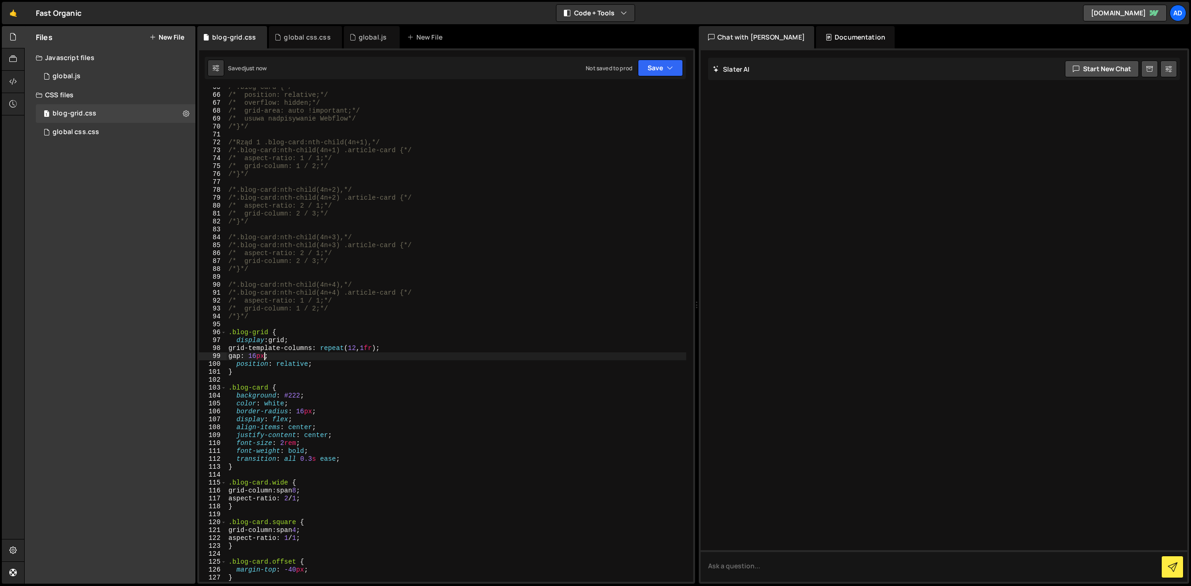
click at [178, 35] on button "New File" at bounding box center [166, 36] width 35 height 7
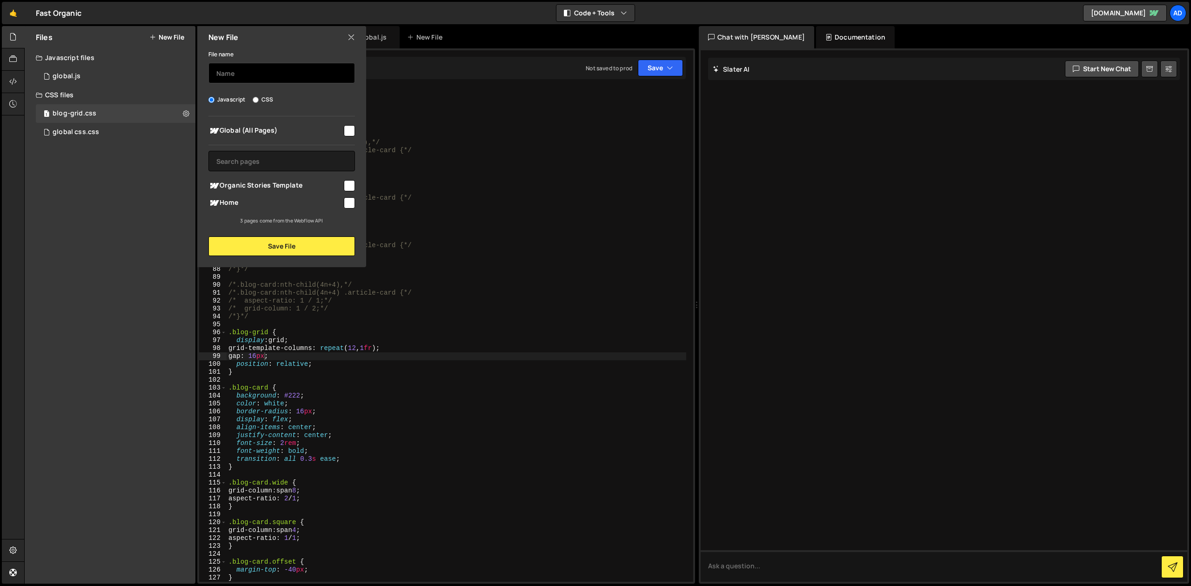
click at [245, 73] on input "text" at bounding box center [281, 73] width 147 height 20
type input "blog-grid"
click at [347, 203] on input "checkbox" at bounding box center [349, 202] width 11 height 11
checkbox input "true"
click at [340, 248] on button "Save File" at bounding box center [281, 246] width 147 height 20
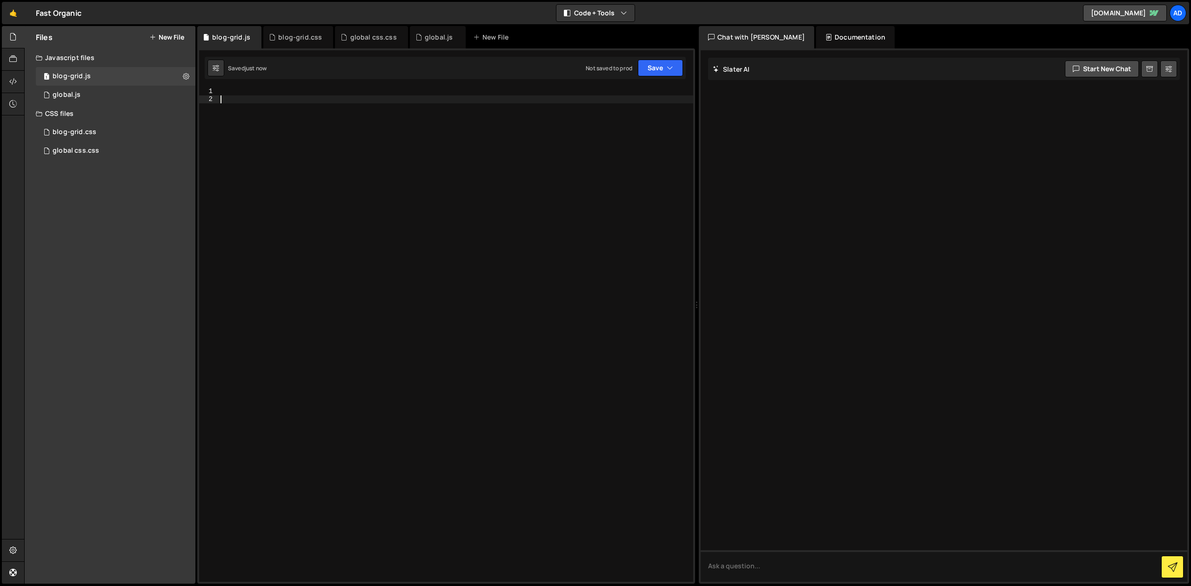
click at [251, 112] on div at bounding box center [456, 342] width 474 height 510
click at [245, 89] on div at bounding box center [456, 342] width 474 height 510
paste textarea "});"
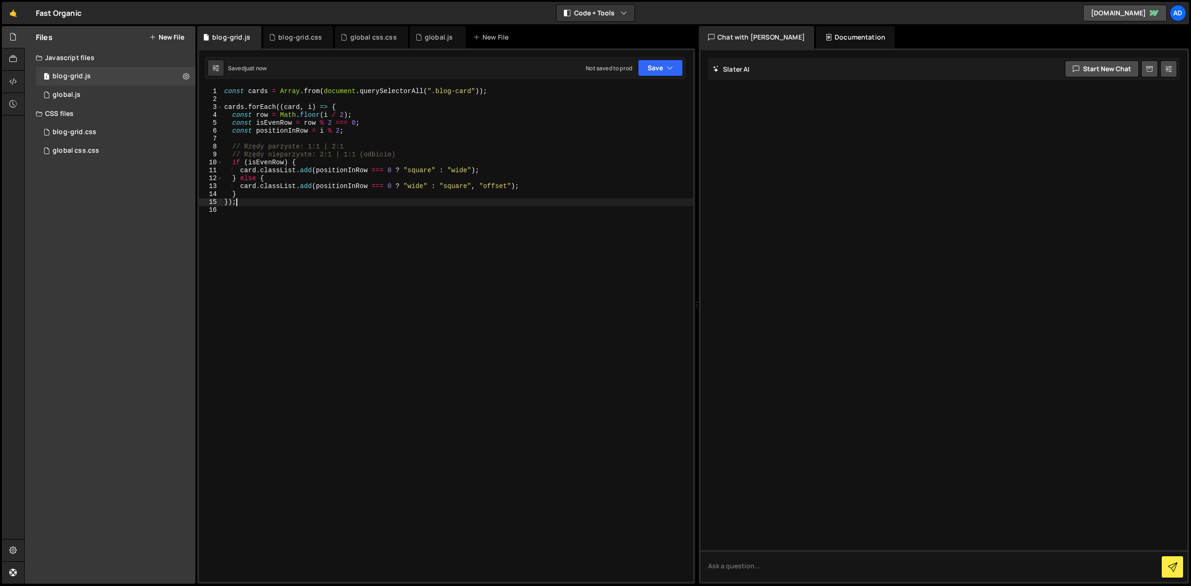
click at [461, 93] on div "const cards = Array . from ( document . querySelectorAll ( ".blog-card" )) ; ca…" at bounding box center [457, 342] width 471 height 510
type textarea "const cards = Array.from(document.querySelectorAll(".blog-card"));"
click at [669, 67] on icon "button" at bounding box center [670, 67] width 7 height 9
click at [619, 100] on div "just now" at bounding box center [608, 101] width 22 height 8
click at [365, 44] on div "global css.css" at bounding box center [371, 37] width 73 height 22
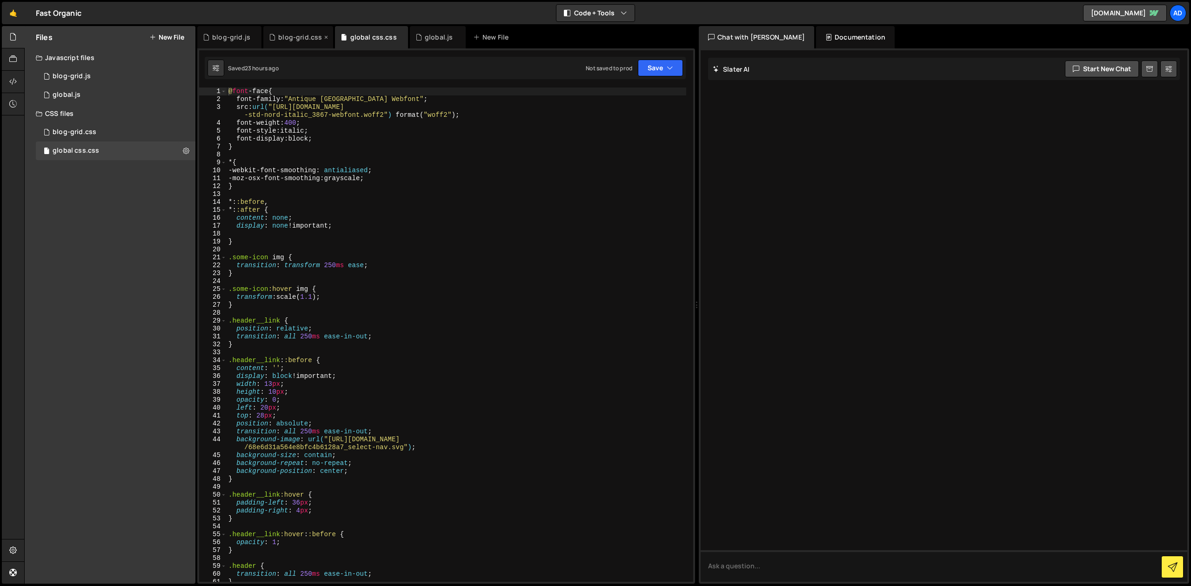
click at [300, 39] on div "blog-grid.css" at bounding box center [300, 37] width 44 height 9
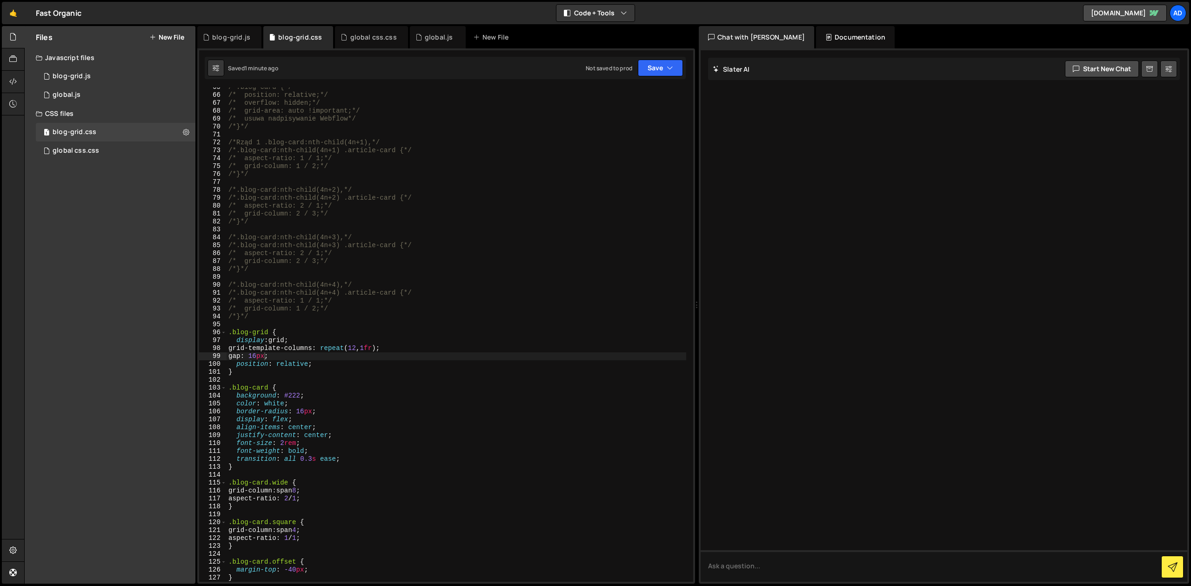
scroll to position [0, 0]
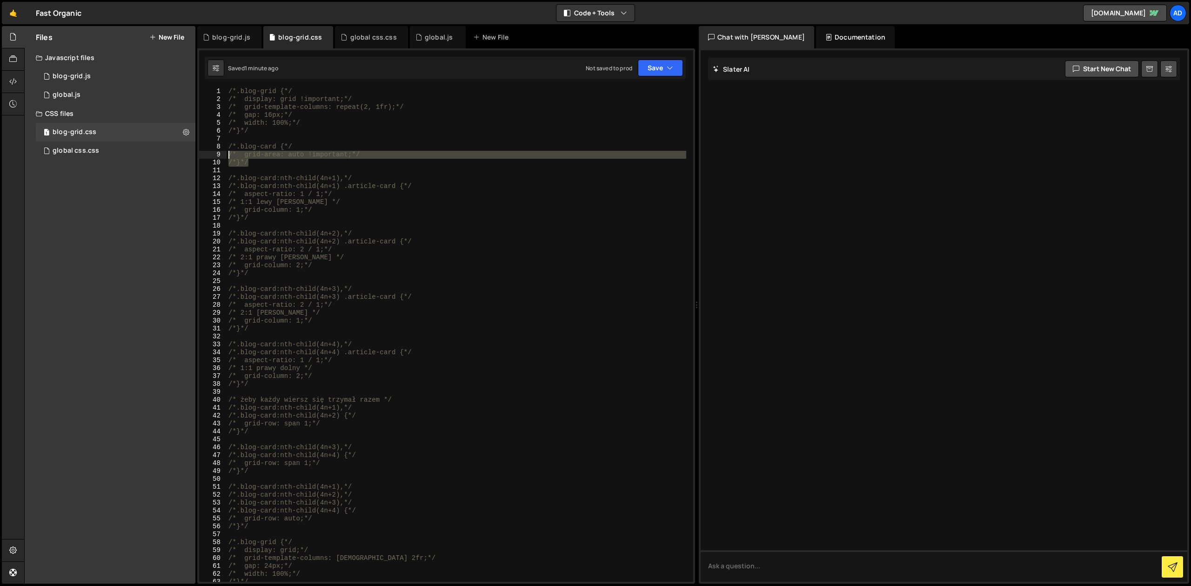
drag, startPoint x: 267, startPoint y: 160, endPoint x: 214, endPoint y: 148, distance: 53.6
click at [227, 148] on div "/*.blog-grid {*/ /* display: grid !important;*/ /* grid-template-columns: repea…" at bounding box center [457, 334] width 460 height 494
click at [292, 330] on div "/*.blog-grid {*/ /* display: grid !important;*/ /* grid-template-columns: repea…" at bounding box center [457, 342] width 460 height 510
type textarea "}"
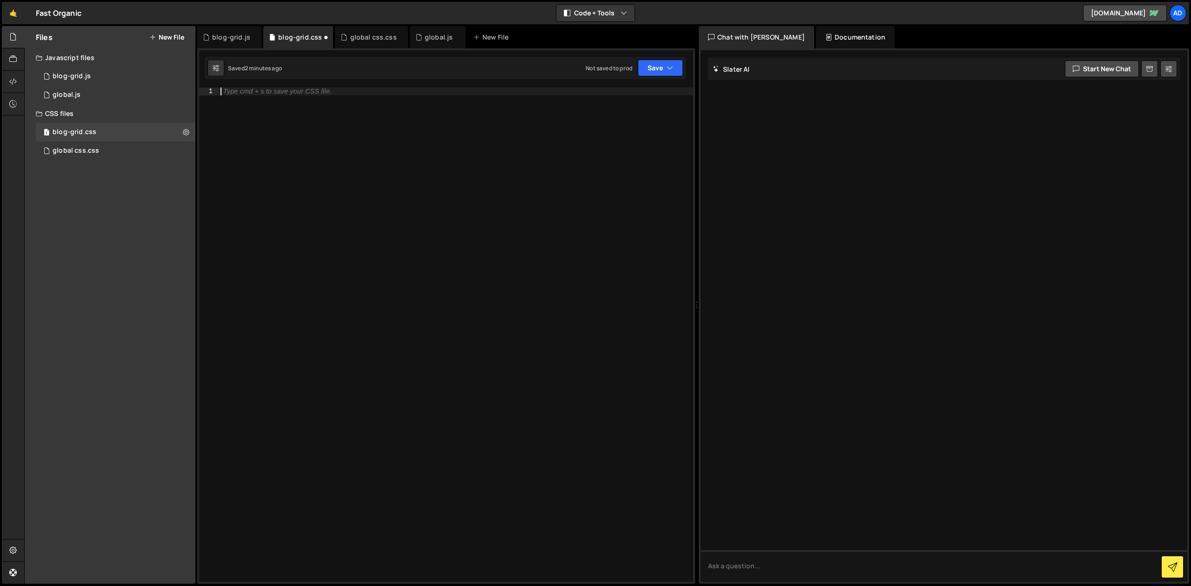
paste textarea "}"
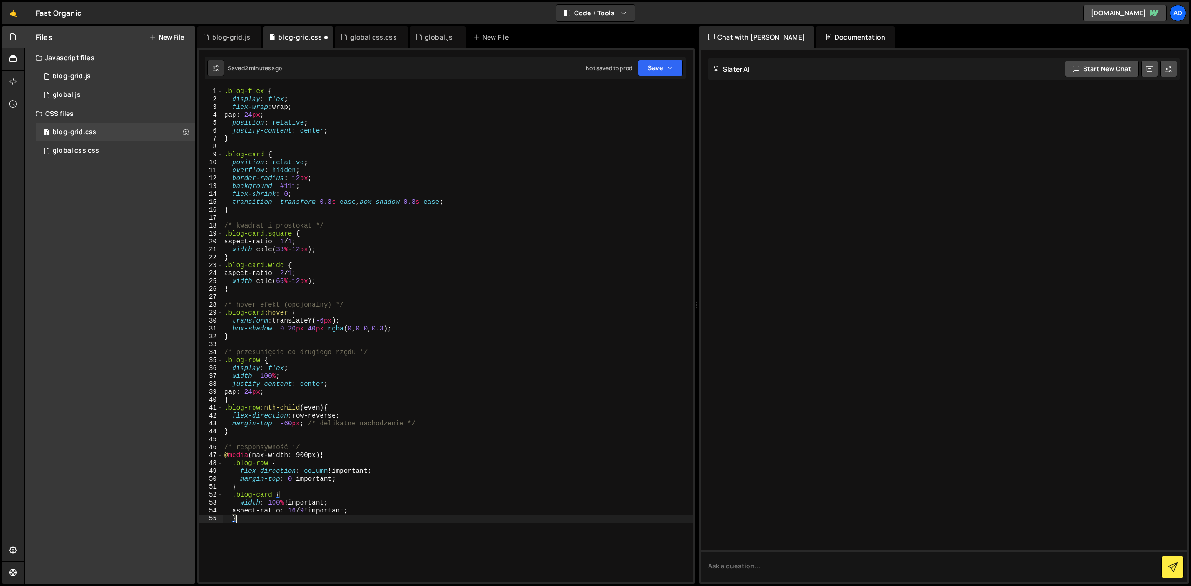
click at [302, 247] on div ".blog-flex { display : flex ; flex-wrap : wrap ; gap : 24 px ; position : relat…" at bounding box center [457, 342] width 471 height 510
type textarea "width: calc(33% - 12px);"
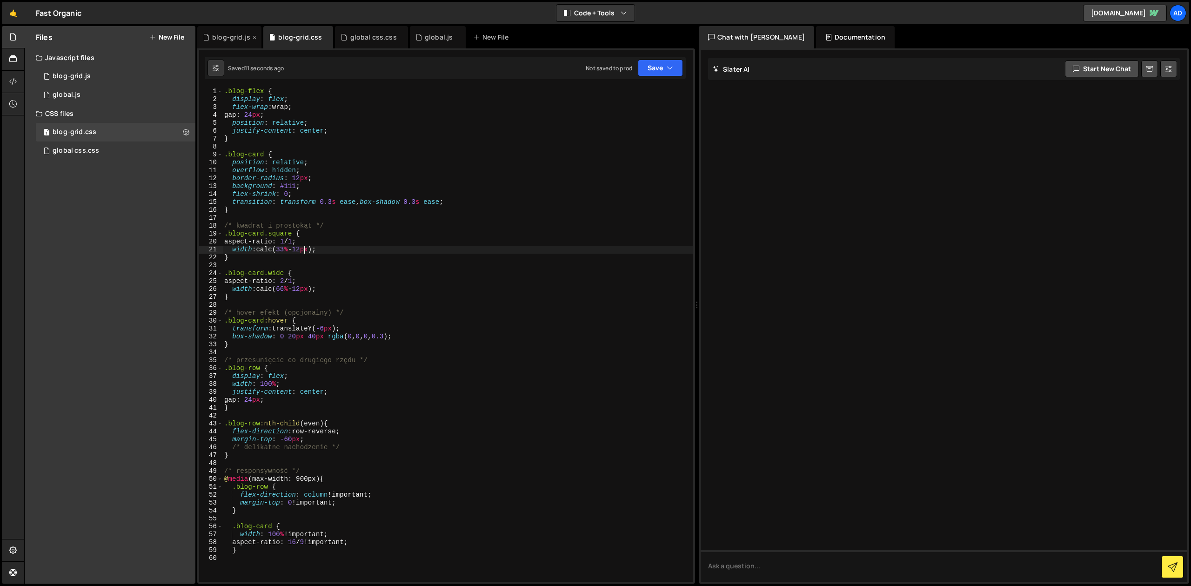
click at [241, 38] on div "blog-grid.js" at bounding box center [231, 37] width 38 height 9
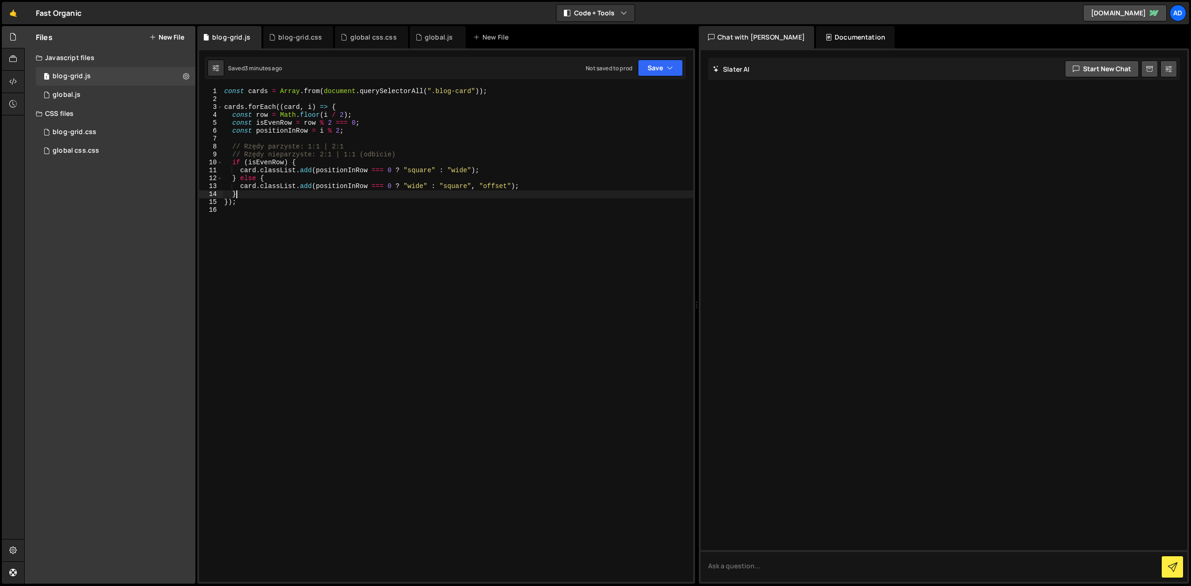
click at [293, 191] on div "const cards = Array . from ( document . querySelectorAll ( ".blog-card" )) ; ca…" at bounding box center [457, 342] width 471 height 510
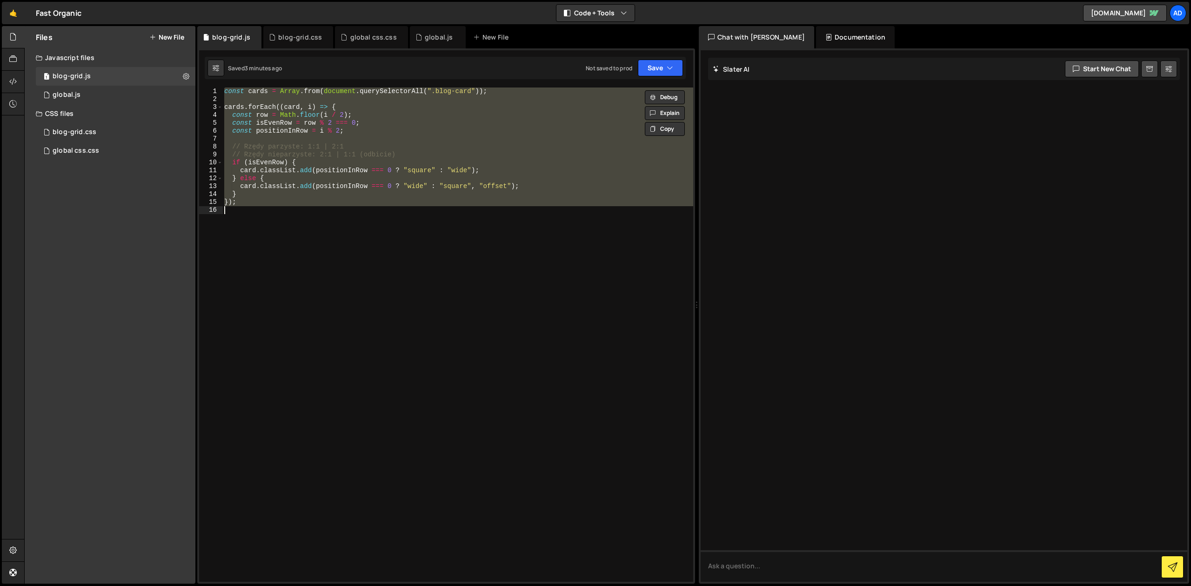
paste textarea "}"
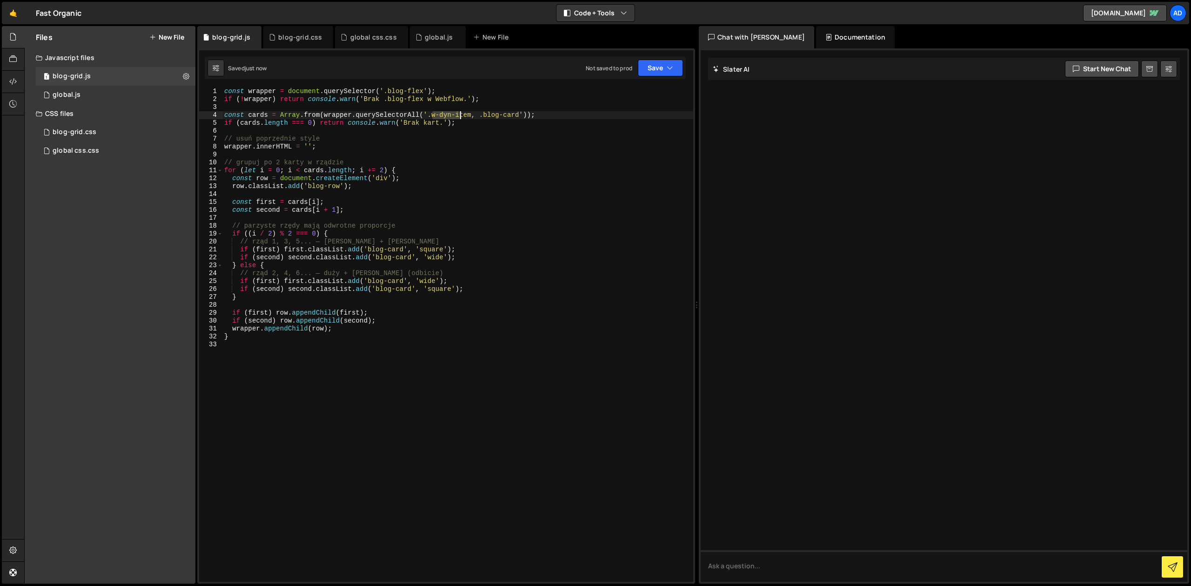
drag, startPoint x: 431, startPoint y: 115, endPoint x: 466, endPoint y: 114, distance: 34.9
click at [466, 114] on div "const wrapper = document . querySelector ( '.blog-flex' ) ; if ( ! wrapper ) re…" at bounding box center [457, 342] width 471 height 510
click at [467, 114] on div "const wrapper = document . querySelector ( '.blog-flex' ) ; if ( ! wrapper ) re…" at bounding box center [457, 342] width 471 height 510
click at [485, 114] on div "const wrapper = document . querySelector ( '.blog-flex' ) ; if ( ! wrapper ) re…" at bounding box center [457, 342] width 471 height 510
drag, startPoint x: 471, startPoint y: 114, endPoint x: 431, endPoint y: 115, distance: 39.6
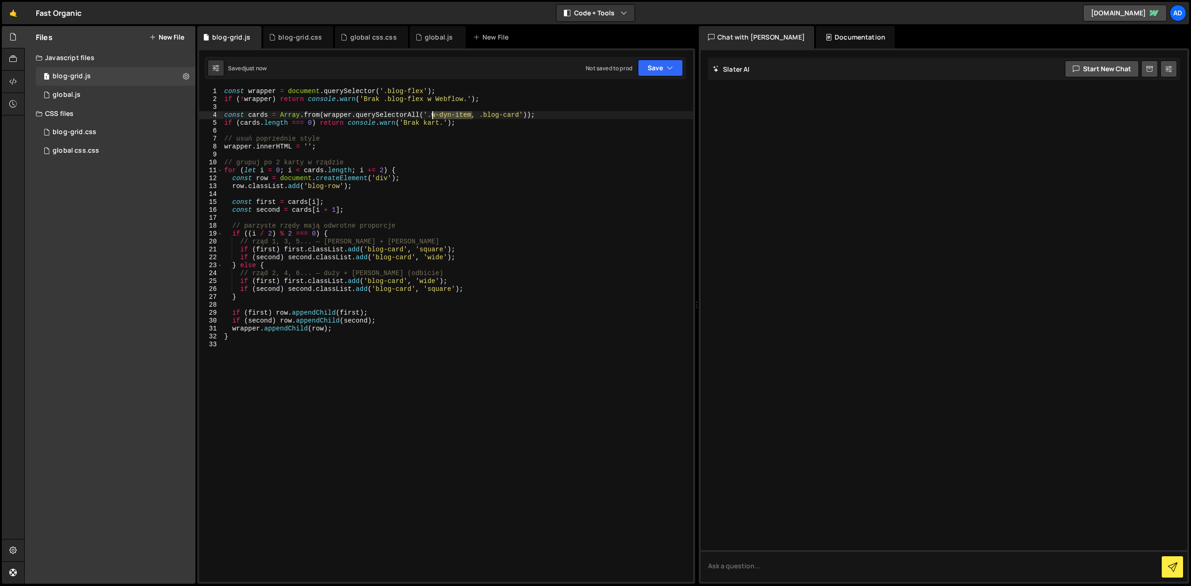
click at [431, 115] on div "const wrapper = document . querySelector ( '.blog-flex' ) ; if ( ! wrapper ) re…" at bounding box center [457, 342] width 471 height 510
click at [405, 103] on div "const wrapper = document . querySelector ( '.blog-flex' ) ; if ( ! wrapper ) re…" at bounding box center [457, 342] width 471 height 510
click at [507, 250] on div "const wrapper = document . querySelector ( '.blog-flex' ) ; if ( ! wrapper ) re…" at bounding box center [457, 342] width 471 height 510
type textarea "if (first) first.classList.add('blog-card', 'square');"
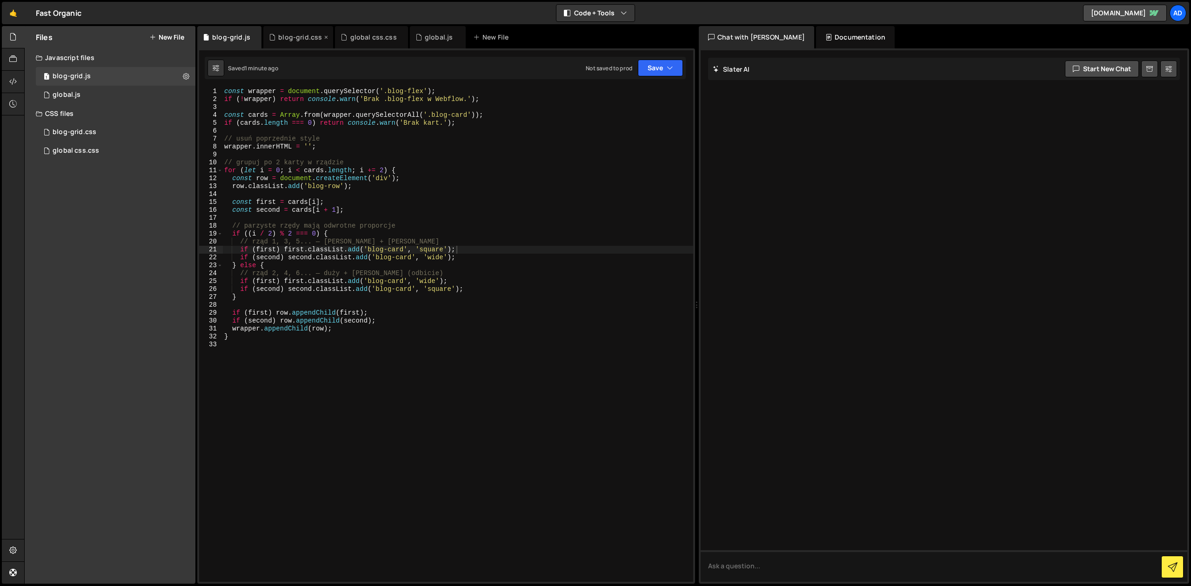
click at [304, 35] on div "blog-grid.css" at bounding box center [300, 37] width 44 height 9
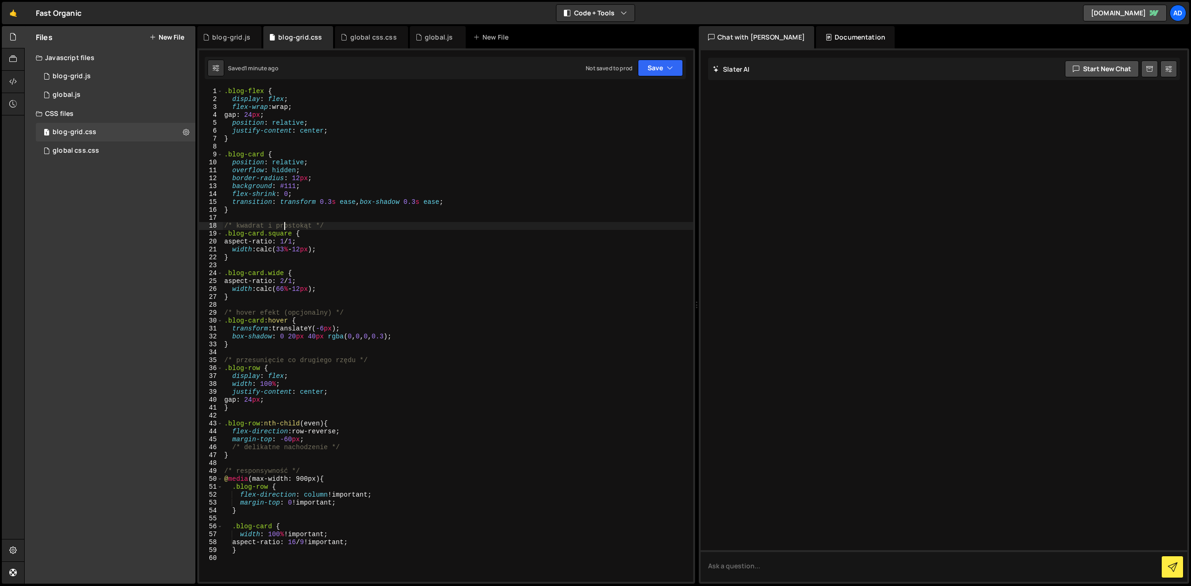
click at [286, 227] on div ".blog-flex { display : flex ; flex-wrap : wrap ; gap : 24 px ; position : relat…" at bounding box center [457, 342] width 471 height 510
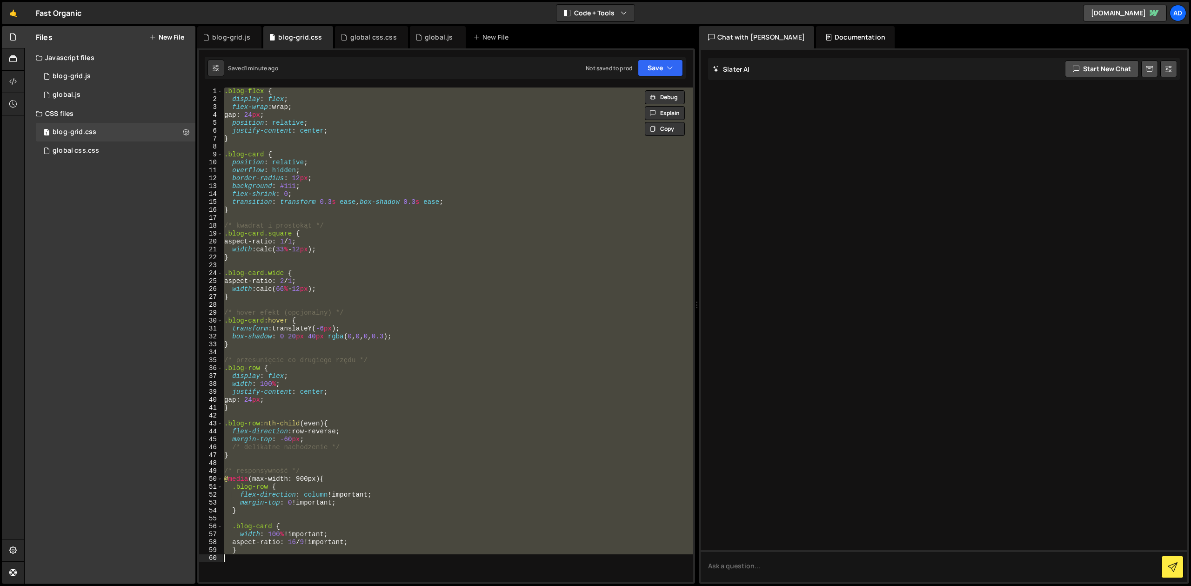
type textarea "/* }*/"
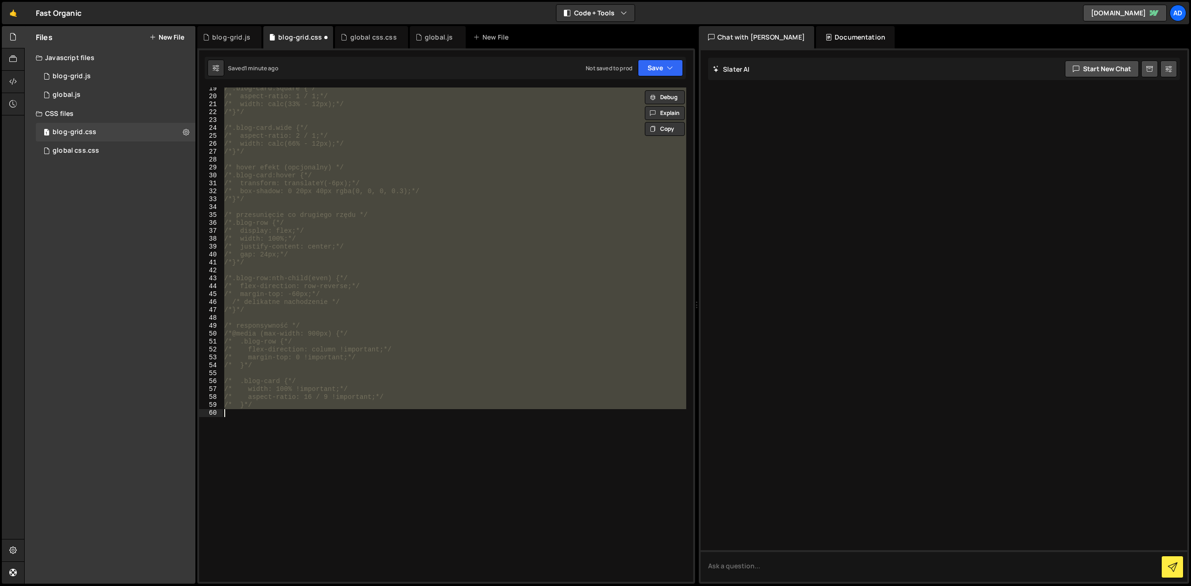
scroll to position [152, 0]
click at [268, 410] on div "/* aspect-ratio: 1 / 1;*/ /* width: calc(33% - 12px);*/ /*}*/ /*.blog-card.wide…" at bounding box center [454, 334] width 464 height 494
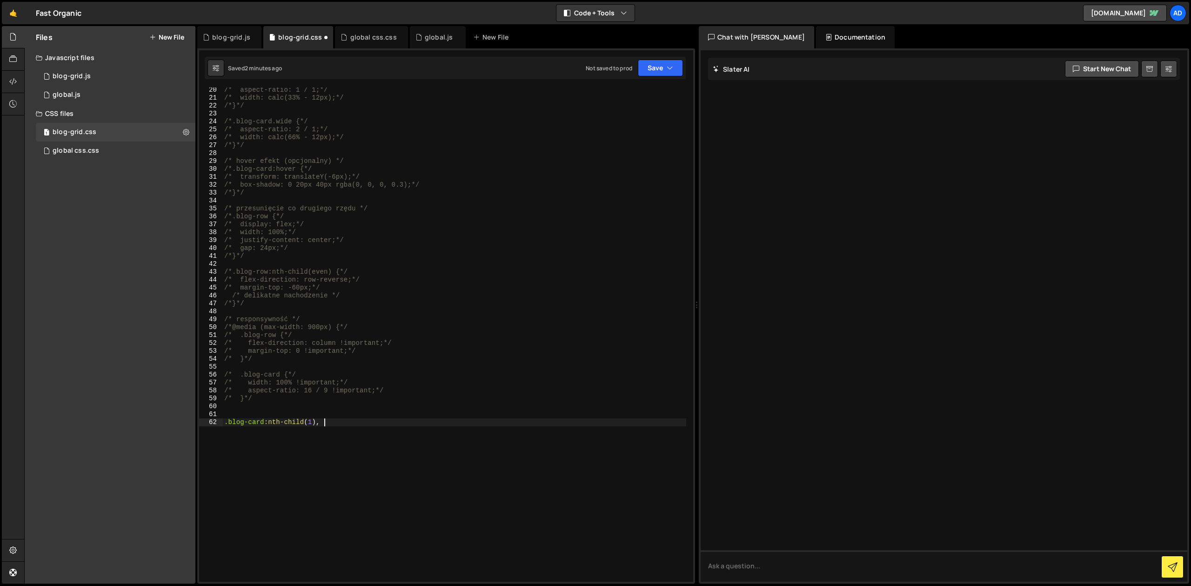
scroll to position [0, 7]
paste textarea ".blog-card:nth-child(1)"
type textarea ".blog-card:nth-child(1), .blog-card:nth-child(1) .article-card {}"
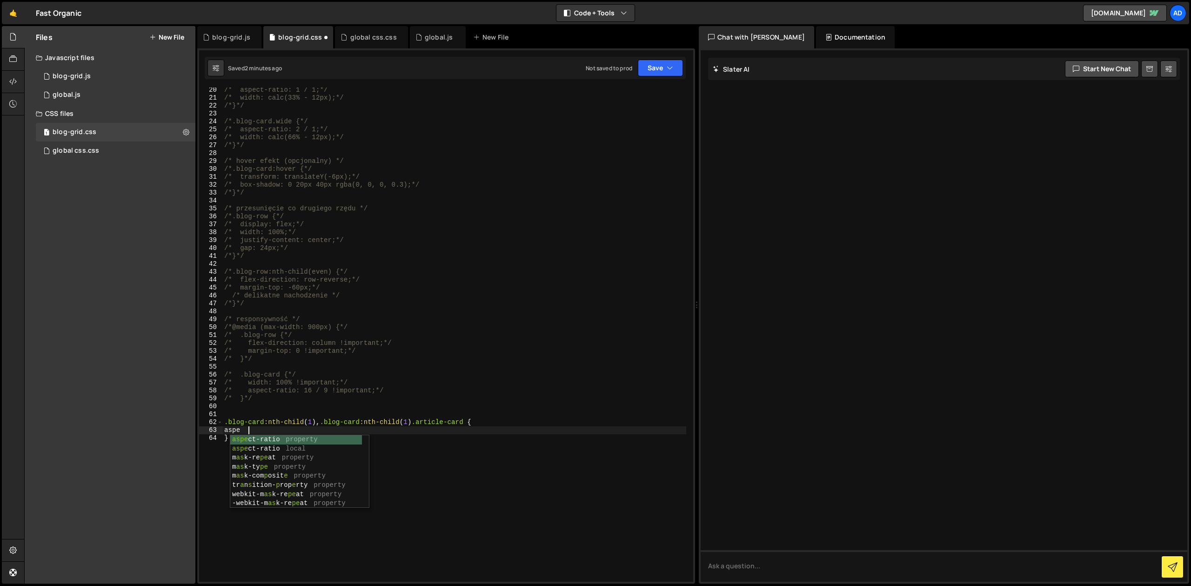
scroll to position [0, 1]
type textarea "aspect-ratio: 1/1;"
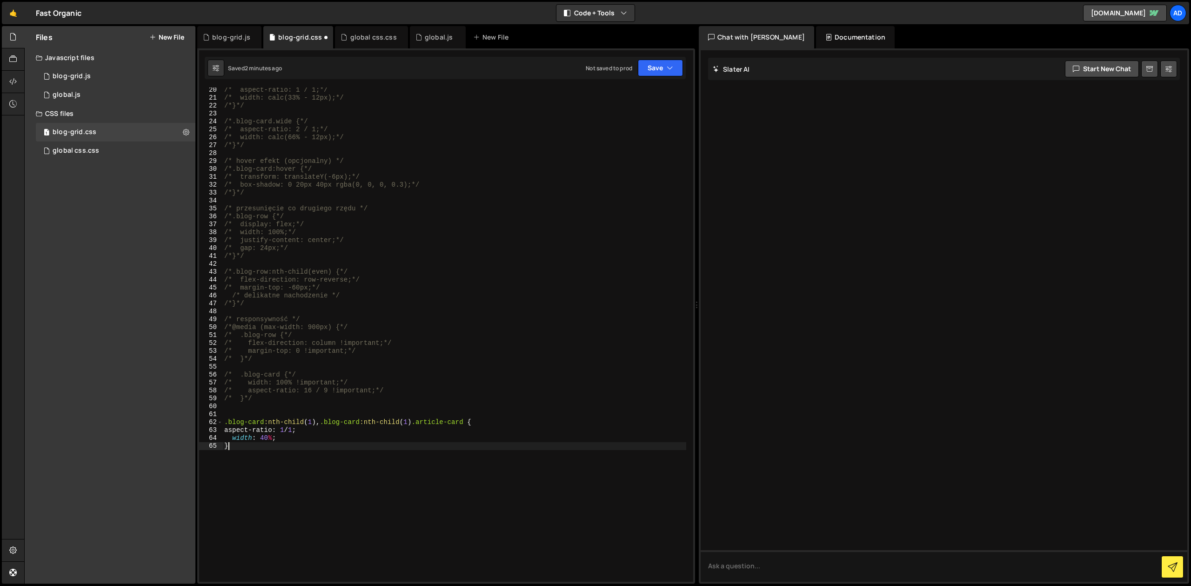
scroll to position [0, 0]
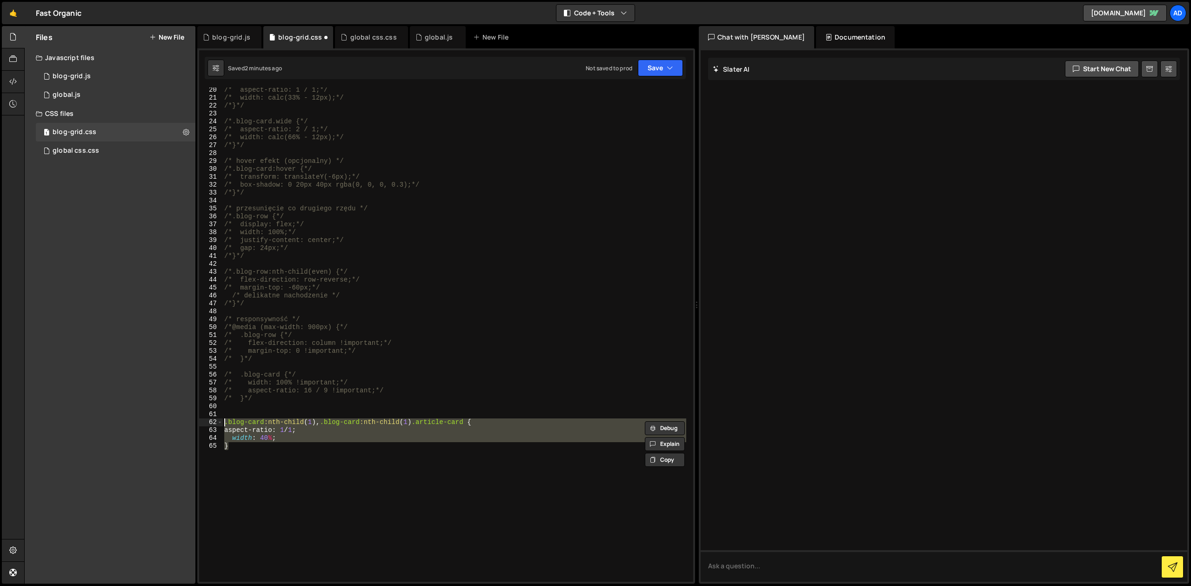
type textarea "}"
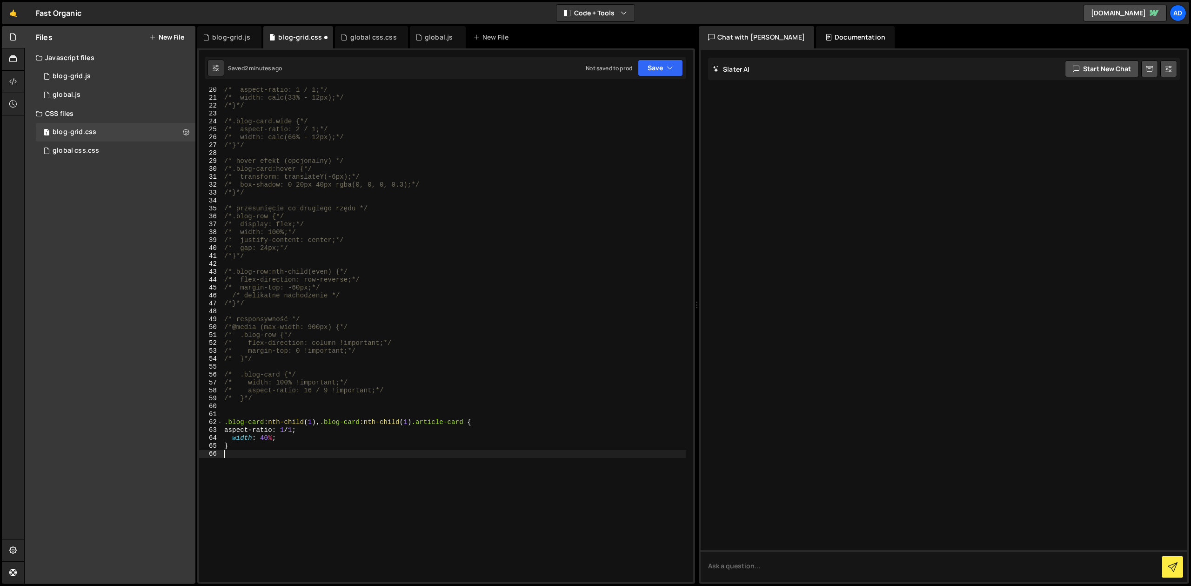
paste textarea "}"
click at [310, 455] on div "/* aspect-ratio: 1 / 1;*/ /* width: calc(33% - 12px);*/ /*}*/ /*.blog-card.wide…" at bounding box center [454, 341] width 464 height 510
click at [309, 454] on div "/* aspect-ratio: 1 / 1;*/ /* width: calc(33% - 12px);*/ /*}*/ /*.blog-card.wide…" at bounding box center [454, 341] width 464 height 510
click at [409, 455] on div "/* aspect-ratio: 1 / 1;*/ /* width: calc(33% - 12px);*/ /*}*/ /*.blog-card.wide…" at bounding box center [454, 341] width 464 height 510
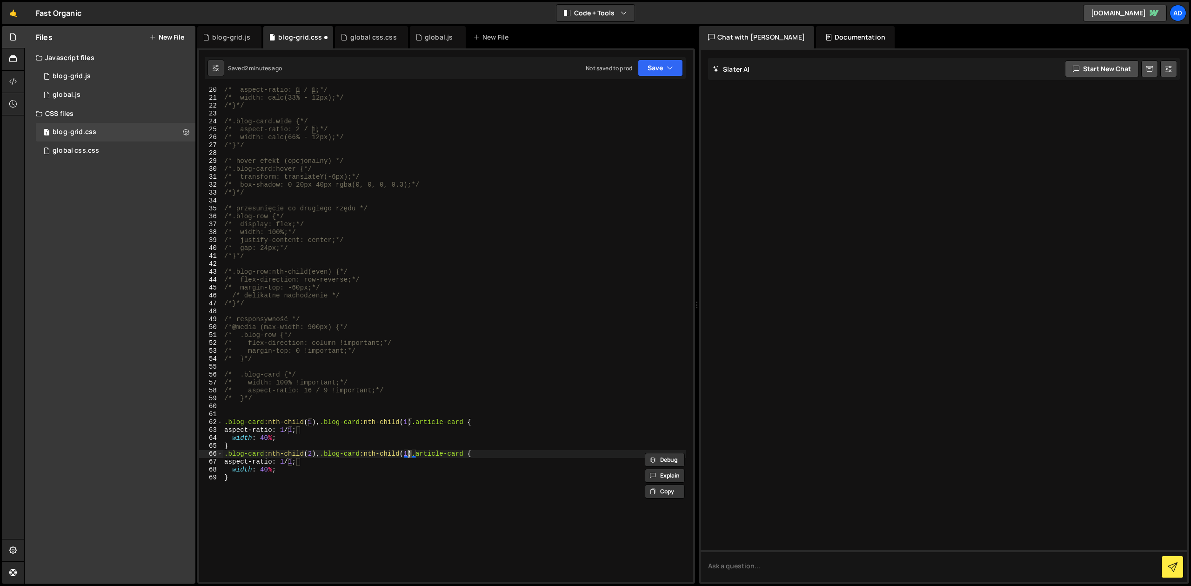
scroll to position [0, 13]
click at [290, 463] on div "/* aspect-ratio: 1 / 1;*/ /* width: calc(33% - 12px);*/ /*}*/ /*.blog-card.wide…" at bounding box center [454, 341] width 464 height 510
click at [260, 469] on div "/* aspect-ratio: 1 / 1;*/ /* width: calc(33% - 12px);*/ /*}*/ /*.blog-card.wide…" at bounding box center [454, 341] width 464 height 510
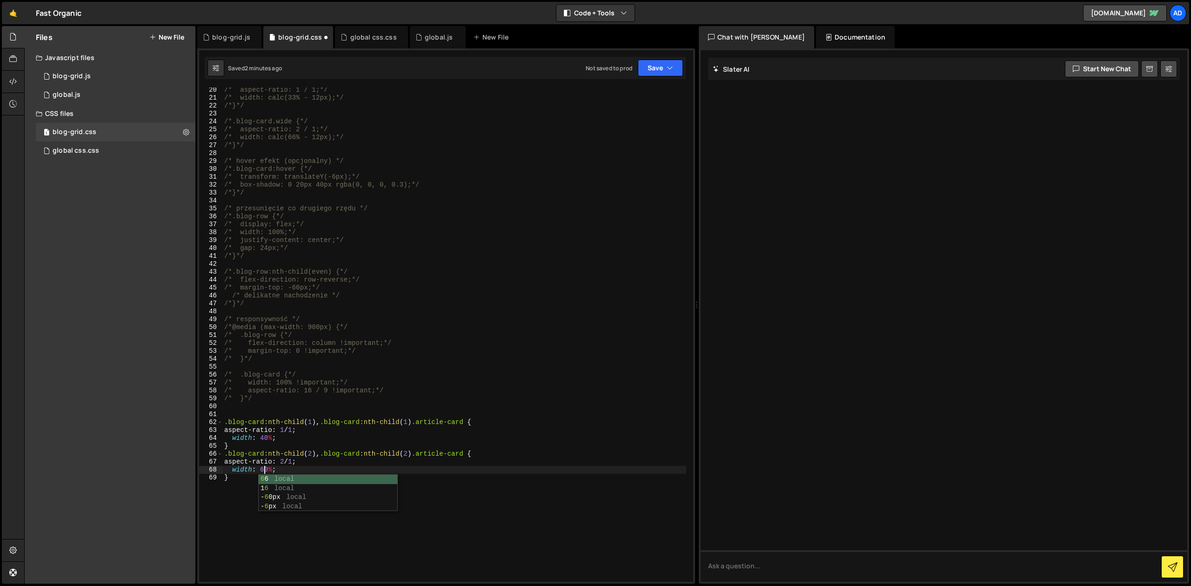
click at [295, 448] on div "/* aspect-ratio: 1 / 1;*/ /* width: calc(33% - 12px);*/ /*}*/ /*.blog-card.wide…" at bounding box center [454, 341] width 464 height 510
click at [248, 484] on div "/* aspect-ratio: 1 / 1;*/ /* width: calc(33% - 12px);*/ /*}*/ /*.blog-card.wide…" at bounding box center [454, 341] width 464 height 510
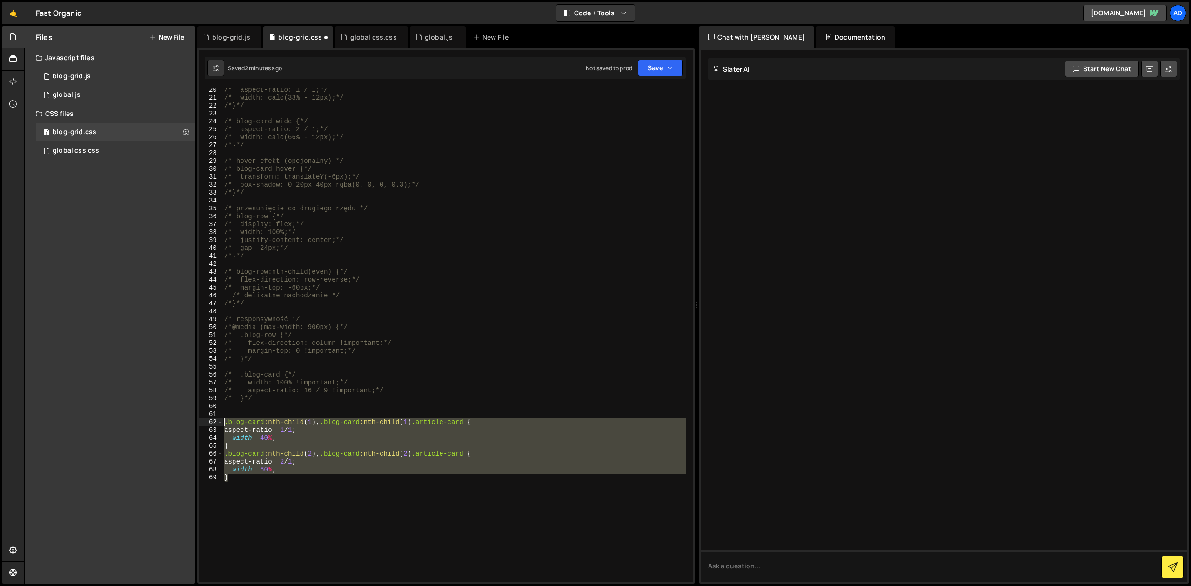
drag, startPoint x: 234, startPoint y: 478, endPoint x: 223, endPoint y: 422, distance: 56.9
click at [223, 422] on div "/* aspect-ratio: 1 / 1;*/ /* width: calc(33% - 12px);*/ /*}*/ /*.blog-card.wide…" at bounding box center [454, 341] width 464 height 510
click at [234, 474] on div "/* aspect-ratio: 1 / 1;*/ /* width: calc(33% - 12px);*/ /*}*/ /*.blog-card.wide…" at bounding box center [454, 334] width 464 height 494
type textarea "}"
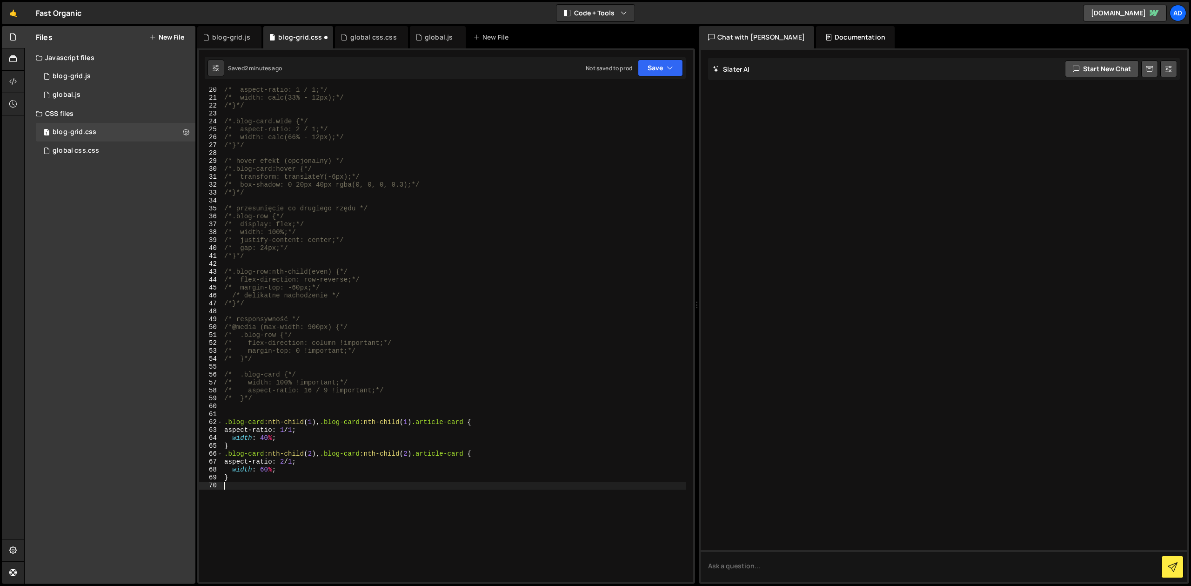
paste textarea "}"
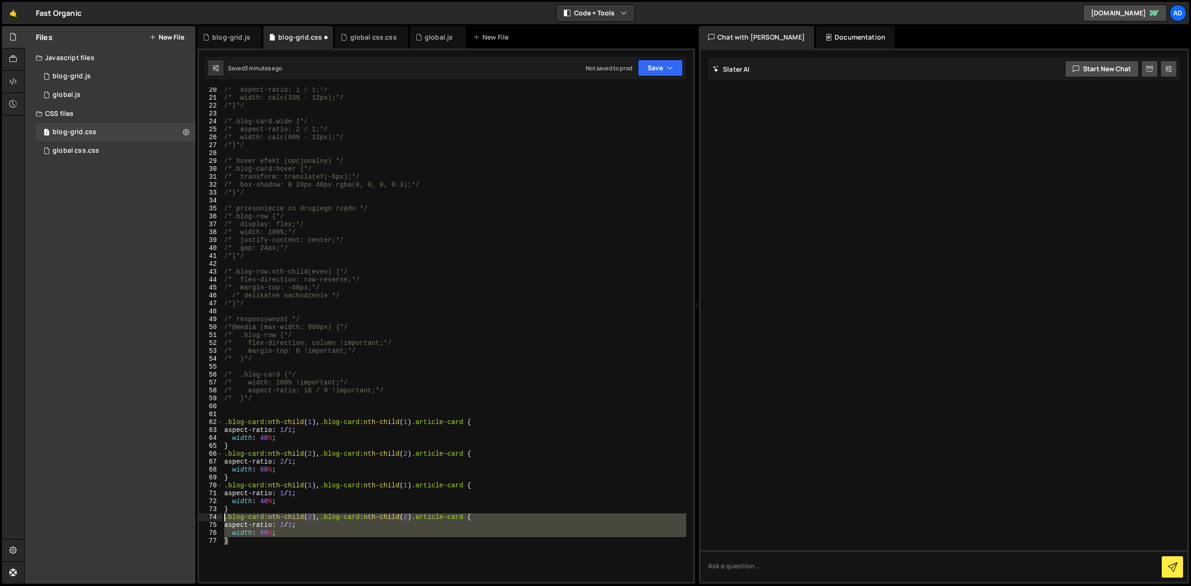
drag, startPoint x: 237, startPoint y: 540, endPoint x: 222, endPoint y: 520, distance: 25.2
click at [222, 520] on div "/* aspect-ratio: 1 / 1;*/ /* width: calc(33% - 12px);*/ /*}*/ /*.blog-card.wide…" at bounding box center [454, 334] width 464 height 494
type textarea ".blog-card:nth-child(2), .blog-card:nth-child(2) .article-card { aspect-ratio: …"
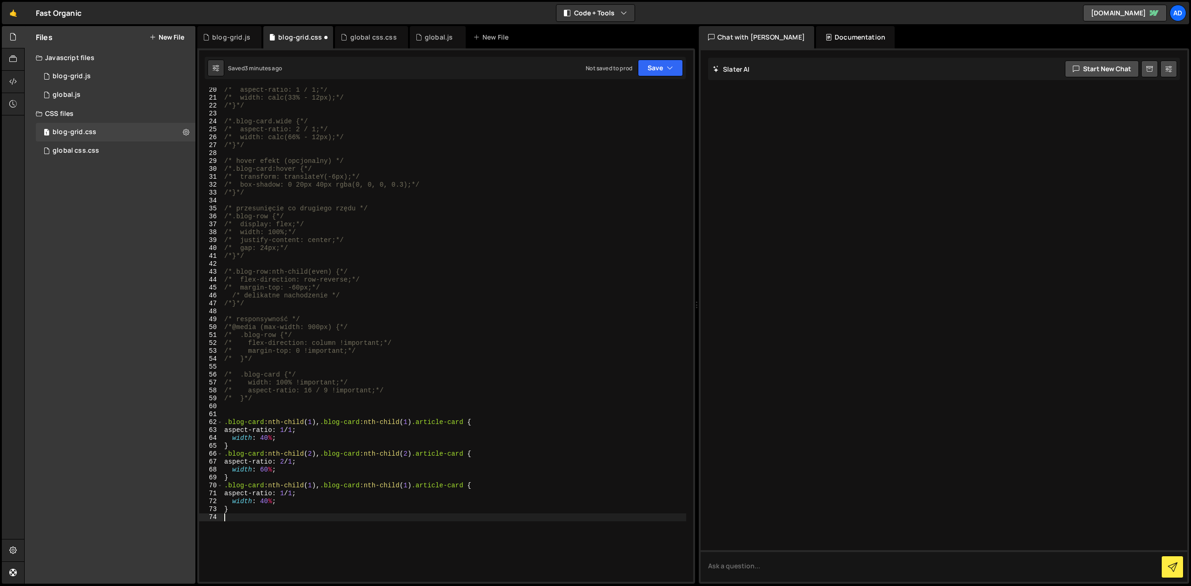
click at [238, 474] on div "/* aspect-ratio: 1 / 1;*/ /* width: calc(33% - 12px);*/ /*}*/ /*.blog-card.wide…" at bounding box center [454, 341] width 464 height 510
type textarea "}"
paste textarea "}"
click at [311, 487] on div "/* aspect-ratio: 1 / 1;*/ /* width: calc(33% - 12px);*/ /*}*/ /*.blog-card.wide…" at bounding box center [454, 341] width 464 height 510
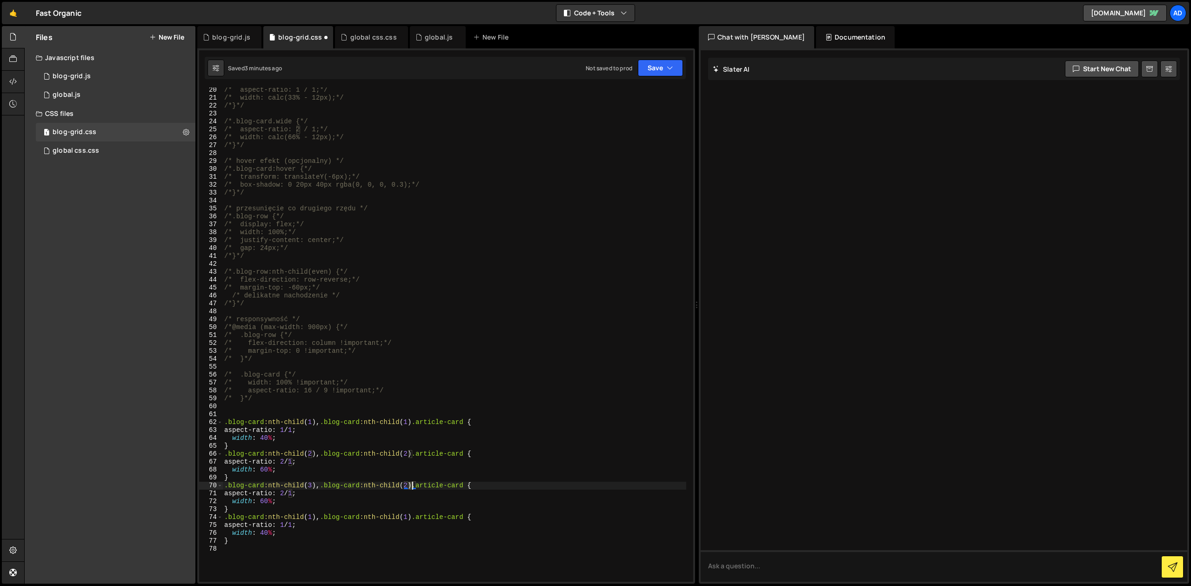
click at [412, 485] on div "/* aspect-ratio: 1 / 1;*/ /* width: calc(33% - 12px);*/ /*}*/ /*.blog-card.wide…" at bounding box center [454, 341] width 464 height 510
click at [308, 518] on div "/* aspect-ratio: 1 / 1;*/ /* width: calc(33% - 12px);*/ /*}*/ /*.blog-card.wide…" at bounding box center [454, 341] width 464 height 510
click at [409, 519] on div "/* aspect-ratio: 1 / 1;*/ /* width: calc(33% - 12px);*/ /*}*/ /*.blog-card.wide…" at bounding box center [454, 341] width 464 height 510
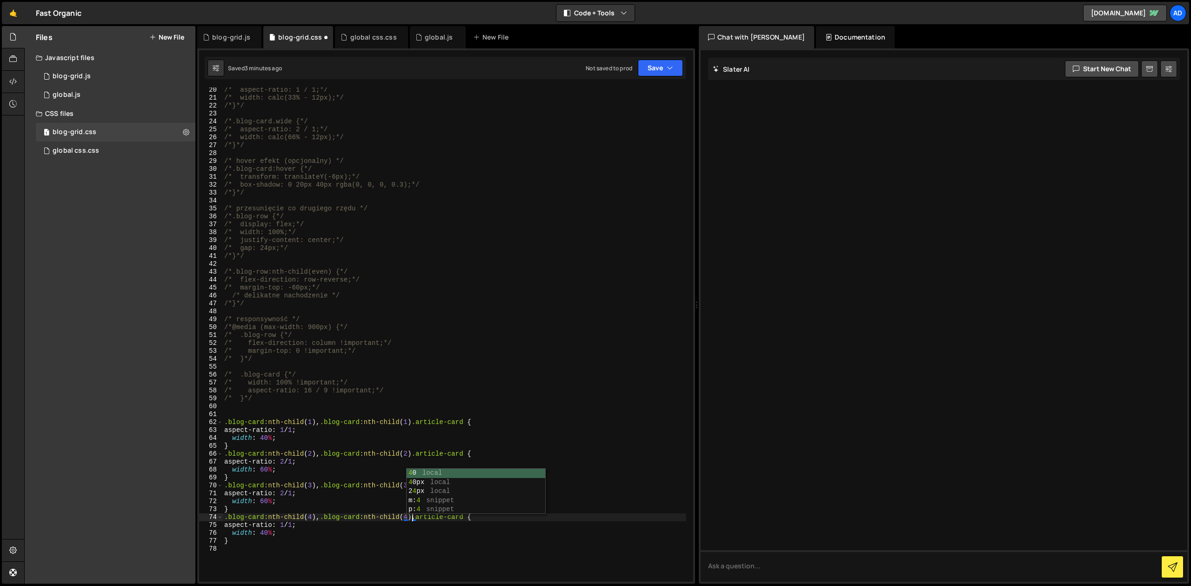
scroll to position [0, 13]
click at [453, 476] on div "4 0 local 4 0px local 2 4 px local m: 4 snippet p: 4 snippet" at bounding box center [476, 500] width 139 height 64
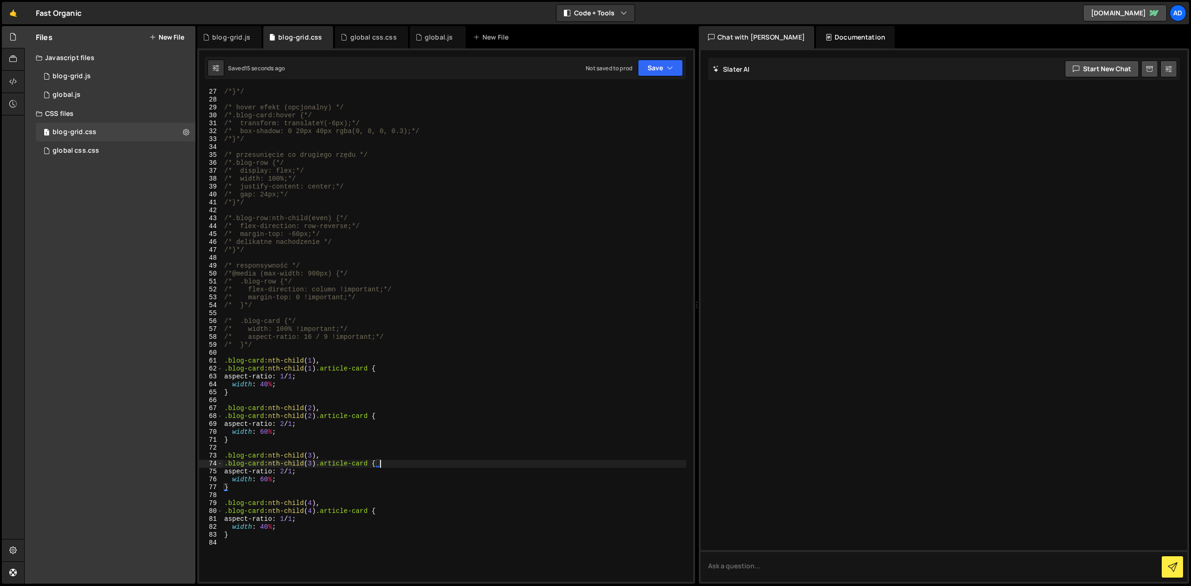
scroll to position [229, 0]
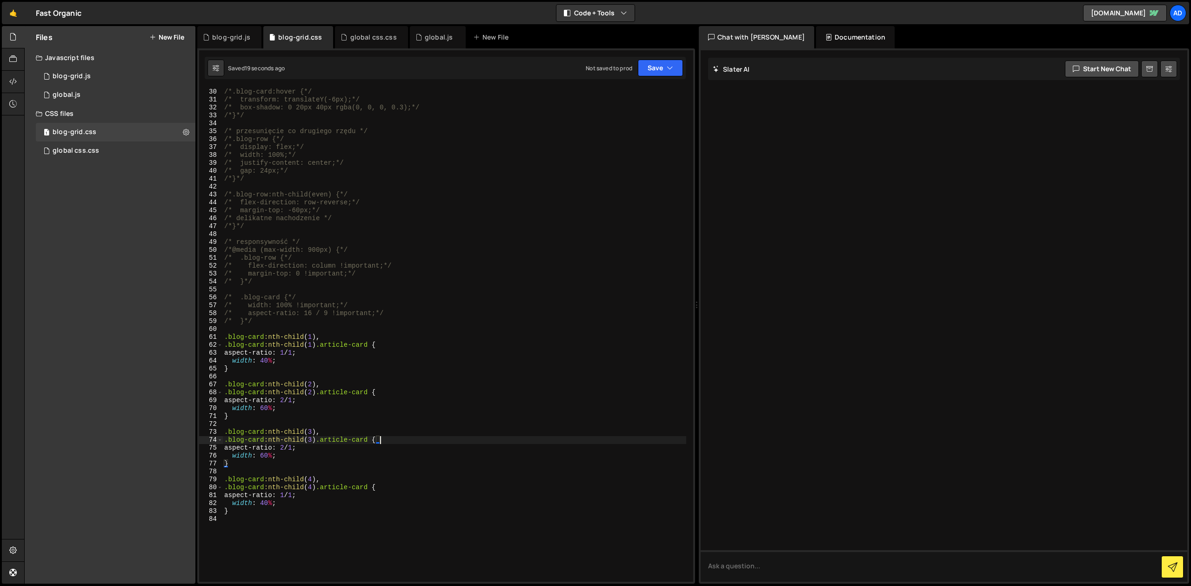
click at [380, 392] on div "/* hover efekt (opcjonalny) */ /*.blog-card:hover {*/ /* transform: translateY(…" at bounding box center [454, 335] width 464 height 510
drag, startPoint x: 377, startPoint y: 392, endPoint x: 240, endPoint y: 393, distance: 136.7
click at [240, 393] on div "/* hover efekt (opcjonalny) */ /*.blog-card:hover {*/ /* transform: translateY(…" at bounding box center [454, 335] width 464 height 510
click at [247, 371] on div "/* hover efekt (opcjonalny) */ /*.blog-card:hover {*/ /* transform: translateY(…" at bounding box center [454, 335] width 464 height 510
drag, startPoint x: 375, startPoint y: 346, endPoint x: 220, endPoint y: 345, distance: 155.4
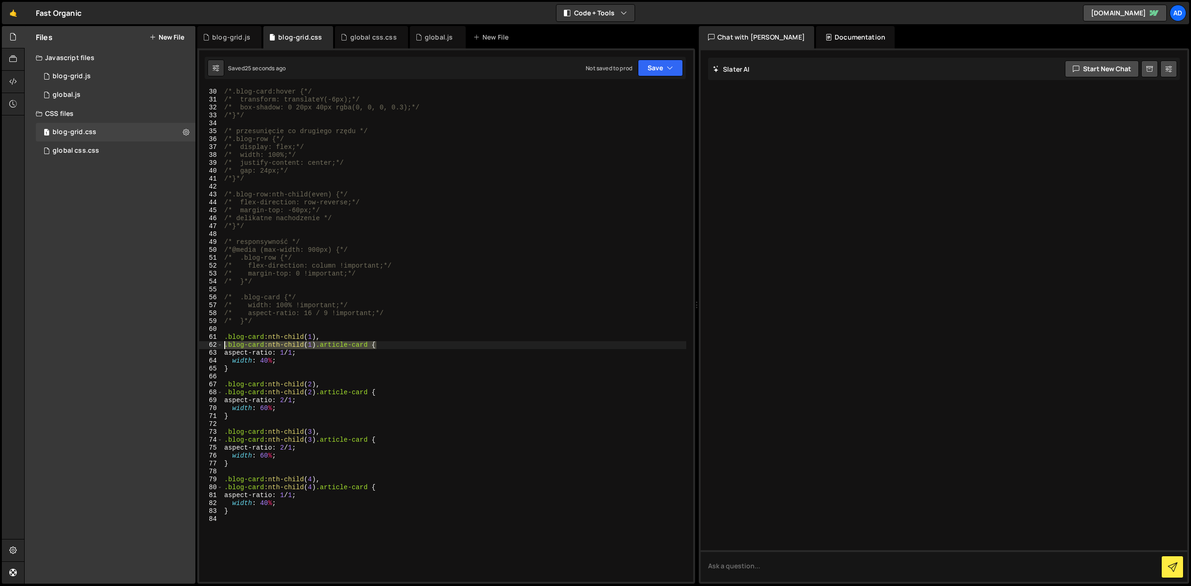
click at [222, 345] on div "/* hover efekt (opcjonalny) */ /*.blog-card:hover {*/ /* transform: translateY(…" at bounding box center [454, 334] width 464 height 494
click at [238, 368] on div "/* hover efekt (opcjonalny) */ /*.blog-card:hover {*/ /* transform: translateY(…" at bounding box center [454, 335] width 464 height 510
type textarea "}"
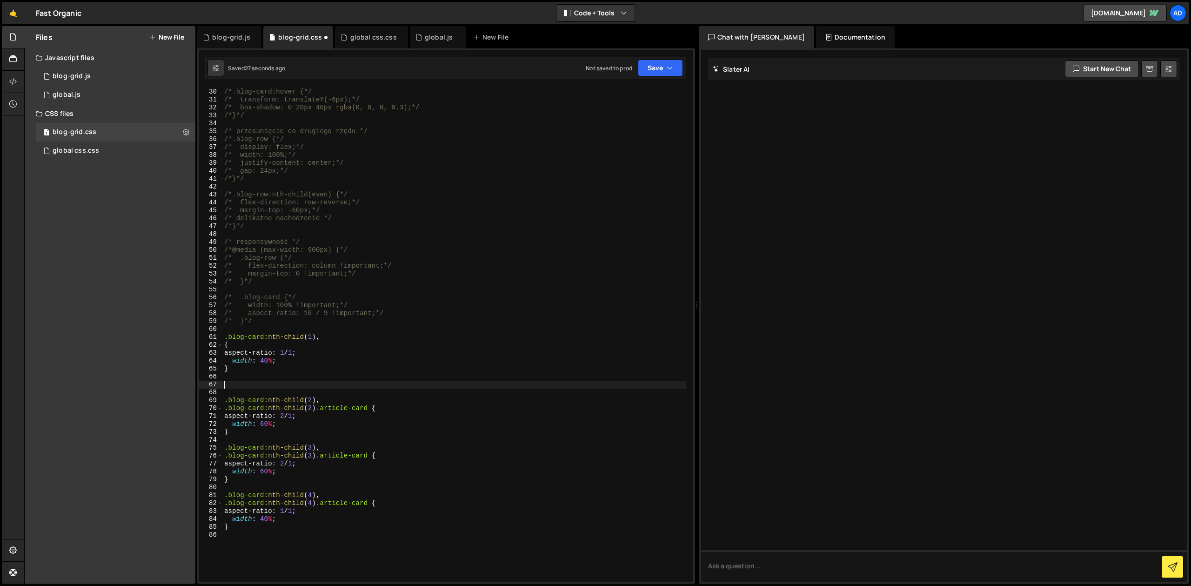
paste textarea ".blog-card:nth-child(1) .article-card"
type textarea ".blog-card:nth-child(1) .article-card {}"
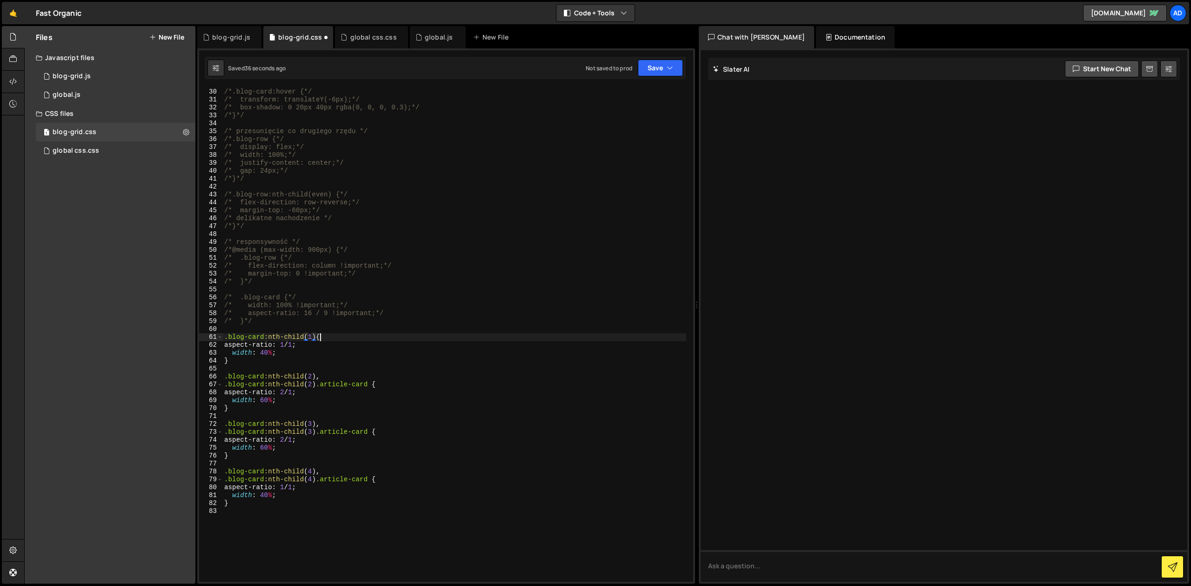
scroll to position [0, 7]
drag, startPoint x: 367, startPoint y: 385, endPoint x: 216, endPoint y: 387, distance: 150.7
click at [222, 387] on div "/* hover efekt (opcjonalny) */ /*.blog-card:hover {*/ /* transform: translateY(…" at bounding box center [454, 334] width 464 height 494
click at [244, 408] on div "/* hover efekt (opcjonalny) */ /*.blog-card:hover {*/ /* transform: translateY(…" at bounding box center [454, 335] width 464 height 510
type textarea "}"
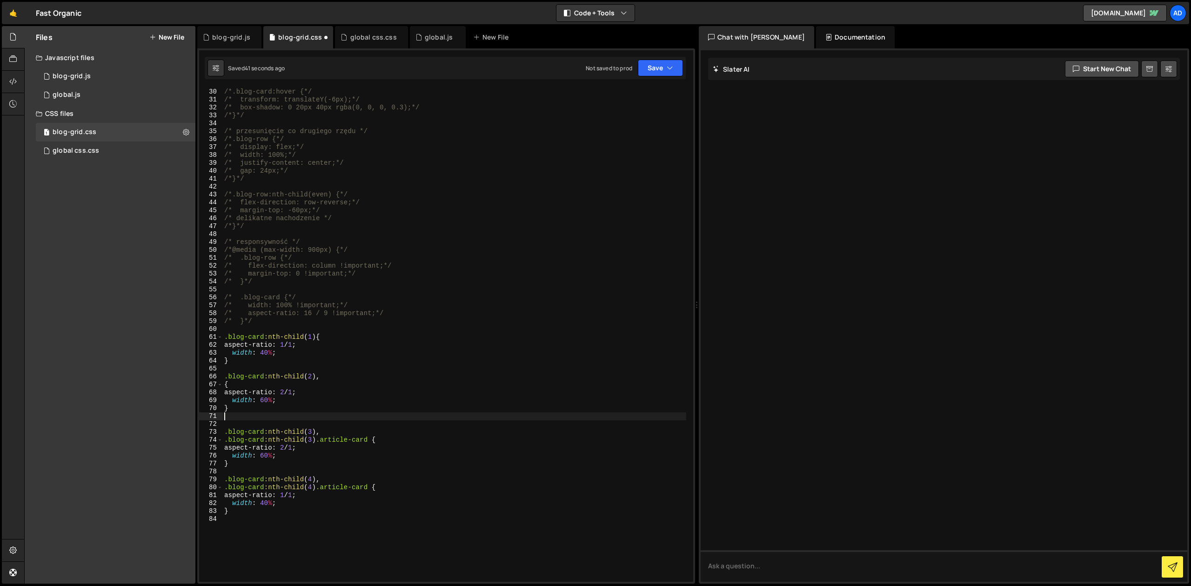
paste textarea ".blog-card:nth-child(2) .article-card"
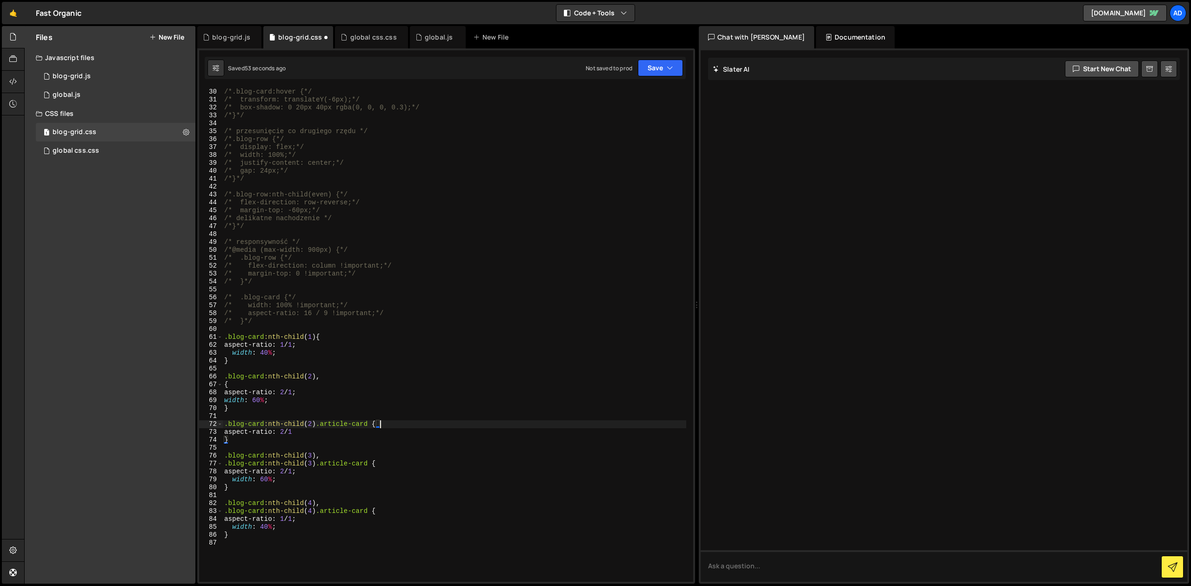
scroll to position [0, 10]
click at [303, 433] on div "/* hover efekt (opcjonalny) */ /*.blog-card:hover {*/ /* transform: translateY(…" at bounding box center [454, 335] width 464 height 510
click at [320, 376] on div "/* hover efekt (opcjonalny) */ /*.blog-card:hover {*/ /* transform: translateY(…" at bounding box center [454, 335] width 464 height 510
click at [309, 399] on div "/* hover efekt (opcjonalny) */ /*.blog-card:hover {*/ /* transform: translateY(…" at bounding box center [454, 335] width 464 height 510
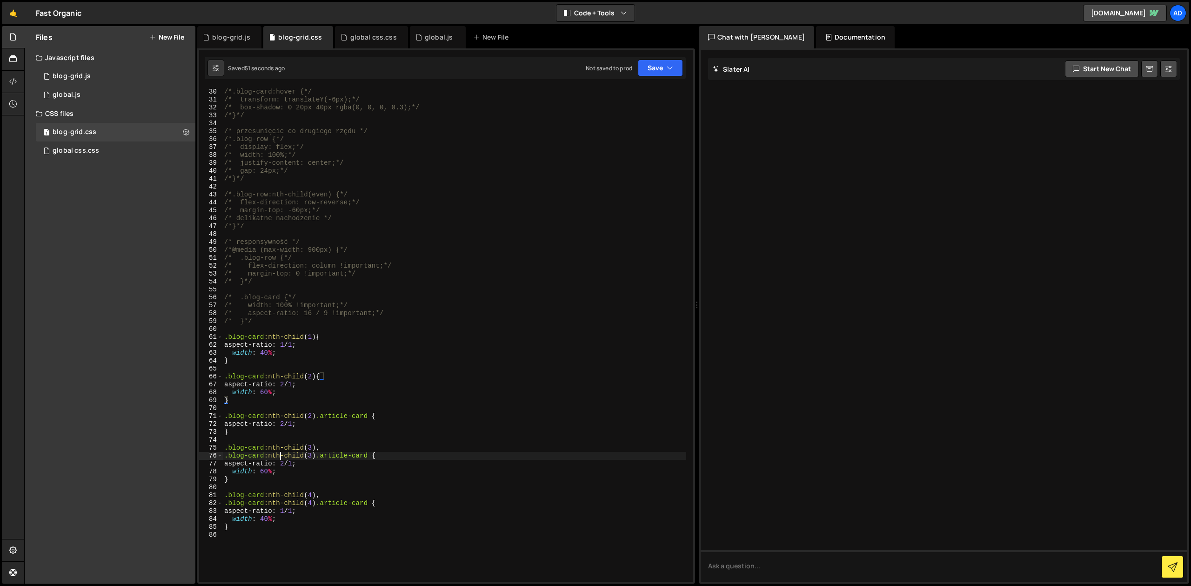
click at [279, 452] on div "/* hover efekt (opcjonalny) */ /*.blog-card:hover {*/ /* transform: translateY(…" at bounding box center [454, 335] width 464 height 510
drag, startPoint x: 375, startPoint y: 454, endPoint x: 216, endPoint y: 453, distance: 158.6
click at [222, 453] on div "/* hover efekt (opcjonalny) */ /*.blog-card:hover {*/ /* transform: translateY(…" at bounding box center [454, 334] width 464 height 494
click at [236, 477] on div "/* hover efekt (opcjonalny) */ /*.blog-card:hover {*/ /* transform: translateY(…" at bounding box center [454, 335] width 464 height 510
type textarea "}"
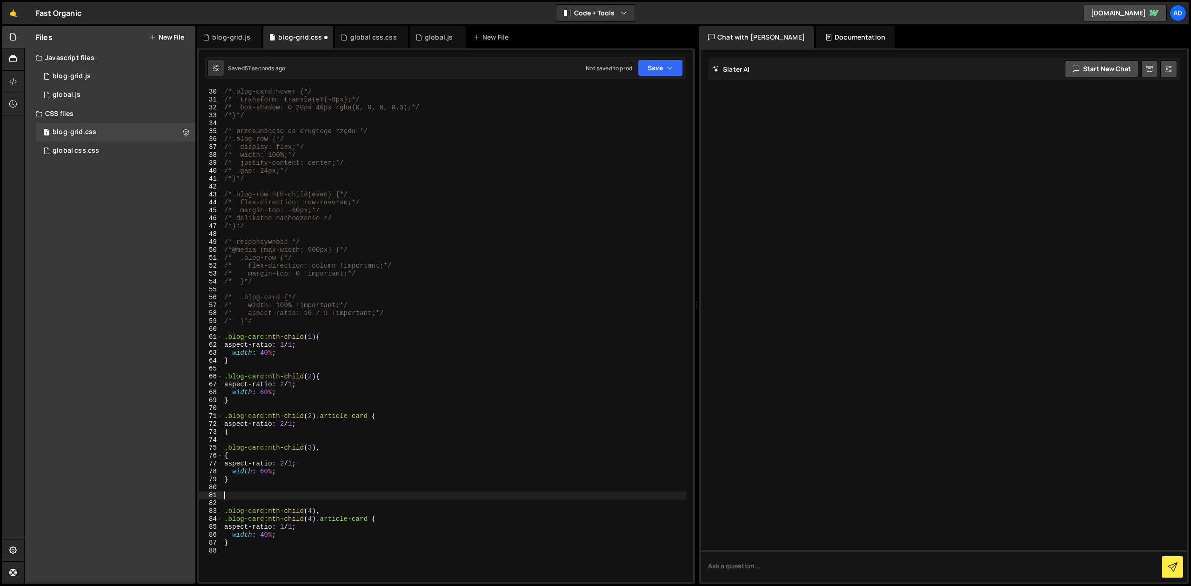
paste textarea ".blog-card:nth-child(3) .article-card"
type textarea ".blog-card:nth-child(3) .article-card {}"
type textarea ".blog-card:nth-child(3) .article-card {"
type textarea "}"
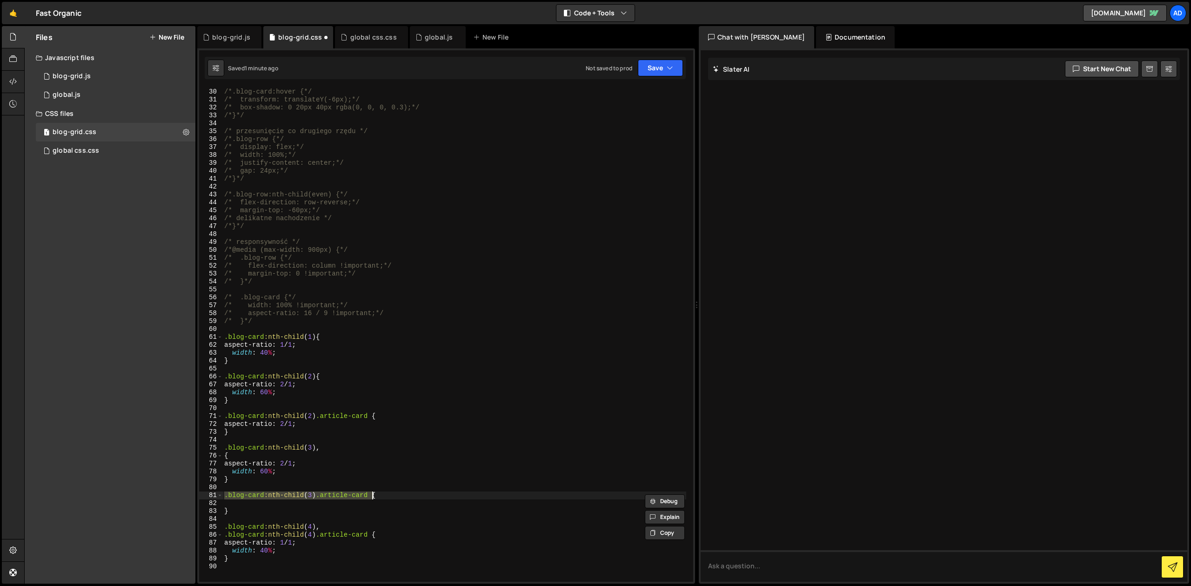
type textarea "{"
type textarea ".blog-card:nth-child(3),"
paste textarea ".blog-card:nth-child(3) .article-card"
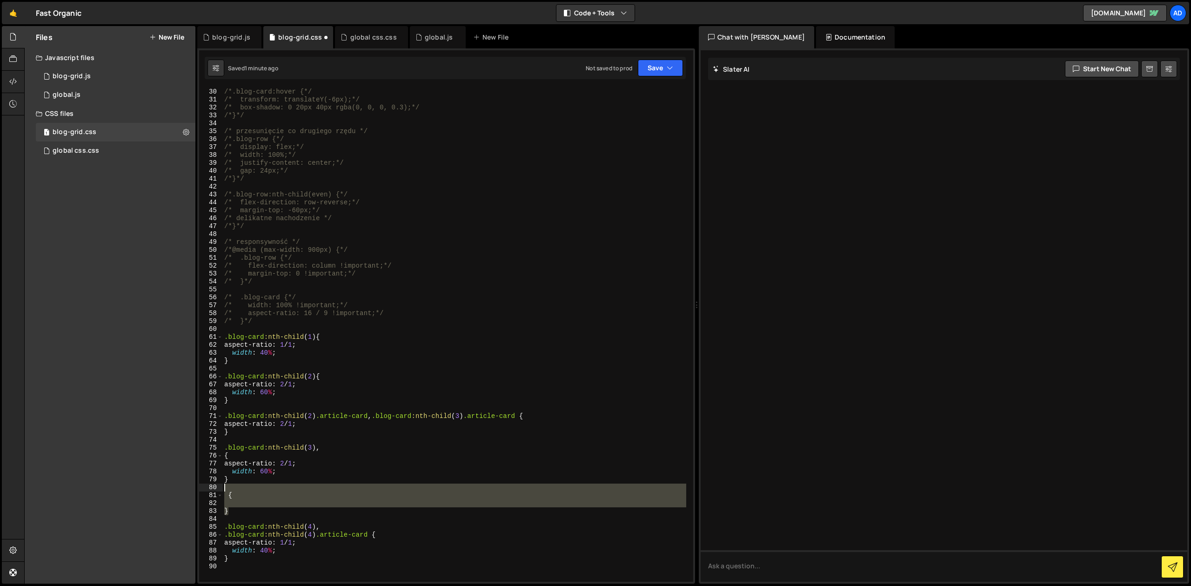
drag, startPoint x: 230, startPoint y: 510, endPoint x: 219, endPoint y: 489, distance: 24.1
click at [222, 489] on div "/* hover efekt (opcjonalny) */ /*.blog-card:hover {*/ /* transform: translateY(…" at bounding box center [454, 334] width 464 height 494
type textarea "{"
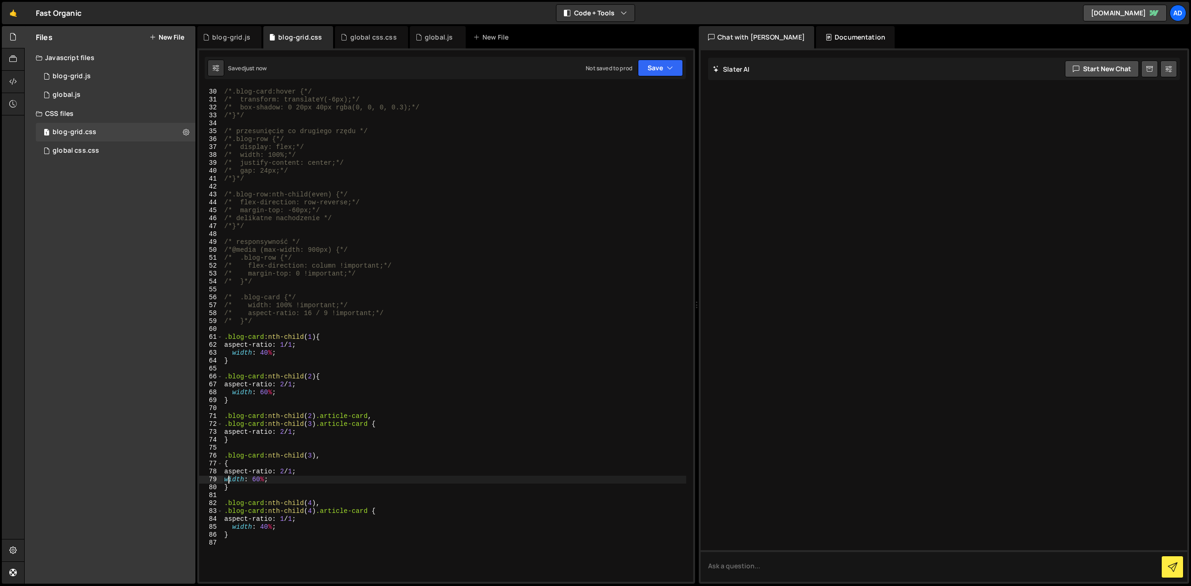
click at [332, 454] on div "/* hover efekt (opcjonalny) */ /*.blog-card:hover {*/ /* transform: translateY(…" at bounding box center [454, 335] width 464 height 510
click at [310, 517] on div "/* hover efekt (opcjonalny) */ /*.blog-card:hover {*/ /* transform: translateY(…" at bounding box center [454, 335] width 464 height 510
click at [286, 390] on div "/* hover efekt (opcjonalny) */ /*.blog-card:hover {*/ /* transform: translateY(…" at bounding box center [454, 335] width 464 height 510
drag, startPoint x: 299, startPoint y: 385, endPoint x: 289, endPoint y: 384, distance: 9.8
click at [289, 384] on div "/* hover efekt (opcjonalny) */ /*.blog-card:hover {*/ /* transform: translateY(…" at bounding box center [454, 335] width 464 height 510
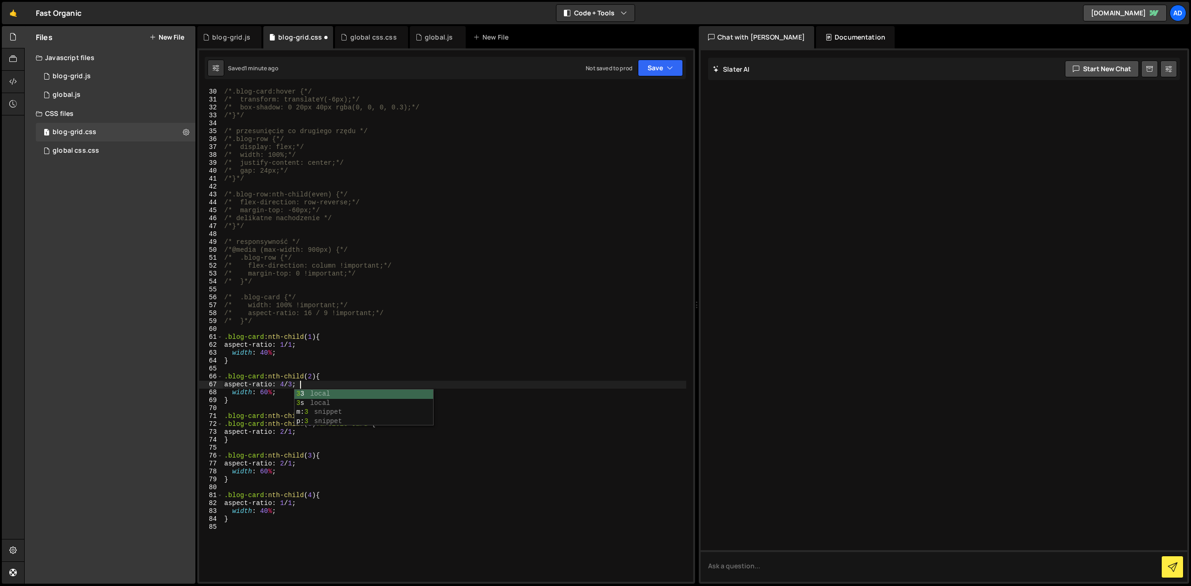
scroll to position [0, 5]
click at [277, 455] on div "/* hover efekt (opcjonalny) */ /*.blog-card:hover {*/ /* transform: translateY(…" at bounding box center [454, 335] width 464 height 510
drag, startPoint x: 300, startPoint y: 433, endPoint x: 288, endPoint y: 433, distance: 11.2
click at [288, 433] on div "/* hover efekt (opcjonalny) */ /*.blog-card:hover {*/ /* transform: translateY(…" at bounding box center [454, 335] width 464 height 510
click at [335, 403] on div "/* hover efekt (opcjonalny) */ /*.blog-card:hover {*/ /* transform: translateY(…" at bounding box center [454, 335] width 464 height 510
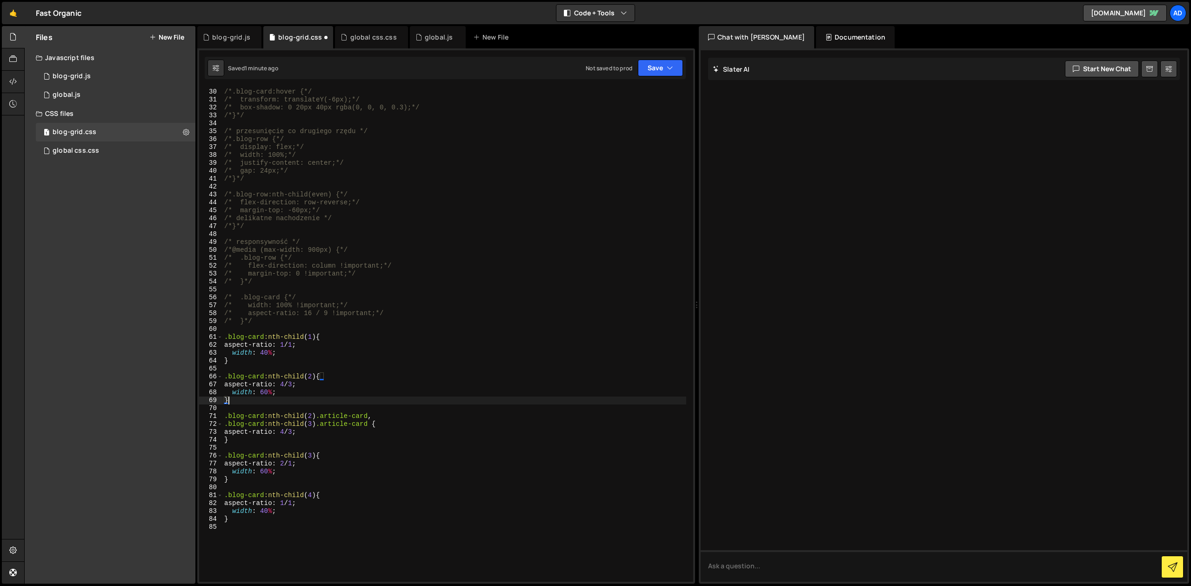
click at [317, 460] on div "/* hover efekt (opcjonalny) */ /*.blog-card:hover {*/ /* transform: translateY(…" at bounding box center [454, 335] width 464 height 510
drag, startPoint x: 301, startPoint y: 464, endPoint x: 288, endPoint y: 464, distance: 12.6
click at [288, 464] on div "/* hover efekt (opcjonalny) */ /*.blog-card:hover {*/ /* transform: translateY(…" at bounding box center [454, 335] width 464 height 510
type textarea "aspect-ratio: 4/3;"
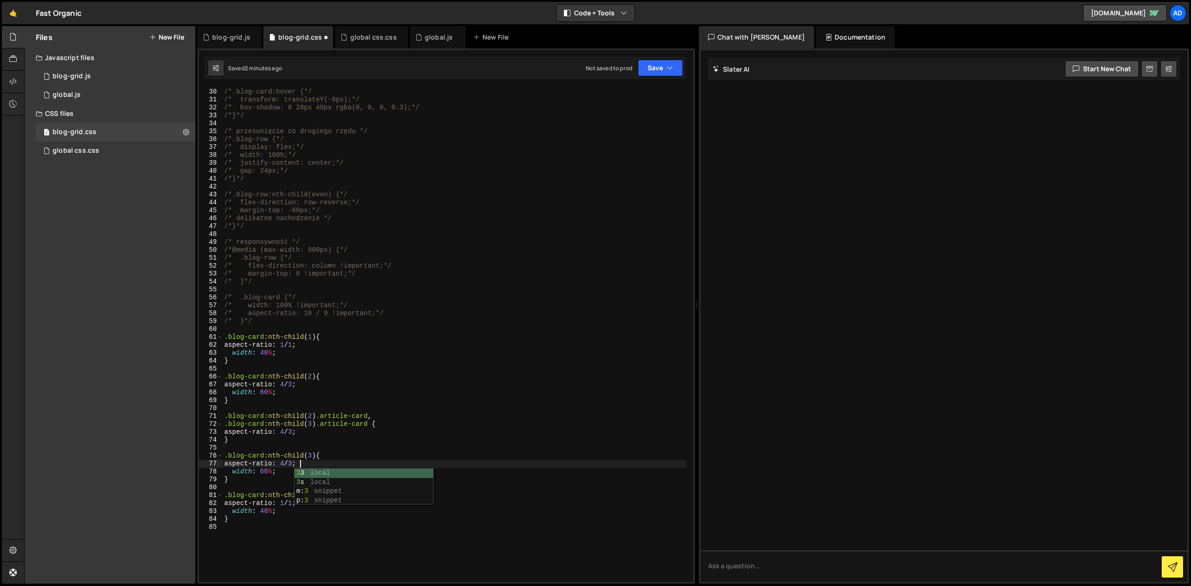
scroll to position [0, 5]
click at [382, 367] on div "/* hover efekt (opcjonalny) */ /*.blog-card:hover {*/ /* transform: translateY(…" at bounding box center [454, 335] width 464 height 510
drag, startPoint x: 268, startPoint y: 351, endPoint x: 261, endPoint y: 351, distance: 6.5
click at [261, 351] on div "/* hover efekt (opcjonalny) */ /*.blog-card:hover {*/ /* transform: translateY(…" at bounding box center [454, 335] width 464 height 510
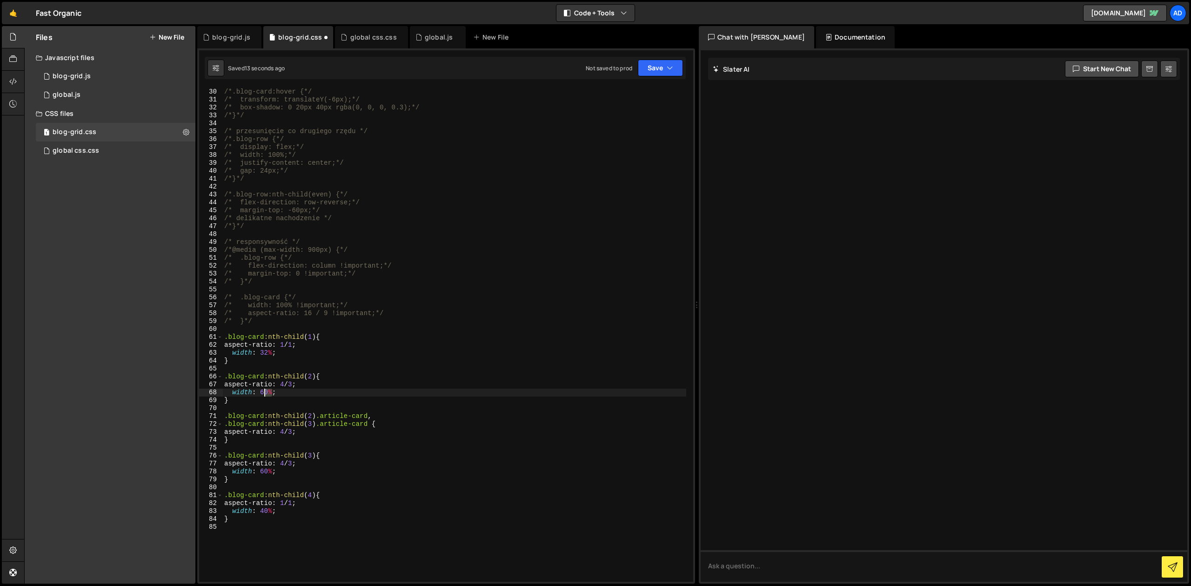
drag, startPoint x: 271, startPoint y: 392, endPoint x: 263, endPoint y: 392, distance: 7.4
click at [263, 392] on div "/* hover efekt (opcjonalny) */ /*.blog-card:hover {*/ /* transform: translateY(…" at bounding box center [454, 335] width 464 height 510
click at [263, 392] on div "/* hover efekt (opcjonalny) */ /*.blog-card:hover {*/ /* transform: translateY(…" at bounding box center [454, 334] width 464 height 494
drag, startPoint x: 268, startPoint y: 389, endPoint x: 260, endPoint y: 393, distance: 8.3
click at [260, 393] on div "/* hover efekt (opcjonalny) */ /*.blog-card:hover {*/ /* transform: translateY(…" at bounding box center [454, 335] width 464 height 510
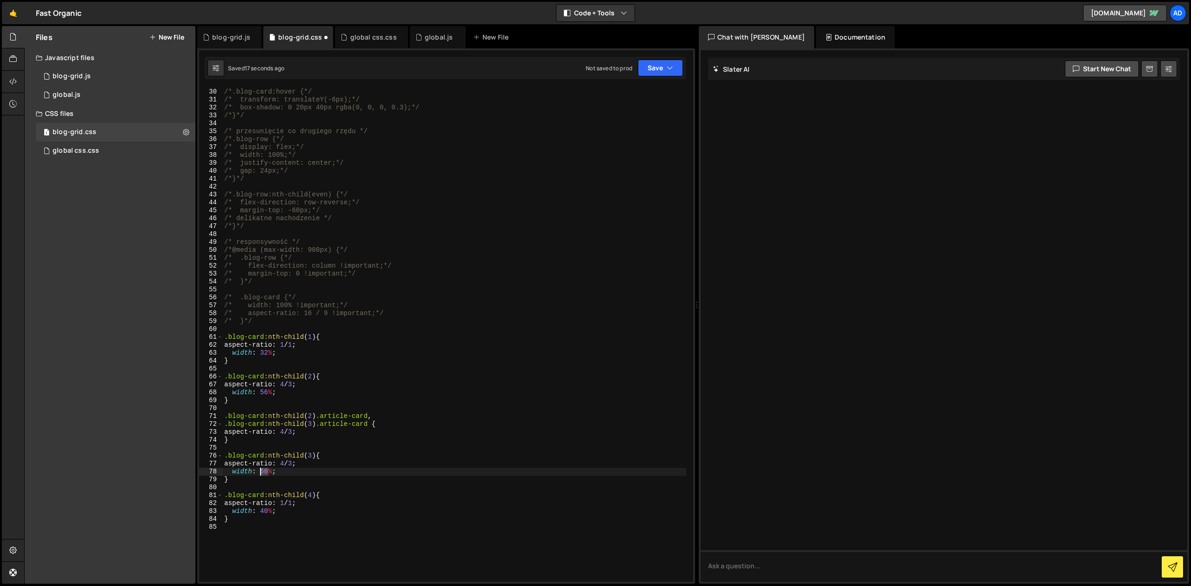
drag, startPoint x: 268, startPoint y: 473, endPoint x: 261, endPoint y: 473, distance: 7.0
click at [261, 473] on div "/* hover efekt (opcjonalny) */ /*.blog-card:hover {*/ /* transform: translateY(…" at bounding box center [454, 335] width 464 height 510
drag, startPoint x: 267, startPoint y: 511, endPoint x: 261, endPoint y: 512, distance: 5.7
click at [261, 512] on div "/* hover efekt (opcjonalny) */ /*.blog-card:hover {*/ /* transform: translateY(…" at bounding box center [454, 335] width 464 height 510
click at [360, 423] on div "/* hover efekt (opcjonalny) */ /*.blog-card:hover {*/ /* transform: translateY(…" at bounding box center [454, 335] width 464 height 510
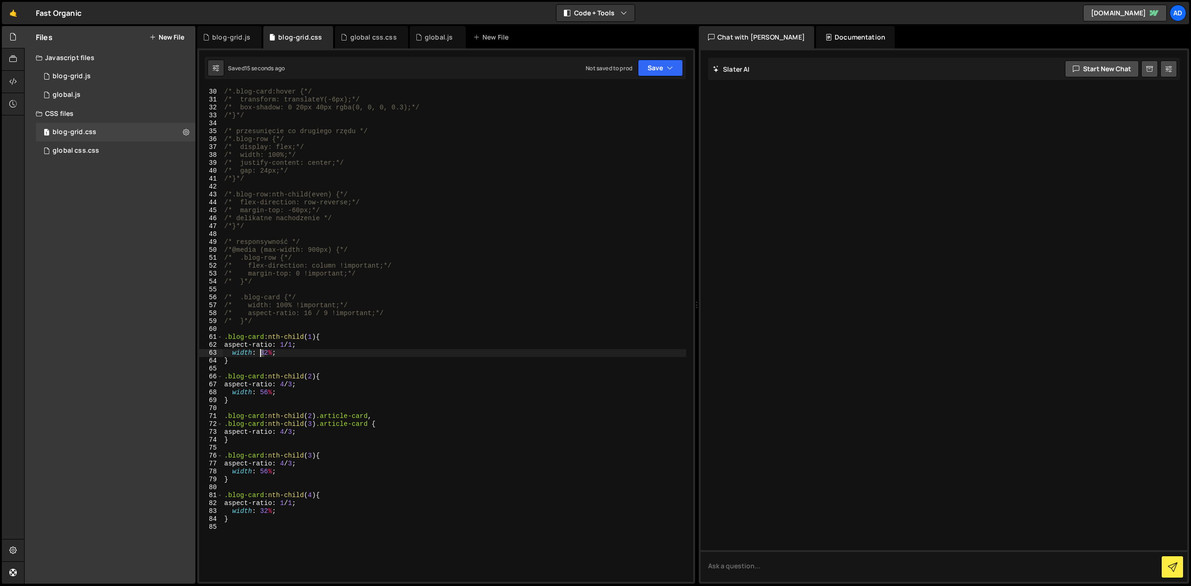
click at [261, 353] on div "/* hover efekt (opcjonalny) */ /*.blog-card:hover {*/ /* transform: translateY(…" at bounding box center [454, 335] width 464 height 510
click at [260, 514] on div "/* hover efekt (opcjonalny) */ /*.blog-card:hover {*/ /* transform: translateY(…" at bounding box center [454, 335] width 464 height 510
click at [341, 436] on div "/* hover efekt (opcjonalny) */ /*.blog-card:hover {*/ /* transform: translateY(…" at bounding box center [454, 335] width 464 height 510
type textarea "}"
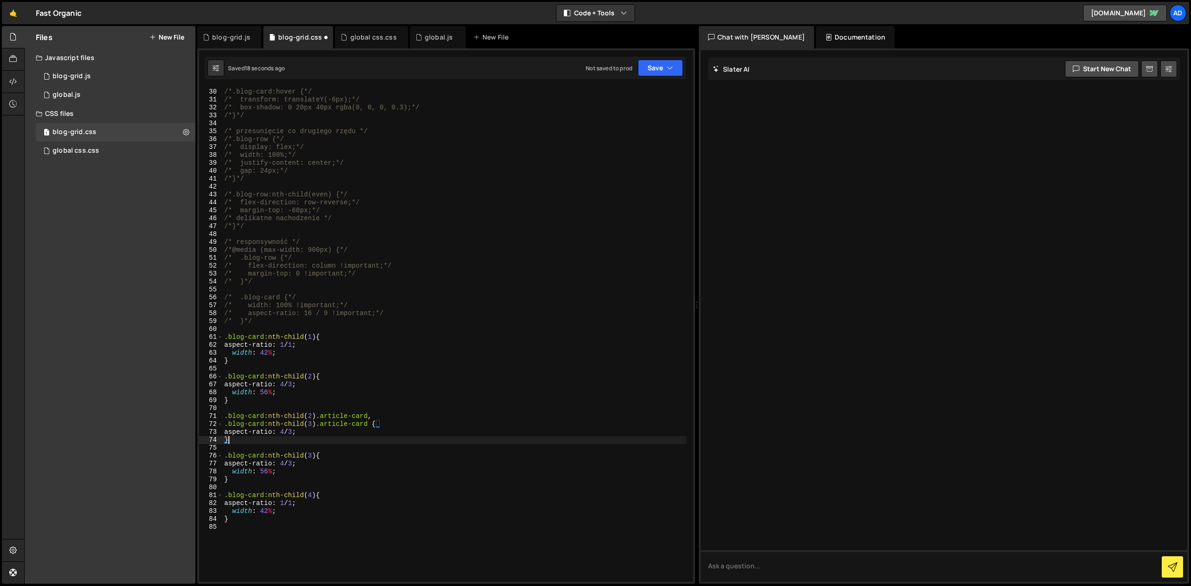
click at [373, 328] on div "/* hover efekt (opcjonalny) */ /*.blog-card:hover {*/ /* transform: translateY(…" at bounding box center [454, 335] width 464 height 510
click at [277, 352] on div "/* hover efekt (opcjonalny) */ /*.blog-card:hover {*/ /* transform: translateY(…" at bounding box center [454, 335] width 464 height 510
click at [297, 343] on div "/* hover efekt (opcjonalny) */ /*.blog-card:hover {*/ /* transform: translateY(…" at bounding box center [454, 335] width 464 height 510
click at [359, 276] on div "/* hover efekt (opcjonalny) */ /*.blog-card:hover {*/ /* transform: translateY(…" at bounding box center [454, 335] width 464 height 510
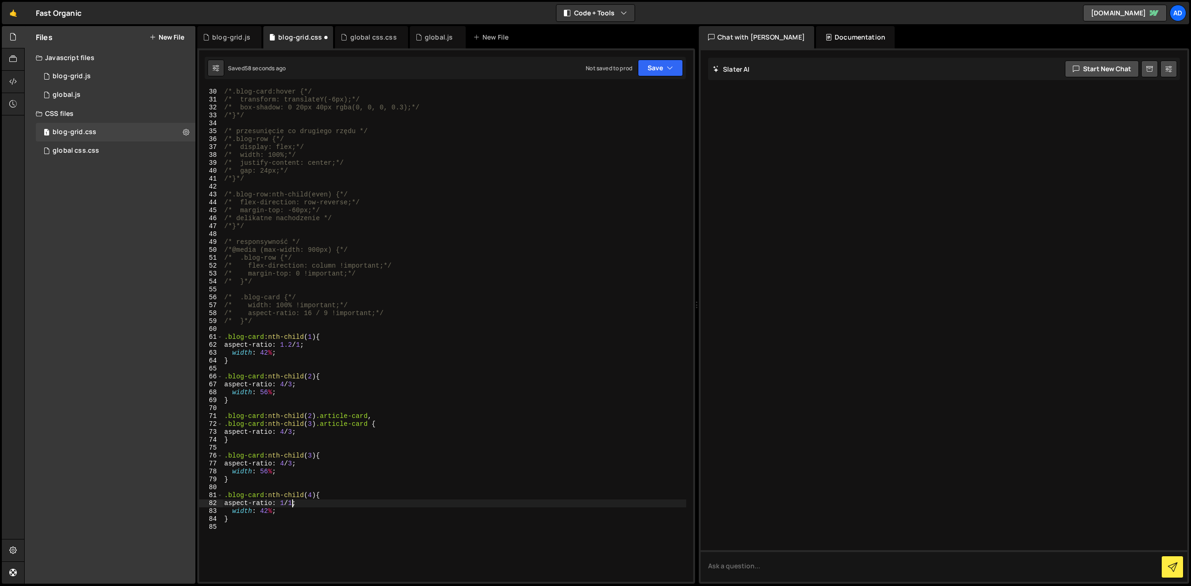
drag, startPoint x: 293, startPoint y: 504, endPoint x: 304, endPoint y: 495, distance: 14.6
click at [293, 504] on div "/* hover efekt (opcjonalny) */ /*.blog-card:hover {*/ /* transform: translateY(…" at bounding box center [454, 335] width 464 height 510
click at [380, 254] on div "/* hover efekt (opcjonalny) */ /*.blog-card:hover {*/ /* transform: translateY(…" at bounding box center [454, 335] width 464 height 510
drag, startPoint x: 300, startPoint y: 344, endPoint x: 289, endPoint y: 344, distance: 10.2
click at [289, 344] on div "/* hover efekt (opcjonalny) */ /*.blog-card:hover {*/ /* transform: translateY(…" at bounding box center [454, 335] width 464 height 510
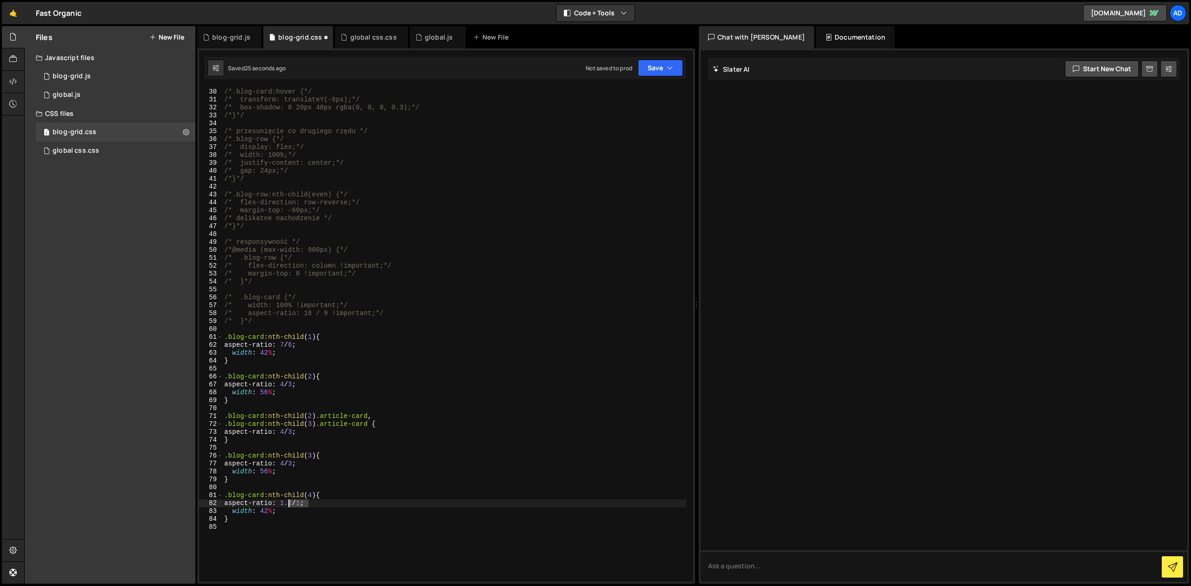
drag, startPoint x: 307, startPoint y: 501, endPoint x: 289, endPoint y: 501, distance: 17.7
click at [289, 501] on div "/* hover efekt (opcjonalny) */ /*.blog-card:hover {*/ /* transform: translateY(…" at bounding box center [454, 335] width 464 height 510
click at [300, 346] on div "/* hover efekt (opcjonalny) */ /*.blog-card:hover {*/ /* transform: translateY(…" at bounding box center [454, 335] width 464 height 510
click at [328, 339] on div "/* hover efekt (opcjonalny) */ /*.blog-card:hover {*/ /* transform: translateY(…" at bounding box center [454, 335] width 464 height 510
click at [300, 383] on div "/* hover efekt (opcjonalny) */ /*.blog-card:hover {*/ /* transform: translateY(…" at bounding box center [454, 335] width 464 height 510
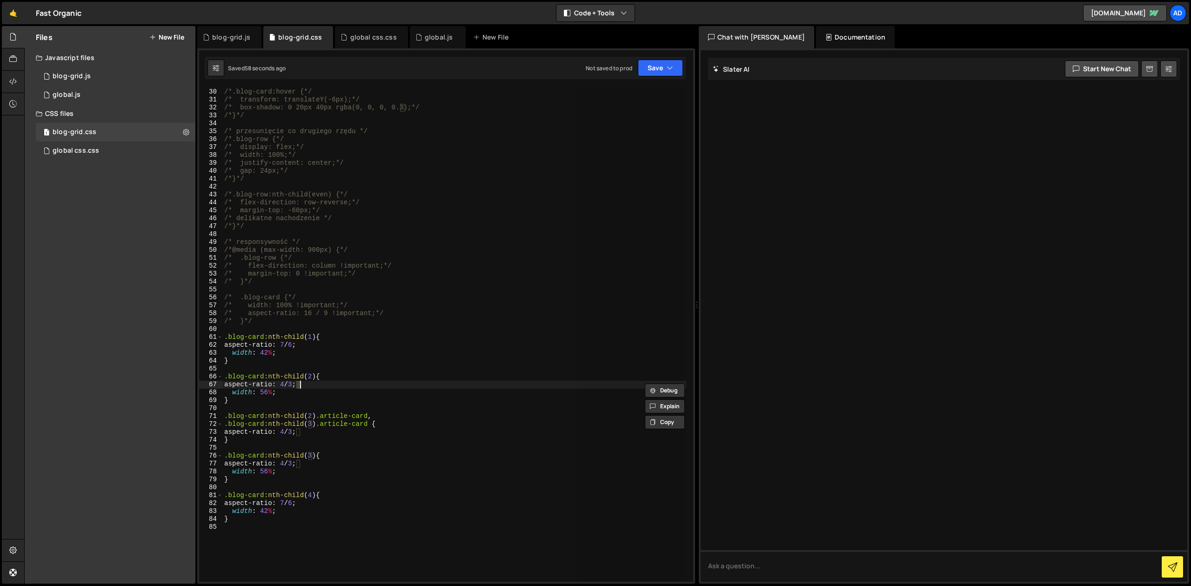
click at [300, 382] on div "/* hover efekt (opcjonalny) */ /*.blog-card:hover {*/ /* transform: translateY(…" at bounding box center [454, 334] width 464 height 494
drag, startPoint x: 300, startPoint y: 387, endPoint x: 288, endPoint y: 386, distance: 12.1
click at [288, 386] on div "/* hover efekt (opcjonalny) */ /*.blog-card:hover {*/ /* transform: translateY(…" at bounding box center [454, 335] width 464 height 510
type textarea "aspect-ratio: 6/4;"
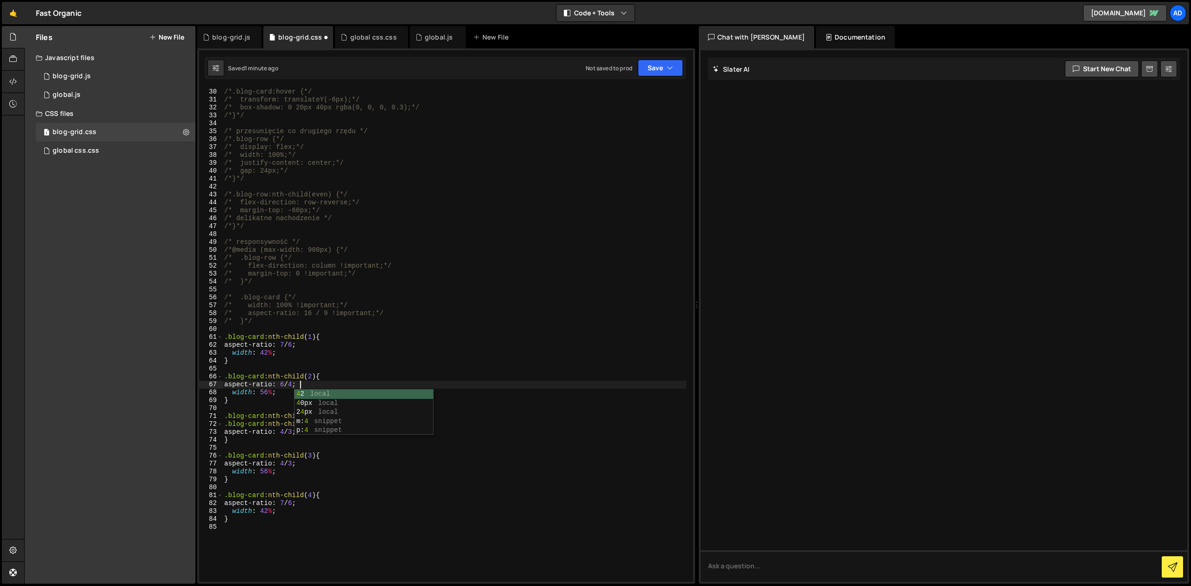
scroll to position [0, 5]
click at [300, 369] on div "/* hover efekt (opcjonalny) */ /*.blog-card:hover {*/ /* transform: translateY(…" at bounding box center [454, 335] width 464 height 510
drag, startPoint x: 300, startPoint y: 465, endPoint x: 290, endPoint y: 466, distance: 10.7
click at [290, 466] on div "/* hover efekt (opcjonalny) */ /*.blog-card:hover {*/ /* transform: translateY(…" at bounding box center [454, 335] width 464 height 510
drag, startPoint x: 301, startPoint y: 433, endPoint x: 289, endPoint y: 433, distance: 12.1
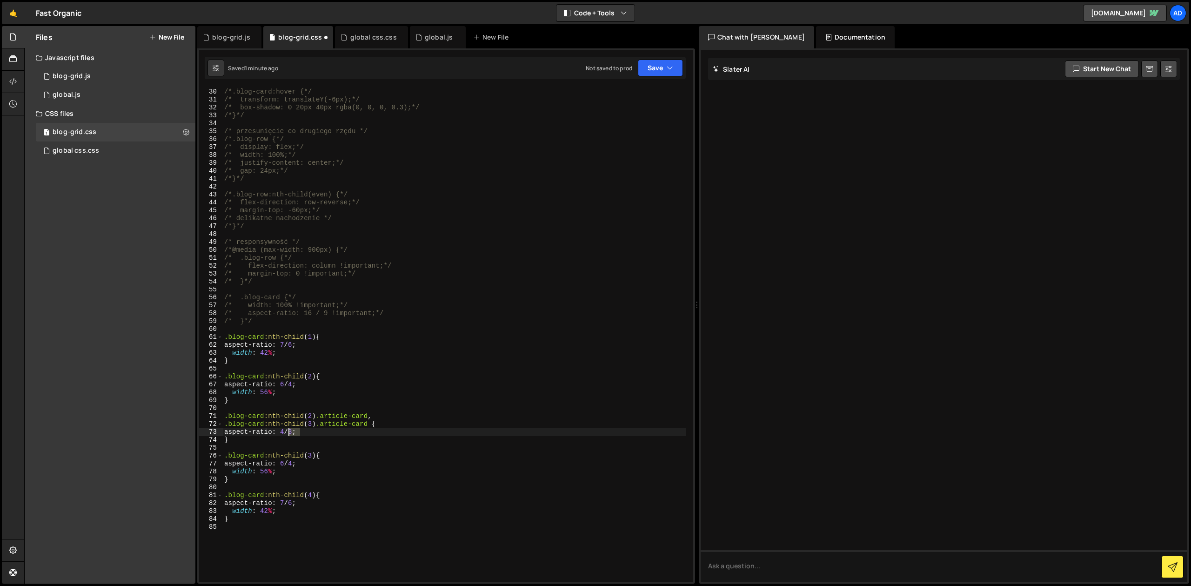
click at [289, 433] on div "/* hover efekt (opcjonalny) */ /*.blog-card:hover {*/ /* transform: translateY(…" at bounding box center [454, 335] width 464 height 510
click at [365, 388] on div "/* hover efekt (opcjonalny) */ /*.blog-card:hover {*/ /* transform: translateY(…" at bounding box center [454, 335] width 464 height 510
click at [299, 344] on div "/* hover efekt (opcjonalny) */ /*.blog-card:hover {*/ /* transform: translateY(…" at bounding box center [454, 335] width 464 height 510
type textarea "aspect-ratio: 1/1;"
click at [303, 329] on div "/* hover efekt (opcjonalny) */ /*.blog-card:hover {*/ /* transform: translateY(…" at bounding box center [454, 335] width 464 height 510
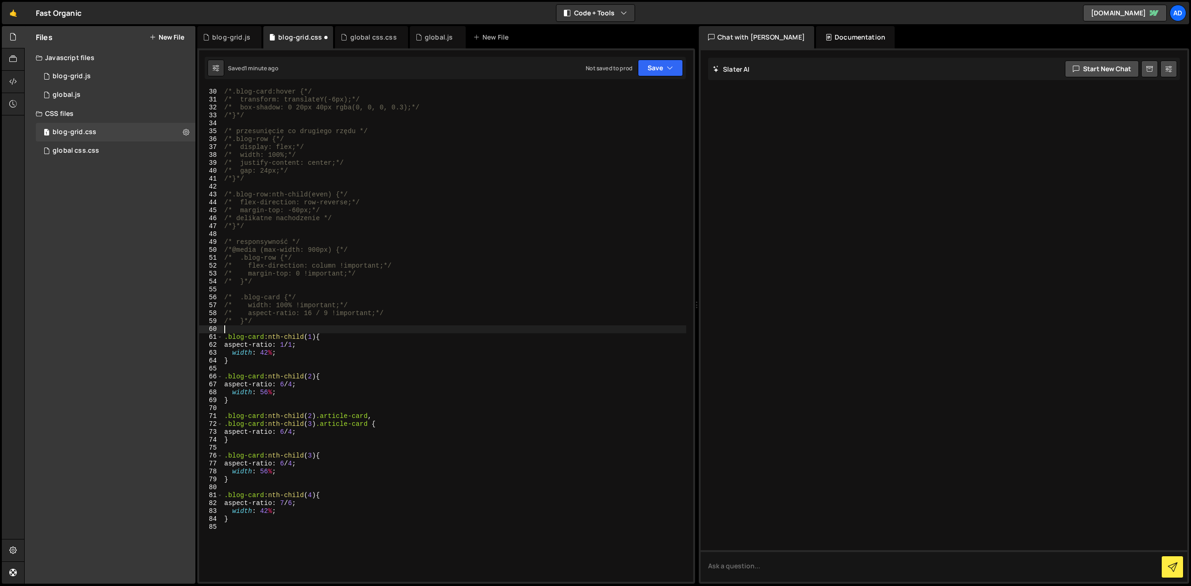
click at [303, 383] on div "/* hover efekt (opcjonalny) */ /*.blog-card:hover {*/ /* transform: translateY(…" at bounding box center [454, 335] width 464 height 510
drag, startPoint x: 301, startPoint y: 504, endPoint x: 286, endPoint y: 503, distance: 14.9
click at [286, 503] on div "/* hover efekt (opcjonalny) */ /*.blog-card:hover {*/ /* transform: translateY(…" at bounding box center [454, 335] width 464 height 510
drag, startPoint x: 300, startPoint y: 383, endPoint x: 287, endPoint y: 384, distance: 12.1
click at [287, 384] on div "/* hover efekt (opcjonalny) */ /*.blog-card:hover {*/ /* transform: translateY(…" at bounding box center [454, 335] width 464 height 510
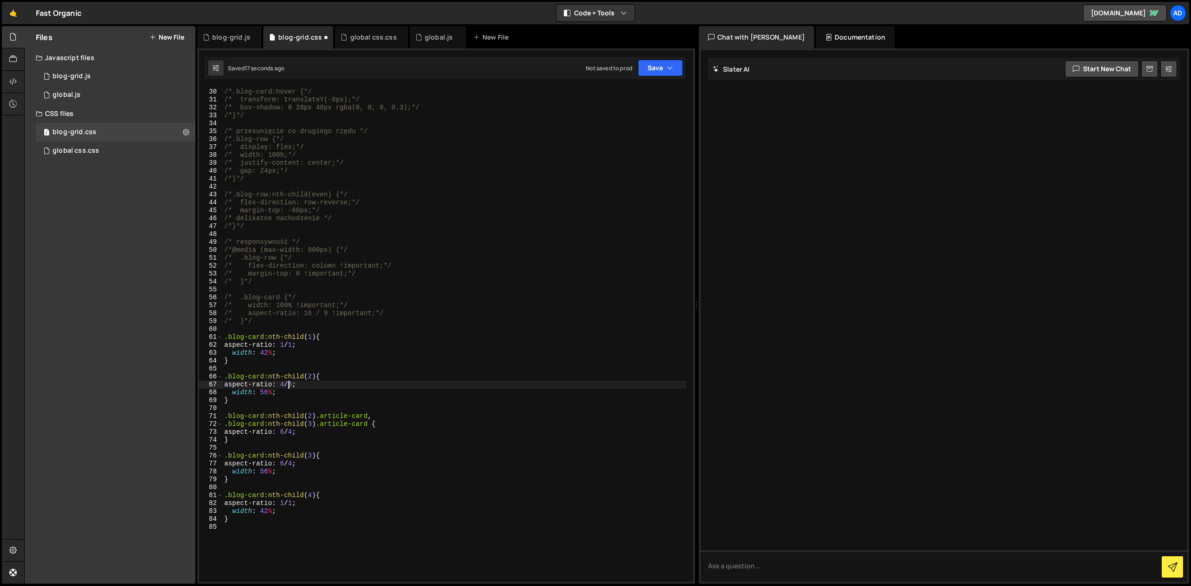
scroll to position [0, 3]
type textarea "}"
type textarea ".blog-card:nth-child(3) {"
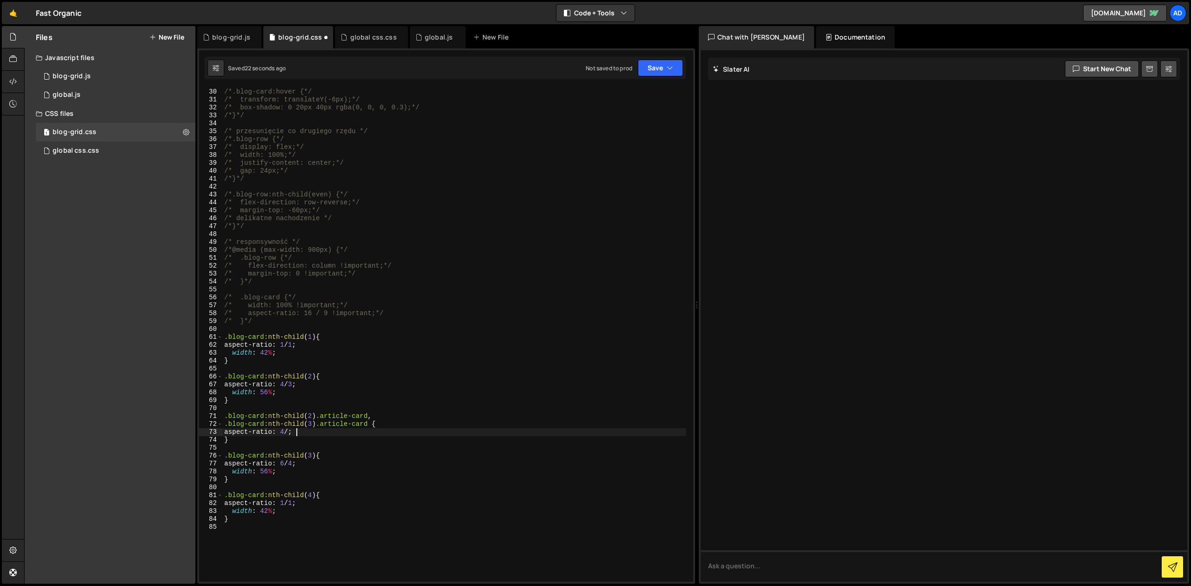
scroll to position [0, 5]
type textarea "}"
click at [333, 266] on div "/* hover efekt (opcjonalny) */ /*.blog-card:hover {*/ /* transform: translateY(…" at bounding box center [454, 335] width 464 height 510
click at [278, 349] on div "/* hover efekt (opcjonalny) */ /*.blog-card:hover {*/ /* transform: translateY(…" at bounding box center [454, 335] width 464 height 510
click at [230, 339] on div "/* hover efekt (opcjonalny) */ /*.blog-card:hover {*/ /* transform: translateY(…" at bounding box center [454, 335] width 464 height 510
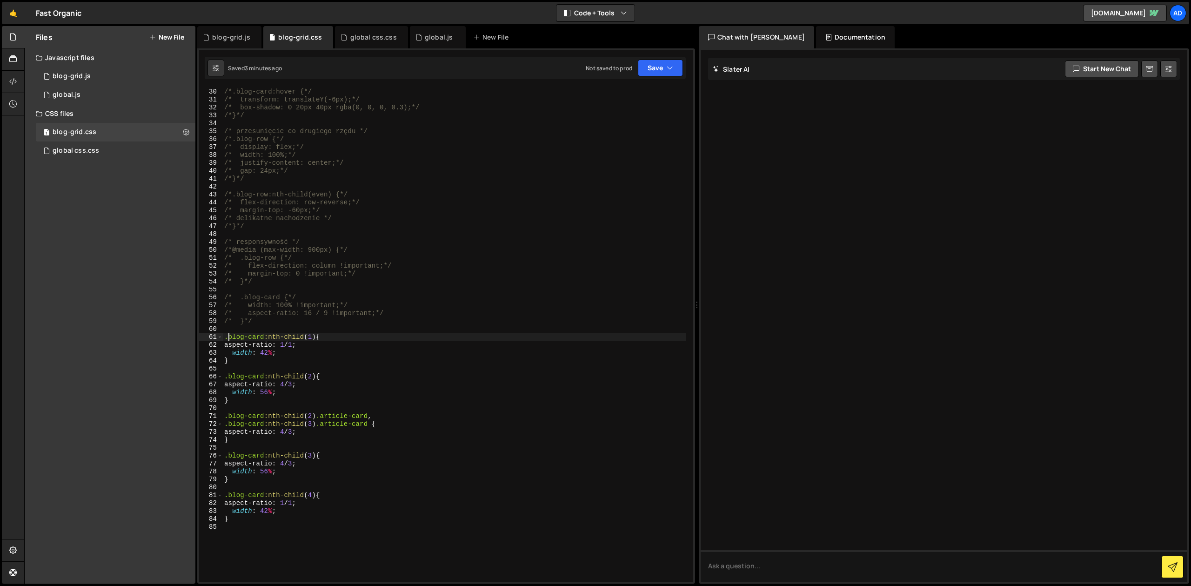
click at [227, 335] on div "/* hover efekt (opcjonalny) */ /*.blog-card:hover {*/ /* transform: translateY(…" at bounding box center [454, 335] width 464 height 510
click at [267, 324] on div "/* hover efekt (opcjonalny) */ /*.blog-card:hover {*/ /* transform: translateY(…" at bounding box center [454, 335] width 464 height 510
type textarea "/* }*/"
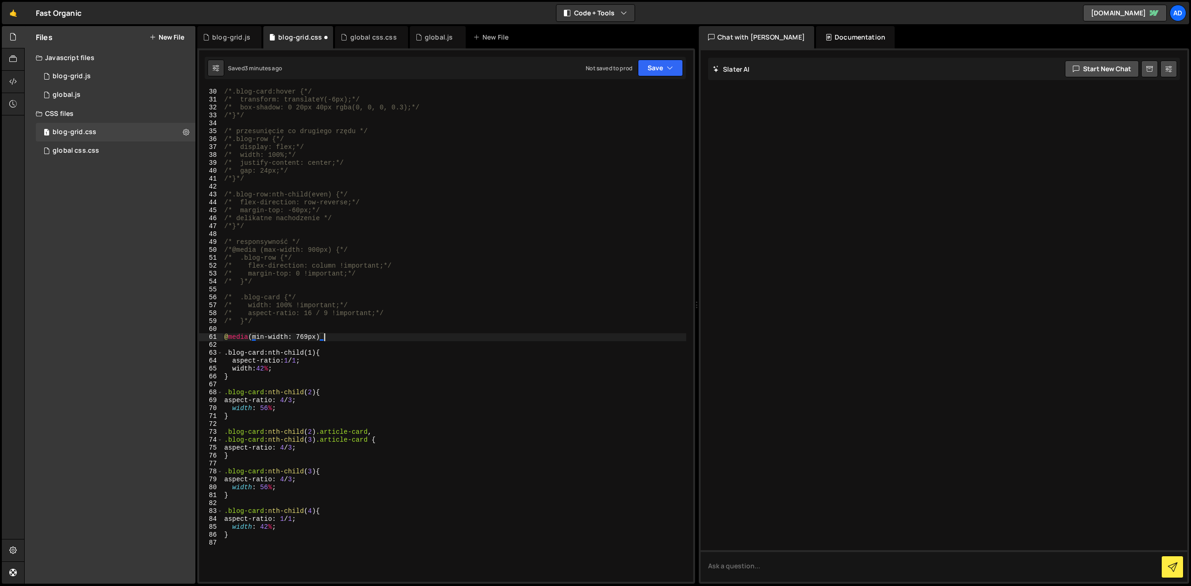
scroll to position [0, 7]
type textarea "@media (min-width: 769px) {"
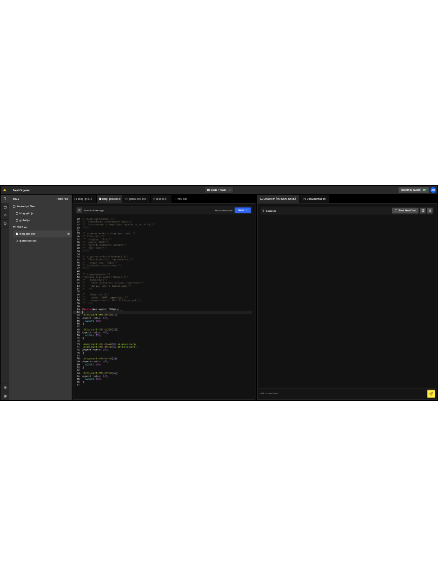
scroll to position [0, 0]
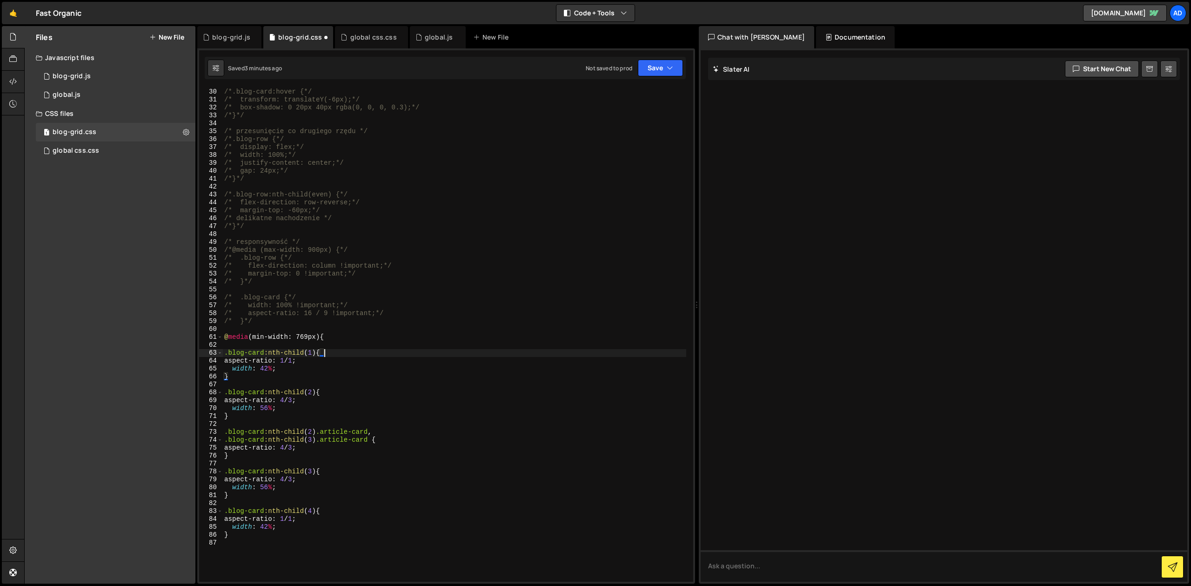
type textarea "}"
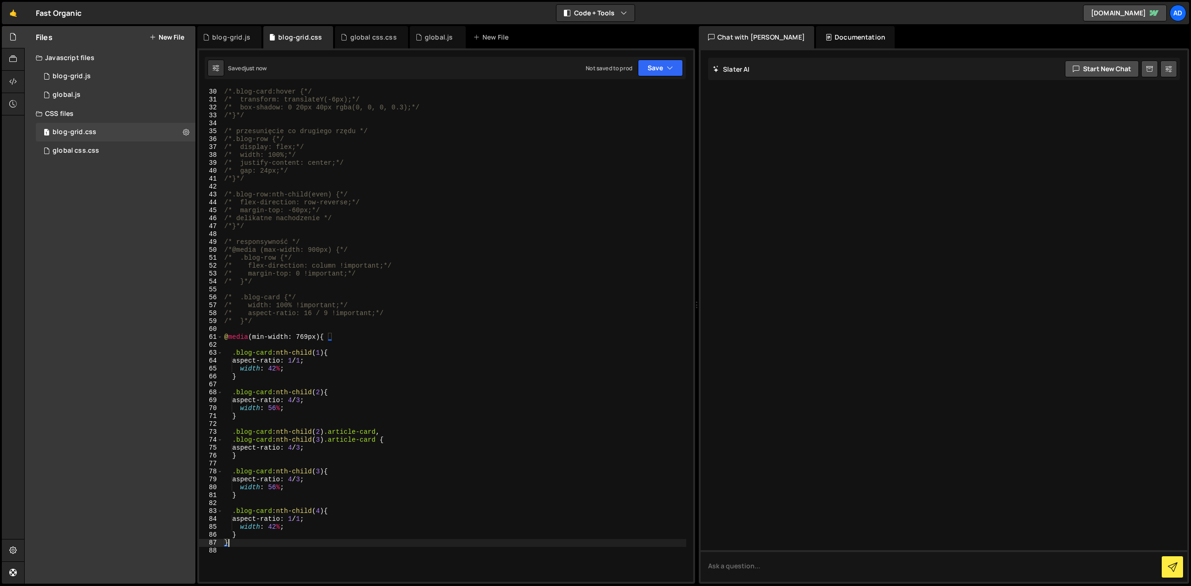
type textarea "}"
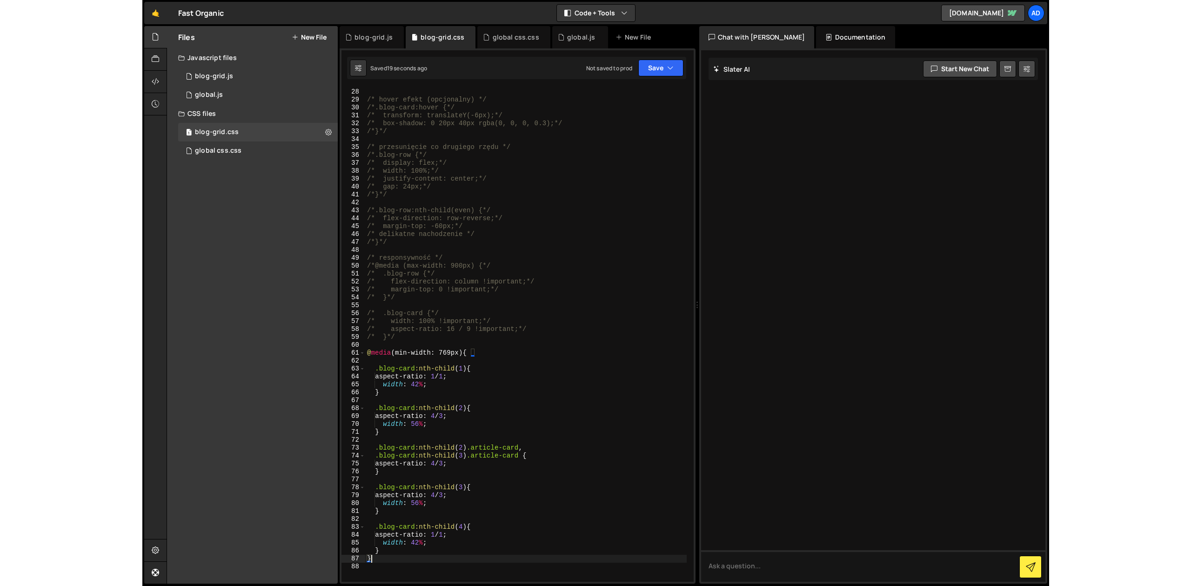
scroll to position [213, 0]
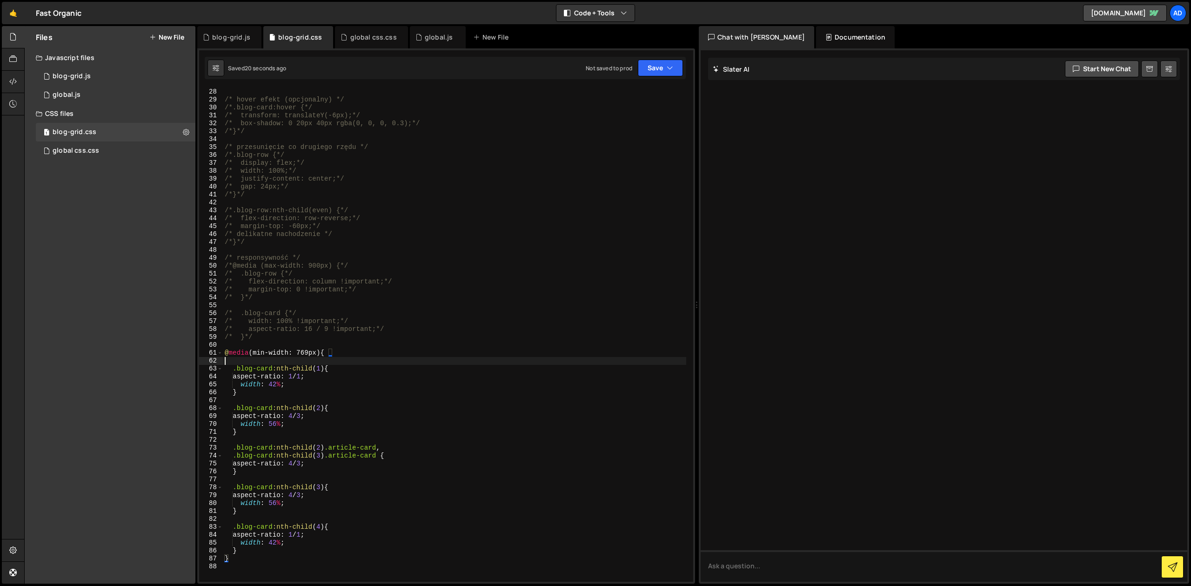
click at [324, 359] on div "/*}*/ /* hover efekt (opcjonalny) */ /*.blog-card:hover {*/ /* transform: trans…" at bounding box center [454, 335] width 463 height 510
click at [341, 350] on div "/*}*/ /* hover efekt (opcjonalny) */ /*.blog-card:hover {*/ /* transform: trans…" at bounding box center [454, 335] width 463 height 510
type textarea "@media (min-width: 769px) {"
click at [253, 364] on div "/*}*/ /* hover efekt (opcjonalny) */ /*.blog-card:hover {*/ /* transform: trans…" at bounding box center [454, 335] width 463 height 510
click at [251, 356] on div "/*}*/ /* hover efekt (opcjonalny) */ /*.blog-card:hover {*/ /* transform: trans…" at bounding box center [454, 335] width 463 height 510
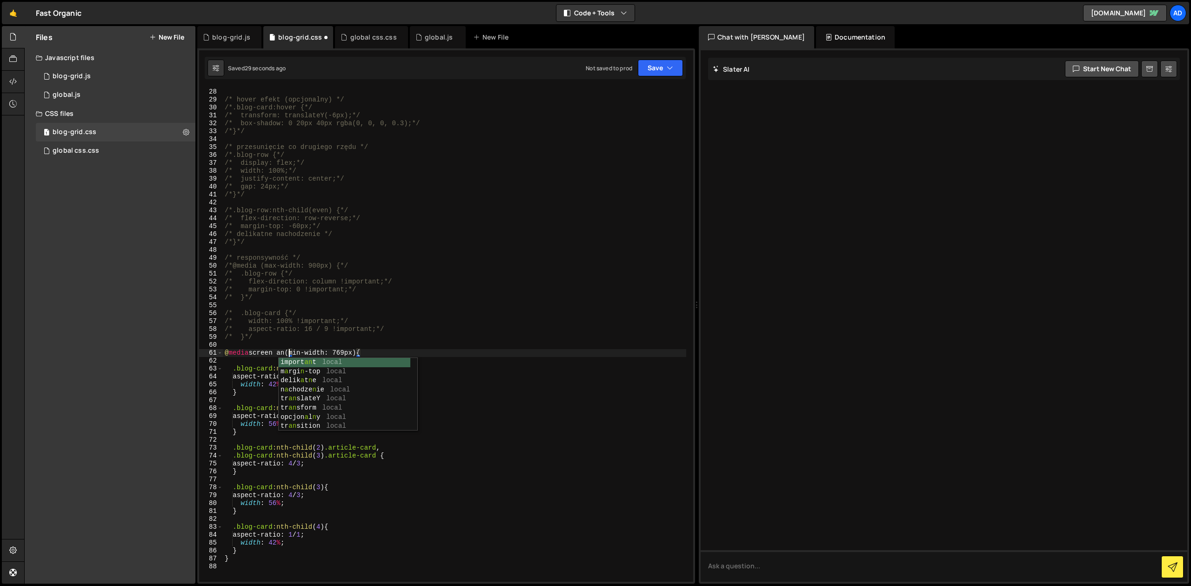
scroll to position [0, 5]
drag, startPoint x: 357, startPoint y: 353, endPoint x: 346, endPoint y: 353, distance: 11.6
click at [346, 353] on div "/*}*/ /* hover efekt (opcjonalny) */ /*.blog-card:hover {*/ /* transform: trans…" at bounding box center [454, 335] width 463 height 510
drag, startPoint x: 290, startPoint y: 354, endPoint x: 252, endPoint y: 355, distance: 38.6
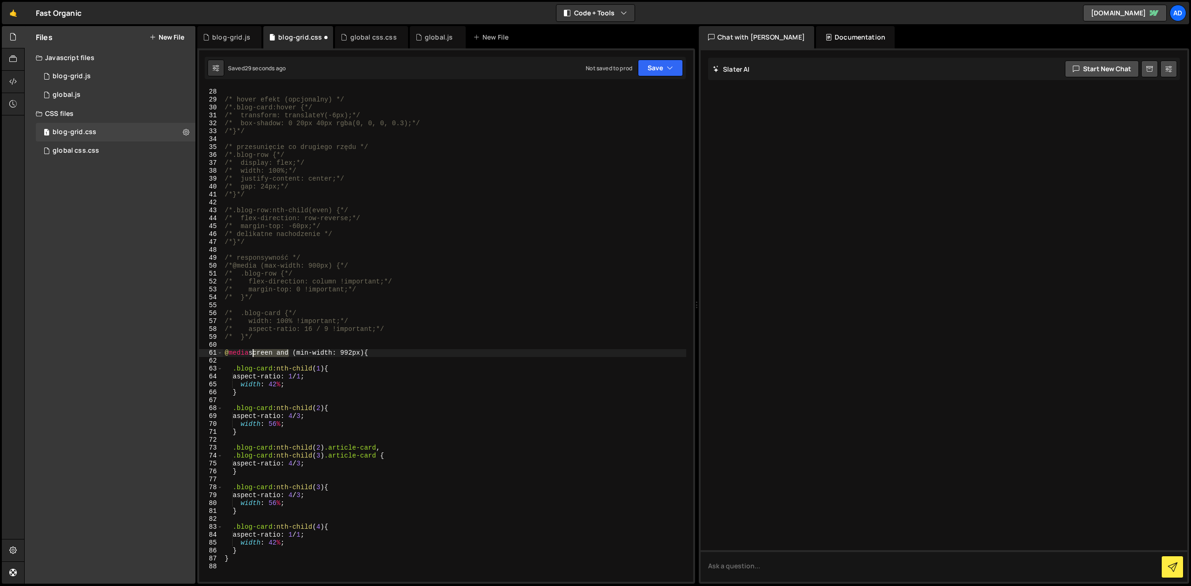
click at [252, 355] on div "/*}*/ /* hover efekt (opcjonalny) */ /*.blog-card:hover {*/ /* transform: trans…" at bounding box center [454, 335] width 463 height 510
type textarea "@media (min-width: 992px) {"
